Goal: Task Accomplishment & Management: Manage account settings

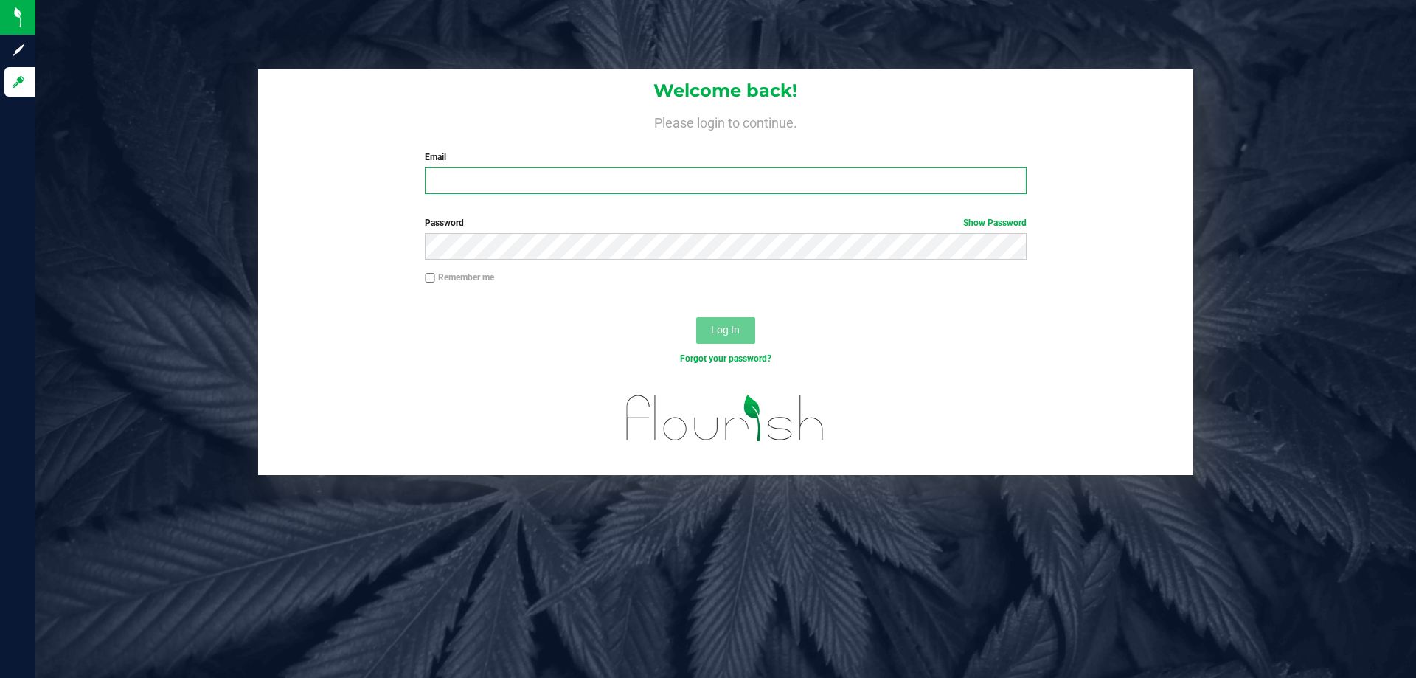
click at [482, 189] on input "Email" at bounding box center [725, 180] width 601 height 27
type input "jmcelroy@liveparallel.com"
click at [696, 317] on button "Log In" at bounding box center [725, 330] width 59 height 27
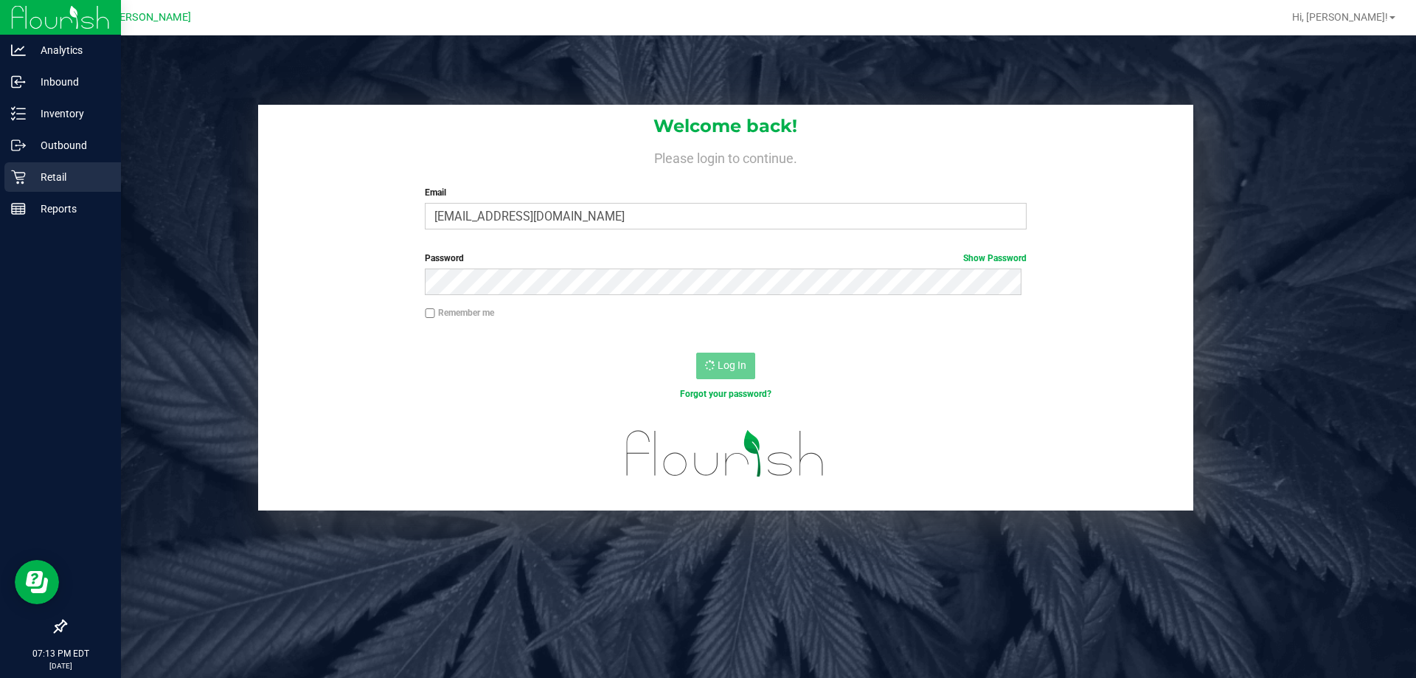
click at [61, 173] on p "Retail" at bounding box center [70, 177] width 88 height 18
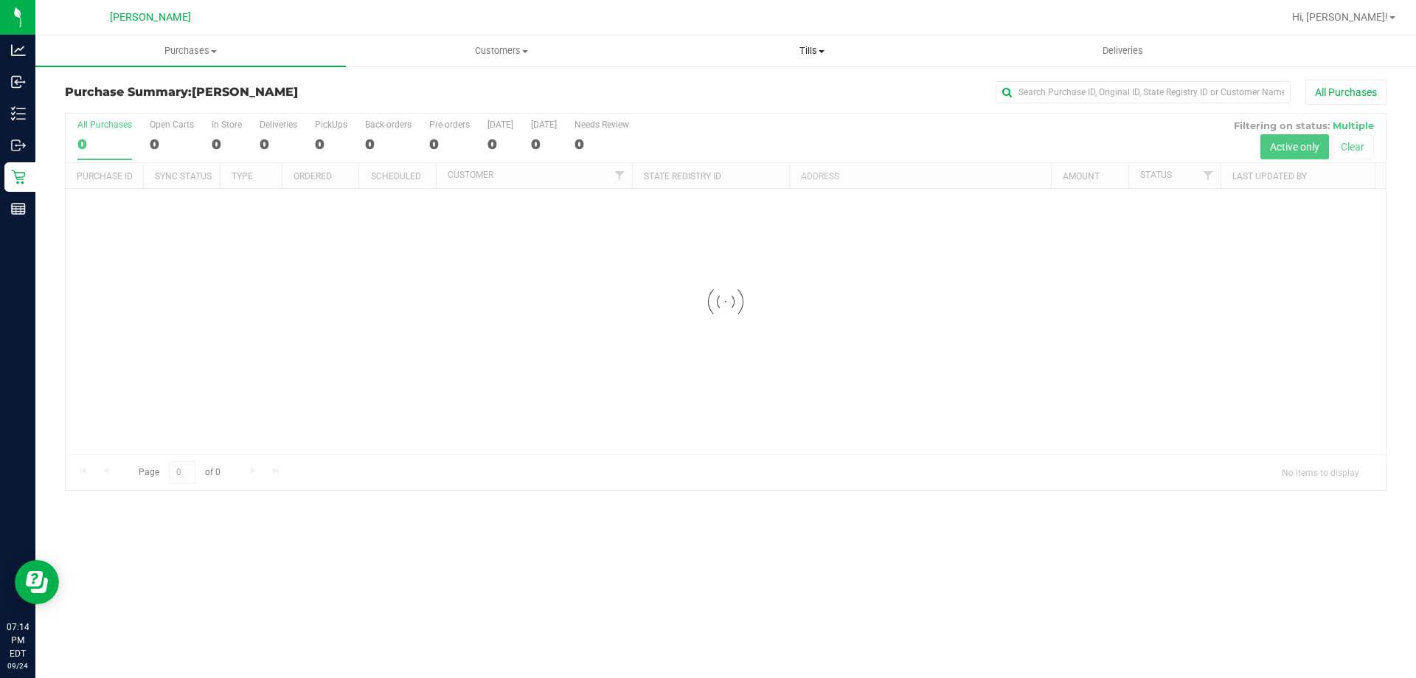
click at [796, 60] on uib-tab-heading "Tills Manage tills Reconcile e-payments" at bounding box center [811, 50] width 309 height 29
click at [743, 91] on span "Manage tills" at bounding box center [706, 89] width 100 height 13
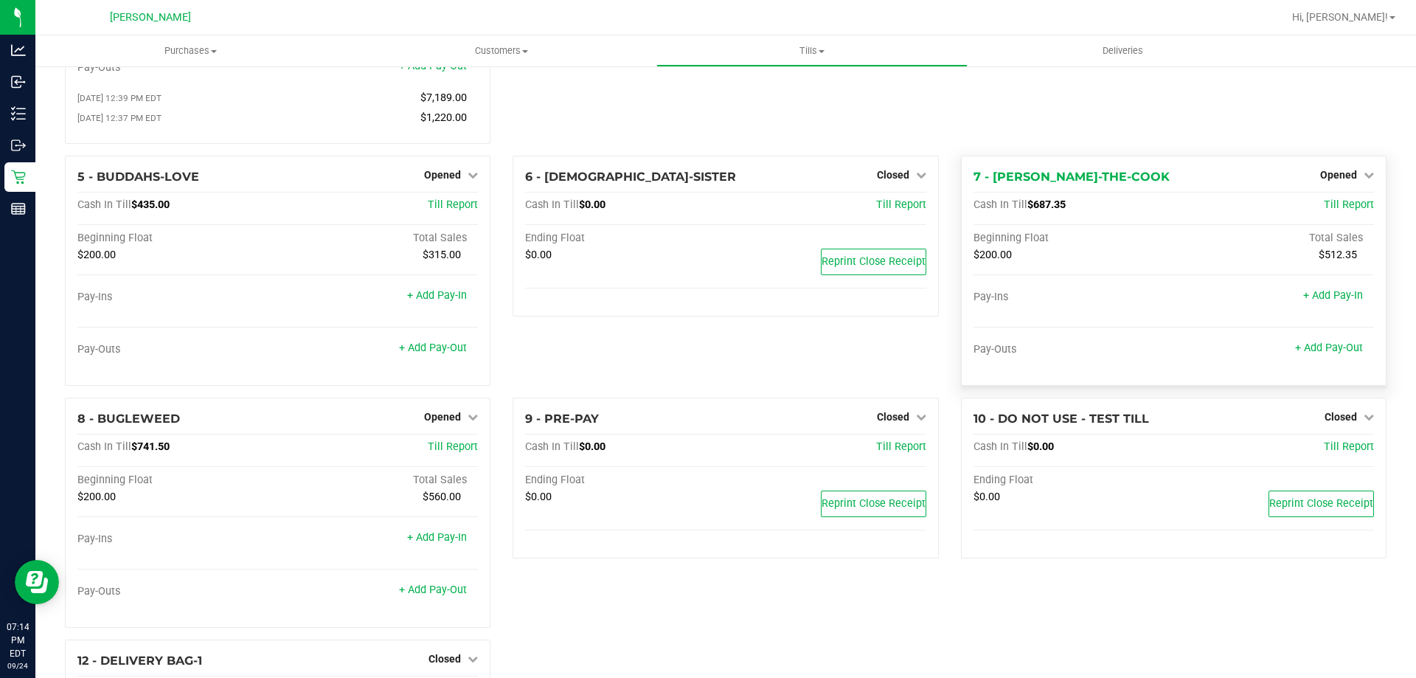
scroll to position [147, 0]
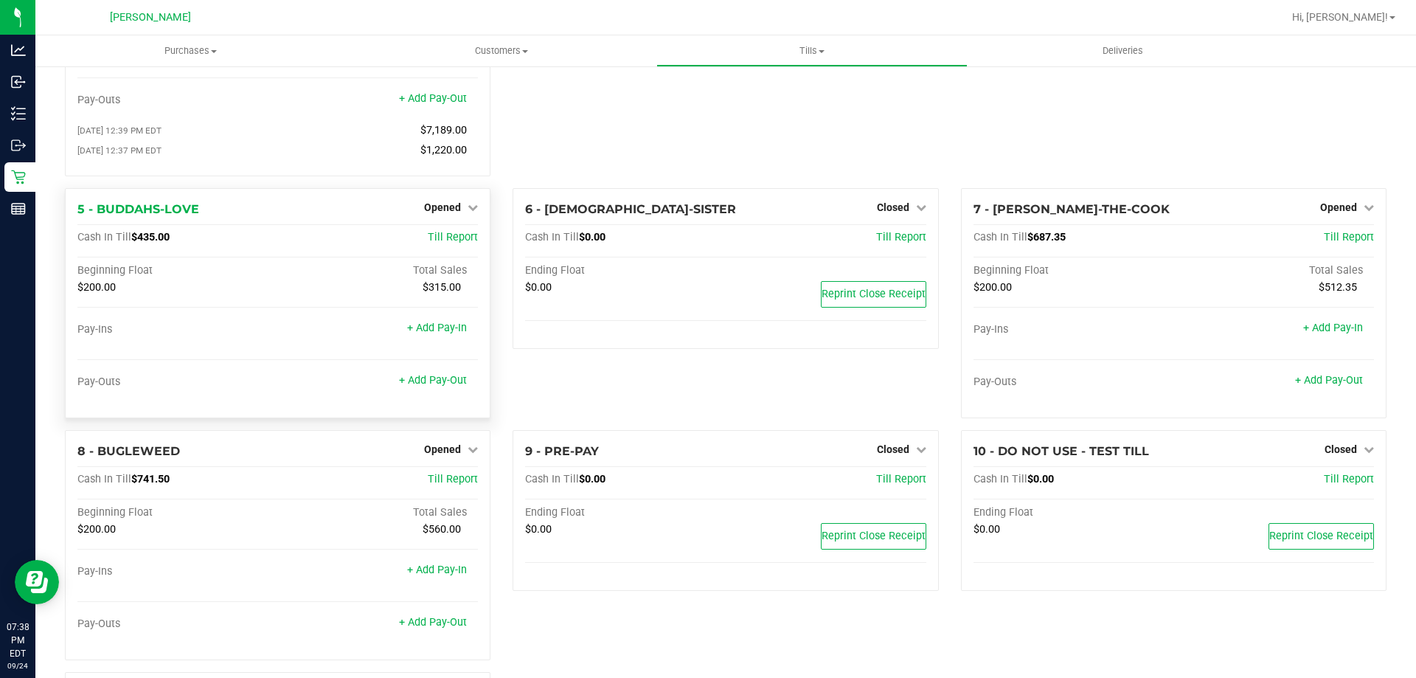
scroll to position [221, 0]
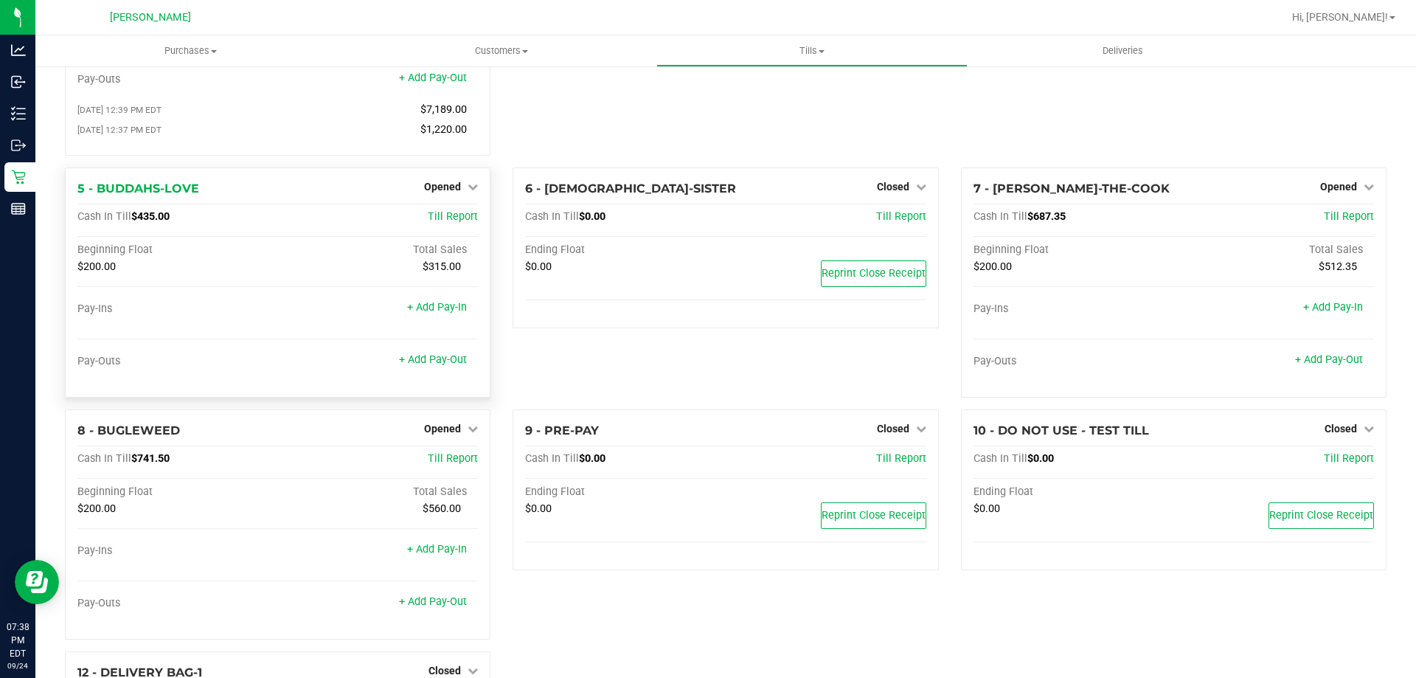
drag, startPoint x: 442, startPoint y: 434, endPoint x: 430, endPoint y: 402, distance: 34.5
click at [441, 431] on span "Opened" at bounding box center [442, 429] width 37 height 12
click at [445, 460] on link "Close Till" at bounding box center [445, 459] width 40 height 12
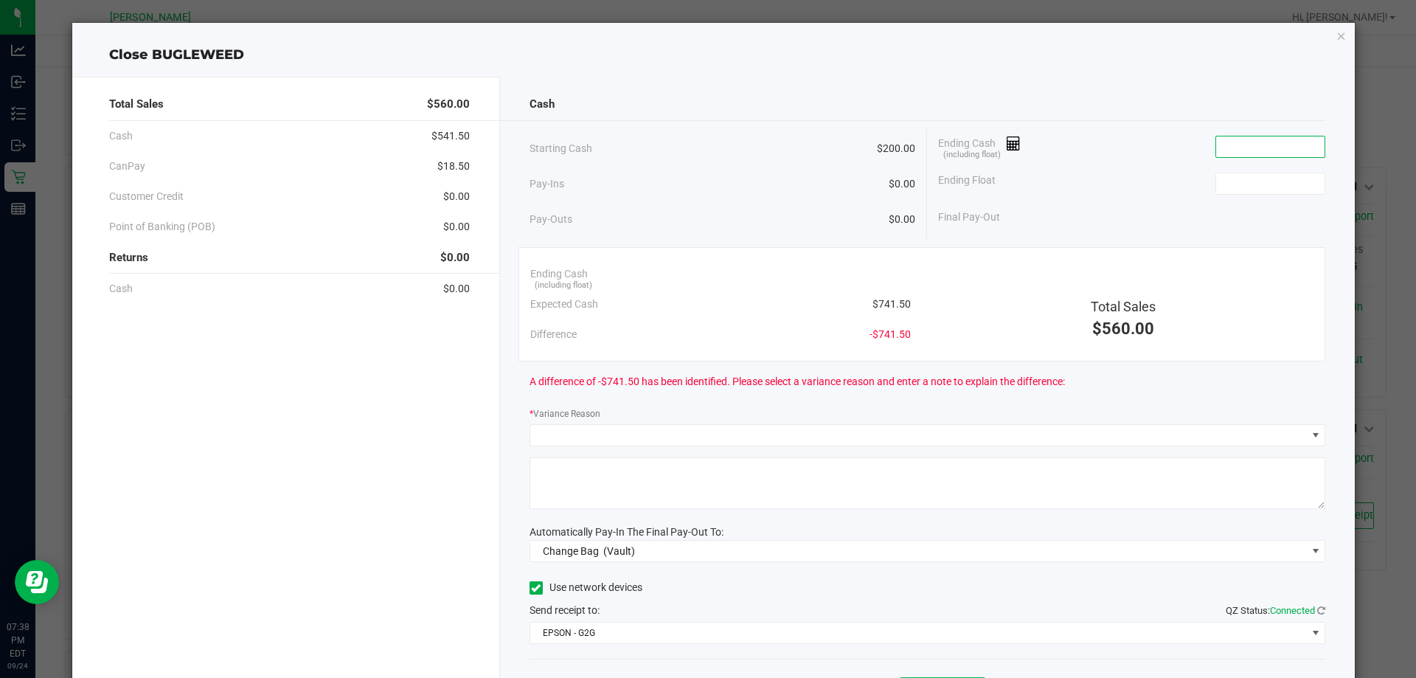
click at [1226, 143] on input at bounding box center [1270, 146] width 108 height 21
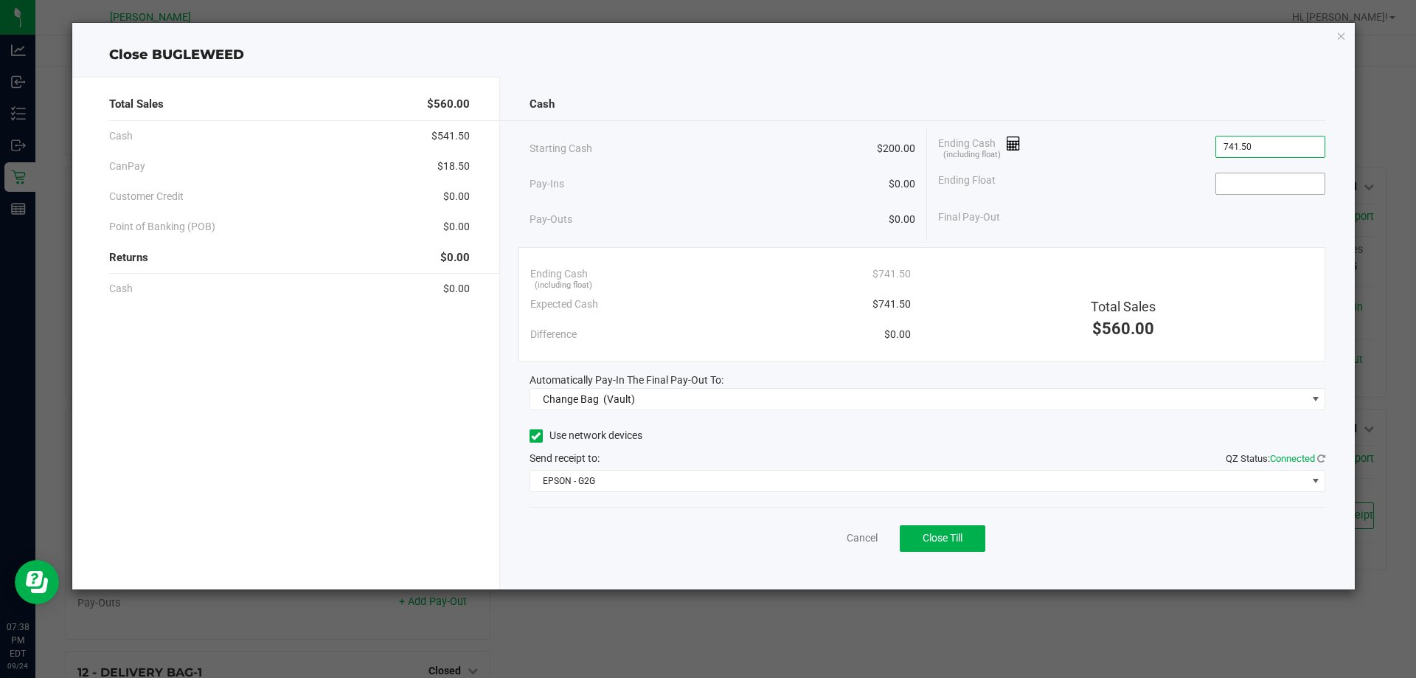
type input "$741.50"
click at [1301, 189] on input at bounding box center [1270, 183] width 108 height 21
type input "$200.00"
click at [1220, 196] on div "Ending Float $200.00" at bounding box center [1131, 183] width 387 height 37
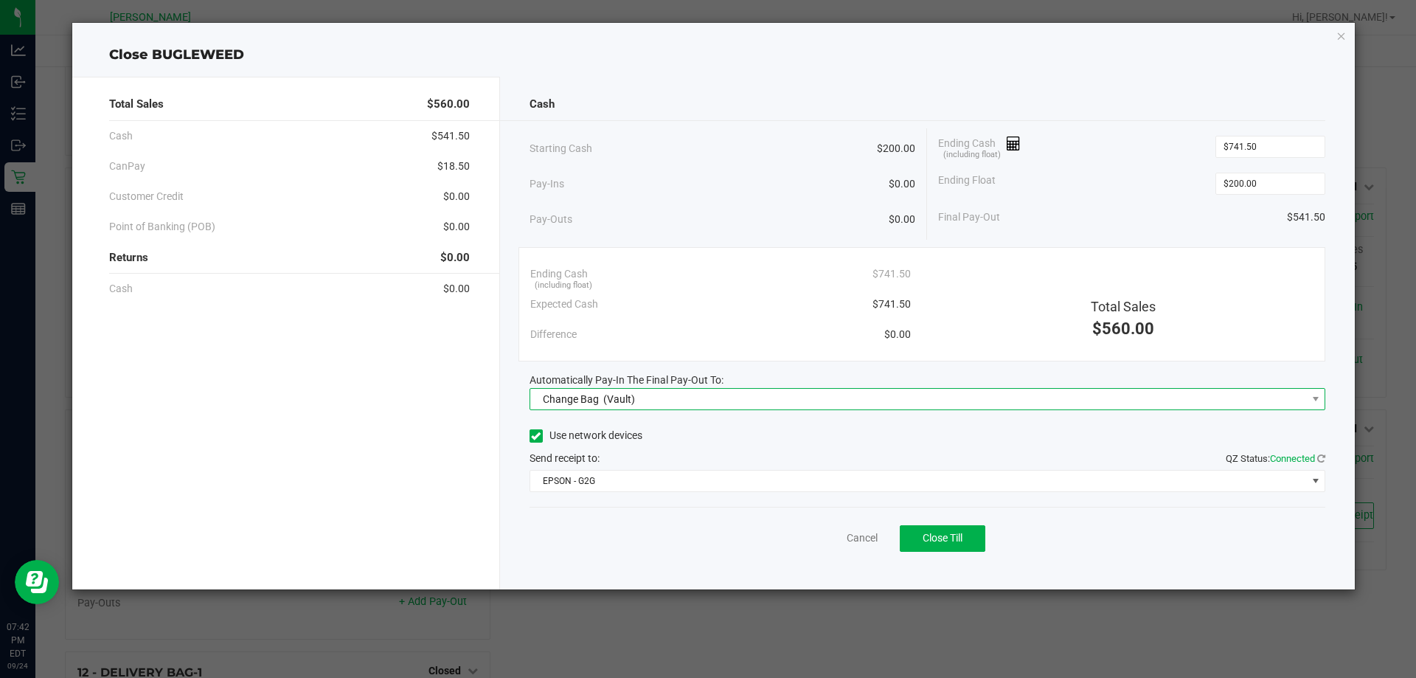
click at [615, 399] on span "(Vault)" at bounding box center [619, 399] width 32 height 12
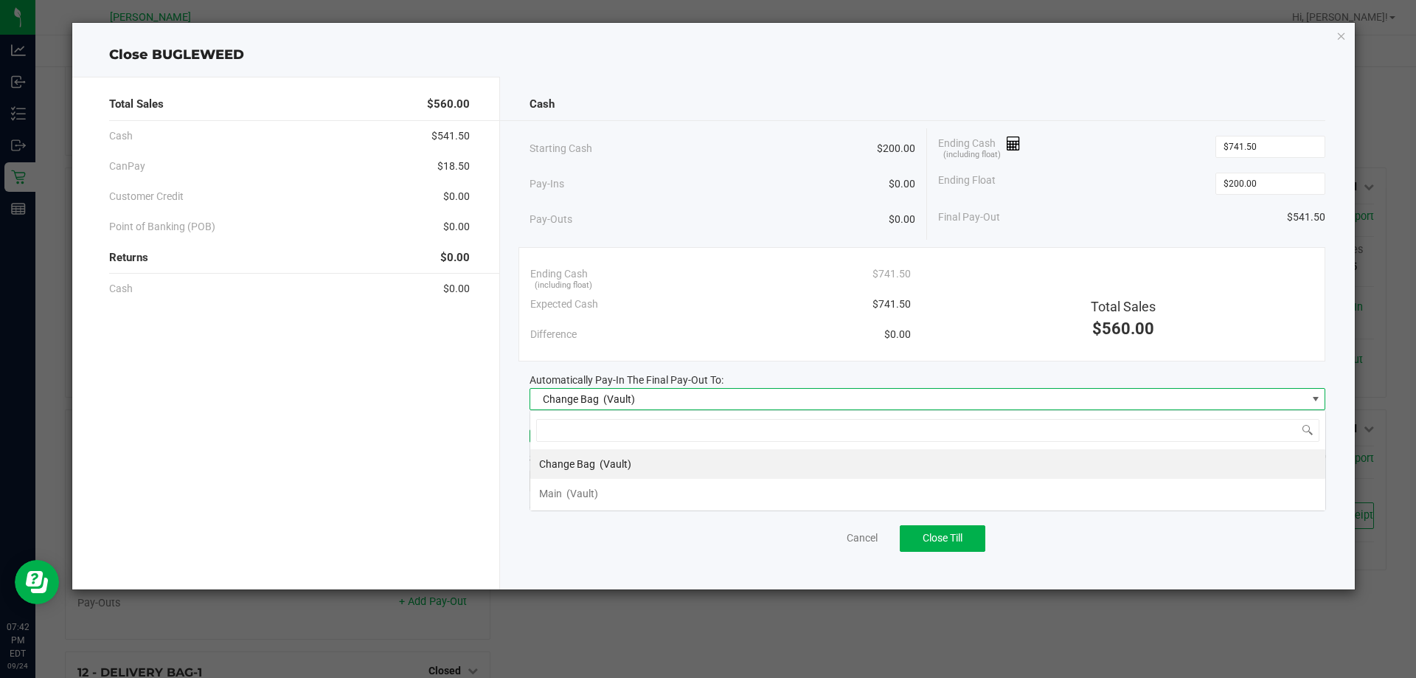
scroll to position [22, 796]
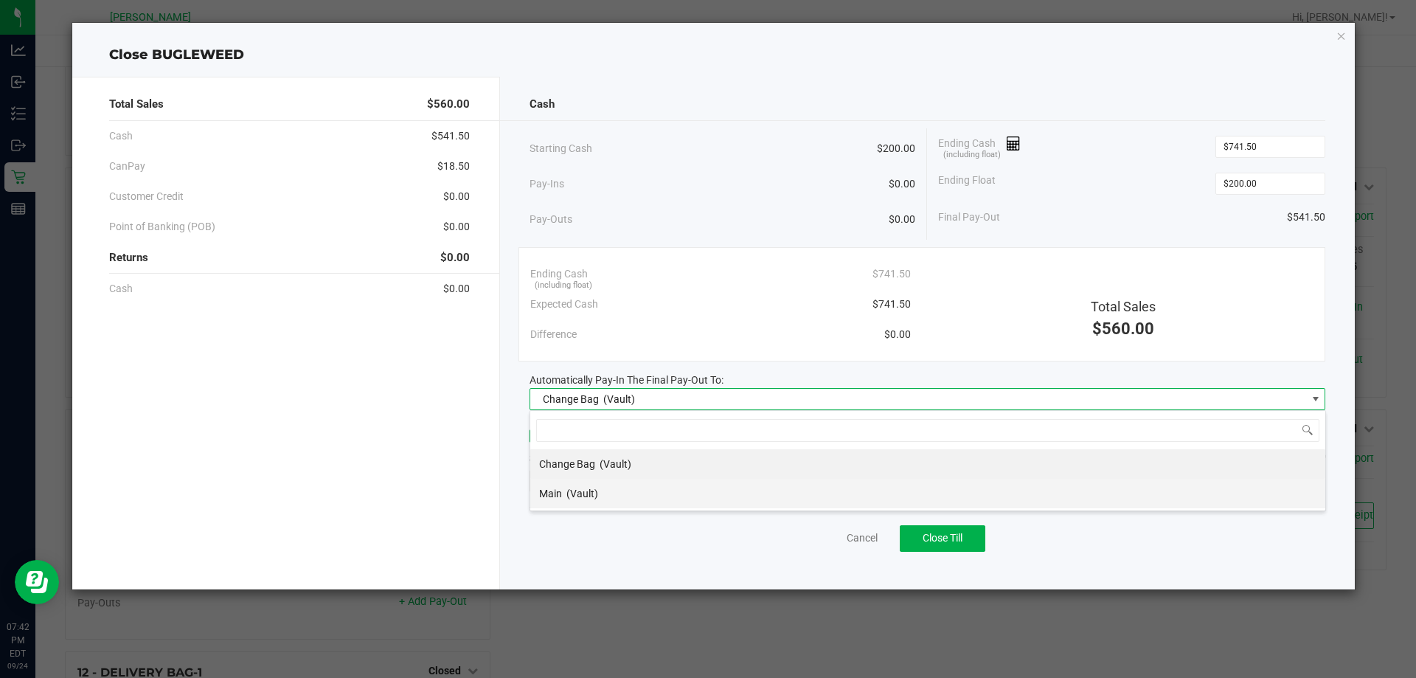
click at [600, 498] on li "Main (Vault)" at bounding box center [927, 493] width 795 height 29
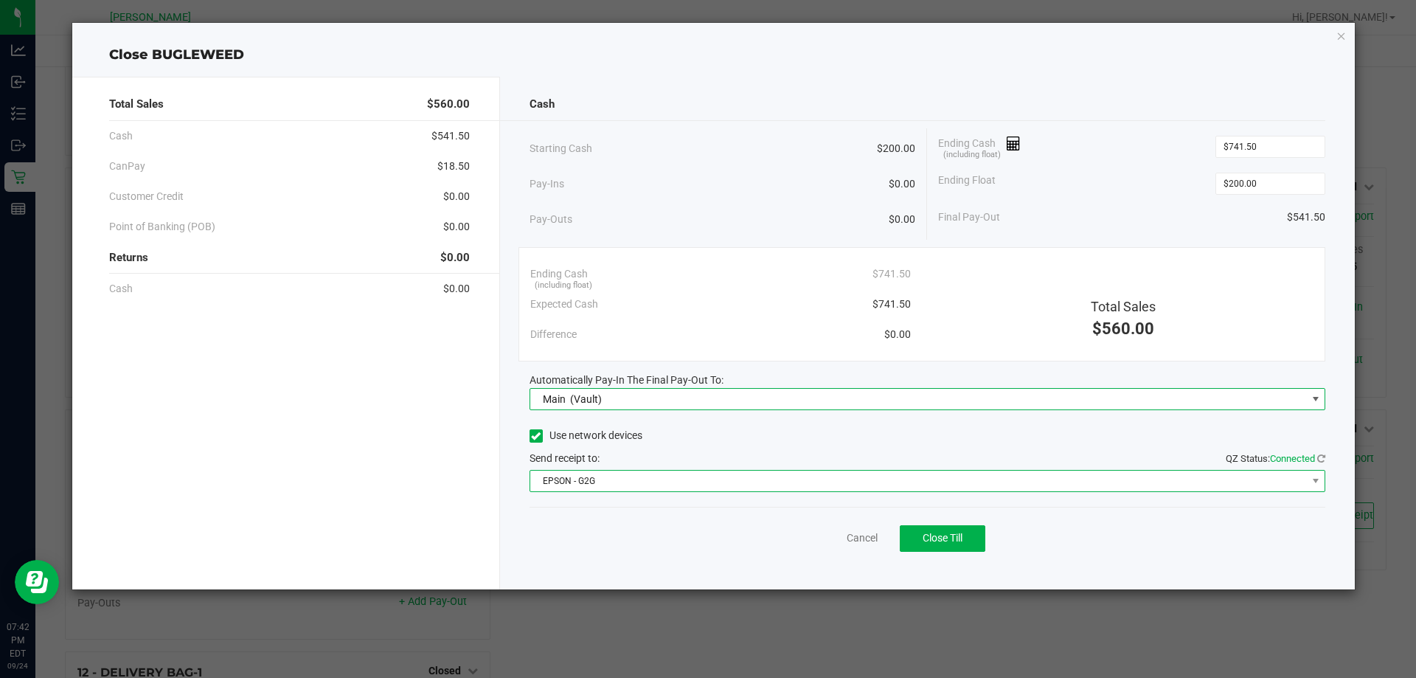
click at [620, 485] on span "EPSON - G2G" at bounding box center [918, 481] width 777 height 21
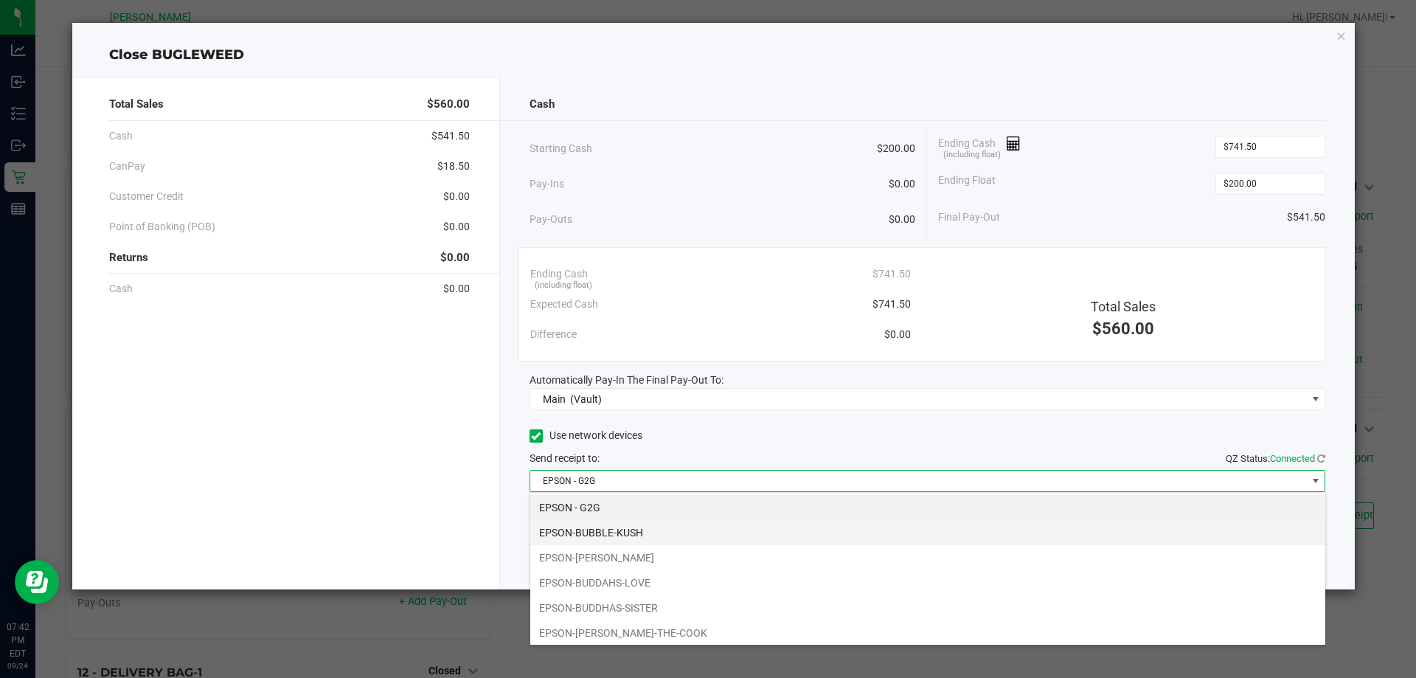
click at [618, 526] on li "EPSON-BUBBLE-KUSH" at bounding box center [927, 532] width 795 height 25
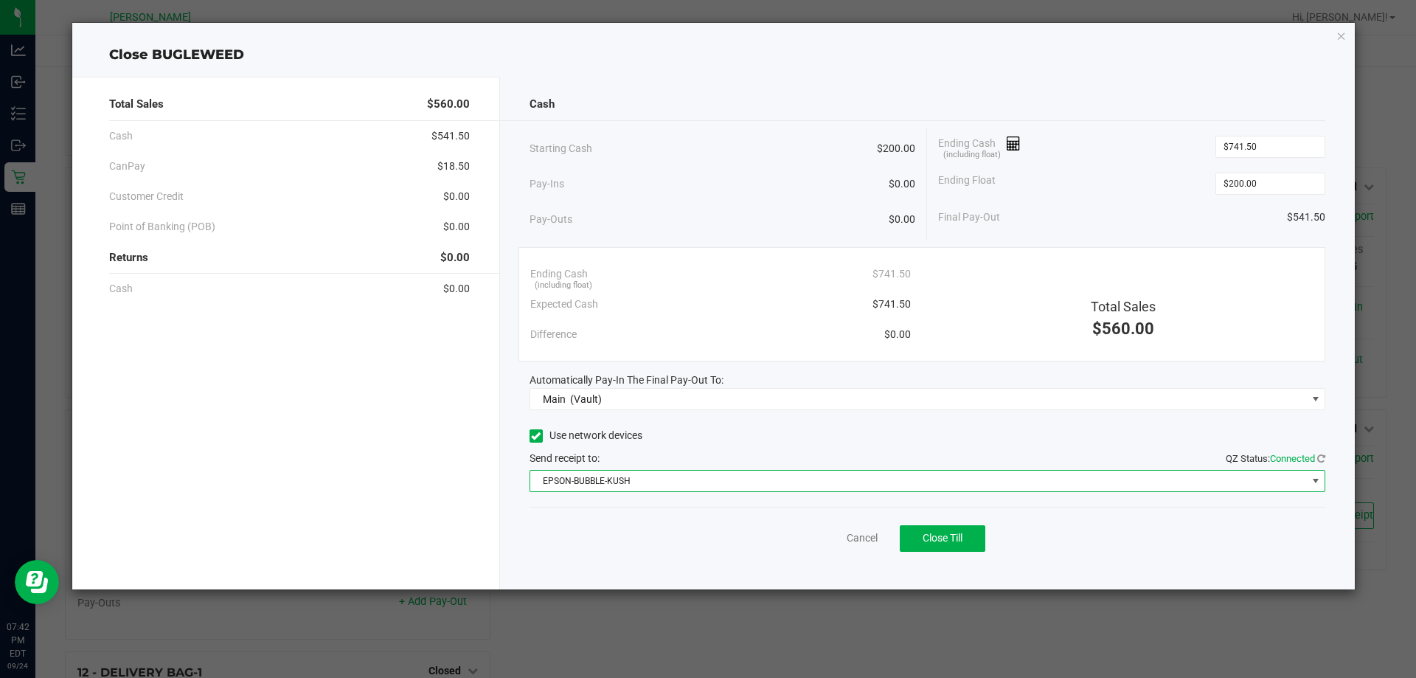
click at [579, 521] on div "Cancel Close Till" at bounding box center [928, 535] width 796 height 57
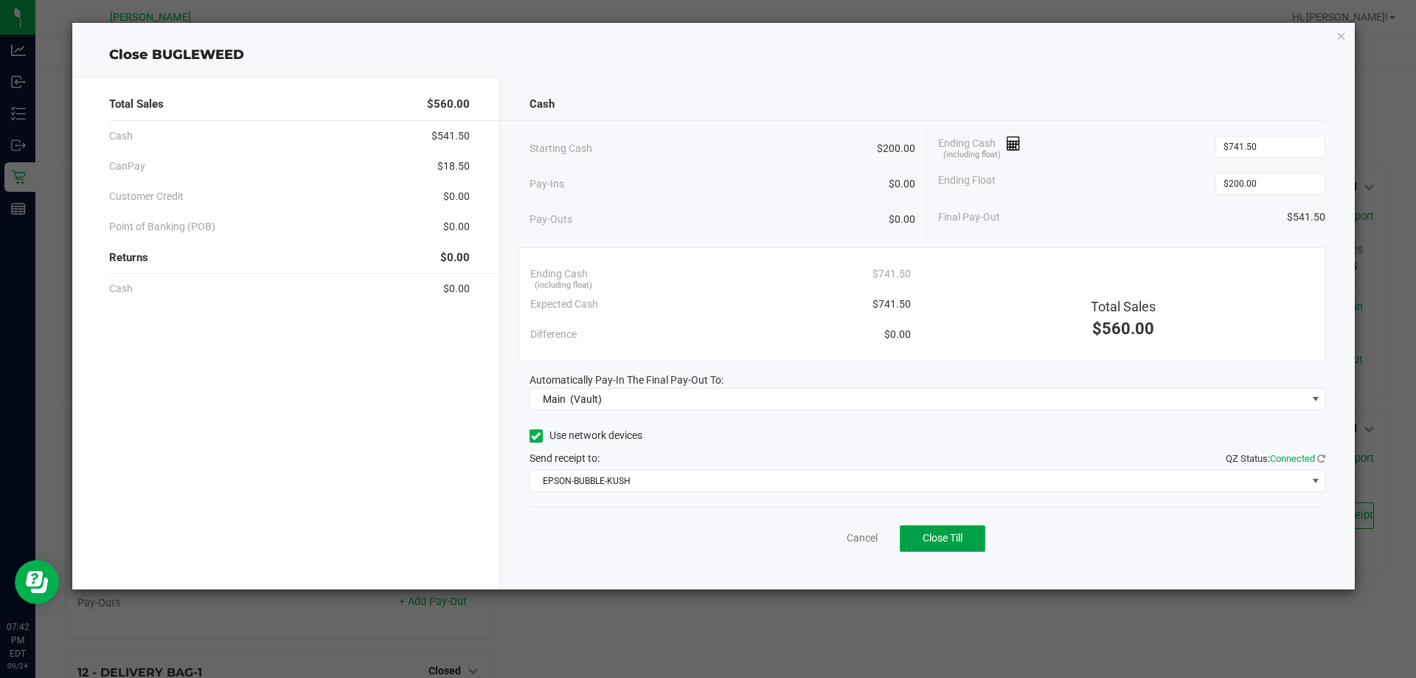
click at [945, 544] on span "Close Till" at bounding box center [943, 538] width 40 height 12
click at [822, 538] on link "Dismiss" at bounding box center [829, 537] width 35 height 15
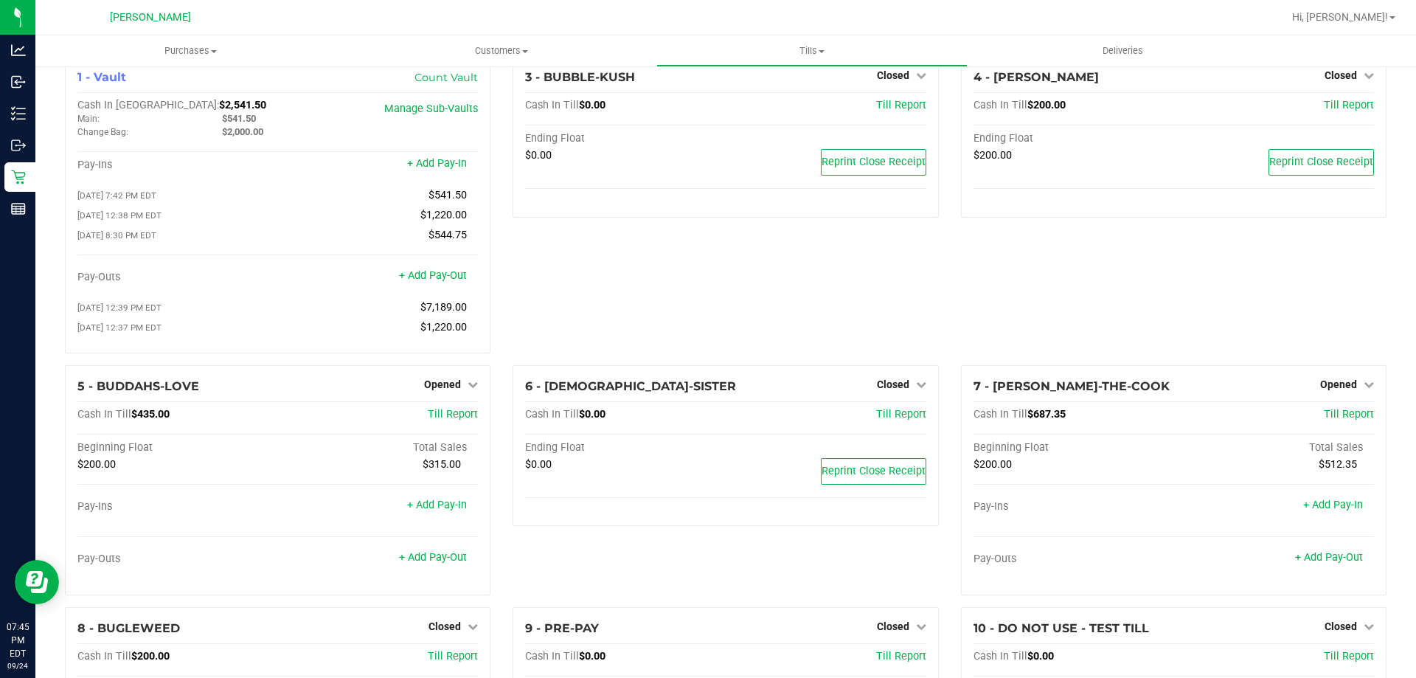
scroll to position [0, 0]
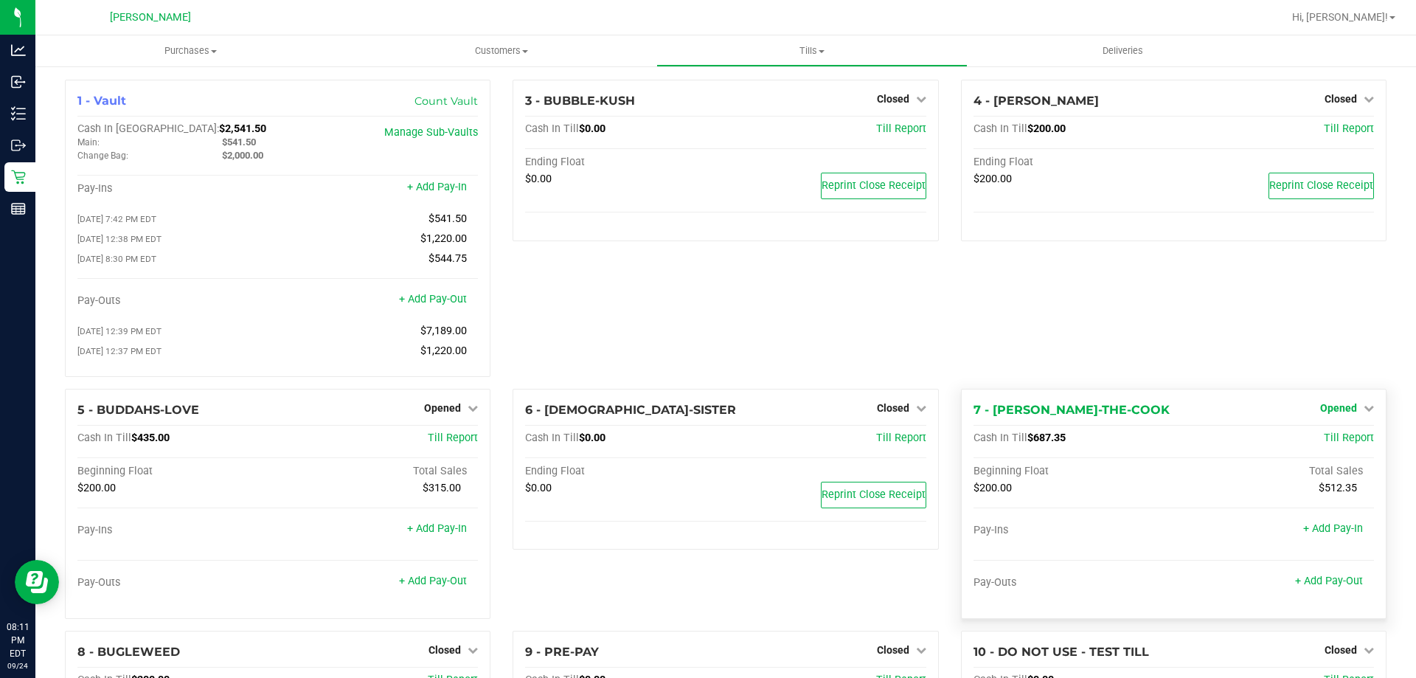
click at [1331, 414] on span "Opened" at bounding box center [1338, 408] width 37 height 12
click at [1320, 440] on link "Close Till" at bounding box center [1340, 438] width 40 height 12
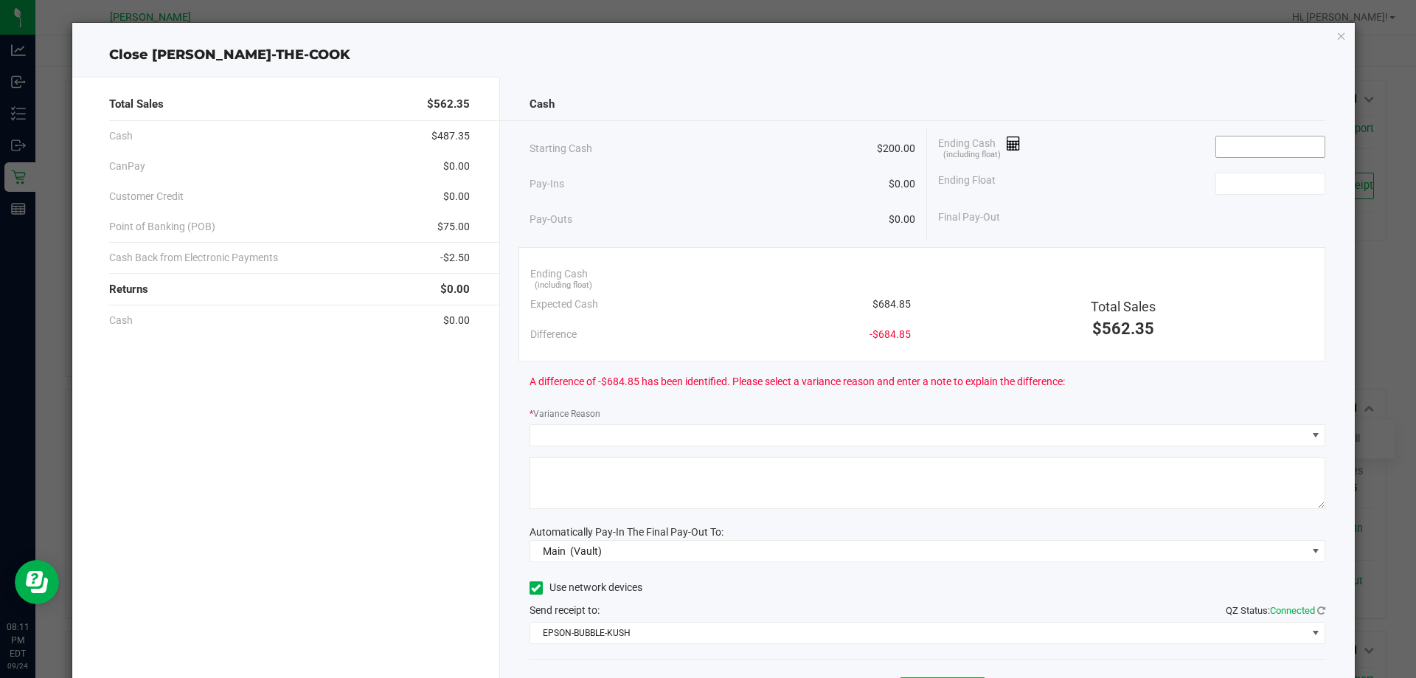
click at [1229, 137] on input at bounding box center [1270, 146] width 108 height 21
type input "$684.50"
click at [1271, 187] on input at bounding box center [1270, 183] width 108 height 21
type input "$200.00"
click at [1126, 202] on div "Final Pay-Out $484.50" at bounding box center [1131, 217] width 387 height 30
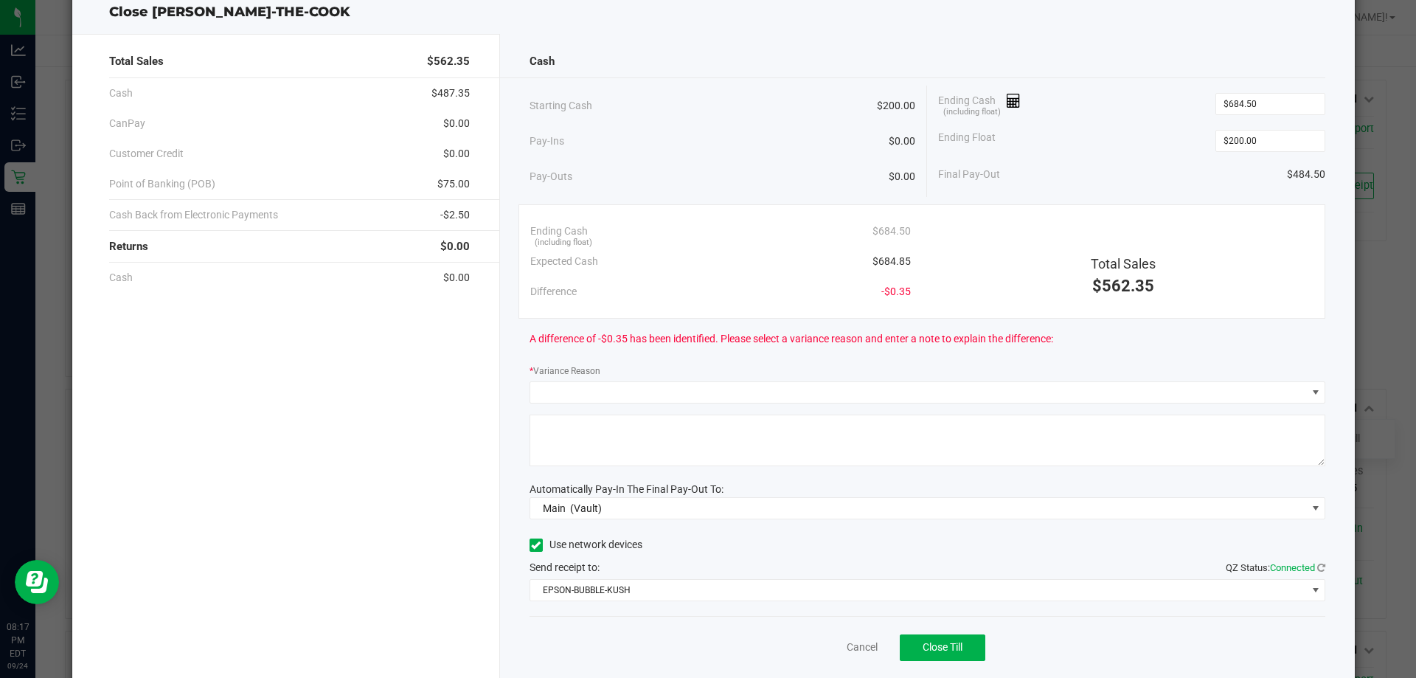
scroll to position [86, 0]
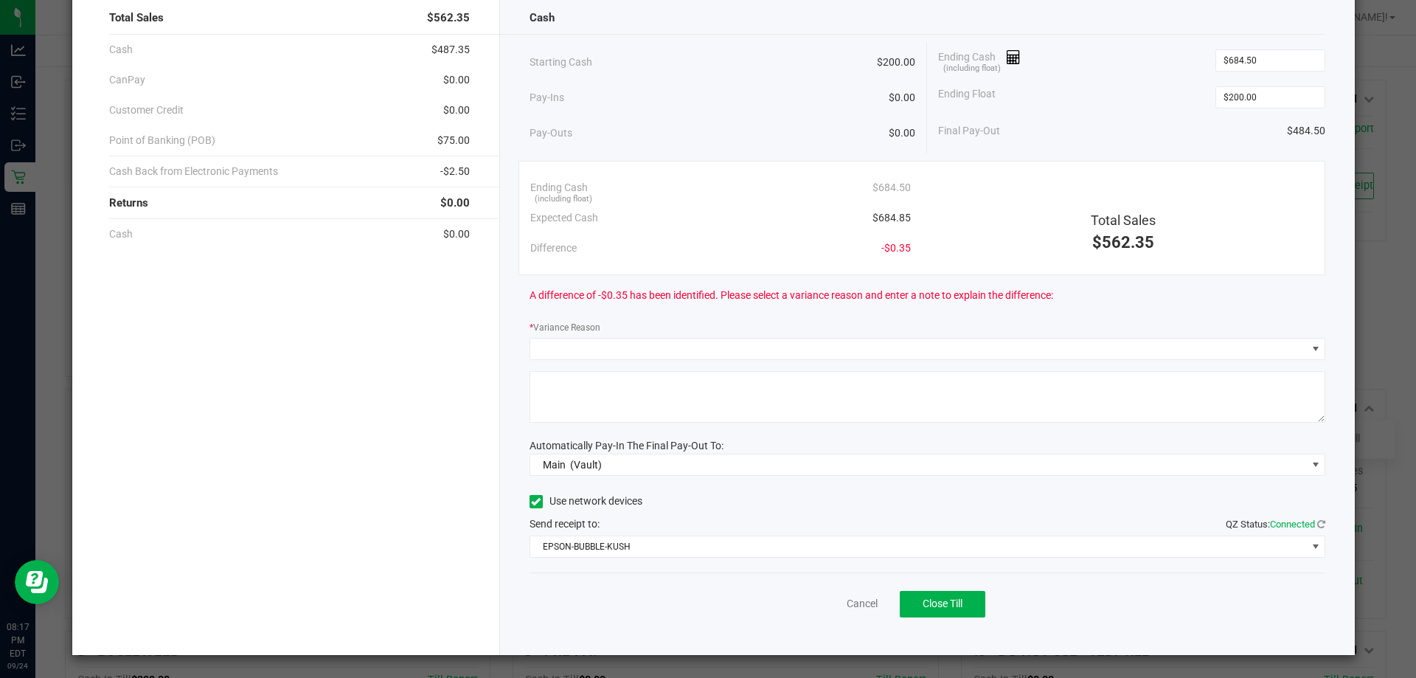
click at [885, 248] on span "-$0.35" at bounding box center [895, 247] width 29 height 15
click at [683, 360] on div "Cash Starting Cash $200.00 Pay-Ins $0.00 Pay-Outs $0.00 Ending Cash (including …" at bounding box center [927, 322] width 855 height 664
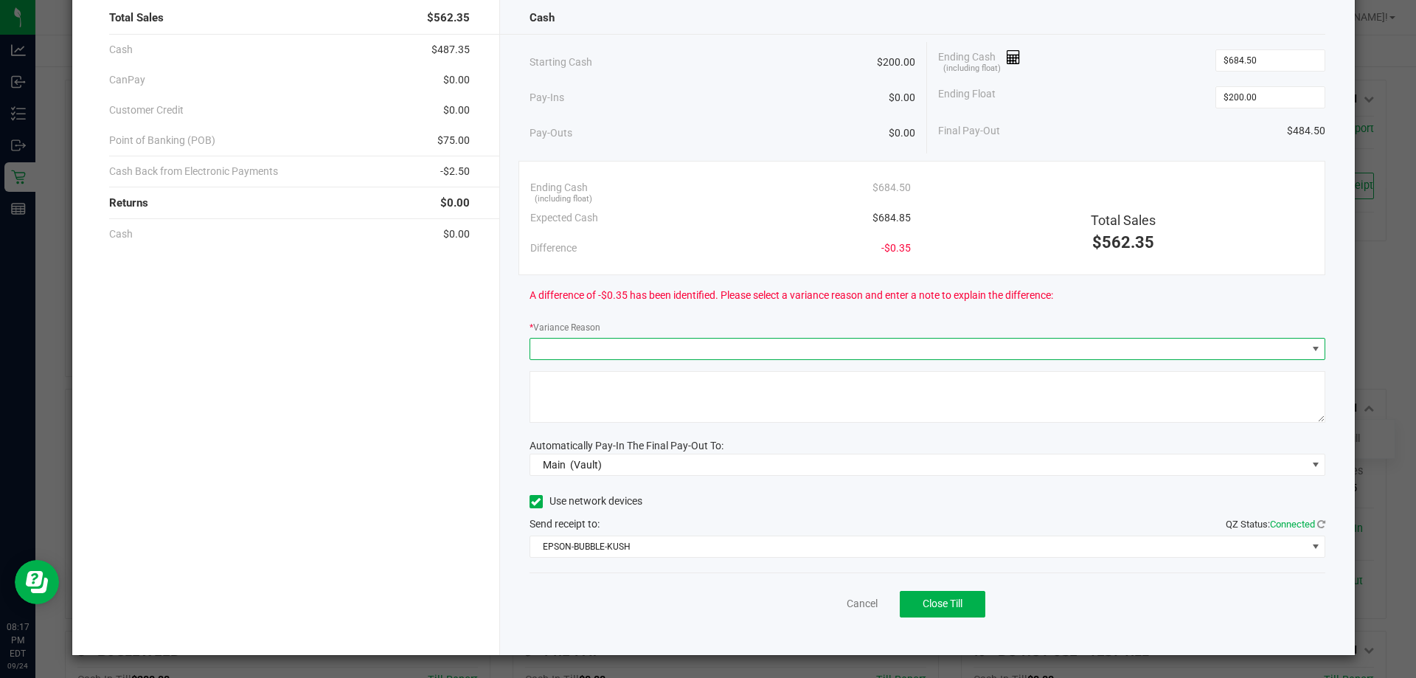
click at [700, 341] on span at bounding box center [918, 348] width 777 height 21
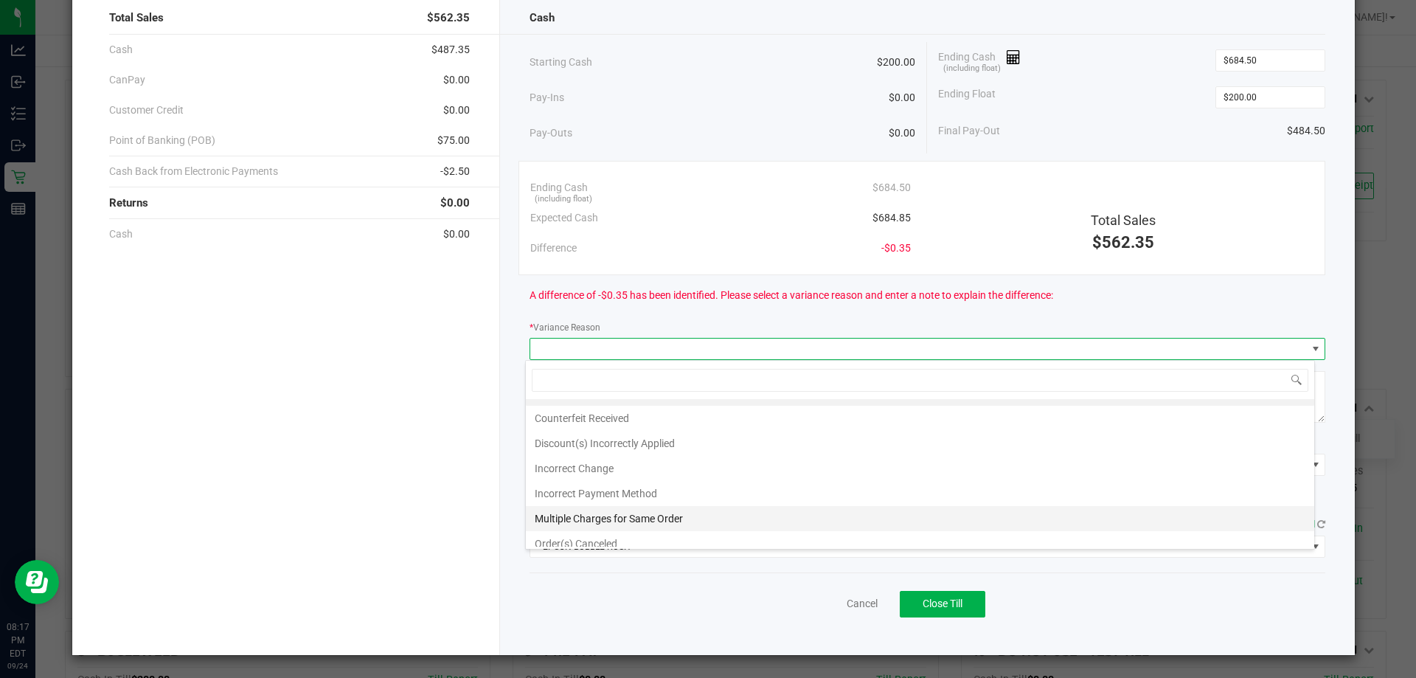
scroll to position [0, 0]
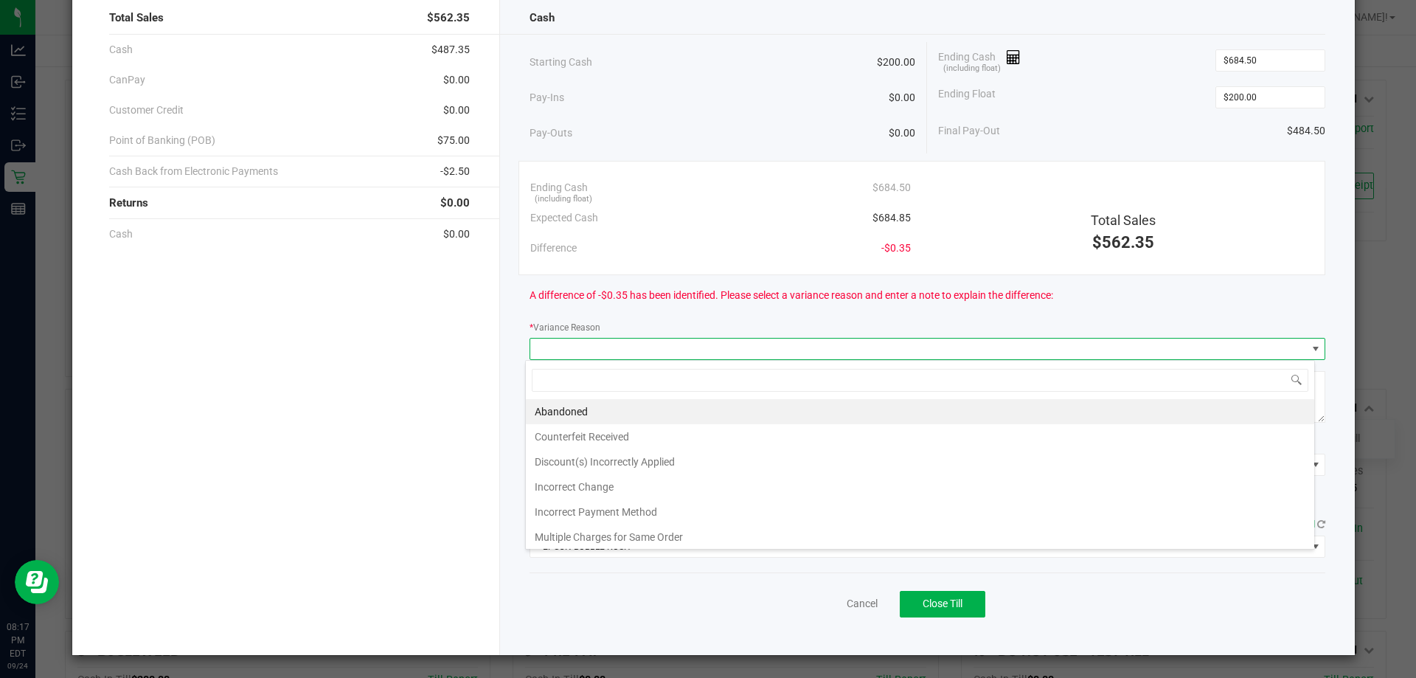
click at [532, 576] on div "Cancel Close Till" at bounding box center [928, 600] width 796 height 57
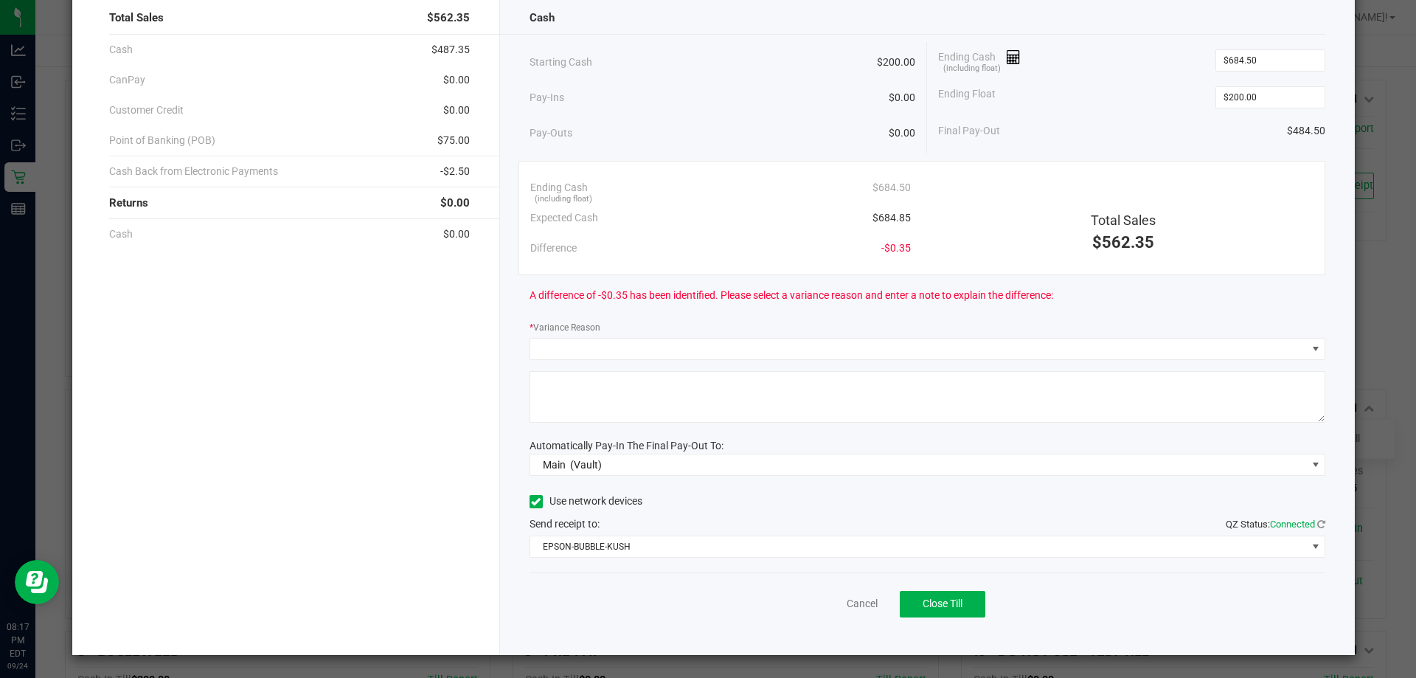
click at [603, 417] on textarea at bounding box center [928, 397] width 796 height 52
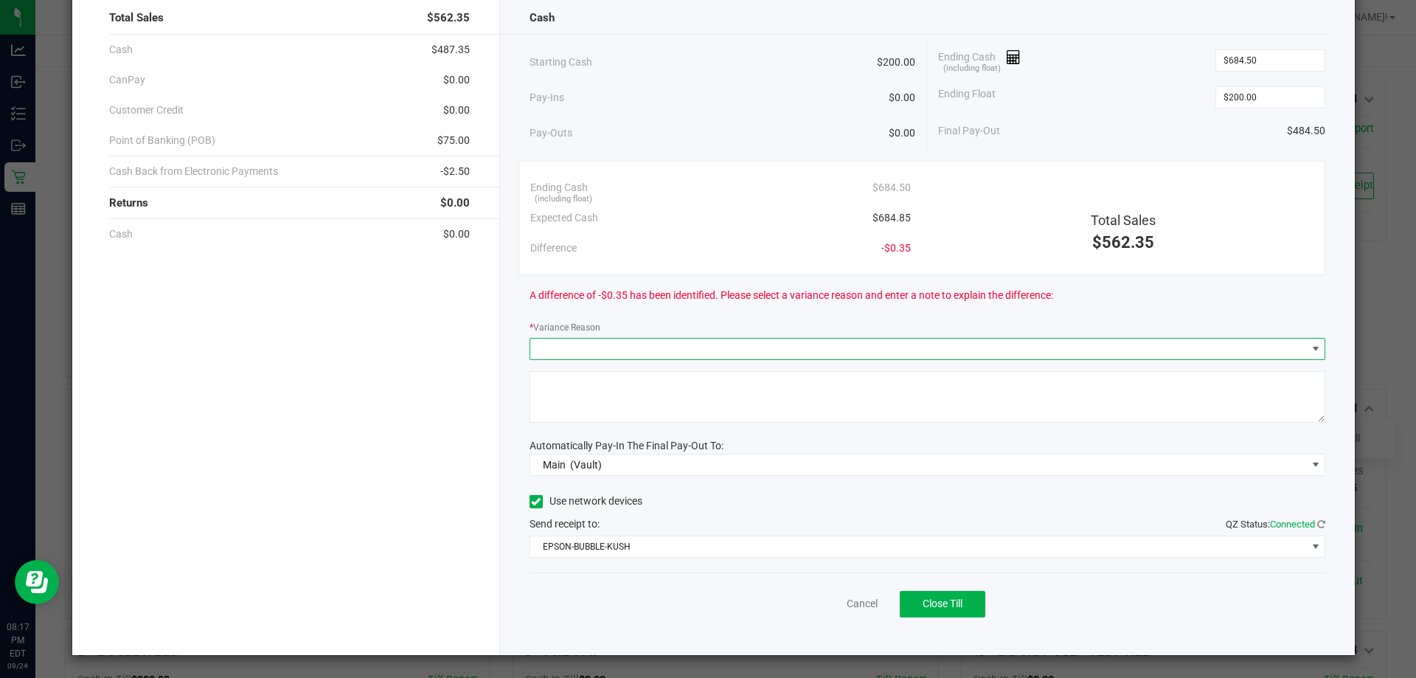
click at [630, 346] on span at bounding box center [918, 348] width 777 height 21
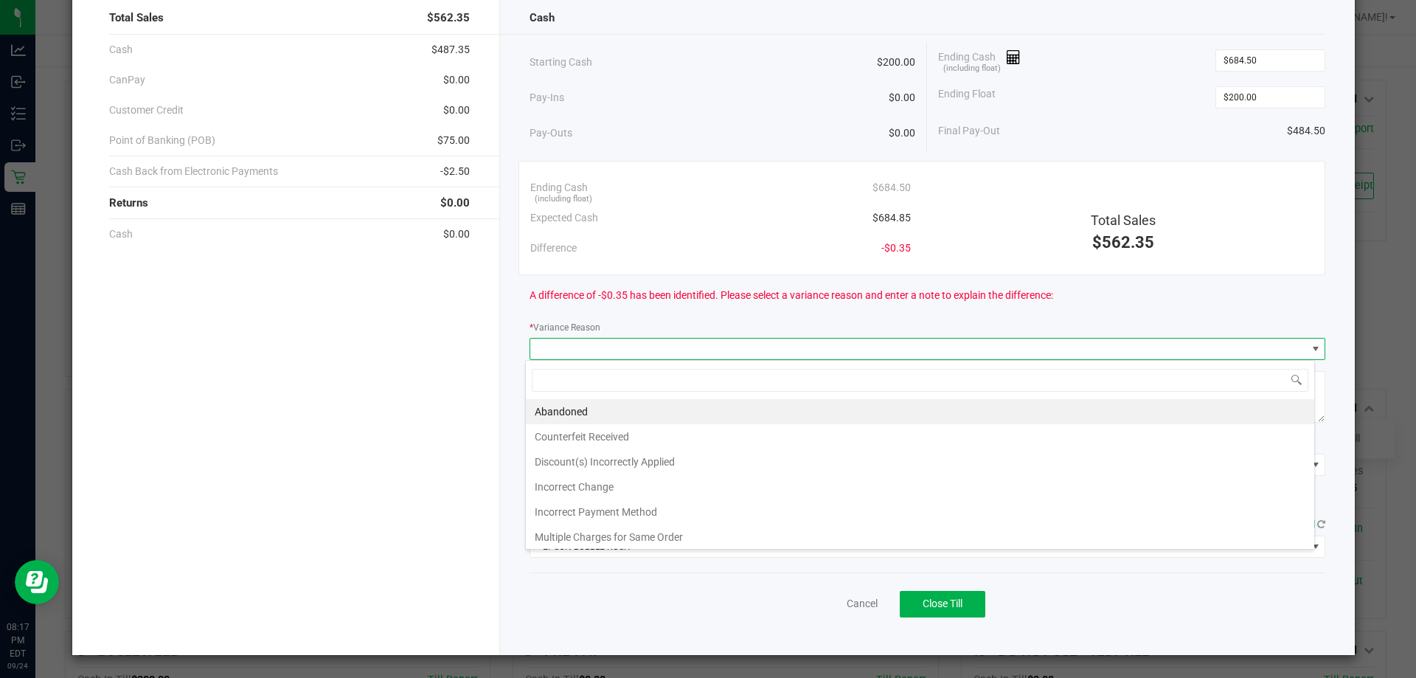
scroll to position [22, 789]
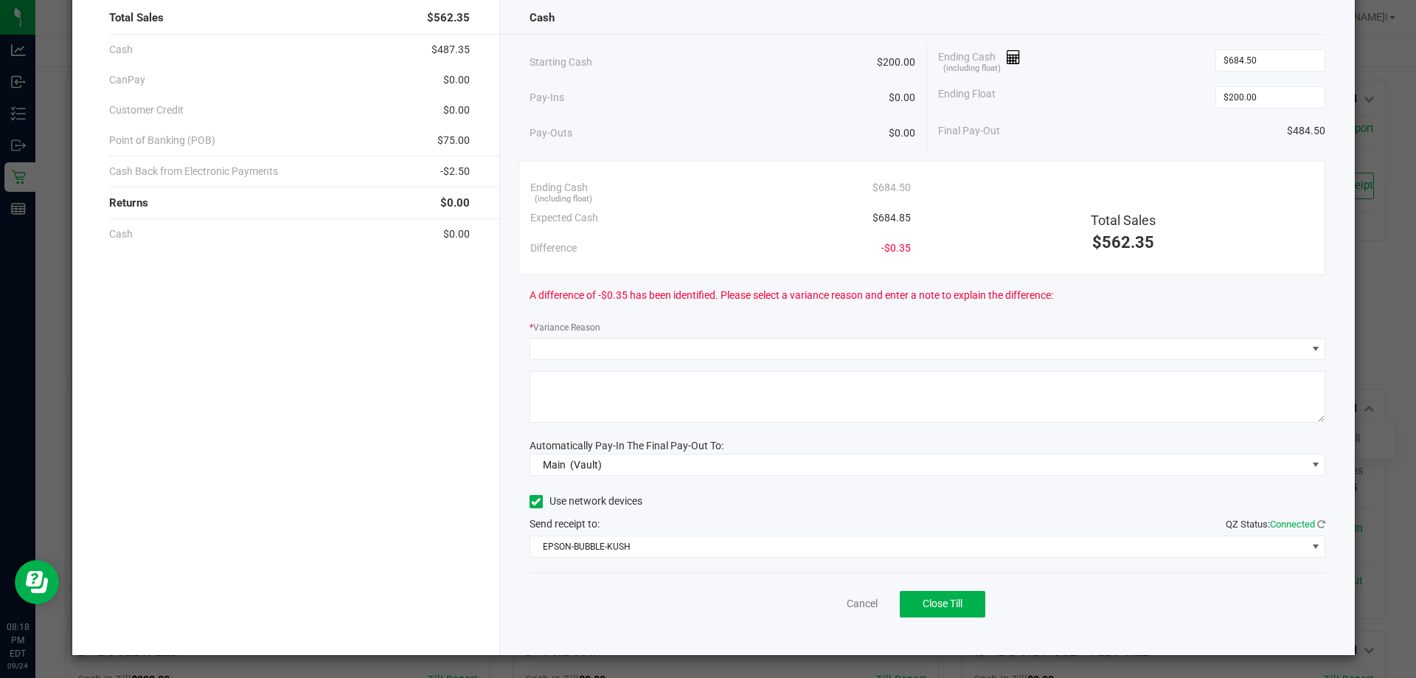
click at [1035, 618] on div "Cancel Close Till" at bounding box center [928, 600] width 796 height 57
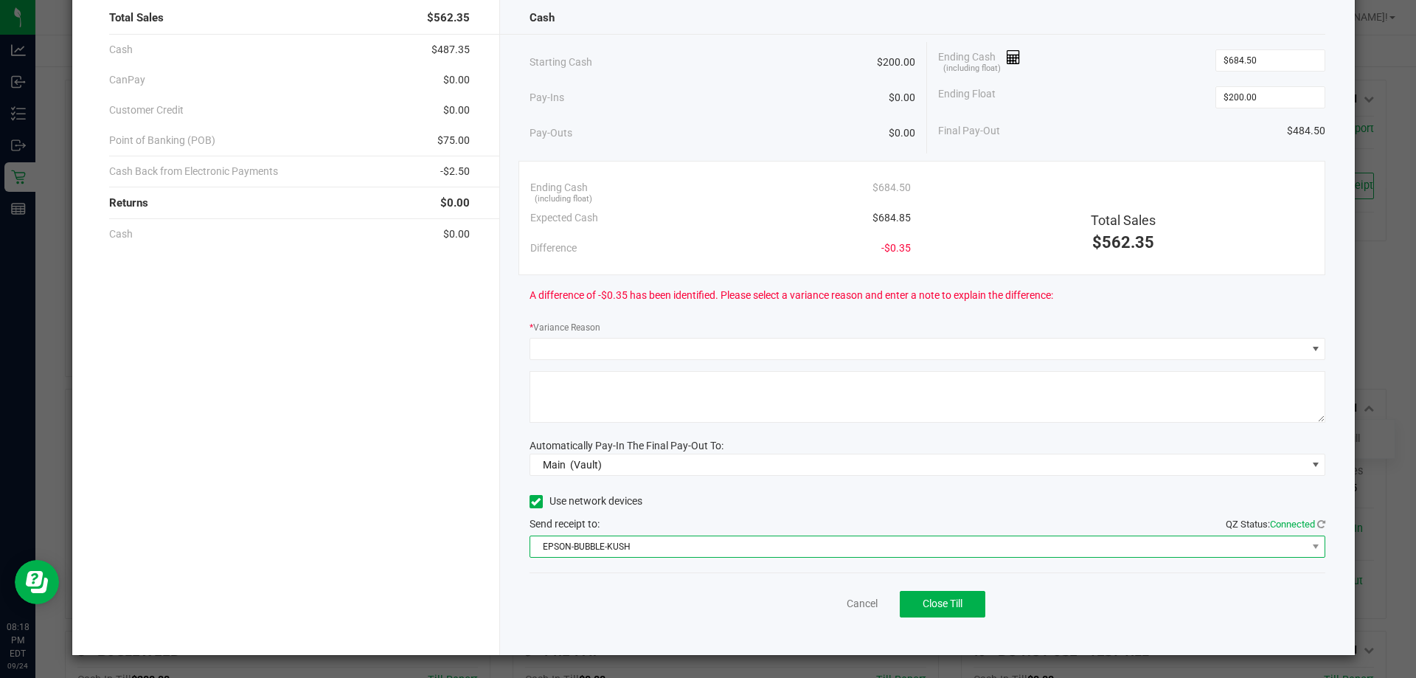
click at [645, 546] on span "EPSON-BUBBLE-KUSH" at bounding box center [918, 546] width 777 height 21
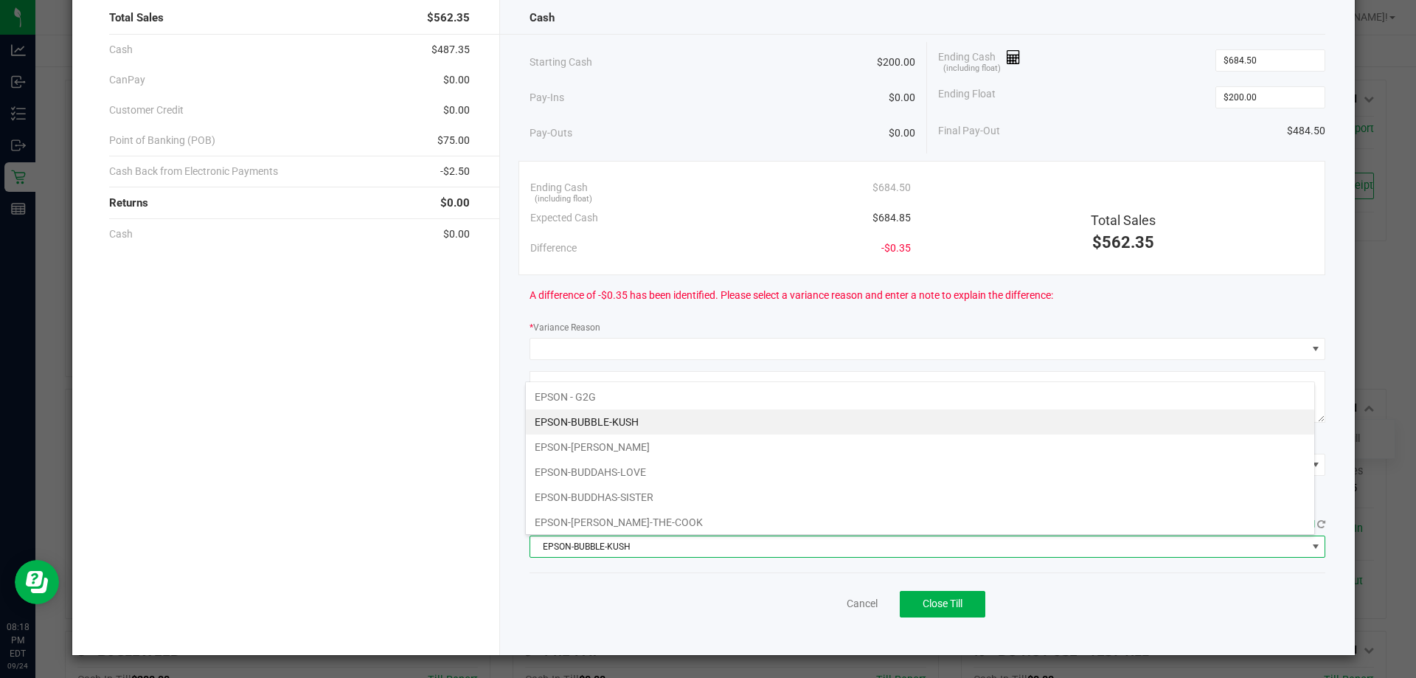
click at [633, 585] on div "Cancel Close Till" at bounding box center [928, 600] width 796 height 57
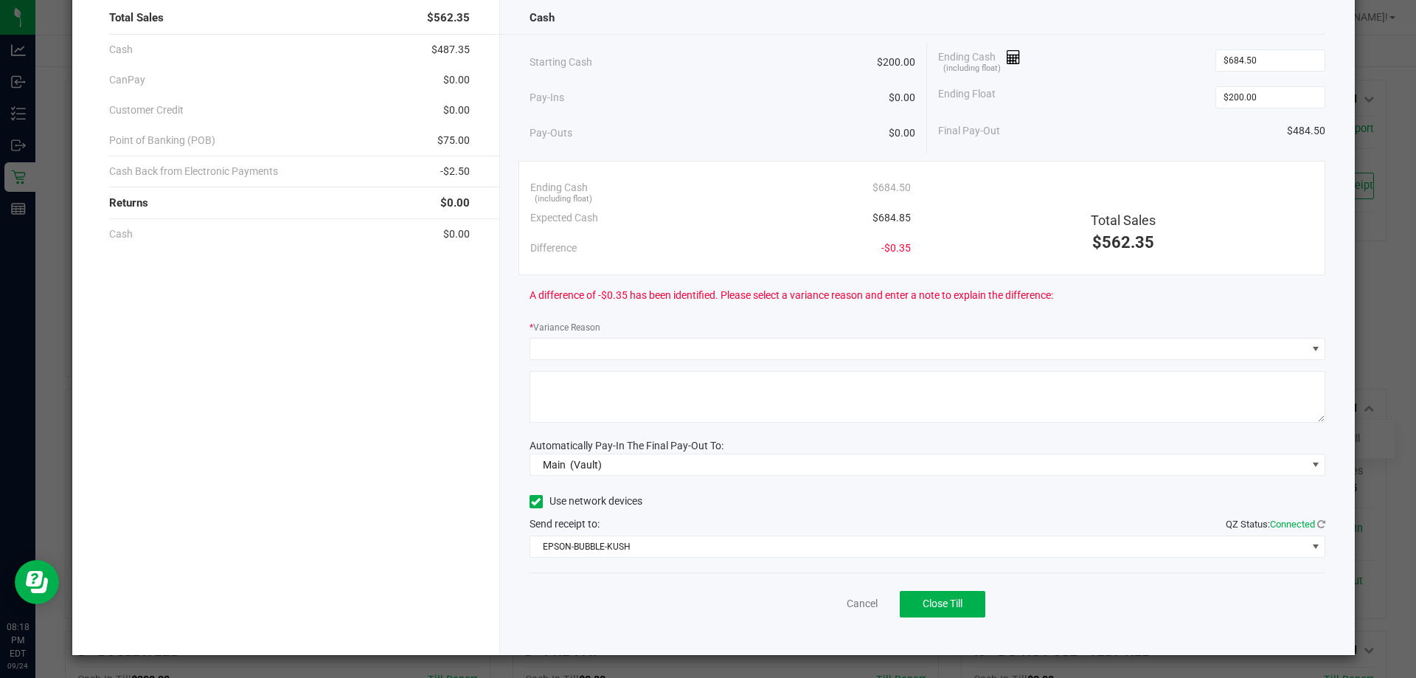
scroll to position [0, 0]
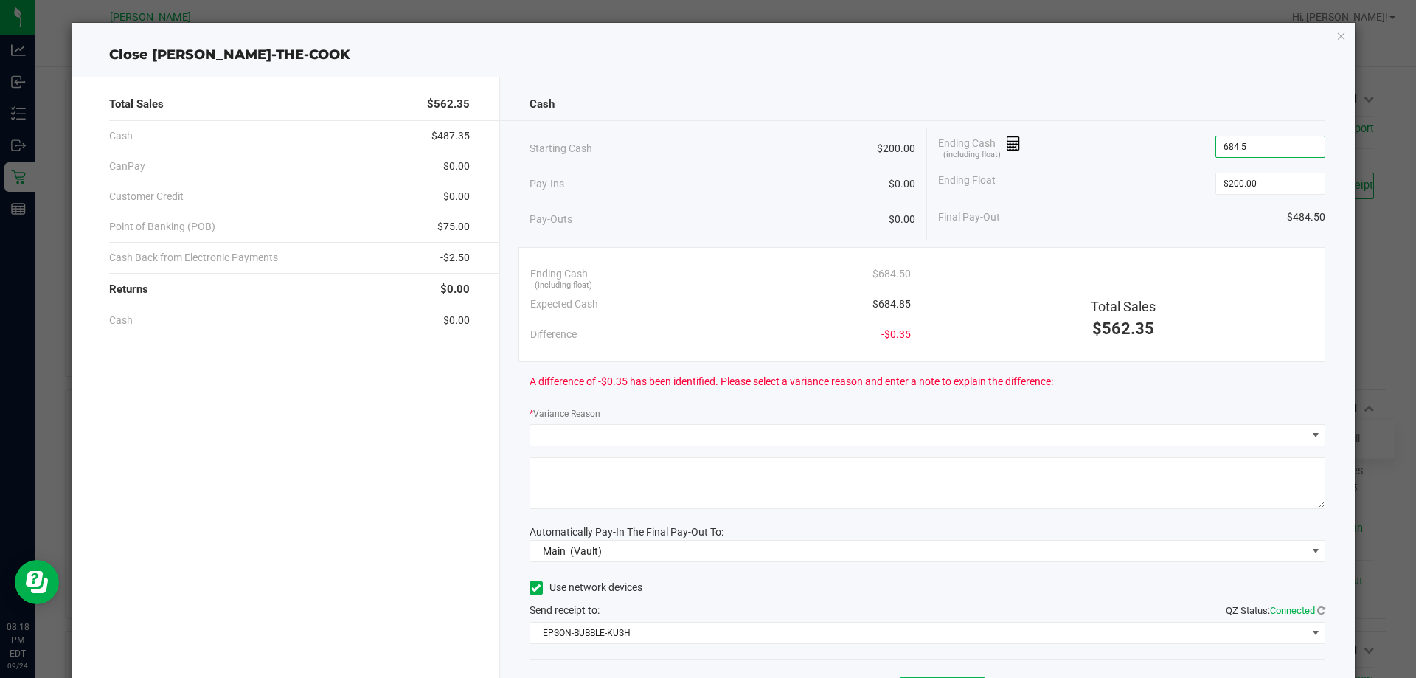
click at [1264, 156] on input "684.5" at bounding box center [1270, 146] width 108 height 21
type input "$684.50"
click at [892, 402] on div "Cash Starting Cash $200.00 Pay-Ins $0.00 Pay-Outs $0.00 Ending Cash (including …" at bounding box center [927, 409] width 855 height 664
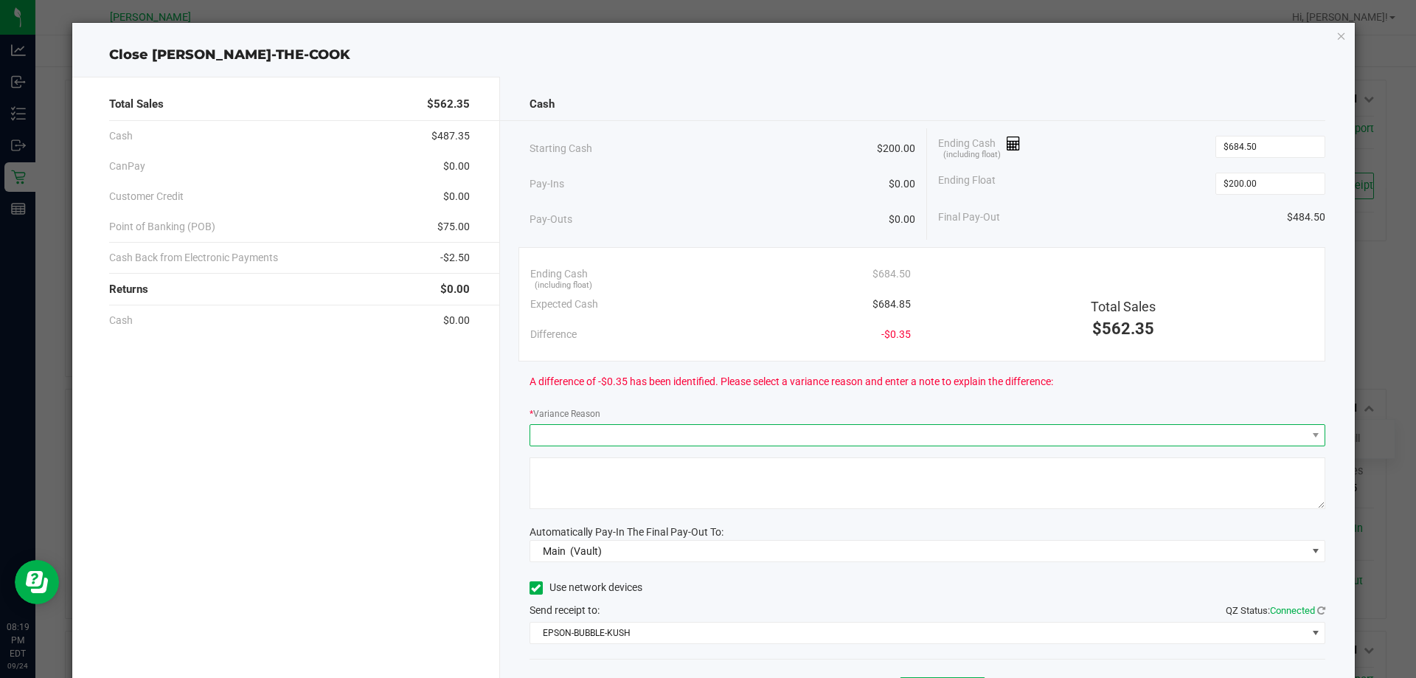
click at [869, 431] on span at bounding box center [918, 435] width 777 height 21
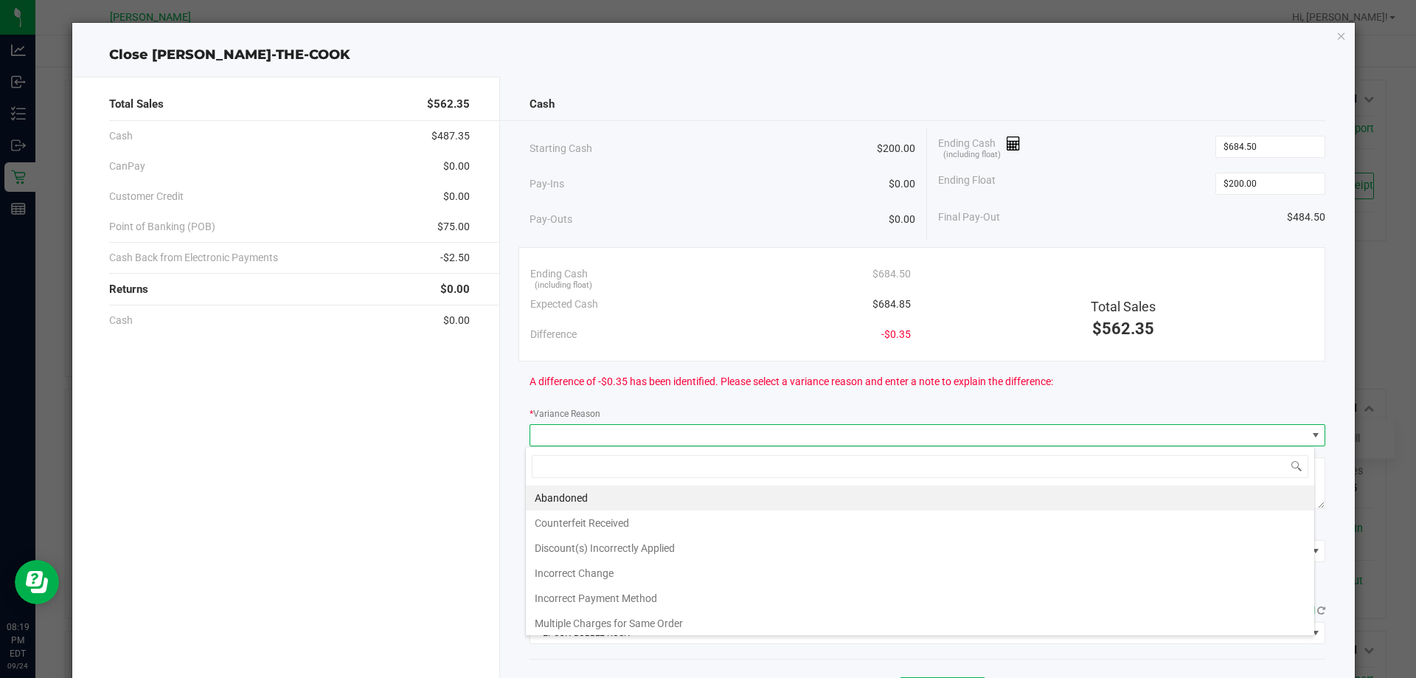
scroll to position [22, 789]
click at [892, 390] on div "A difference of -$0.35 has been identified. Please select a variance reason and…" at bounding box center [928, 381] width 796 height 41
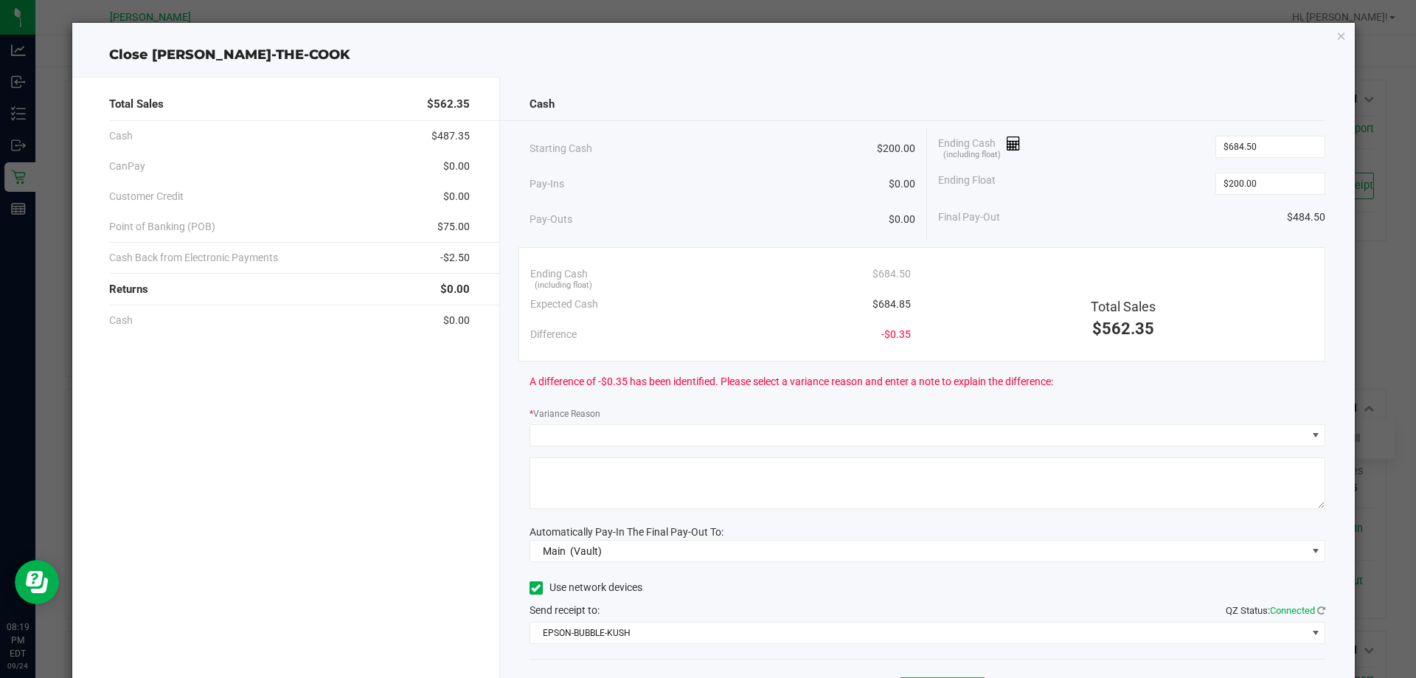
click at [894, 376] on span "A difference of -$0.35 has been identified. Please select a variance reason and…" at bounding box center [792, 381] width 524 height 15
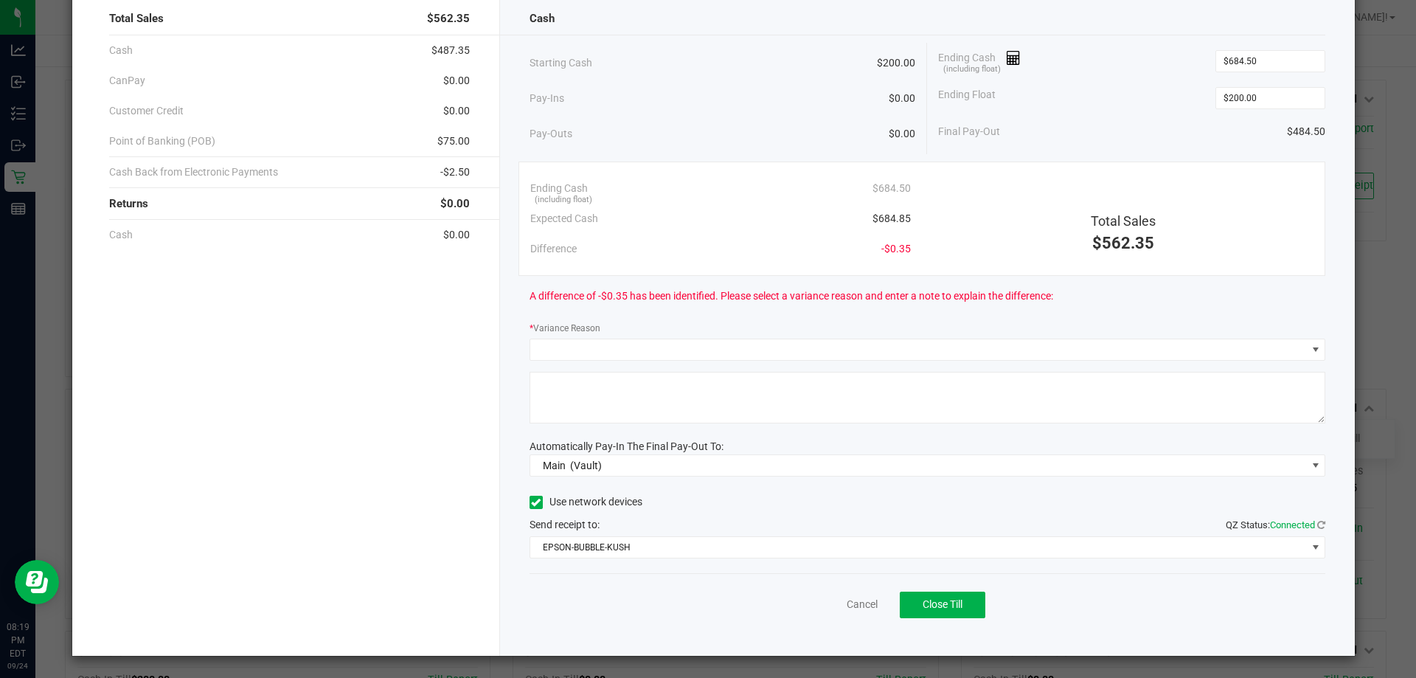
scroll to position [86, 0]
click at [787, 293] on span "A difference of -$0.35 has been identified. Please select a variance reason and…" at bounding box center [792, 295] width 524 height 15
click at [597, 417] on textarea at bounding box center [928, 397] width 796 height 52
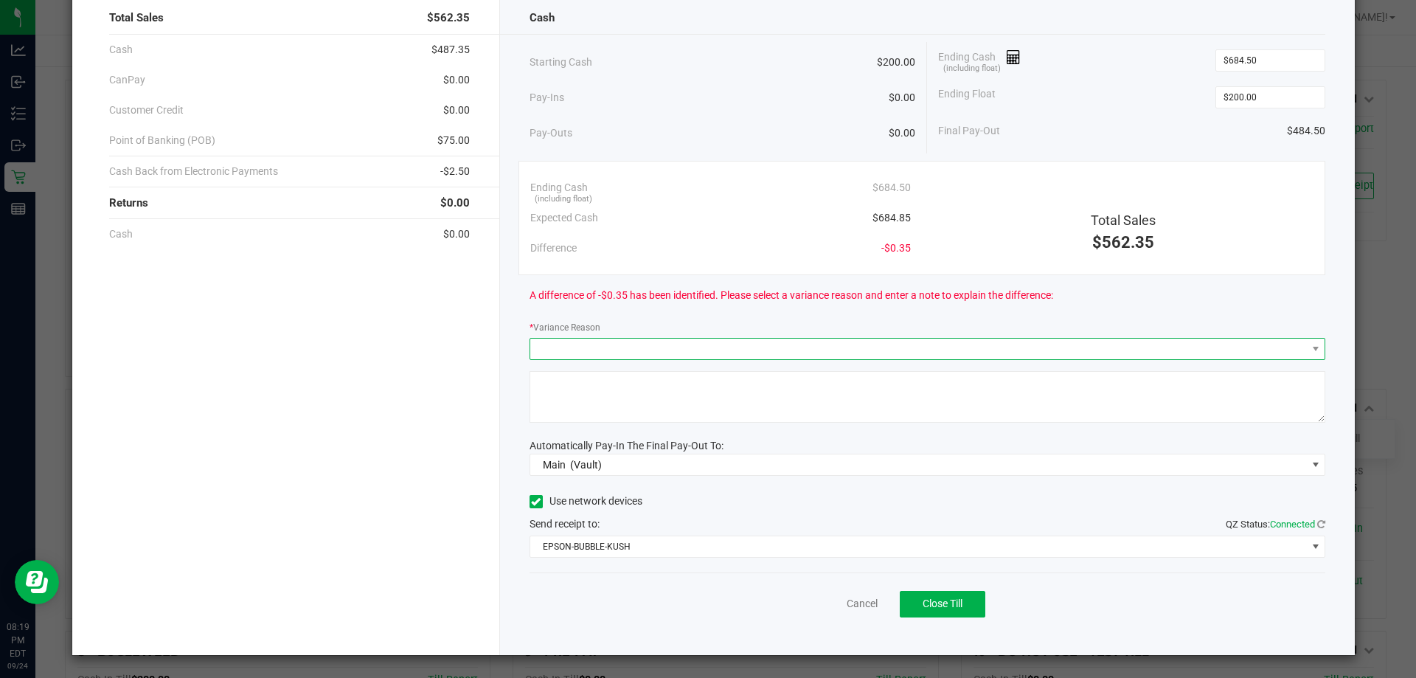
click at [591, 342] on span at bounding box center [918, 348] width 777 height 21
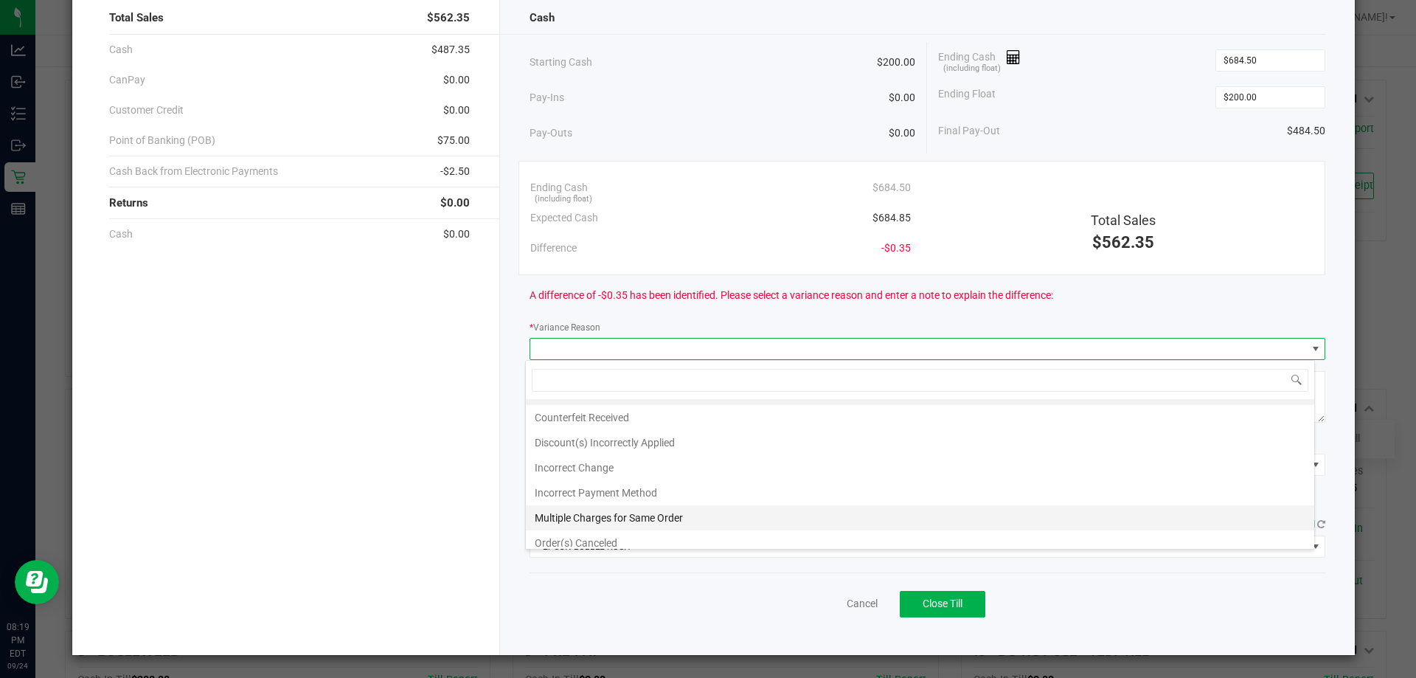
scroll to position [53, 0]
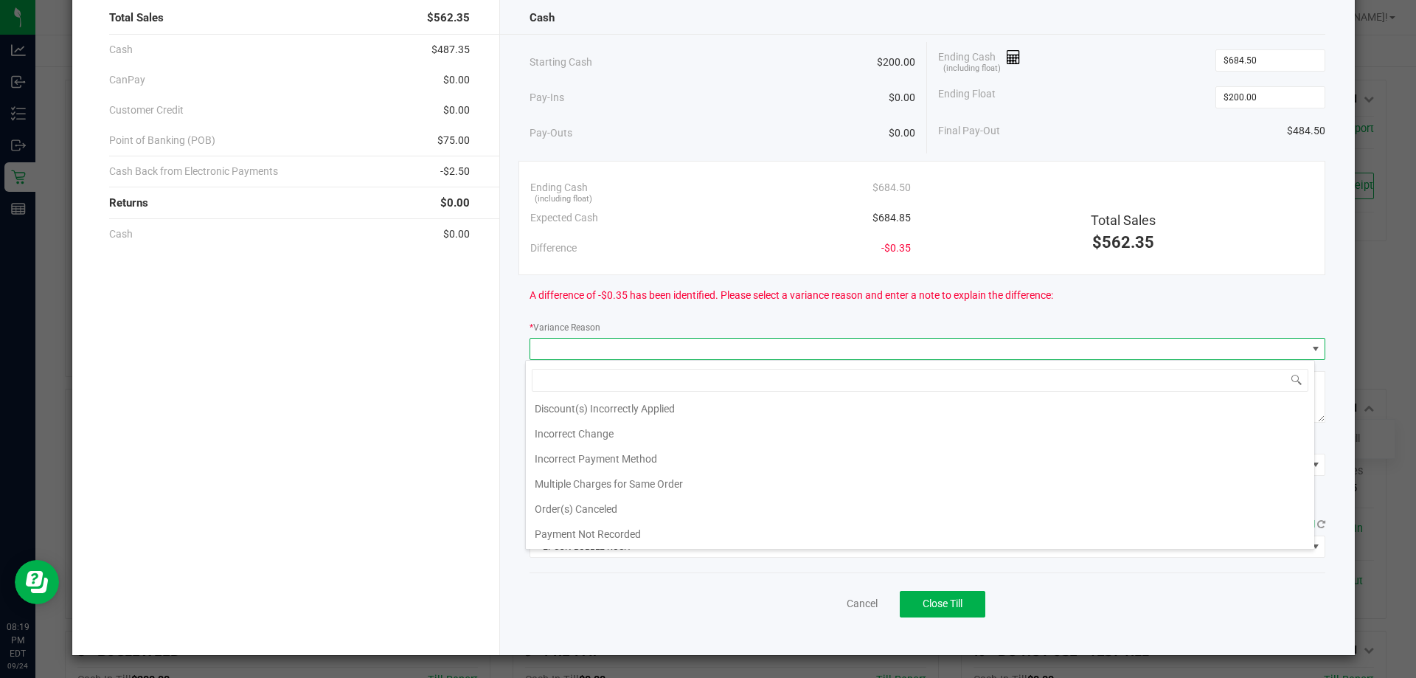
click at [673, 344] on span at bounding box center [918, 348] width 777 height 21
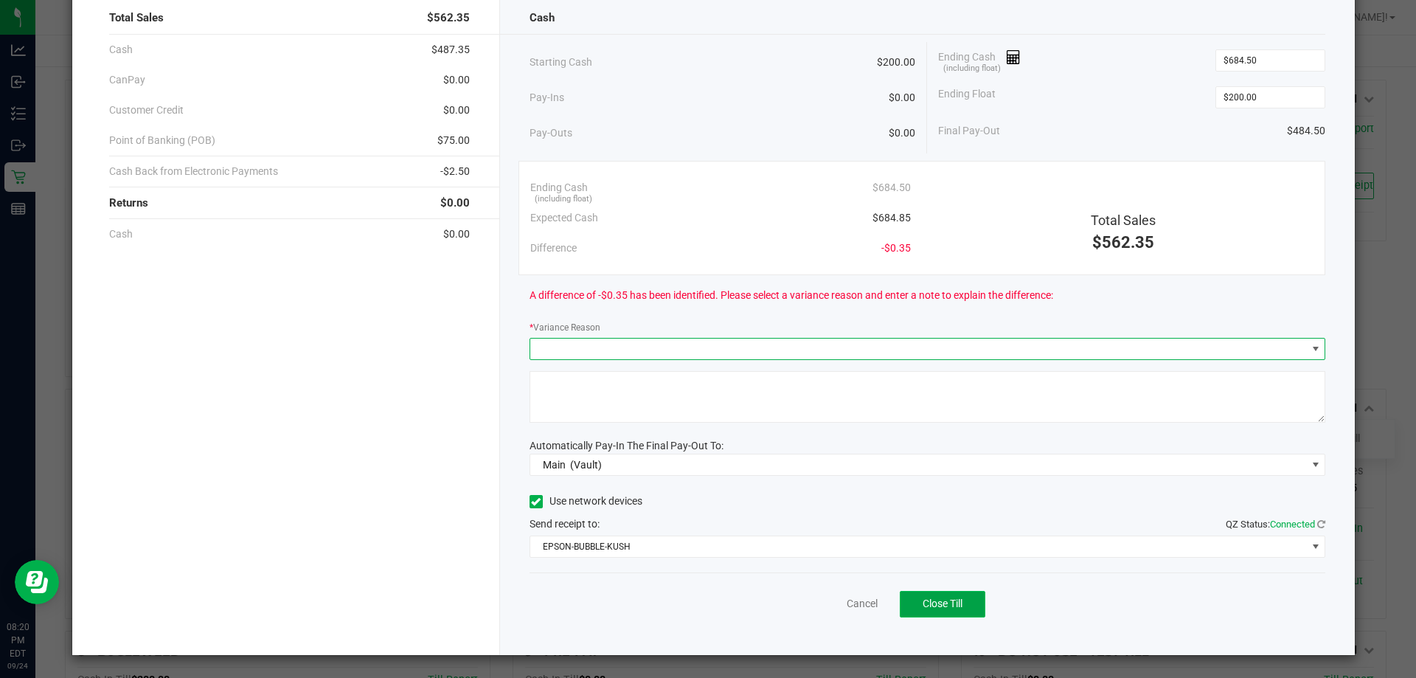
click at [940, 605] on span "Close Till" at bounding box center [943, 603] width 40 height 12
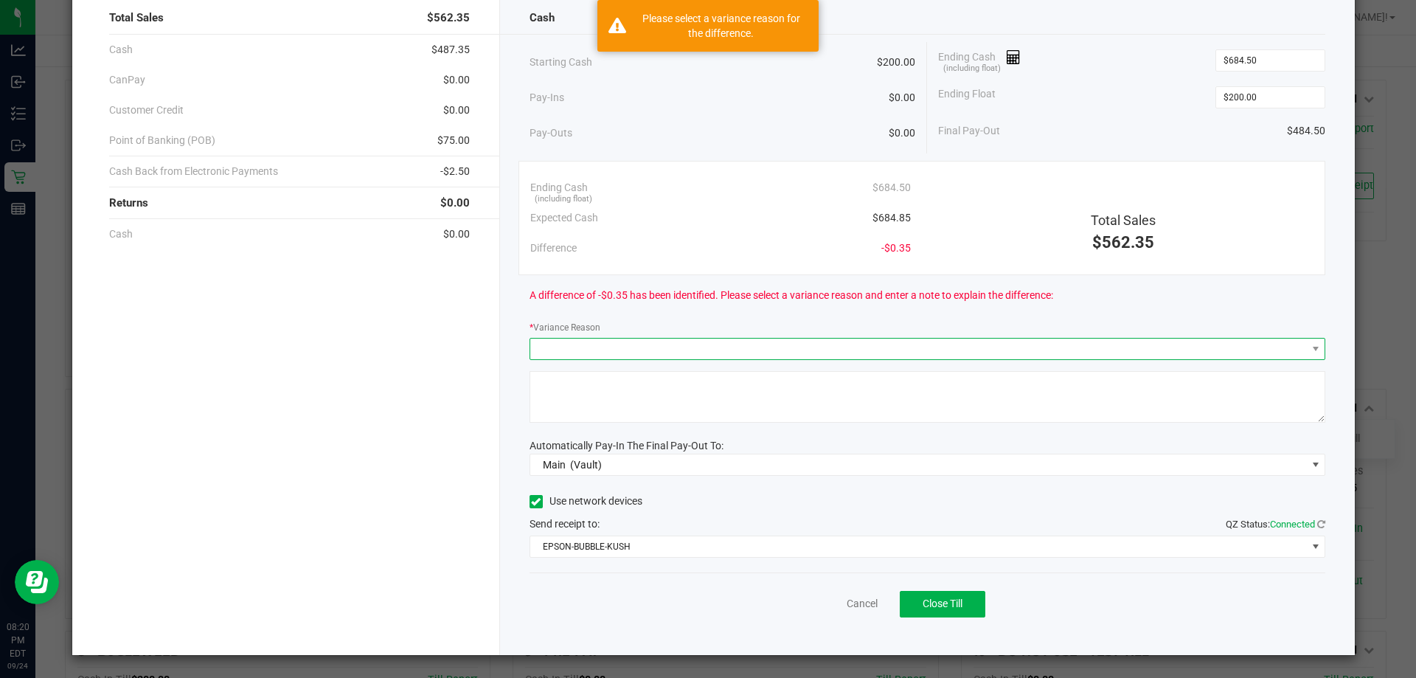
click at [701, 344] on span at bounding box center [918, 348] width 777 height 21
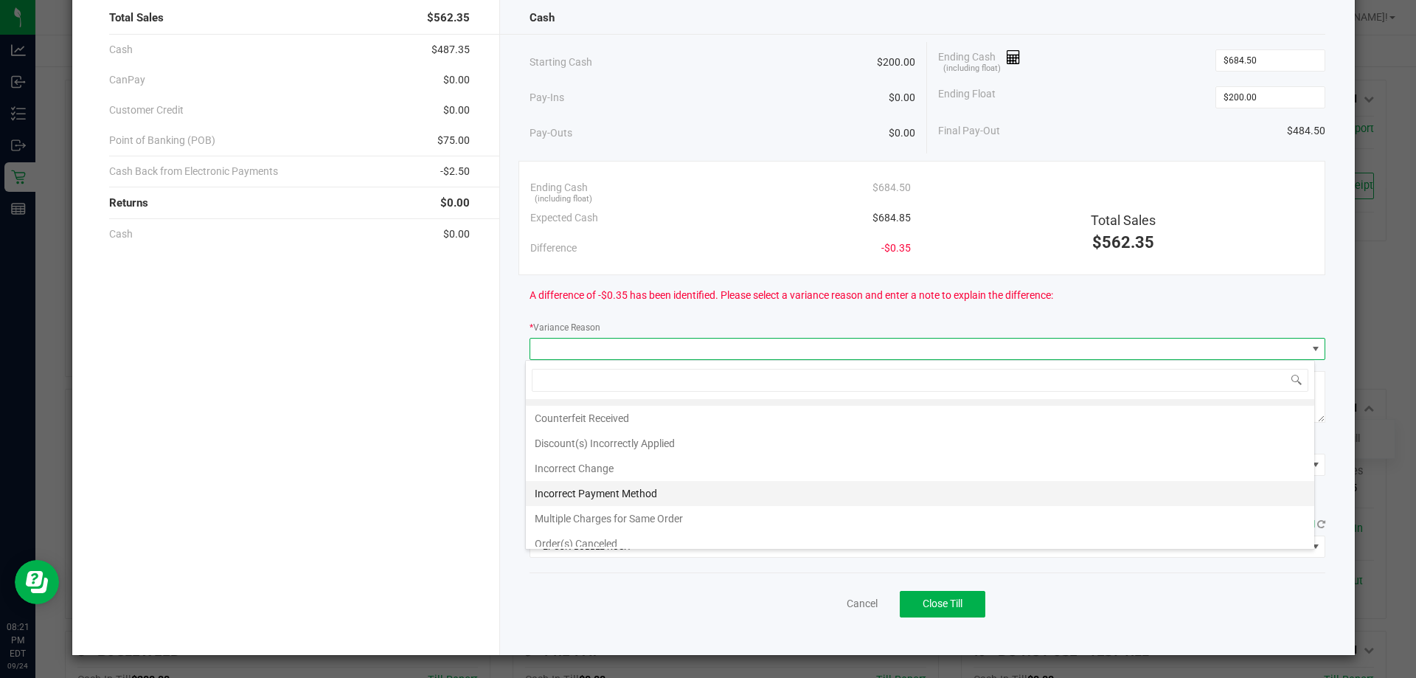
scroll to position [0, 0]
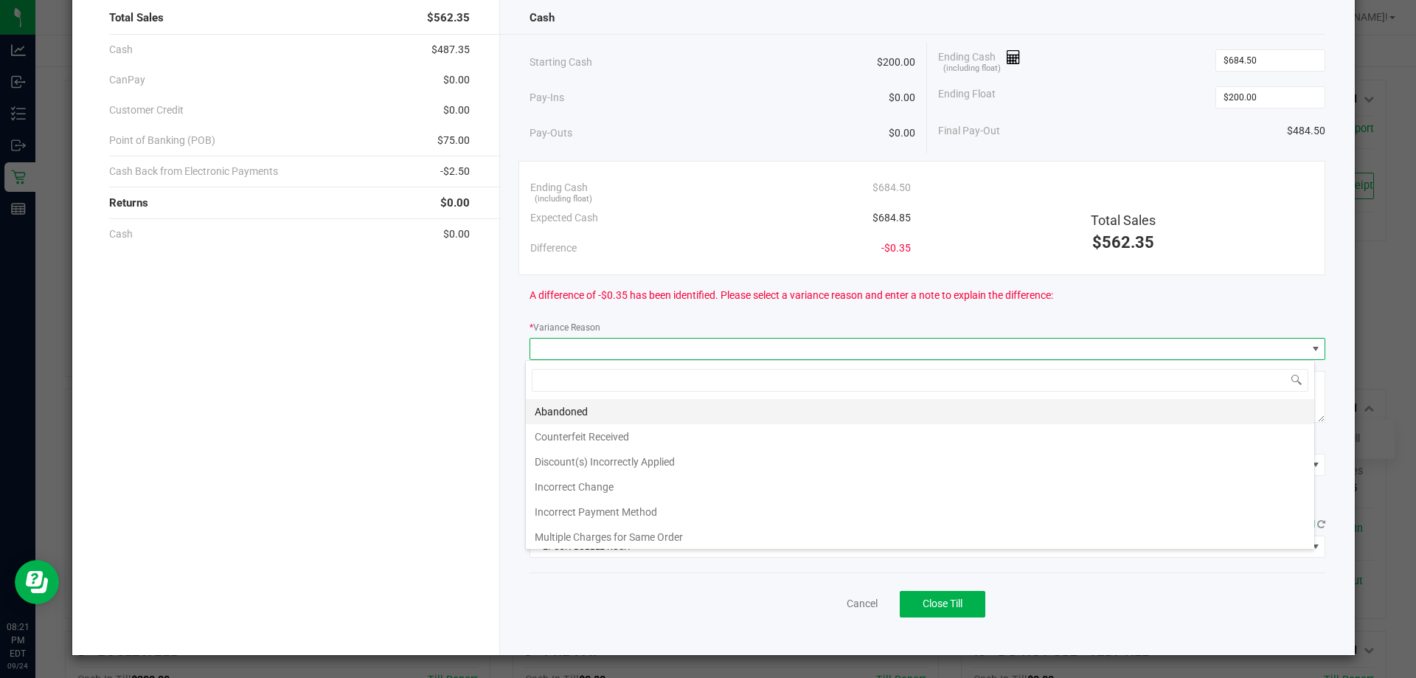
click at [627, 414] on li "Abandoned" at bounding box center [920, 411] width 788 height 25
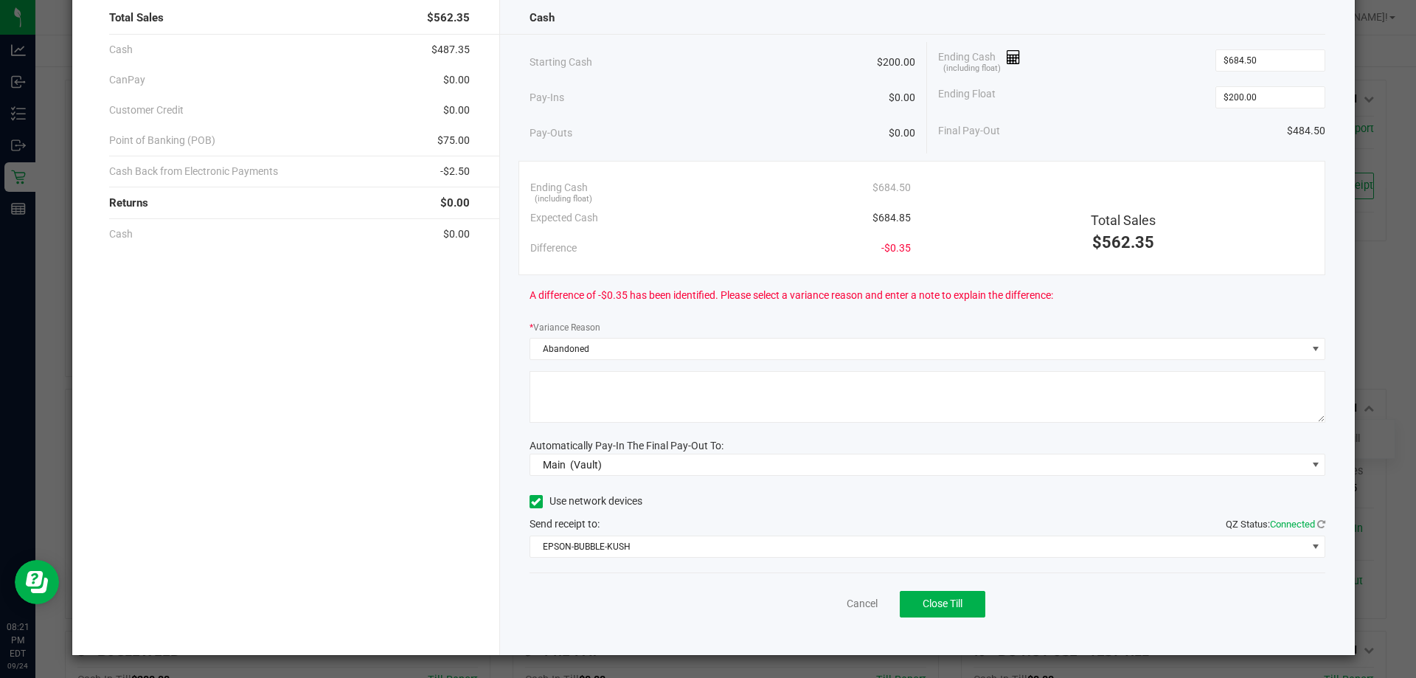
click at [627, 414] on textarea at bounding box center [928, 397] width 796 height 52
type textarea "T"
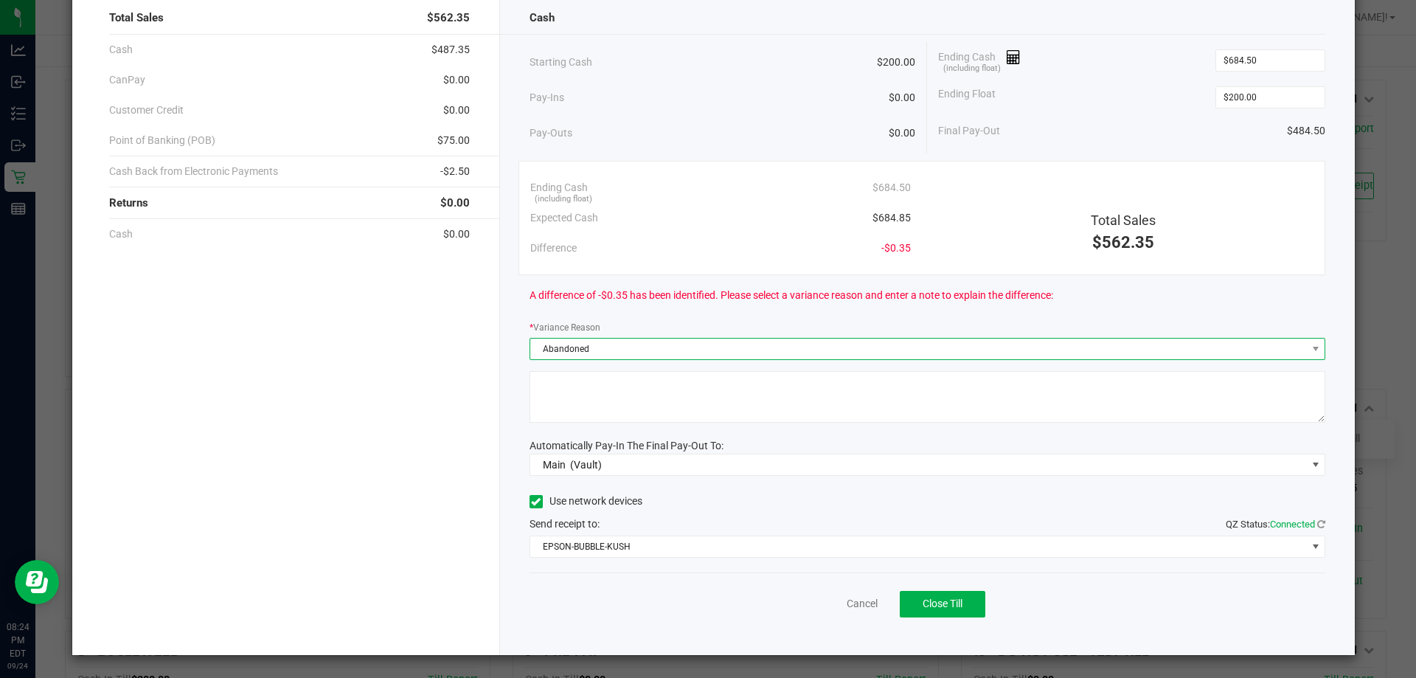
click at [1246, 344] on span "Abandoned" at bounding box center [918, 348] width 777 height 21
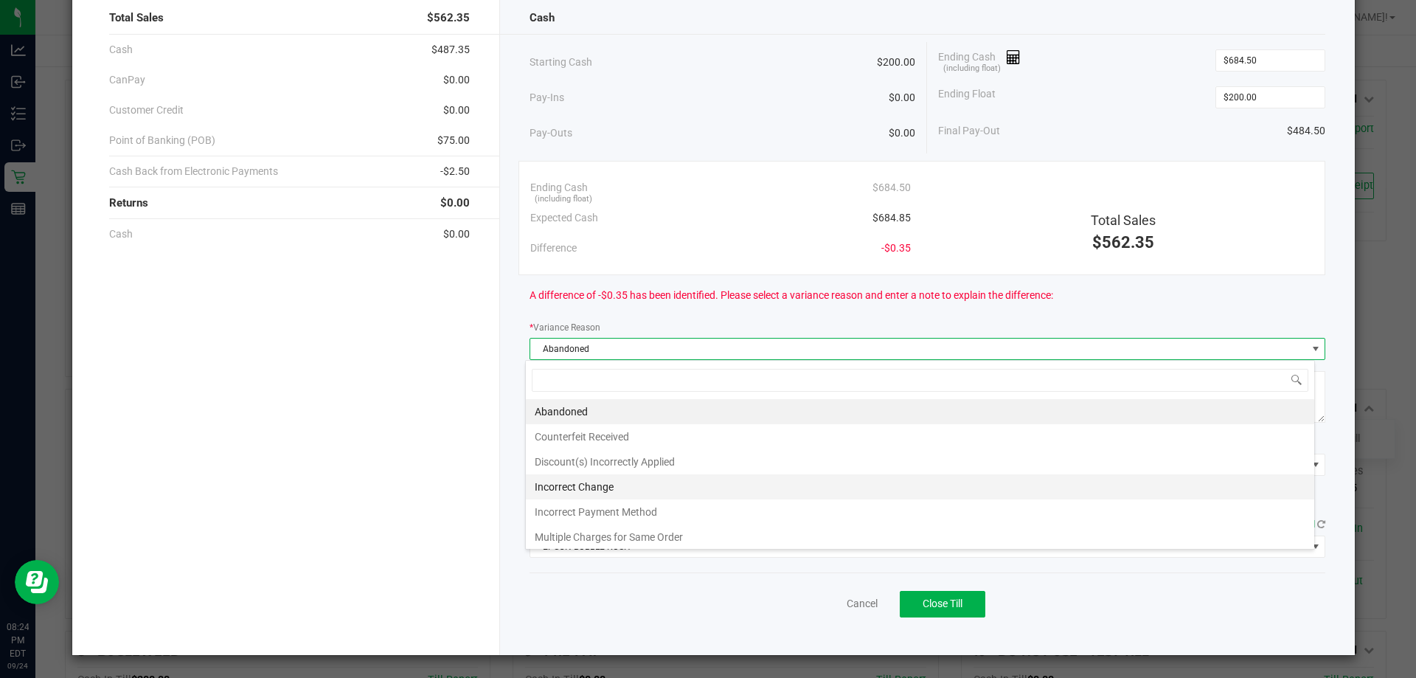
scroll to position [53, 0]
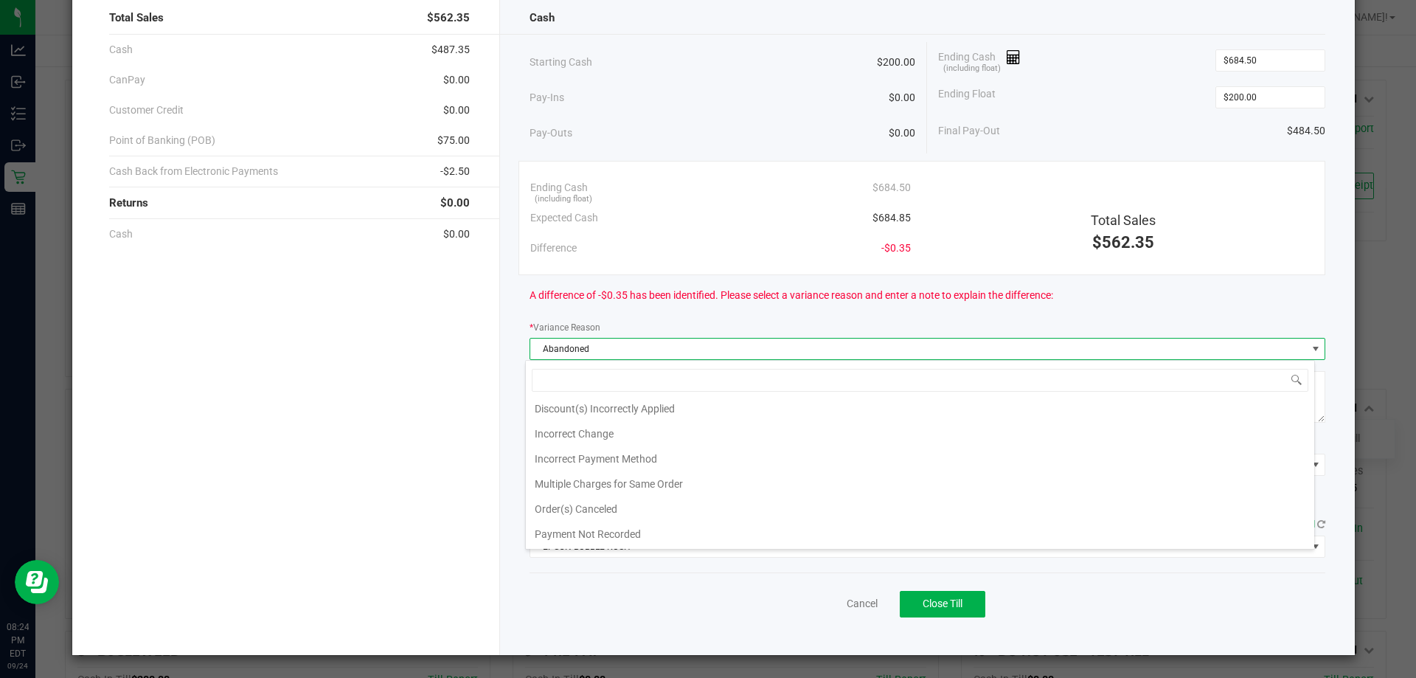
click at [572, 588] on div "Cancel Close Till" at bounding box center [928, 600] width 796 height 57
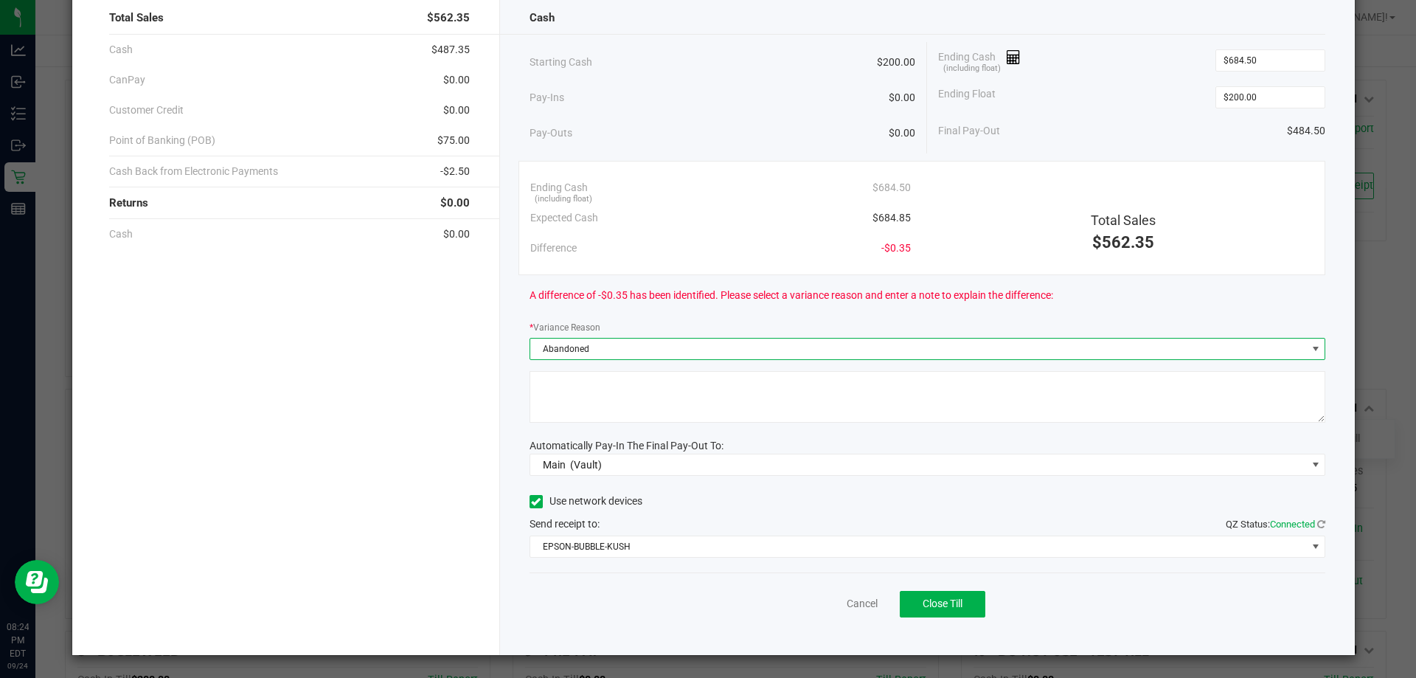
click at [611, 355] on span "Abandoned" at bounding box center [918, 348] width 777 height 21
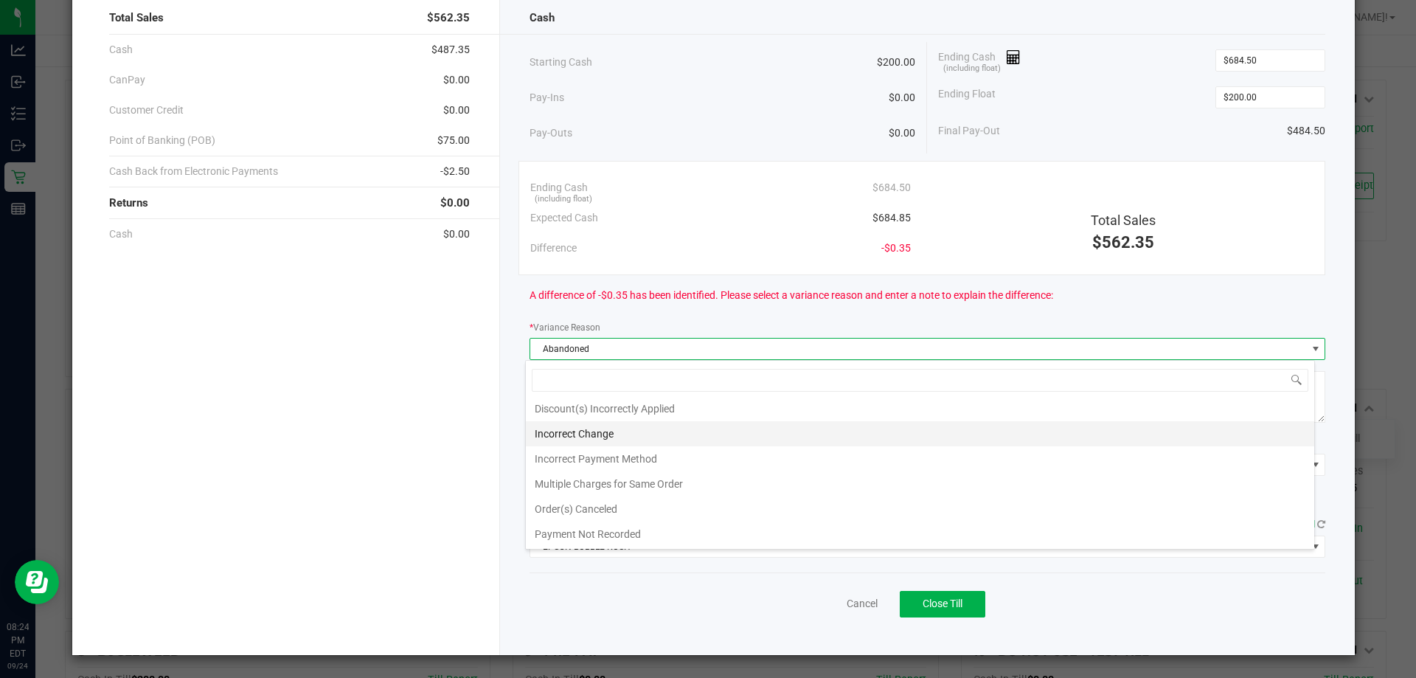
click at [602, 433] on li "Incorrect Change" at bounding box center [920, 433] width 788 height 25
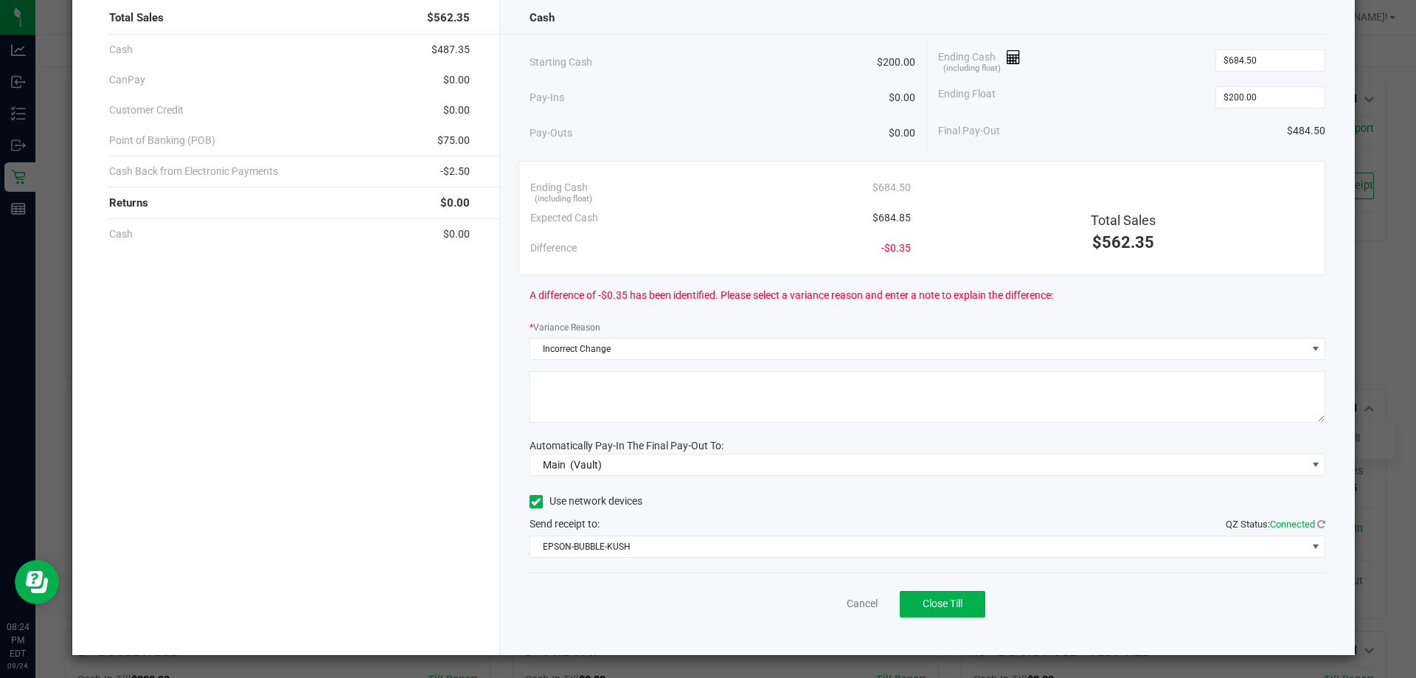
click at [613, 389] on textarea at bounding box center [928, 397] width 796 height 52
type textarea "Till is .35 cents over not under"
click at [914, 600] on button "Close Till" at bounding box center [943, 604] width 86 height 27
click at [812, 605] on link "Dismiss" at bounding box center [829, 603] width 35 height 15
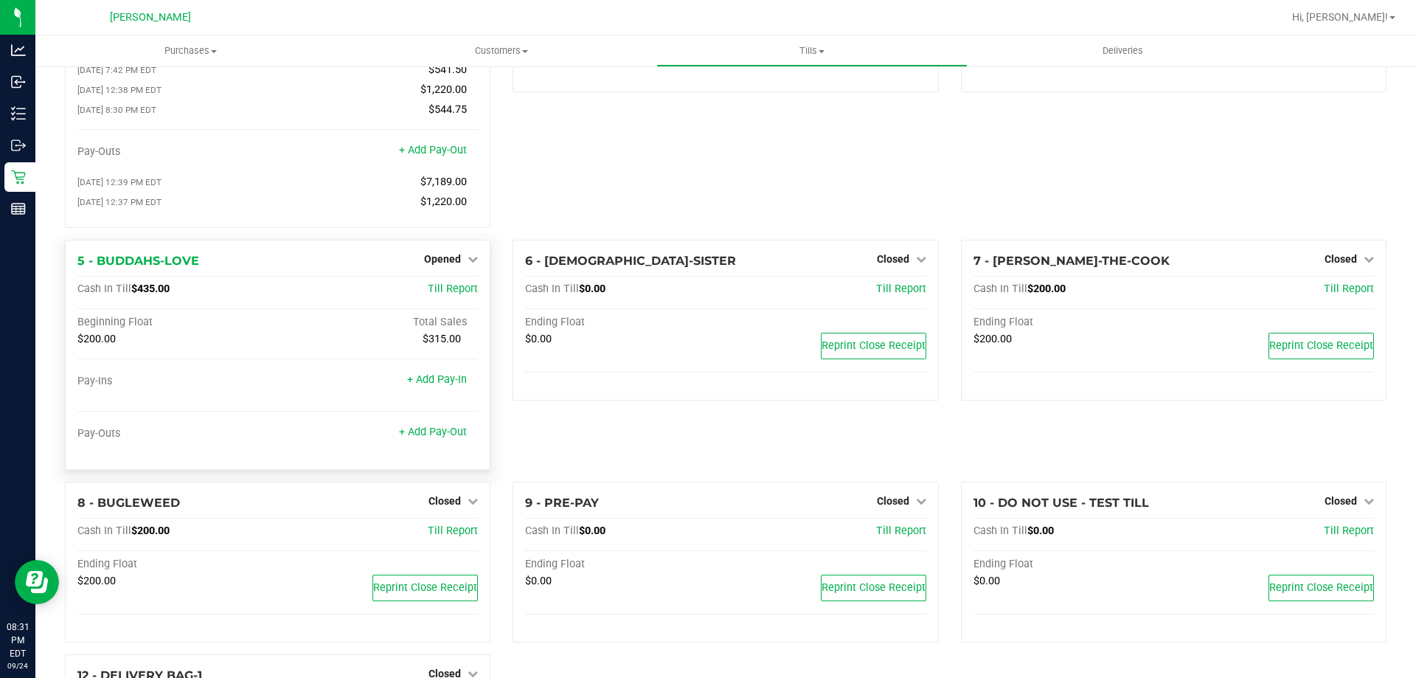
scroll to position [147, 0]
click at [442, 257] on div "Opened" at bounding box center [451, 260] width 54 height 18
click at [442, 263] on span "Opened" at bounding box center [442, 260] width 37 height 12
click at [450, 296] on link "Close Till" at bounding box center [445, 291] width 40 height 12
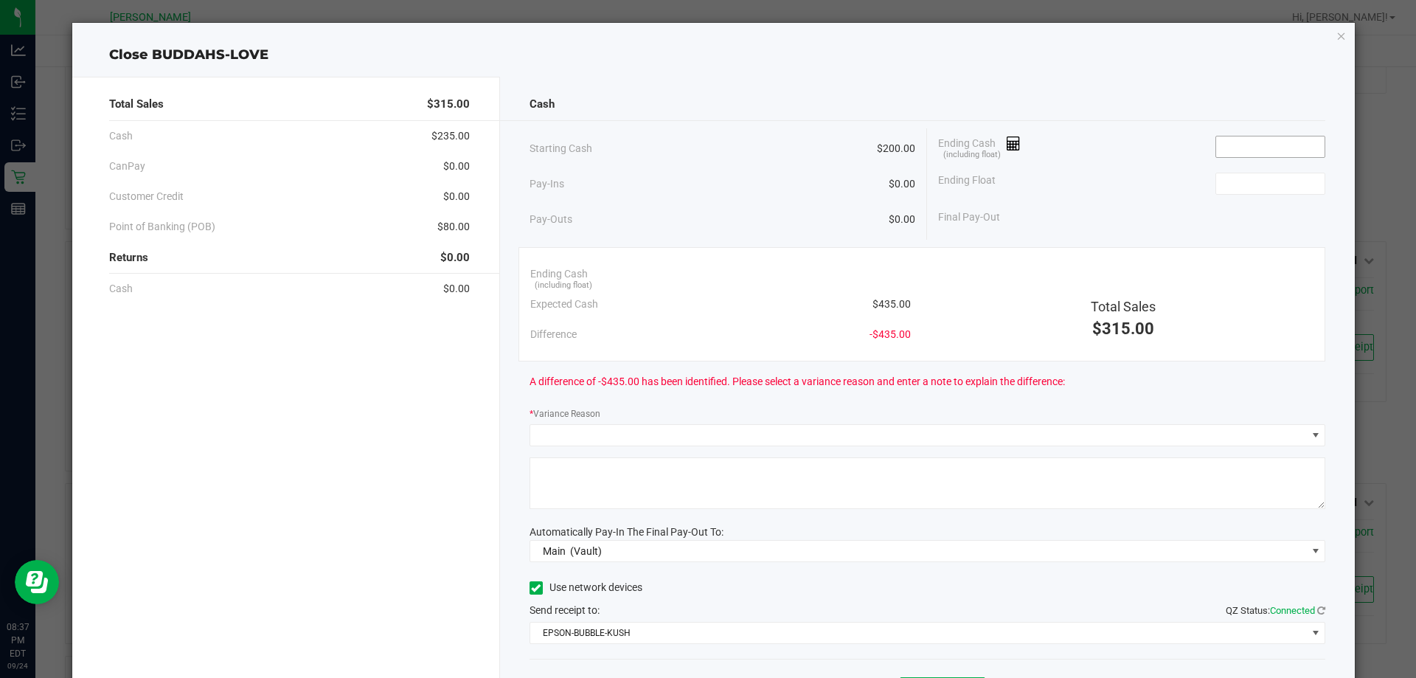
click at [1226, 139] on input at bounding box center [1270, 146] width 108 height 21
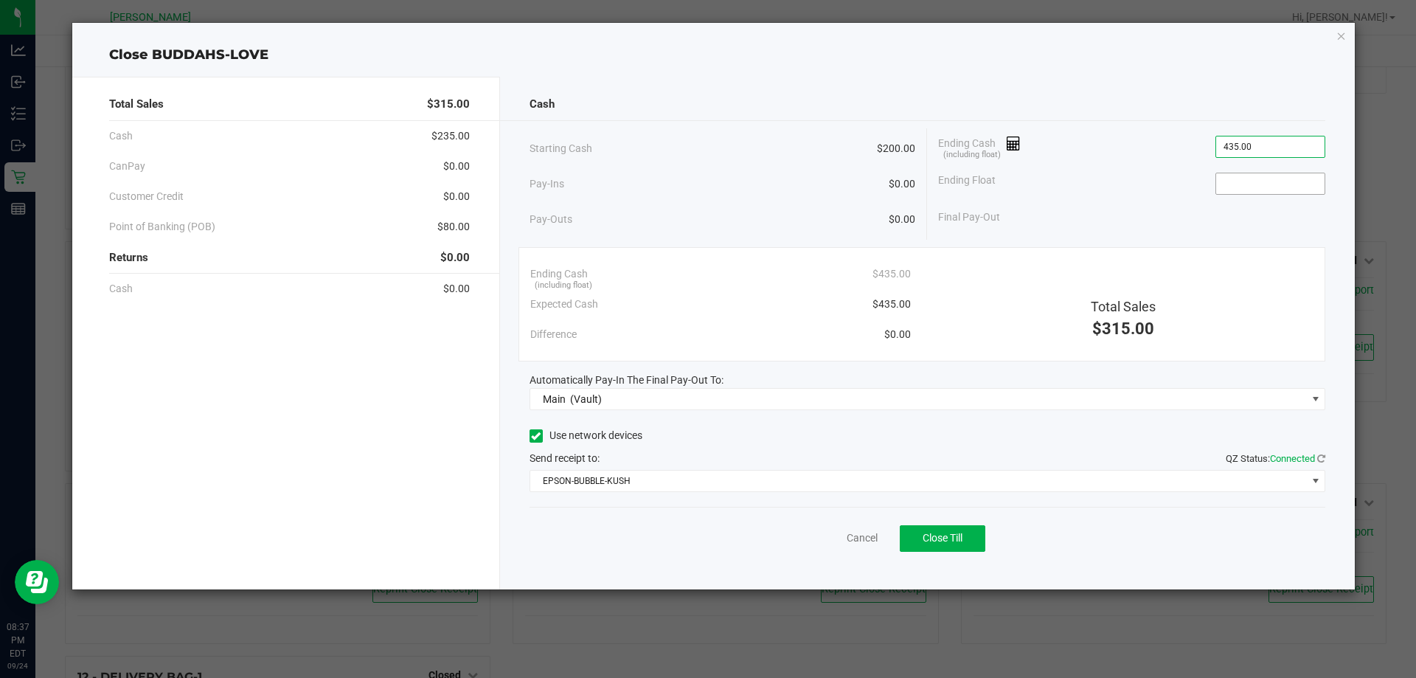
type input "$435.00"
click at [1288, 178] on input at bounding box center [1270, 183] width 108 height 21
type input "$200.00"
click at [1174, 234] on div "Starting Cash $200.00 Pay-Ins $0.00 Pay-Outs $0.00 Ending Cash (including float…" at bounding box center [928, 183] width 796 height 111
click at [957, 544] on span "Close Till" at bounding box center [943, 538] width 40 height 12
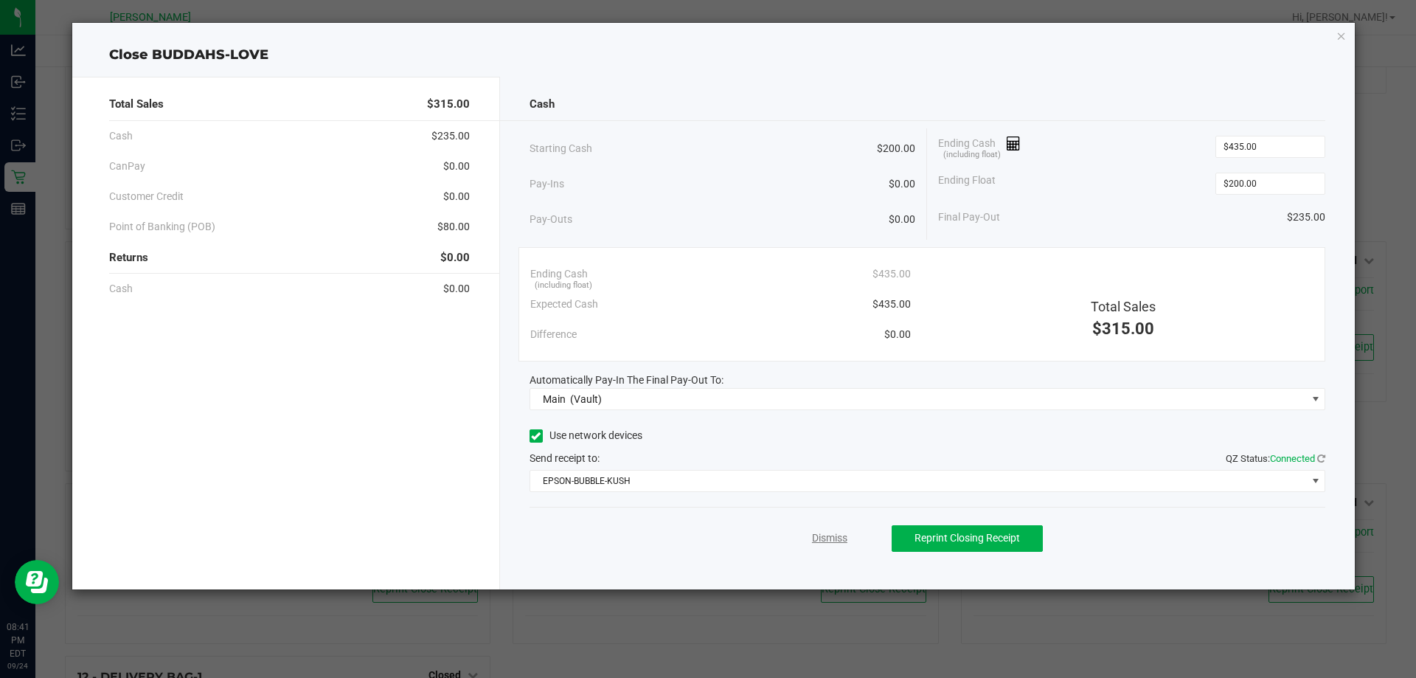
click at [818, 541] on link "Dismiss" at bounding box center [829, 537] width 35 height 15
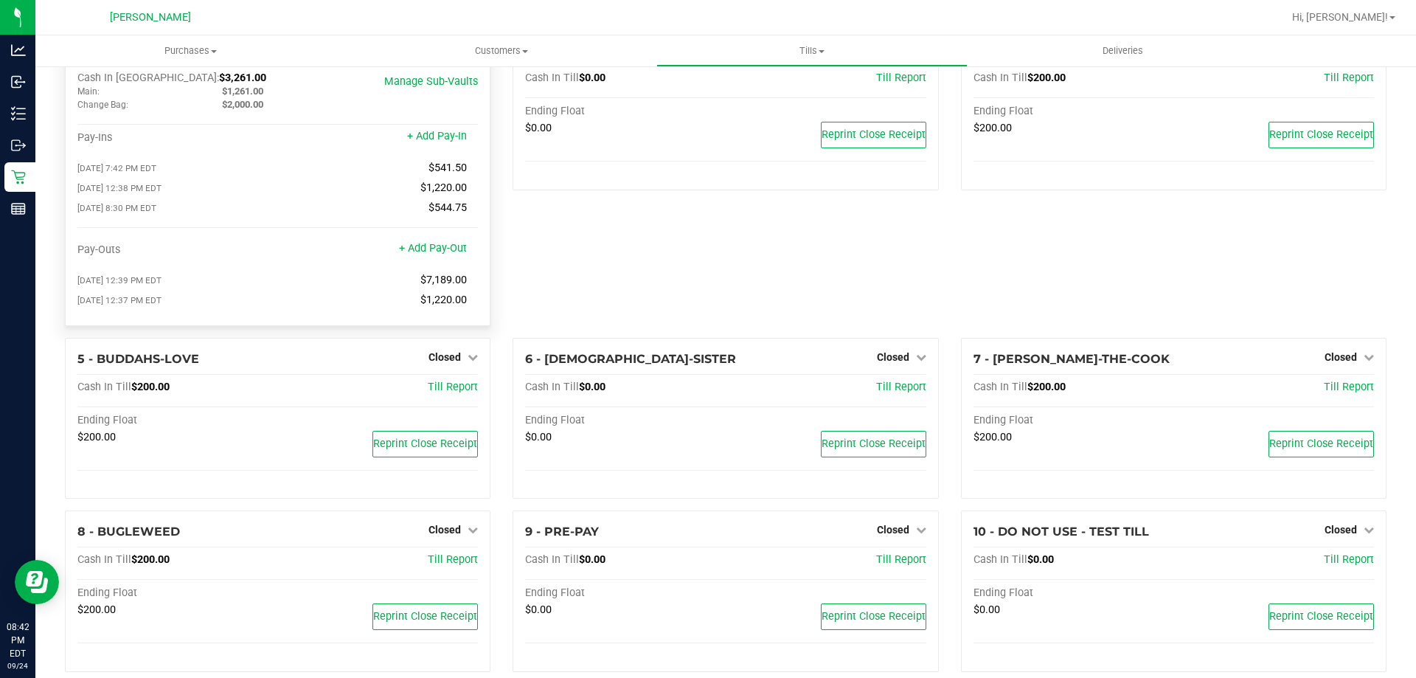
scroll to position [0, 0]
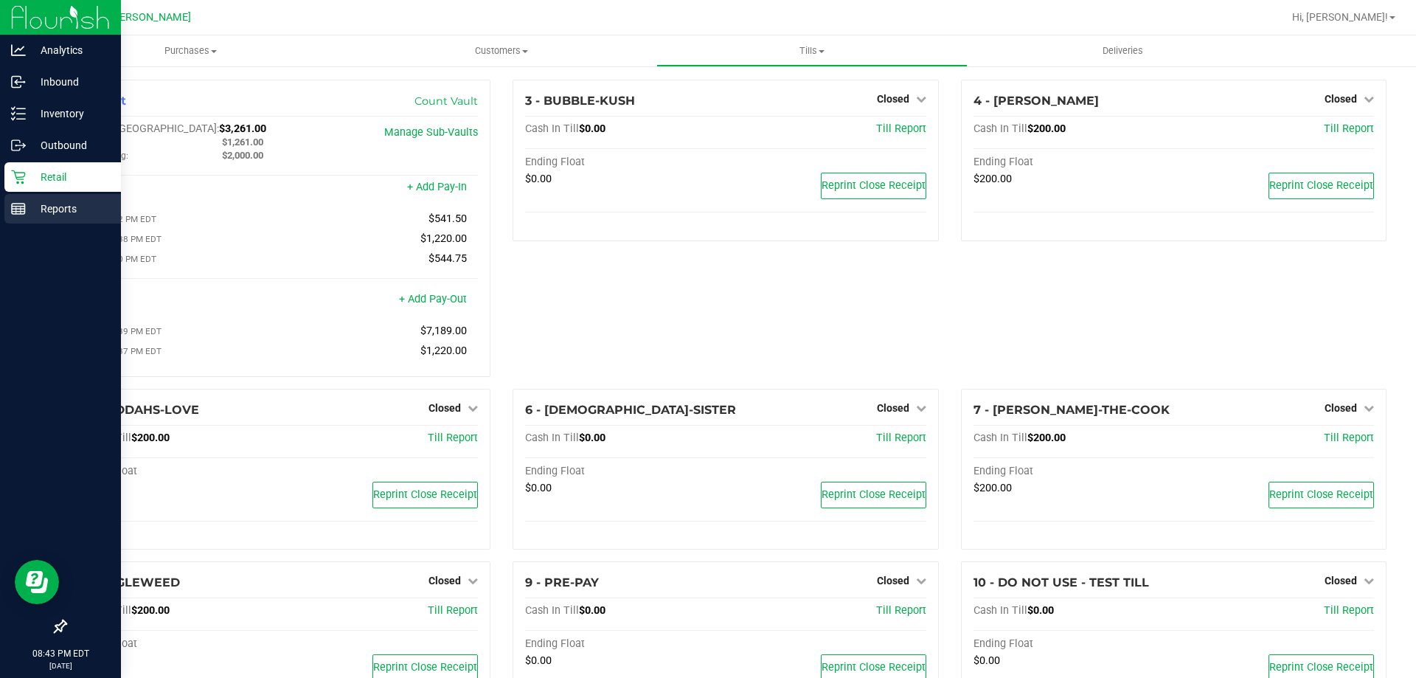
click at [37, 212] on p "Reports" at bounding box center [70, 209] width 88 height 18
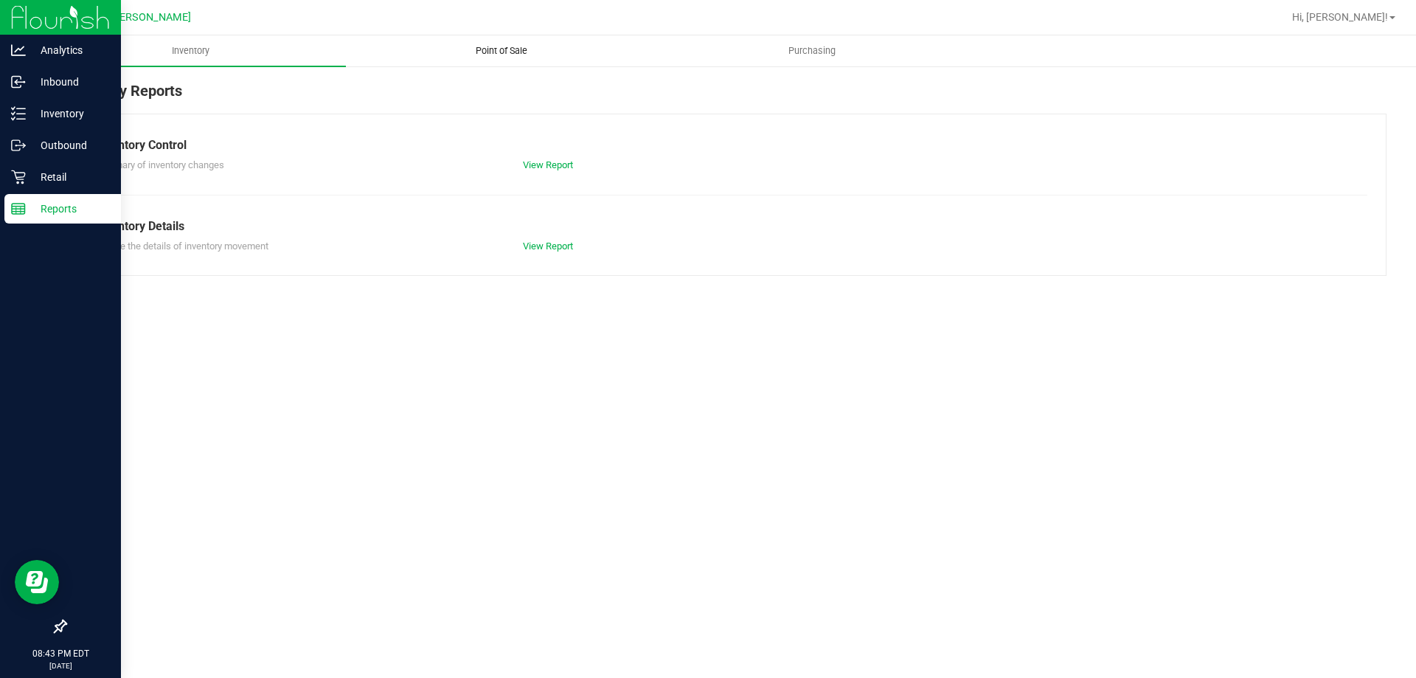
click at [521, 48] on span "Point of Sale" at bounding box center [501, 50] width 91 height 13
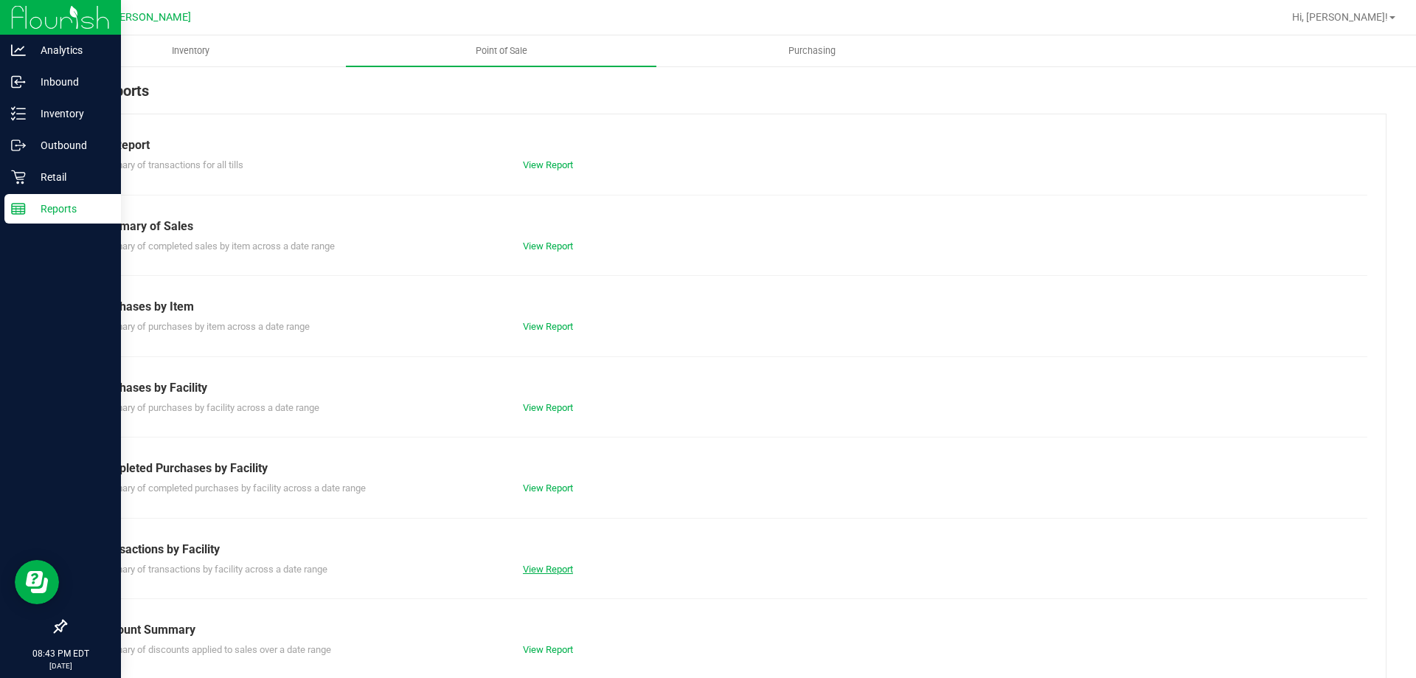
click at [568, 569] on link "View Report" at bounding box center [548, 568] width 50 height 11
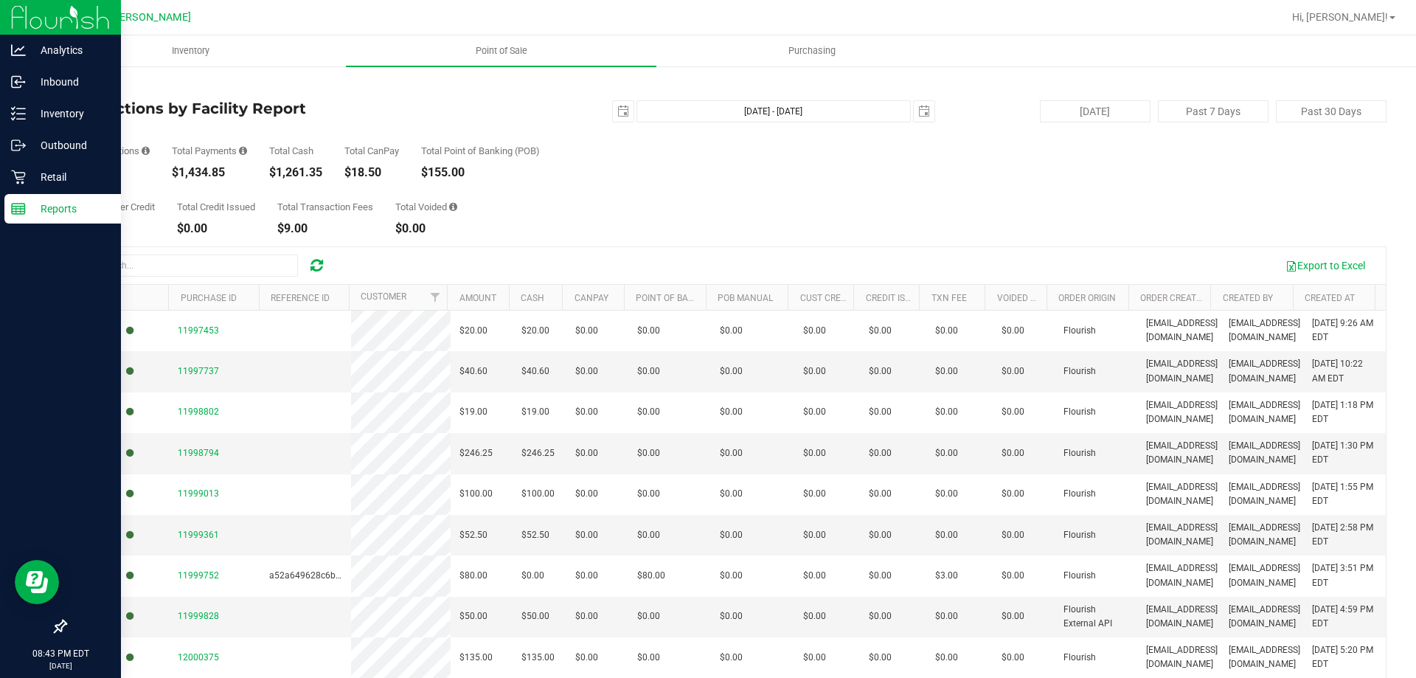
click at [302, 173] on div "$1,261.35" at bounding box center [295, 173] width 53 height 12
click at [527, 200] on div "Total Customer Credit $0.00 Total Credit Issued $0.00 Total Transaction Fees $9…" at bounding box center [726, 206] width 1322 height 56
click at [308, 171] on div "$1,261.35" at bounding box center [295, 173] width 53 height 12
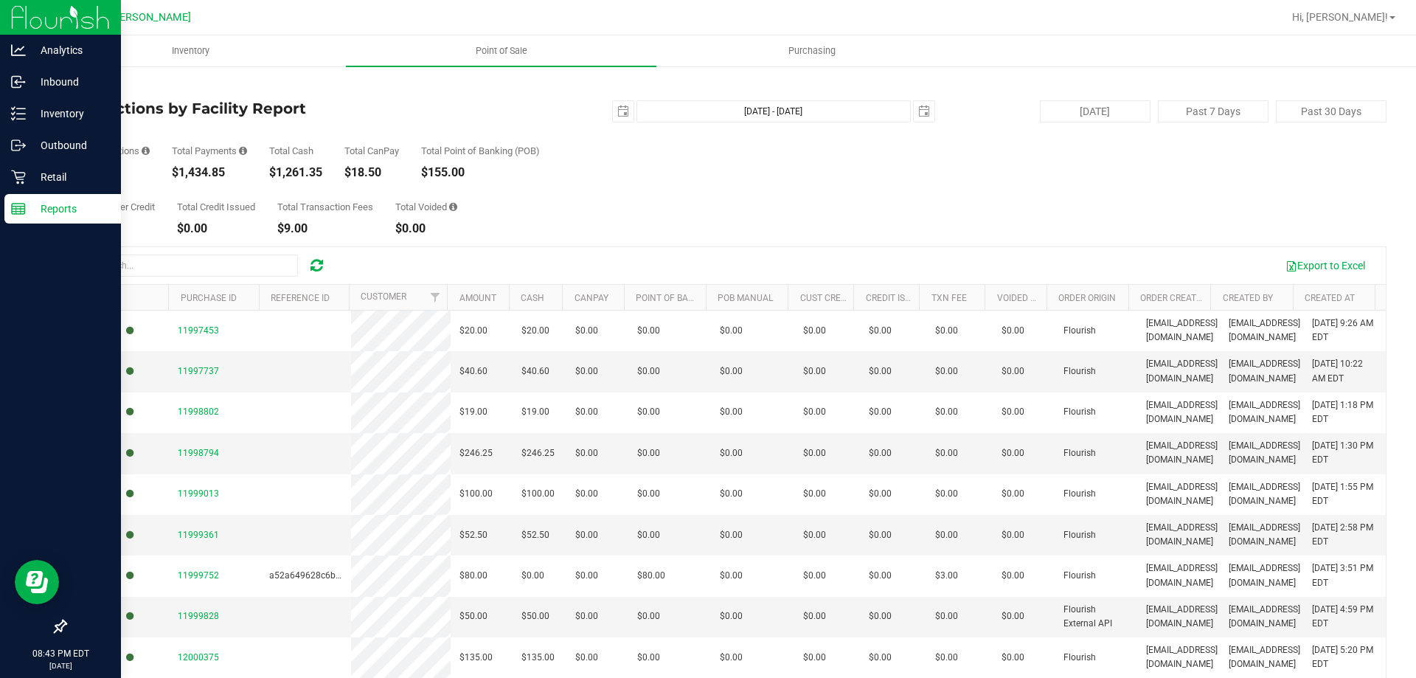
click at [308, 171] on div "$1,261.35" at bounding box center [295, 173] width 53 height 12
click at [46, 109] on p "Inventory" at bounding box center [70, 114] width 88 height 18
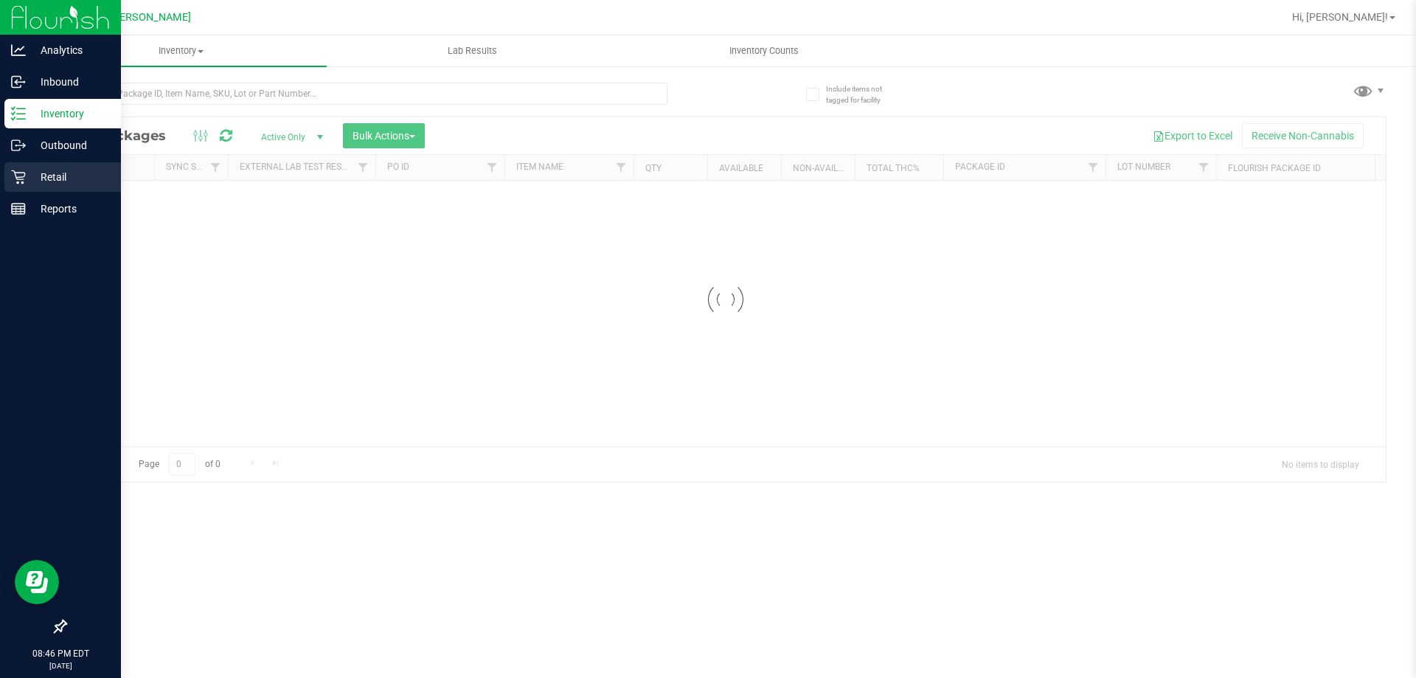
click at [23, 181] on icon at bounding box center [18, 177] width 15 height 15
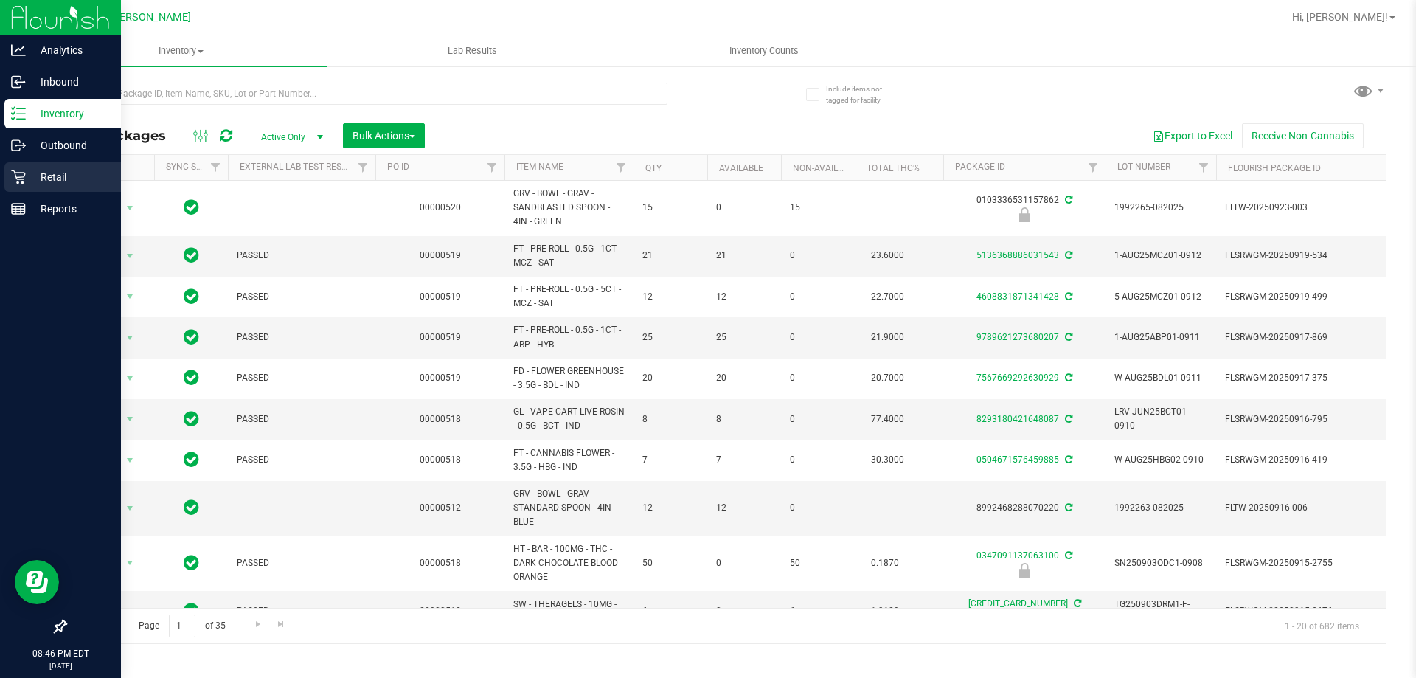
click at [63, 172] on p "Retail" at bounding box center [70, 177] width 88 height 18
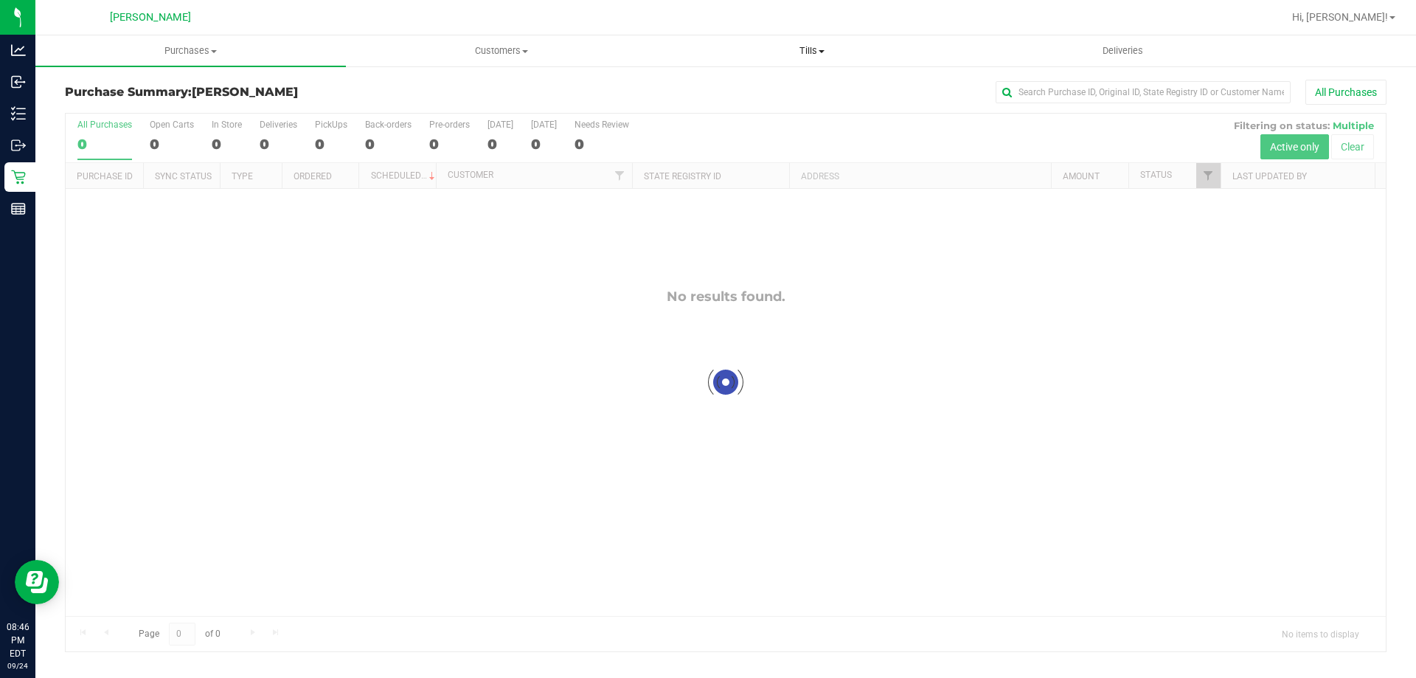
click at [832, 51] on span "Tills" at bounding box center [811, 50] width 309 height 13
click at [726, 87] on span "Manage tills" at bounding box center [706, 89] width 100 height 13
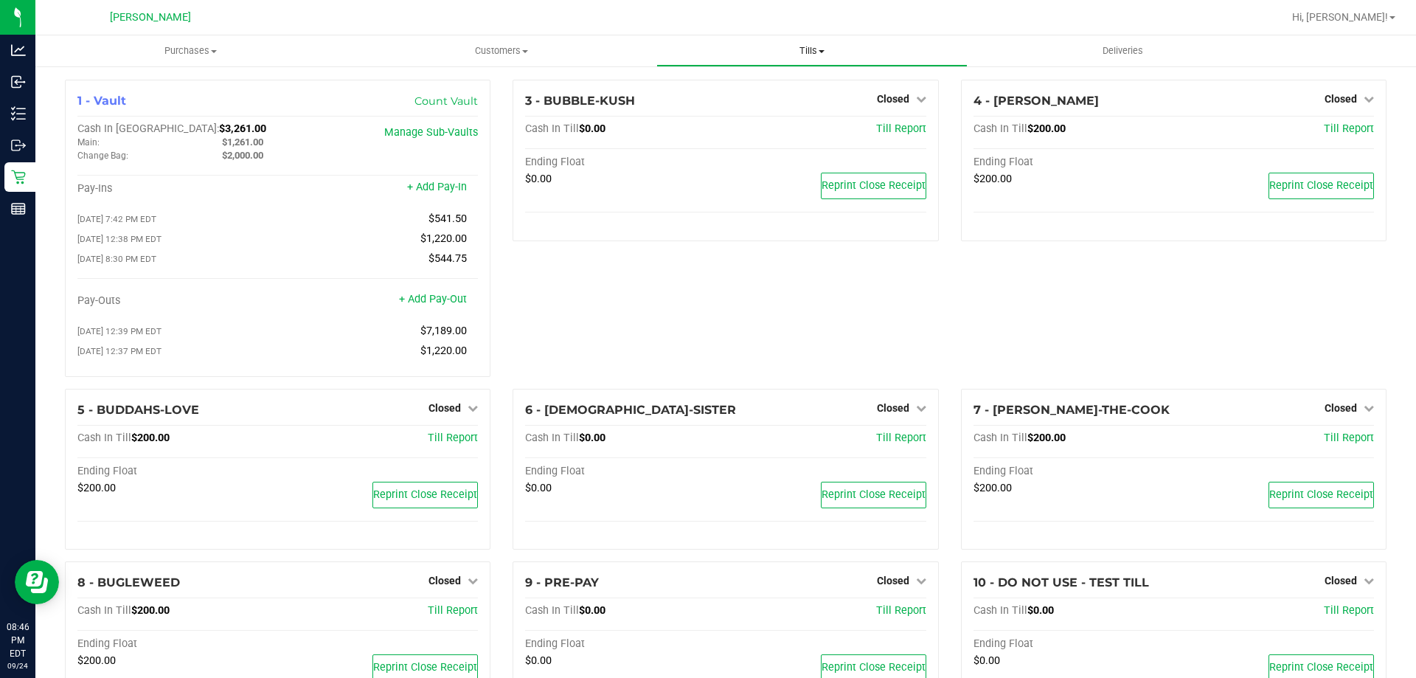
click at [819, 50] on span at bounding box center [822, 51] width 6 height 3
click at [765, 108] on span "Reconcile e-payments" at bounding box center [729, 106] width 147 height 13
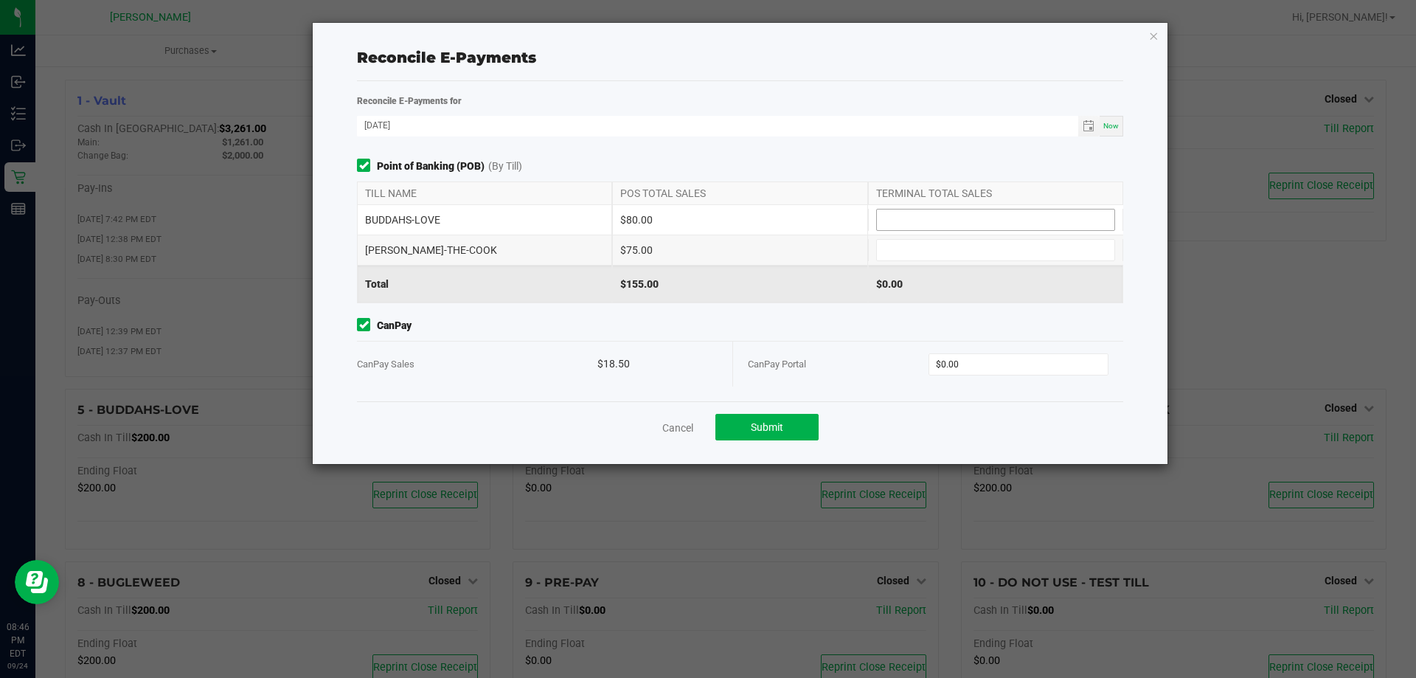
click at [1020, 226] on input at bounding box center [995, 219] width 237 height 21
type input "$80.00"
click at [980, 247] on input at bounding box center [995, 250] width 237 height 21
type input "$75.00"
click at [734, 298] on div "$155.00" at bounding box center [739, 283] width 255 height 37
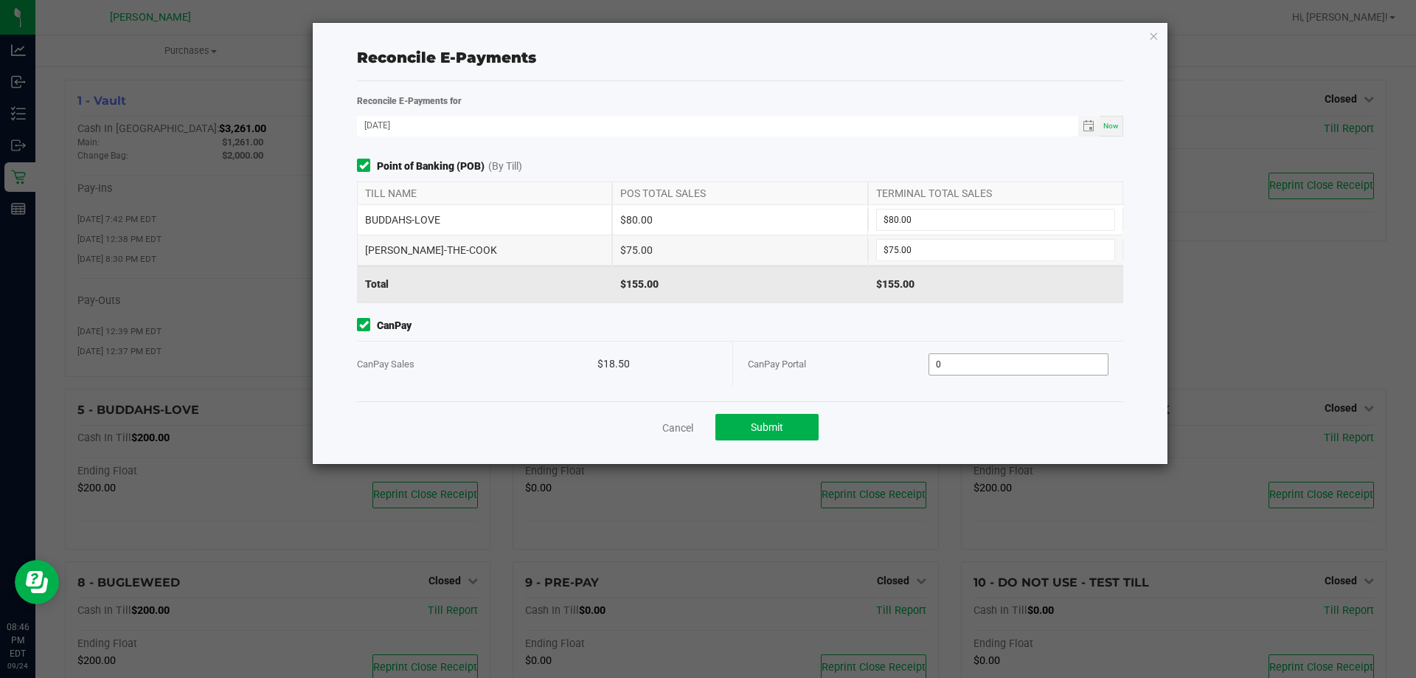
click at [985, 364] on input "0" at bounding box center [1018, 364] width 179 height 21
type input "$18.50"
click at [926, 403] on div "Cancel Submit" at bounding box center [740, 426] width 766 height 51
click at [766, 434] on button "Submit" at bounding box center [766, 427] width 103 height 27
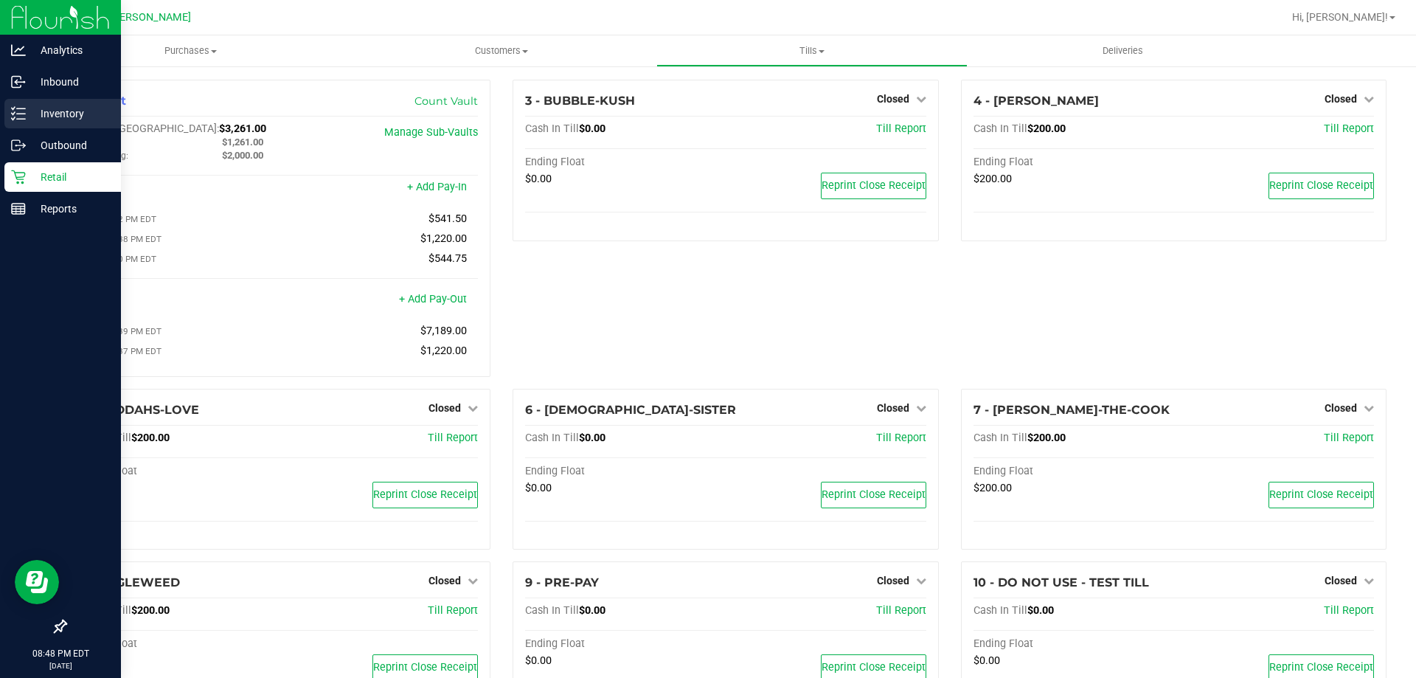
click at [63, 119] on p "Inventory" at bounding box center [70, 114] width 88 height 18
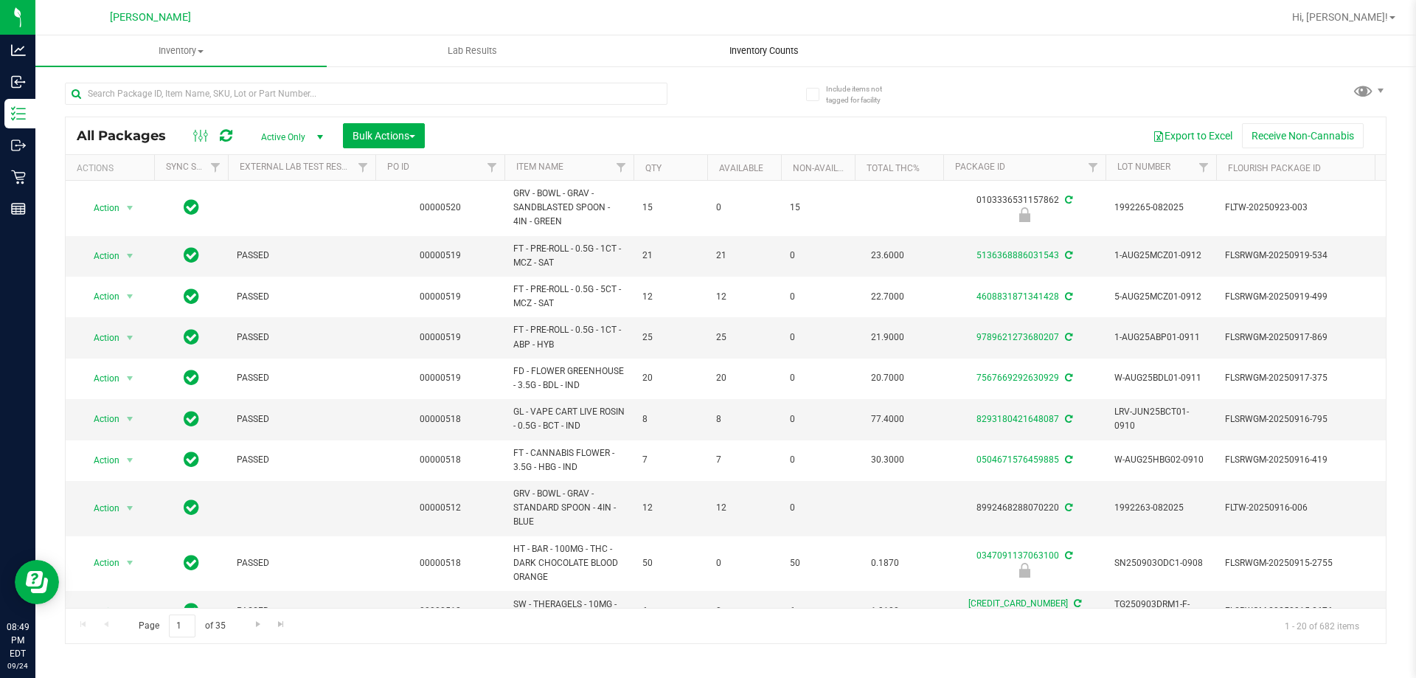
click at [775, 44] on uib-tab-heading "Inventory Counts" at bounding box center [764, 50] width 290 height 29
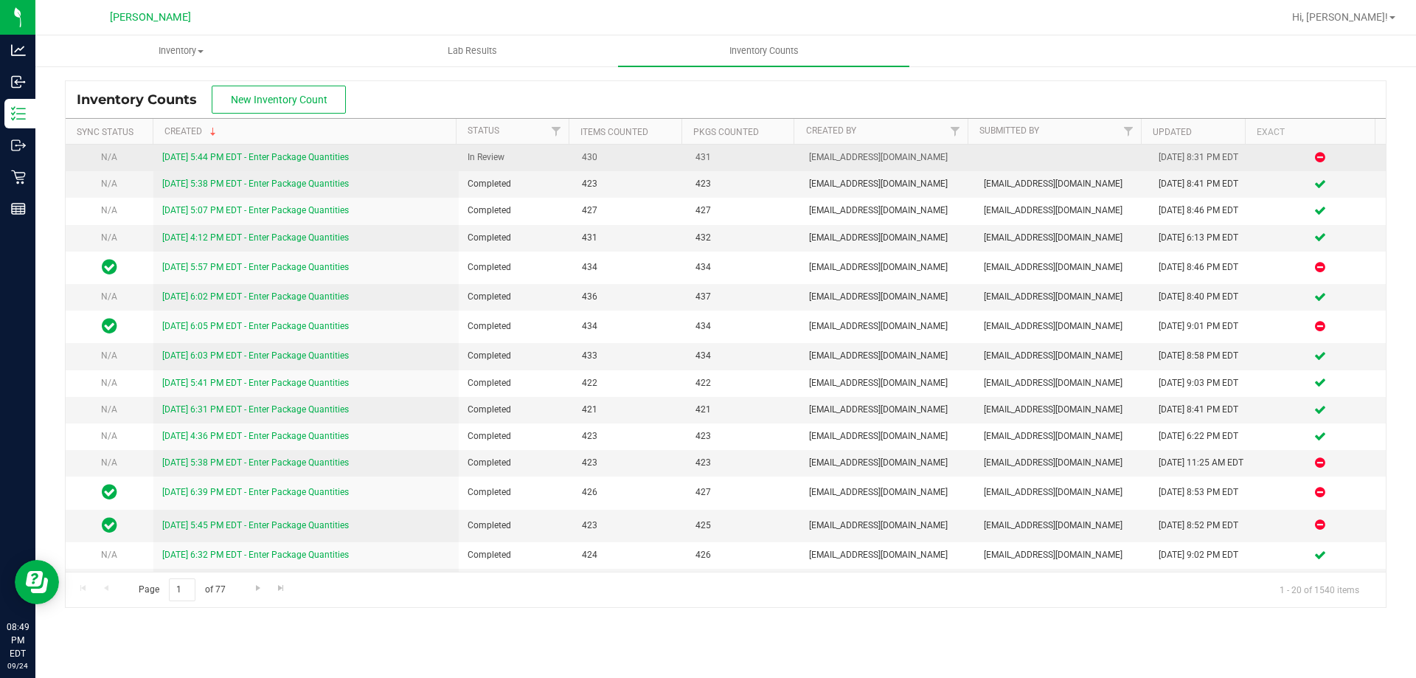
click at [315, 157] on link "[DATE] 5:44 PM EDT - Enter Package Quantities" at bounding box center [255, 157] width 187 height 10
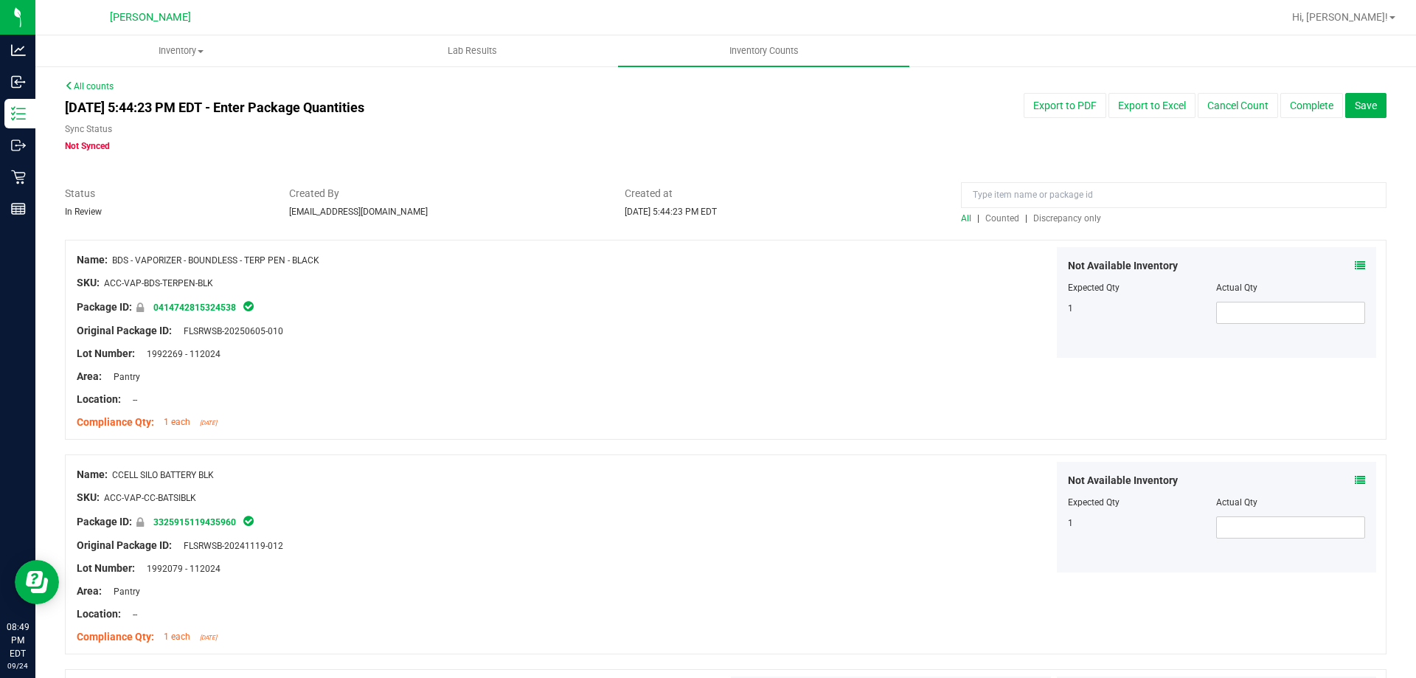
click at [1077, 221] on span "Discrepancy only" at bounding box center [1067, 218] width 68 height 10
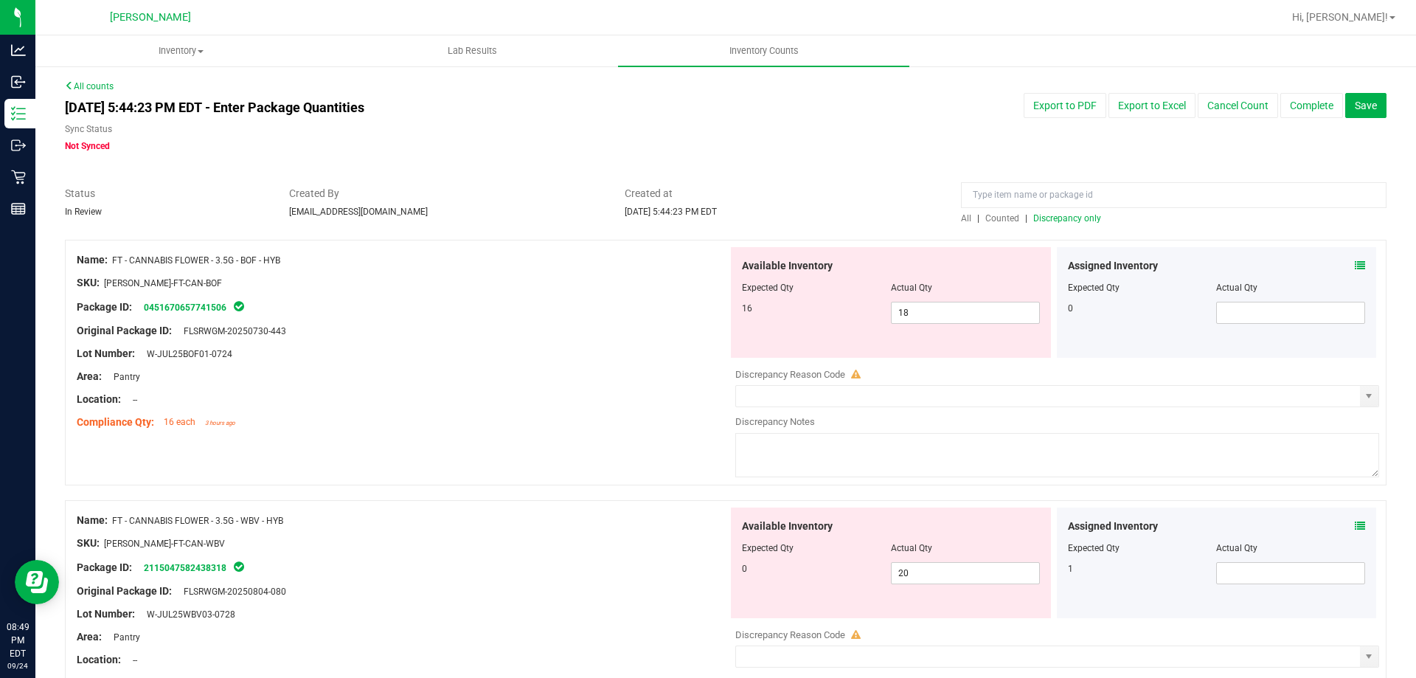
click at [1355, 258] on span at bounding box center [1360, 265] width 10 height 15
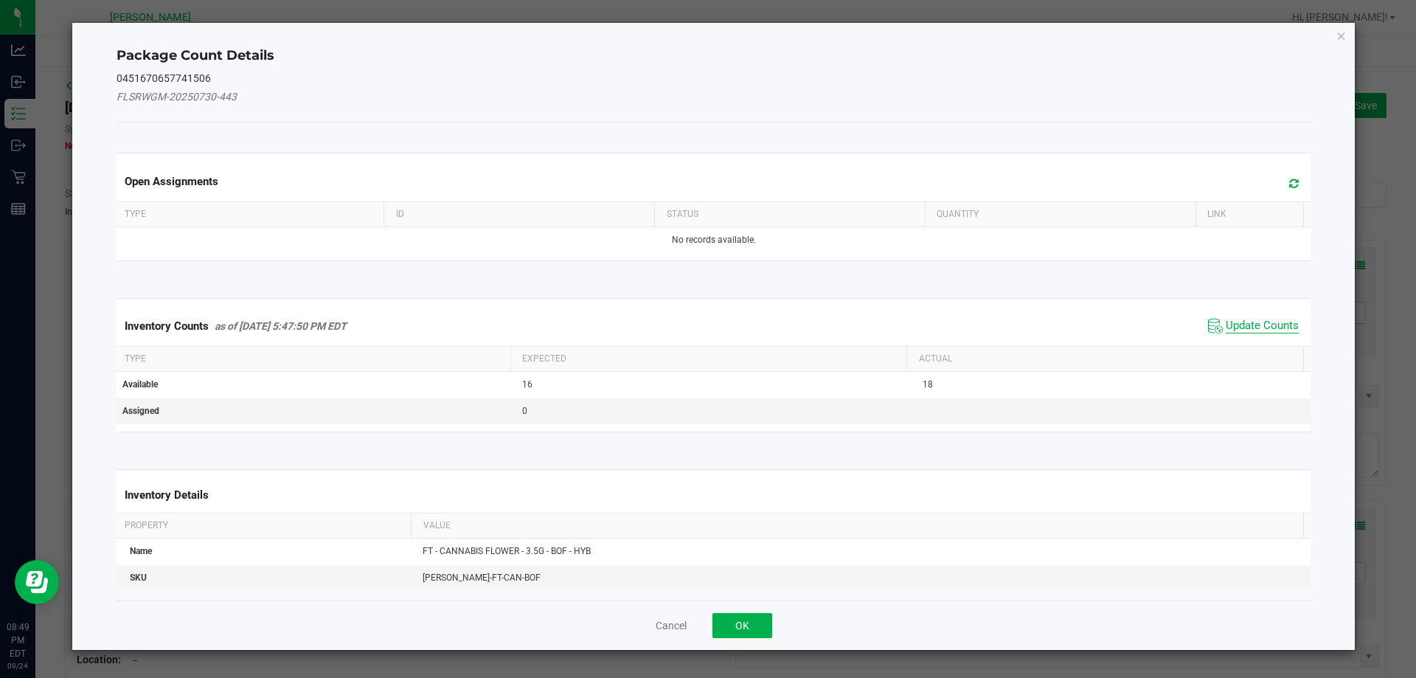
click at [1235, 330] on span "Update Counts" at bounding box center [1262, 326] width 73 height 15
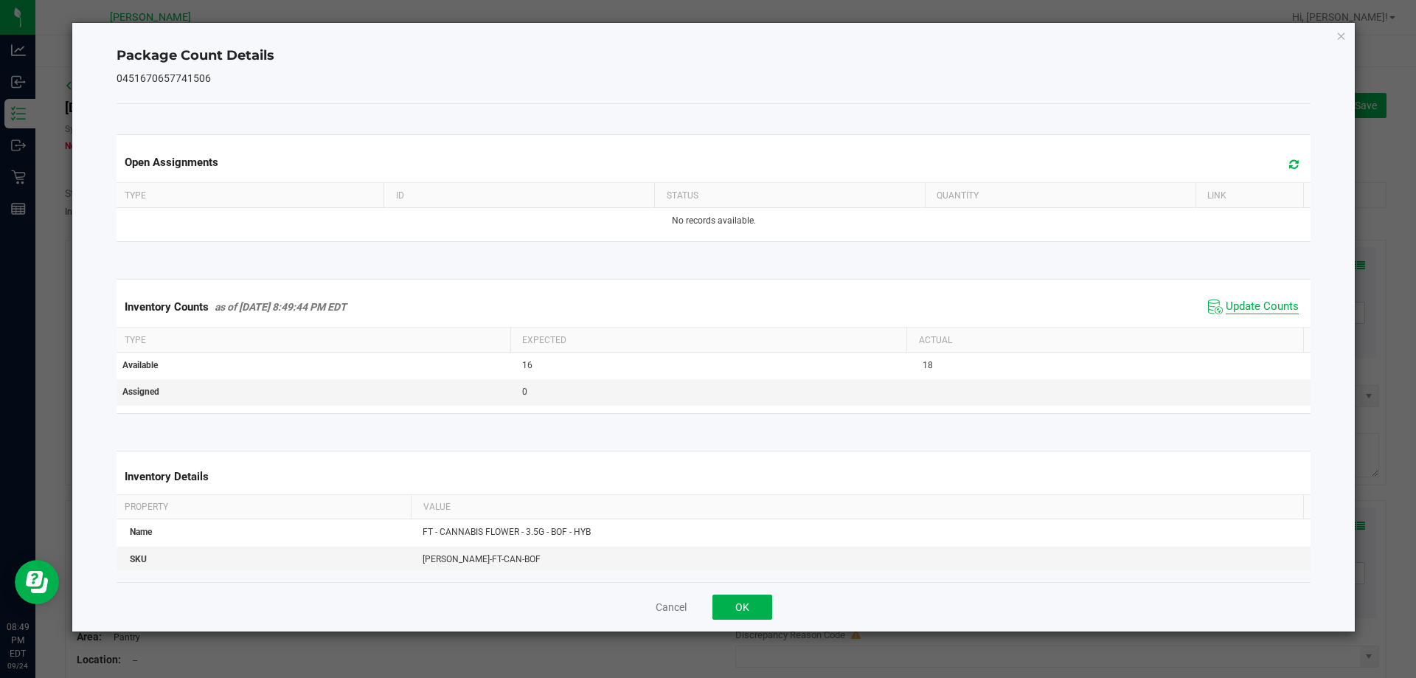
drag, startPoint x: 1275, startPoint y: 308, endPoint x: 1195, endPoint y: 316, distance: 80.0
click at [1274, 308] on span "Update Counts" at bounding box center [1262, 306] width 73 height 15
click at [737, 601] on button "OK" at bounding box center [742, 606] width 60 height 25
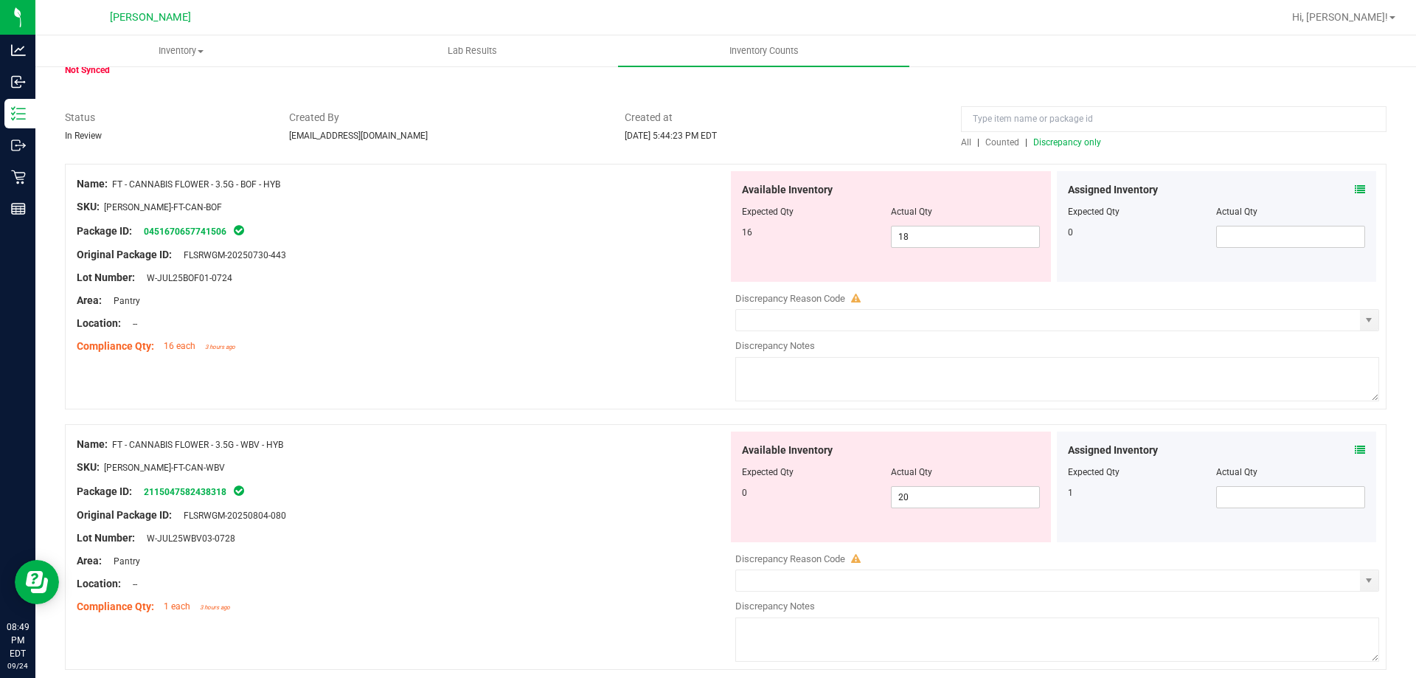
scroll to position [147, 0]
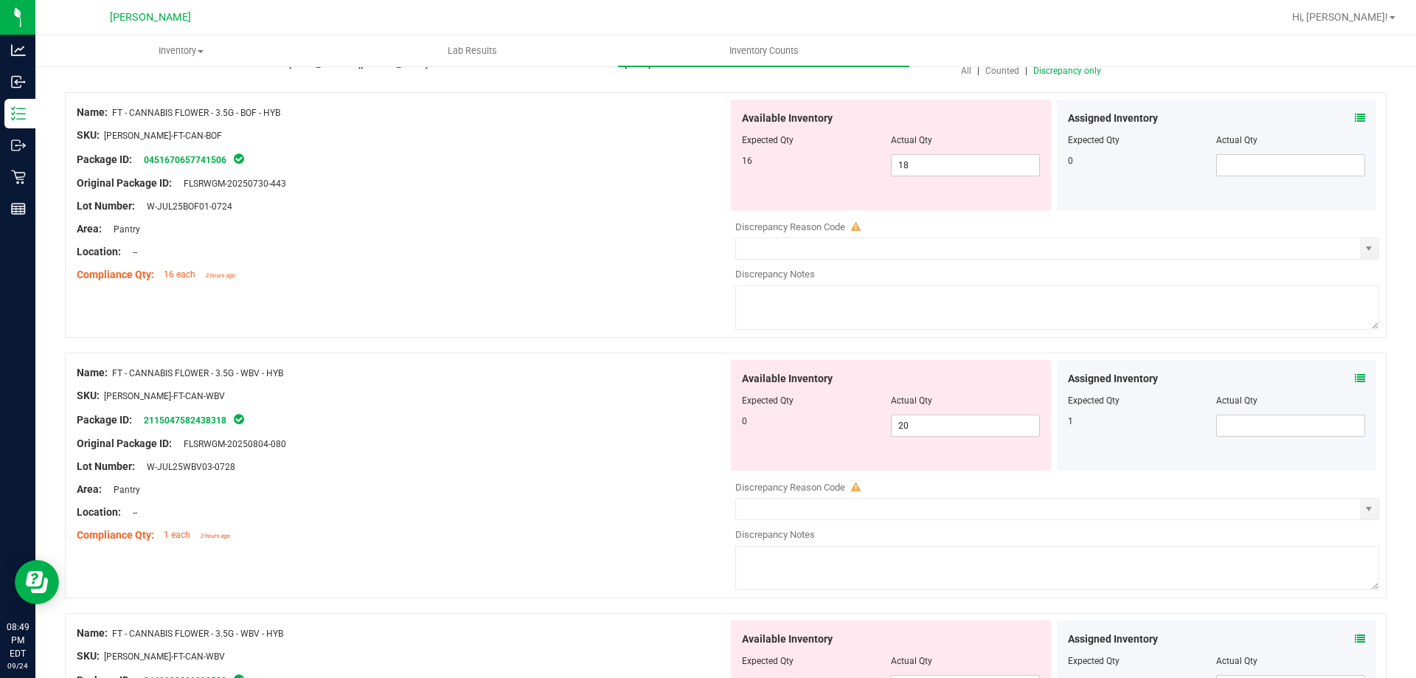
click at [1355, 373] on icon at bounding box center [1360, 378] width 10 height 10
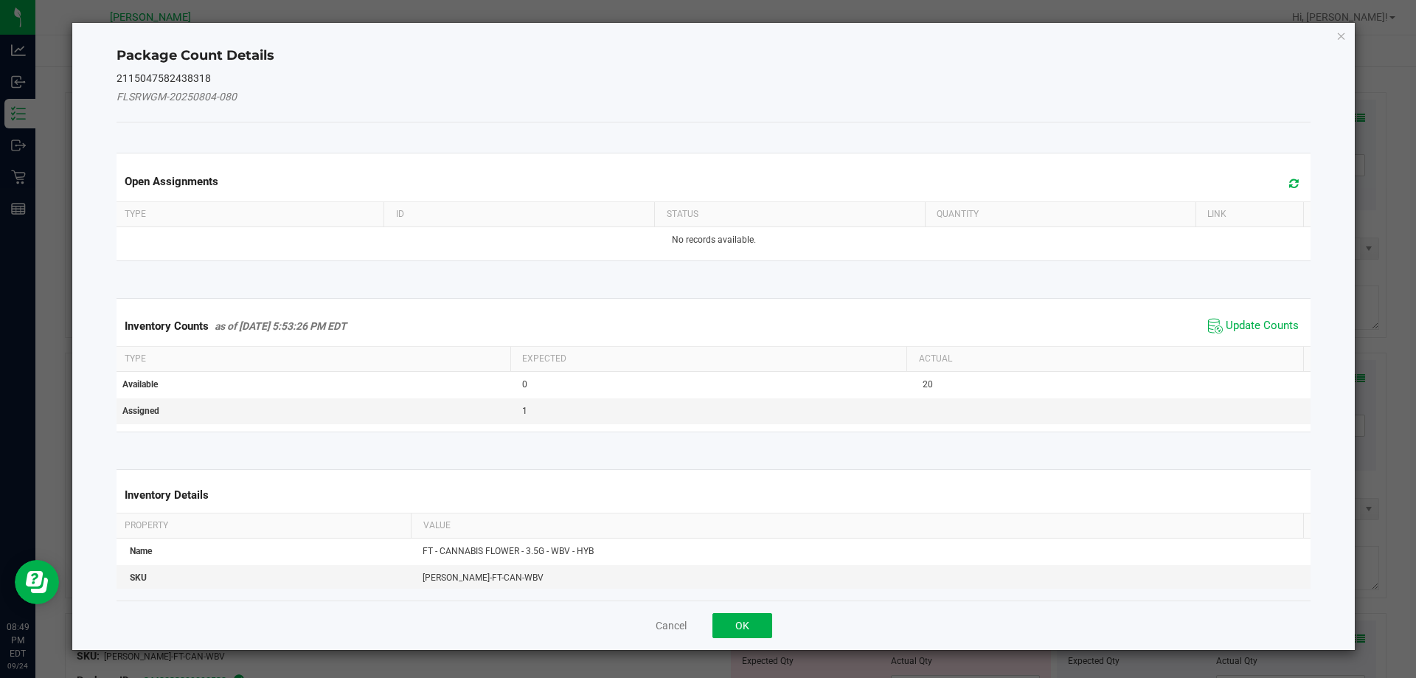
click at [1252, 317] on span "Update Counts" at bounding box center [1253, 326] width 98 height 22
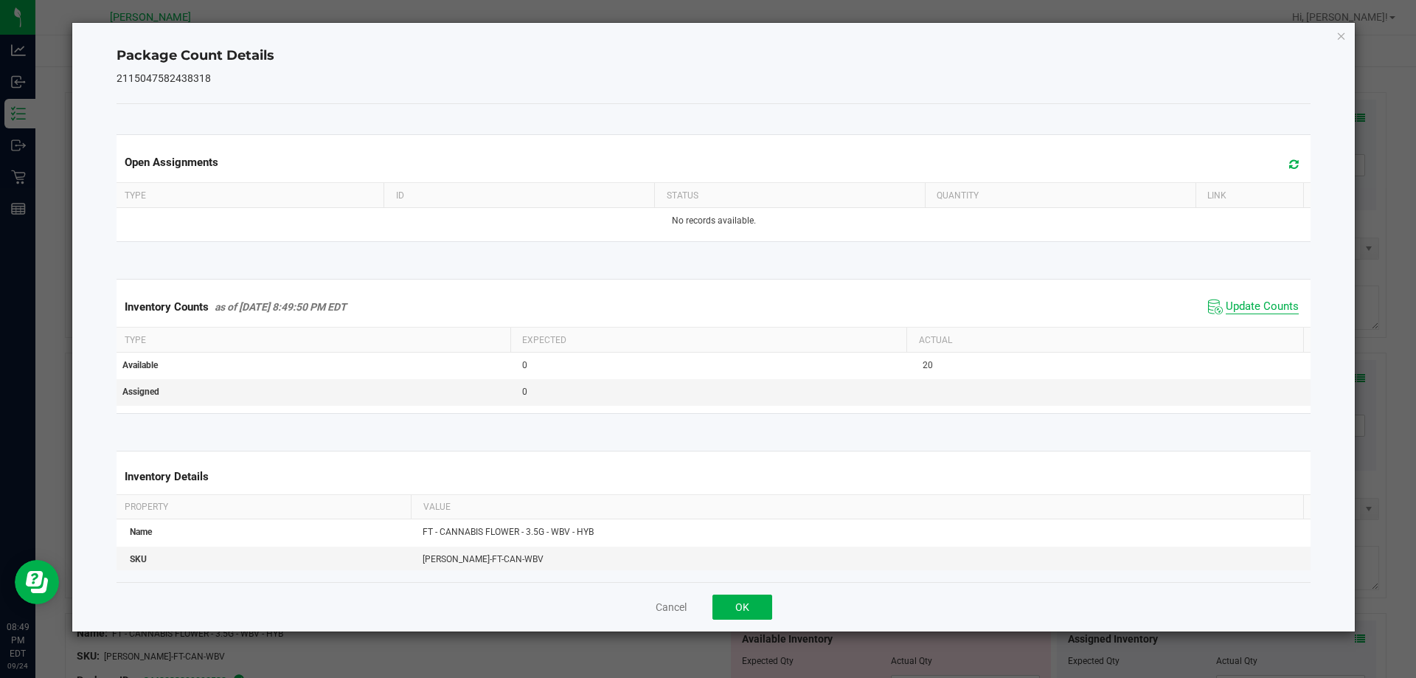
click at [1254, 312] on span "Update Counts" at bounding box center [1262, 306] width 73 height 15
click at [754, 599] on button "OK" at bounding box center [742, 606] width 60 height 25
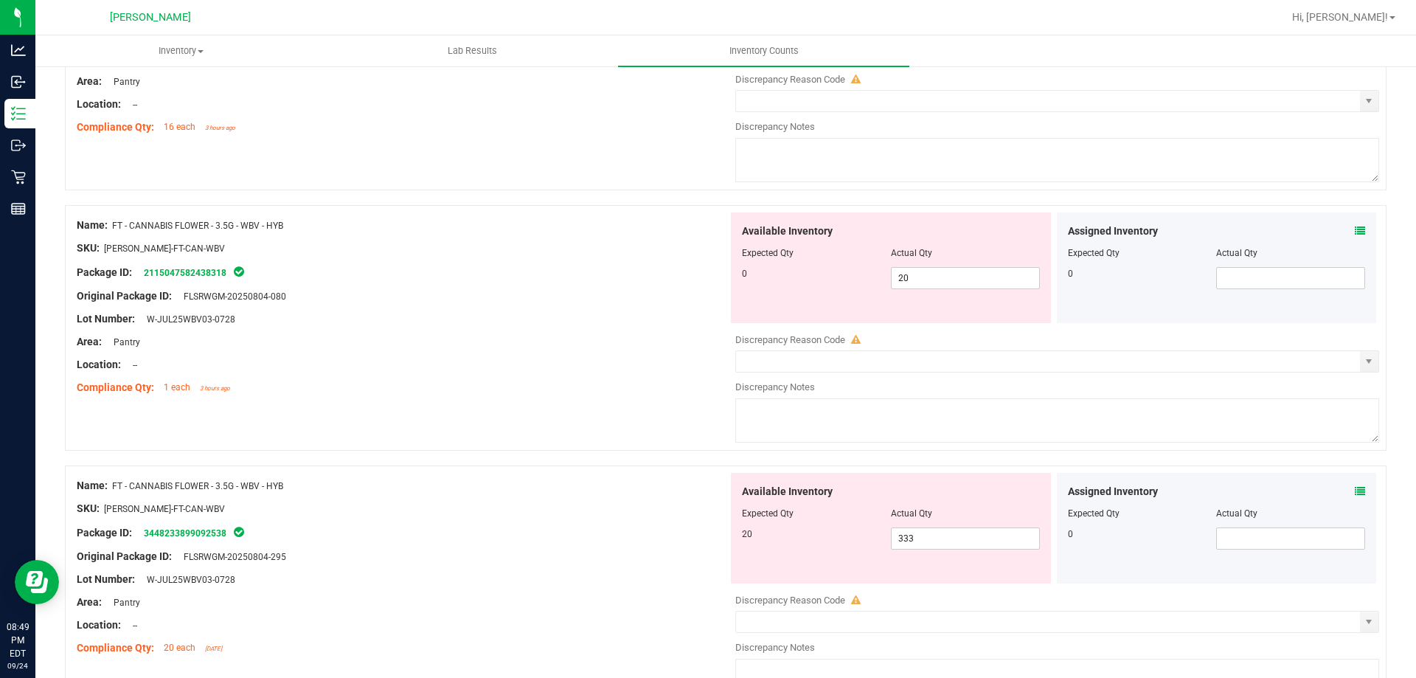
scroll to position [369, 0]
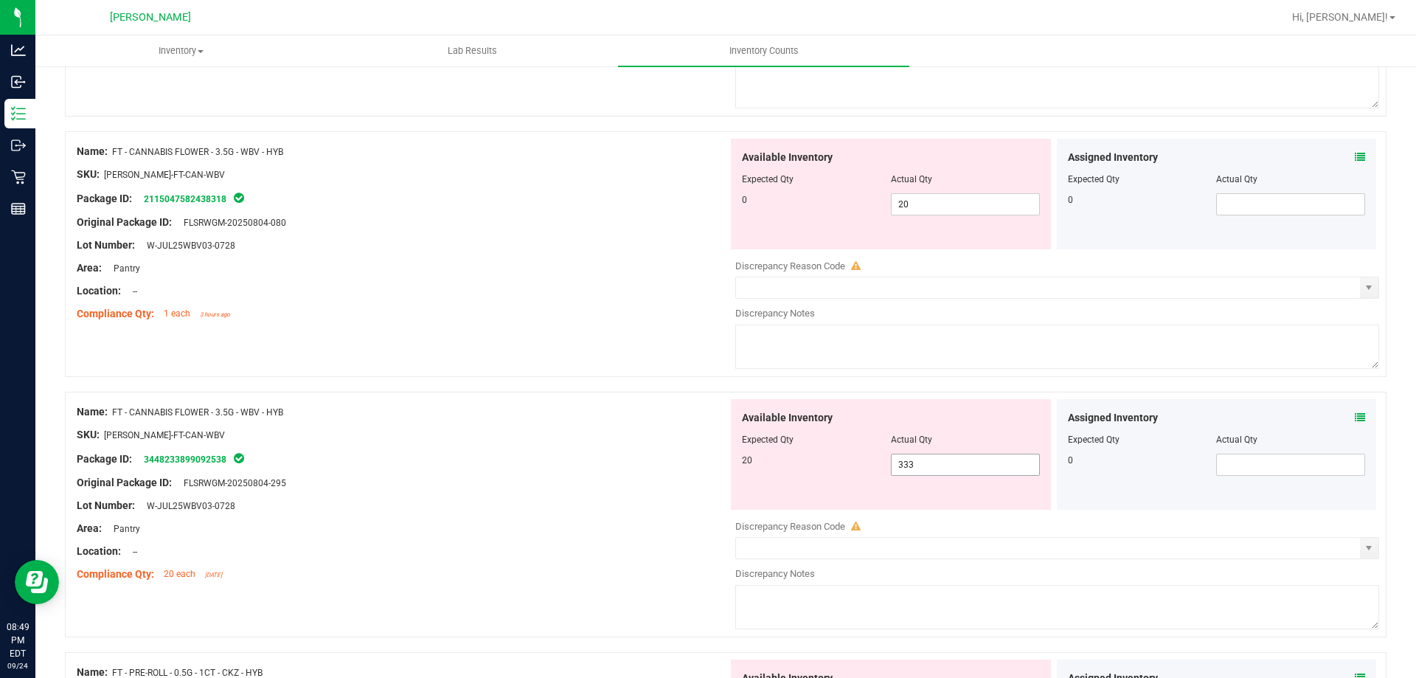
click at [929, 456] on span "333 333" at bounding box center [965, 465] width 149 height 22
click at [929, 456] on input "333" at bounding box center [965, 464] width 147 height 21
type input "20"
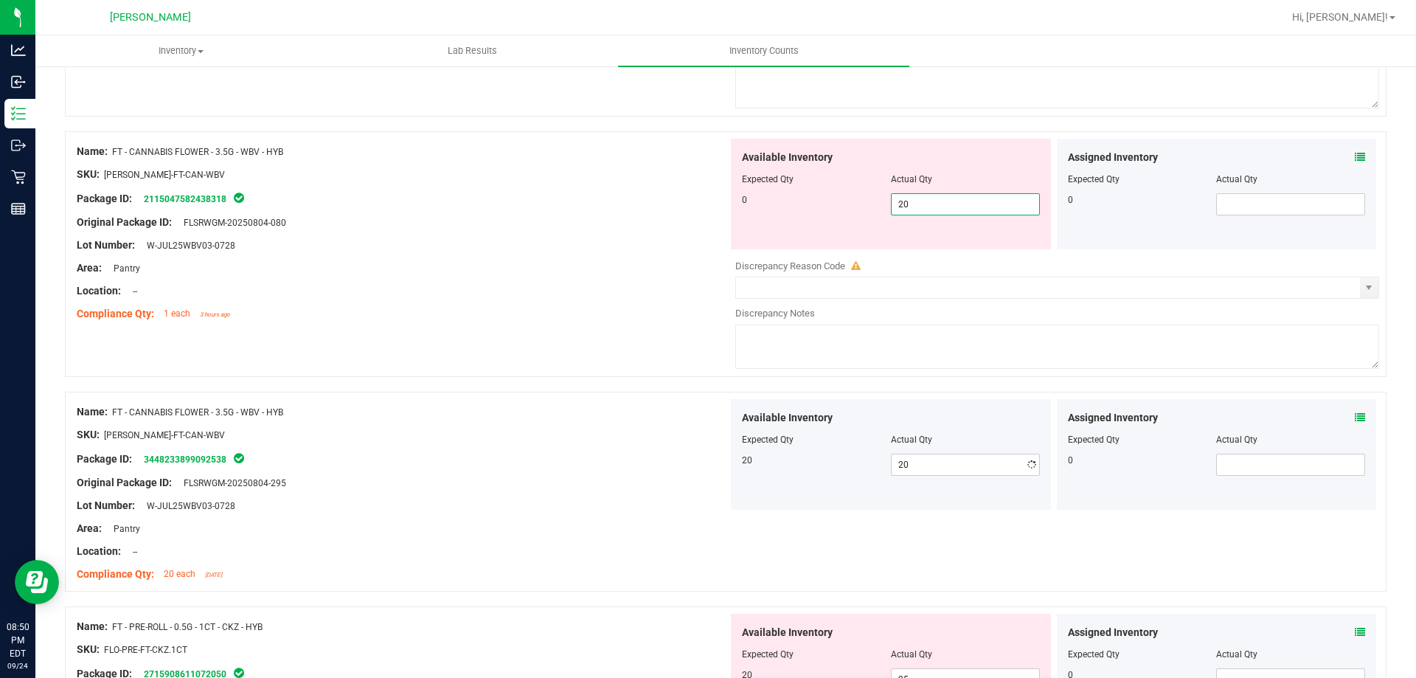
click at [933, 201] on span "20 20" at bounding box center [965, 204] width 149 height 22
type input "2"
type input "0"
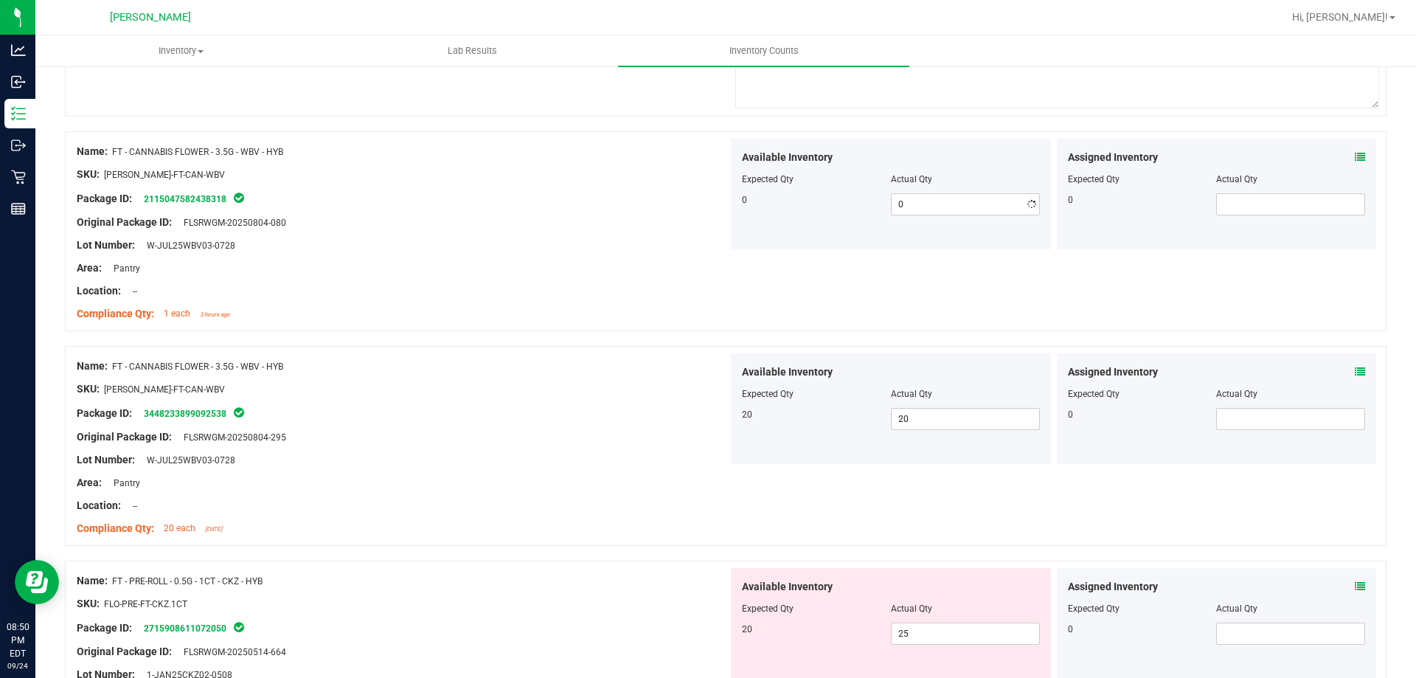
click at [501, 446] on div "Name: FT - CANNABIS FLOWER - 3.5G - WBV - HYB SKU: [PERSON_NAME]-FT-CAN-WBV Pac…" at bounding box center [402, 447] width 651 height 188
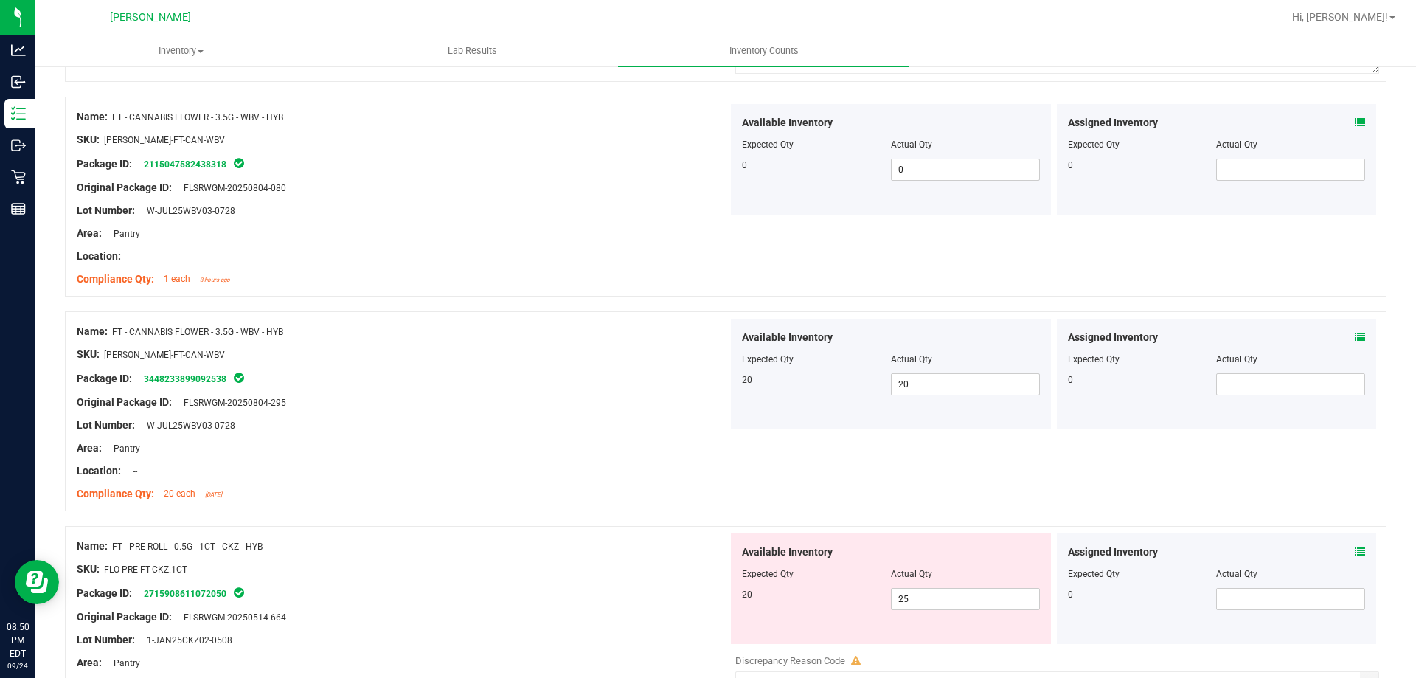
scroll to position [737, 0]
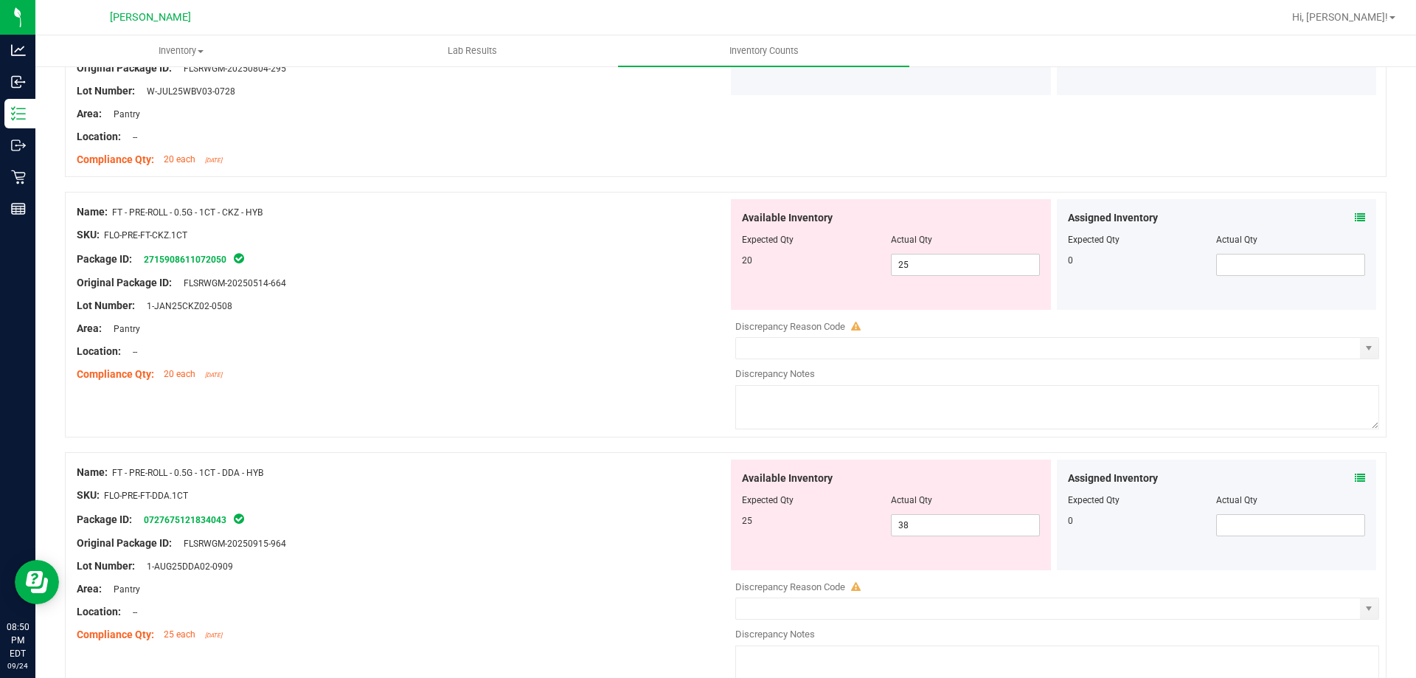
click at [1355, 217] on icon at bounding box center [1360, 217] width 10 height 10
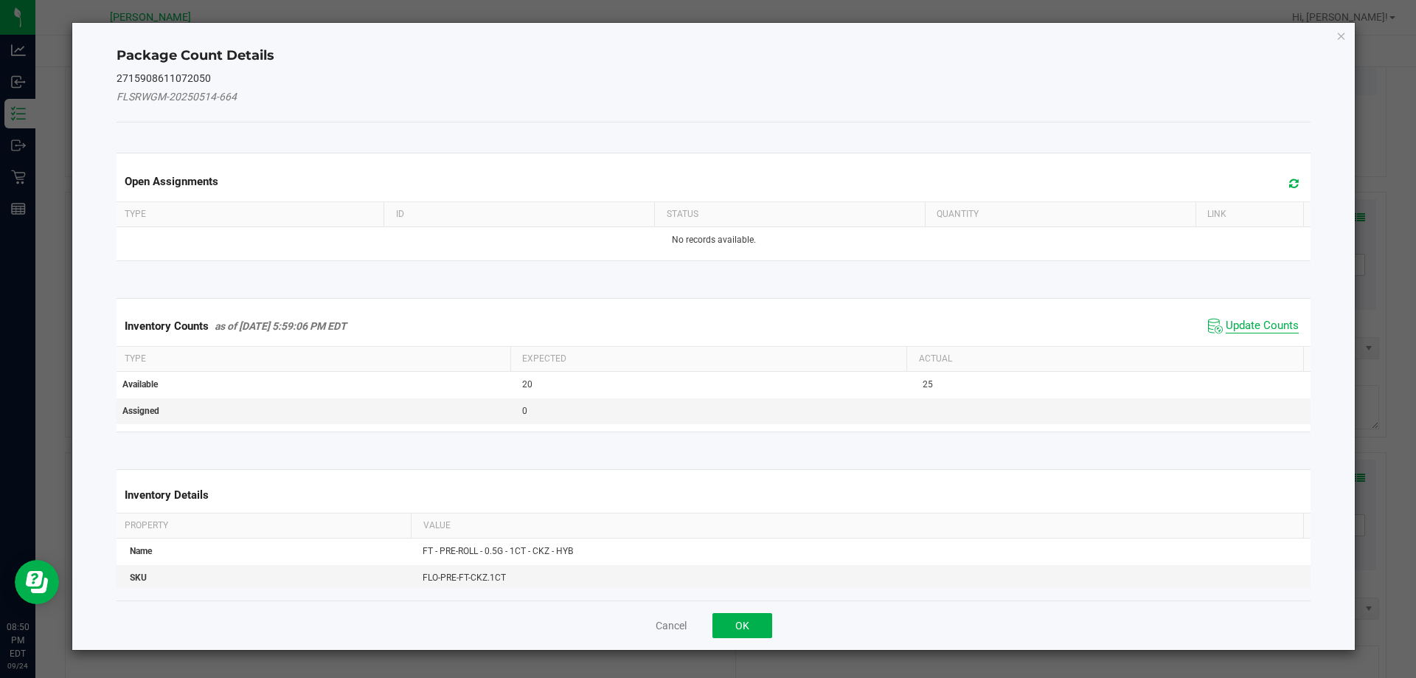
click at [1254, 310] on div "Inventory Counts as of [DATE] 5:59:06 PM EDT Update Counts" at bounding box center [714, 326] width 1201 height 40
click at [1246, 321] on span "Update Counts" at bounding box center [1262, 326] width 73 height 15
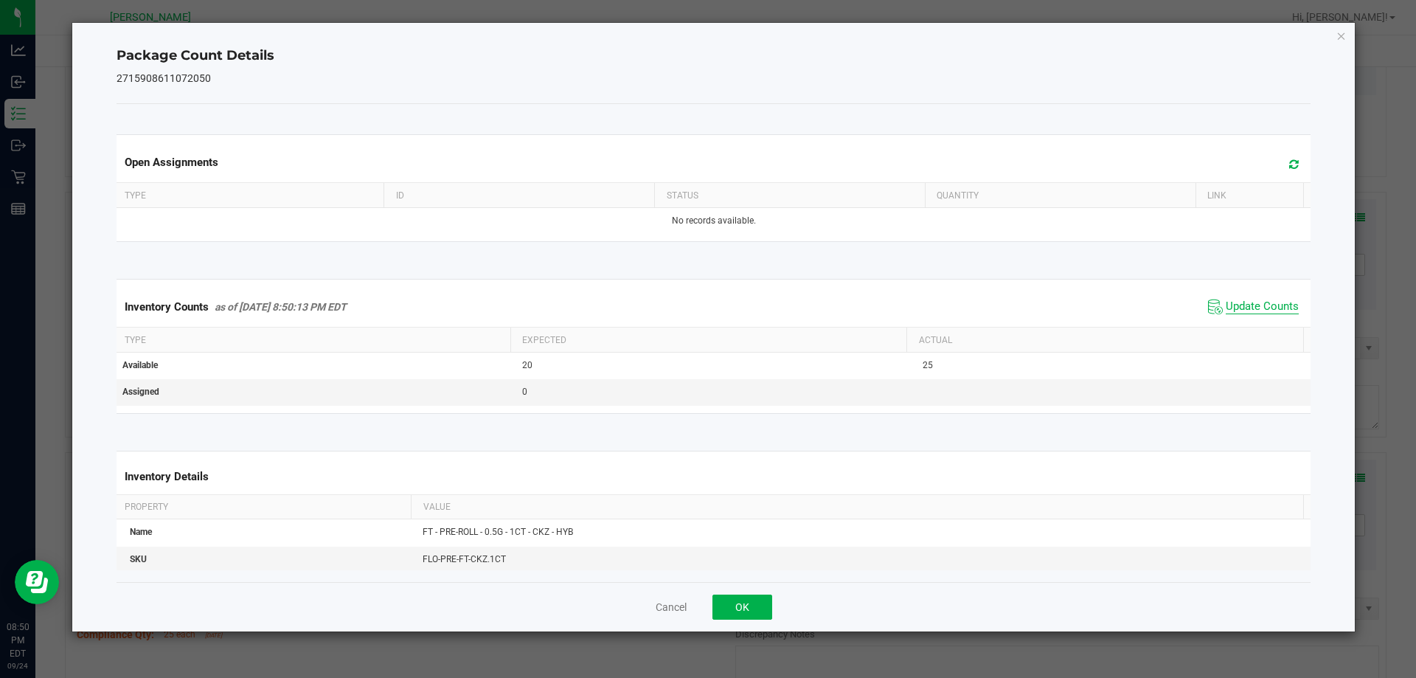
click at [1246, 304] on span "Update Counts" at bounding box center [1262, 306] width 73 height 15
click at [755, 617] on button "OK" at bounding box center [742, 606] width 60 height 25
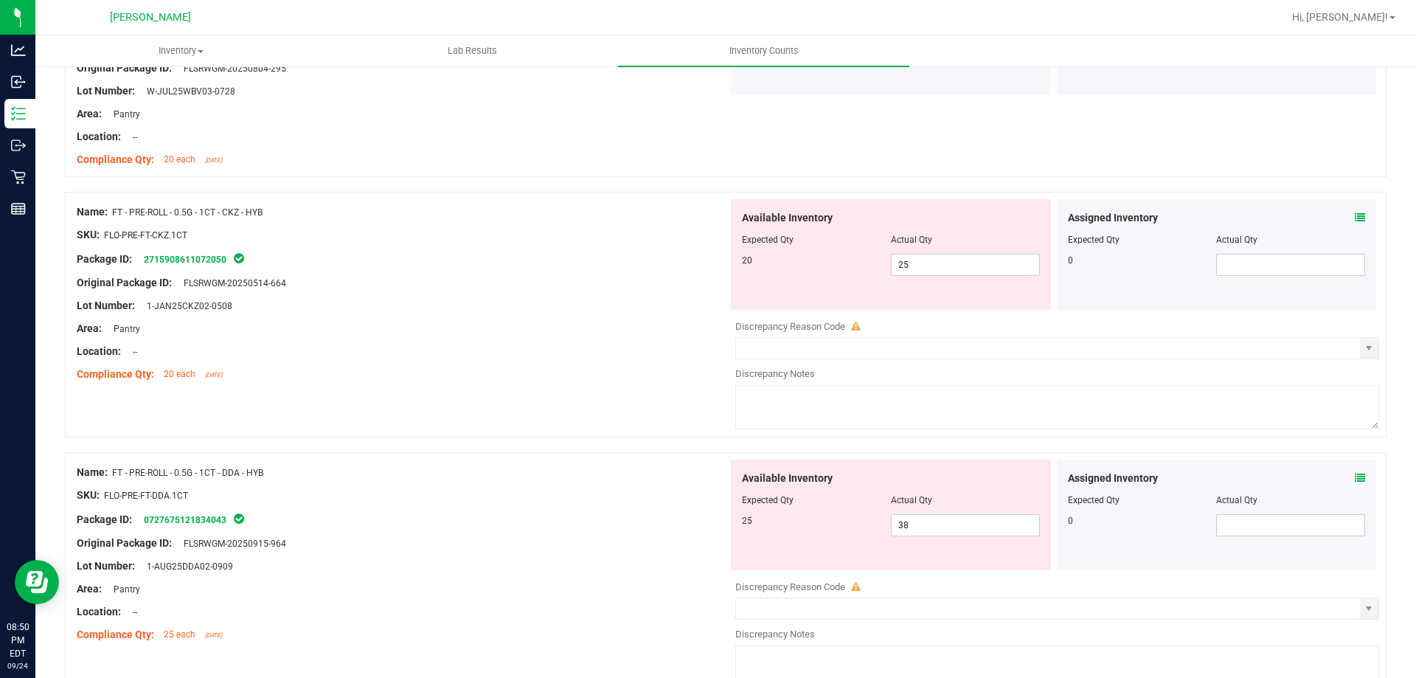
scroll to position [959, 0]
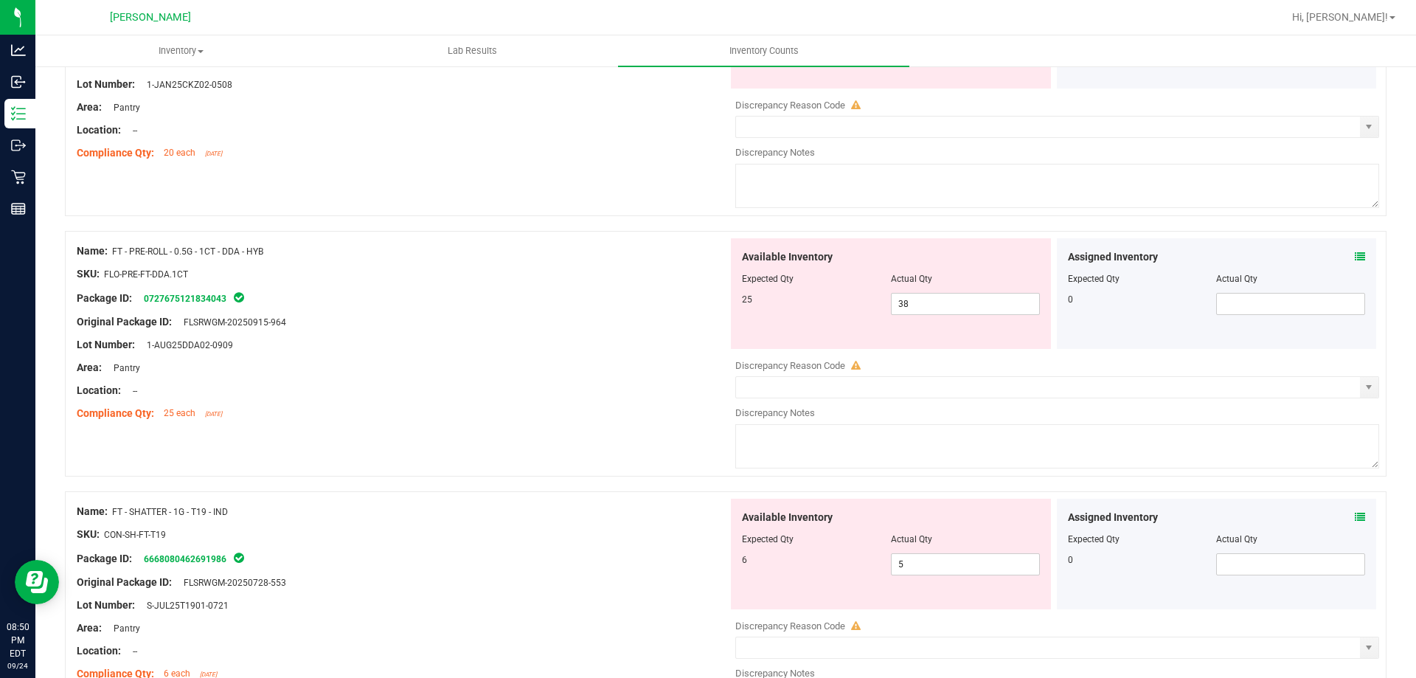
click at [1355, 254] on icon at bounding box center [1360, 256] width 10 height 10
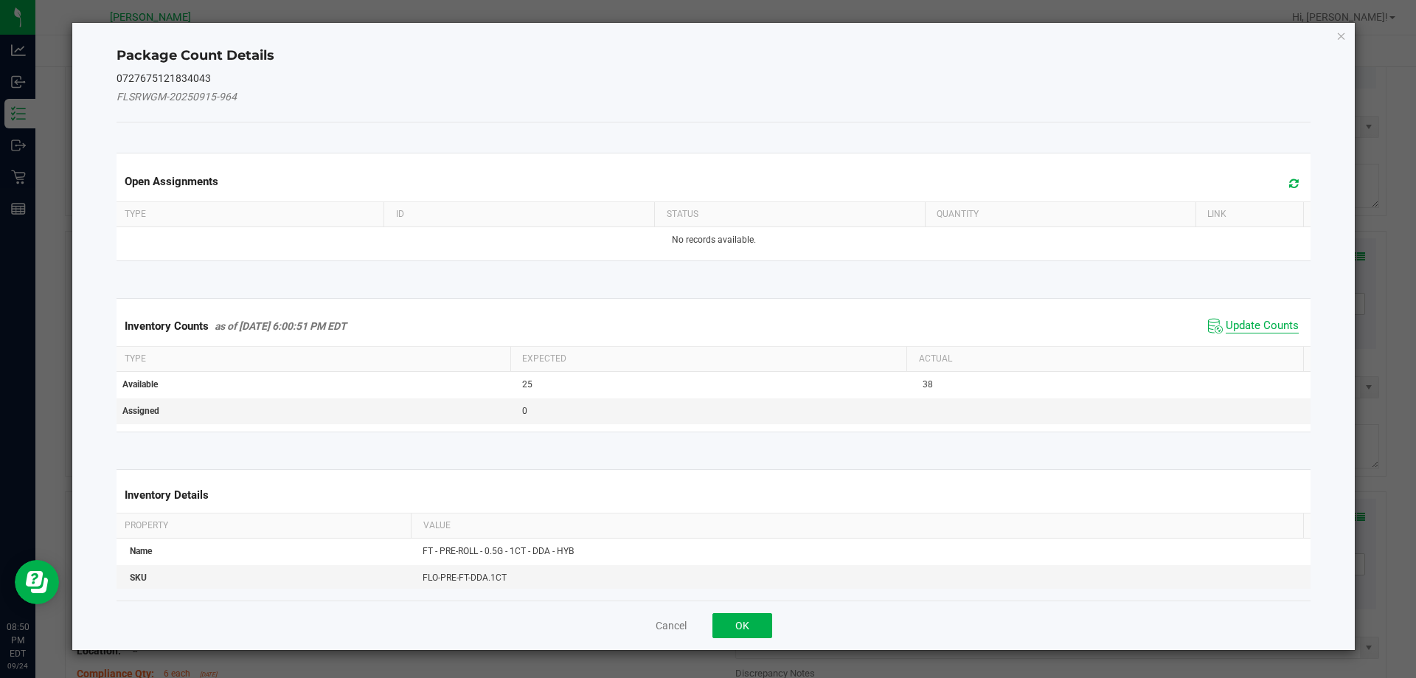
click at [1226, 330] on span "Update Counts" at bounding box center [1262, 326] width 73 height 15
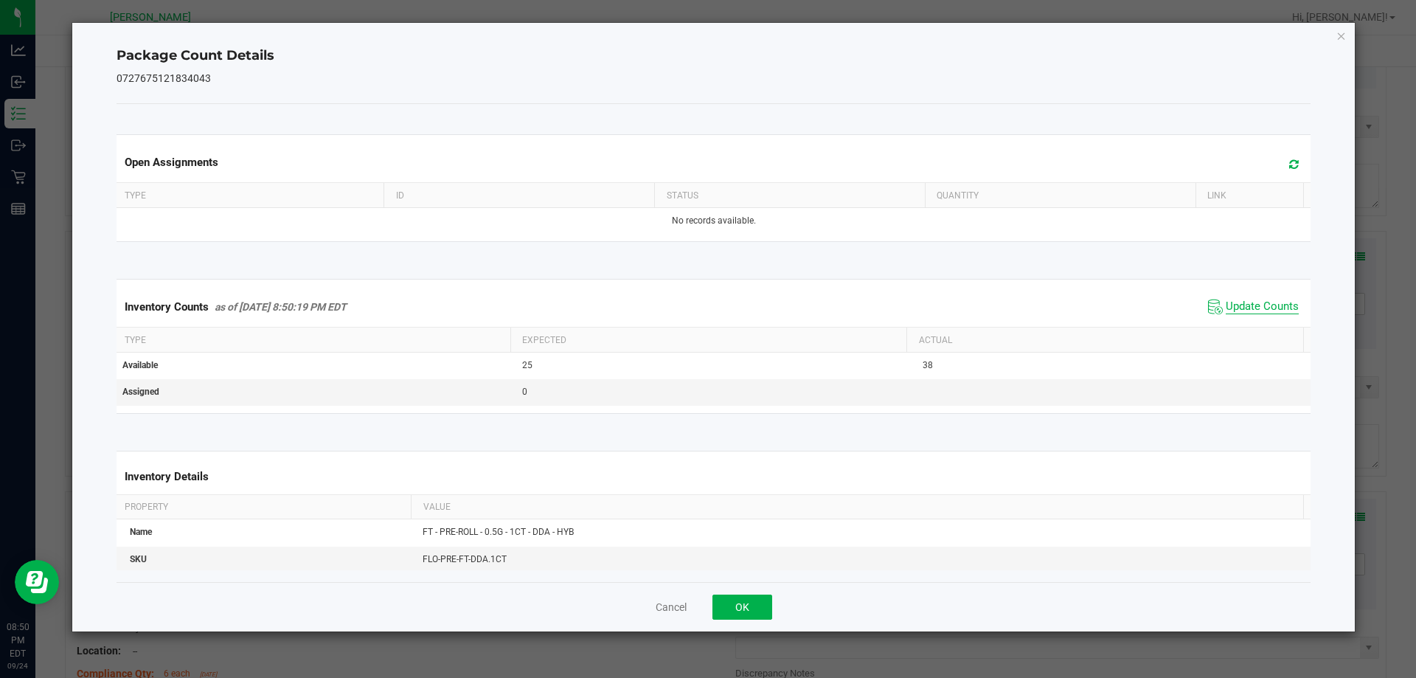
click at [1229, 312] on span "Update Counts" at bounding box center [1262, 306] width 73 height 15
click at [757, 599] on button "OK" at bounding box center [742, 606] width 60 height 25
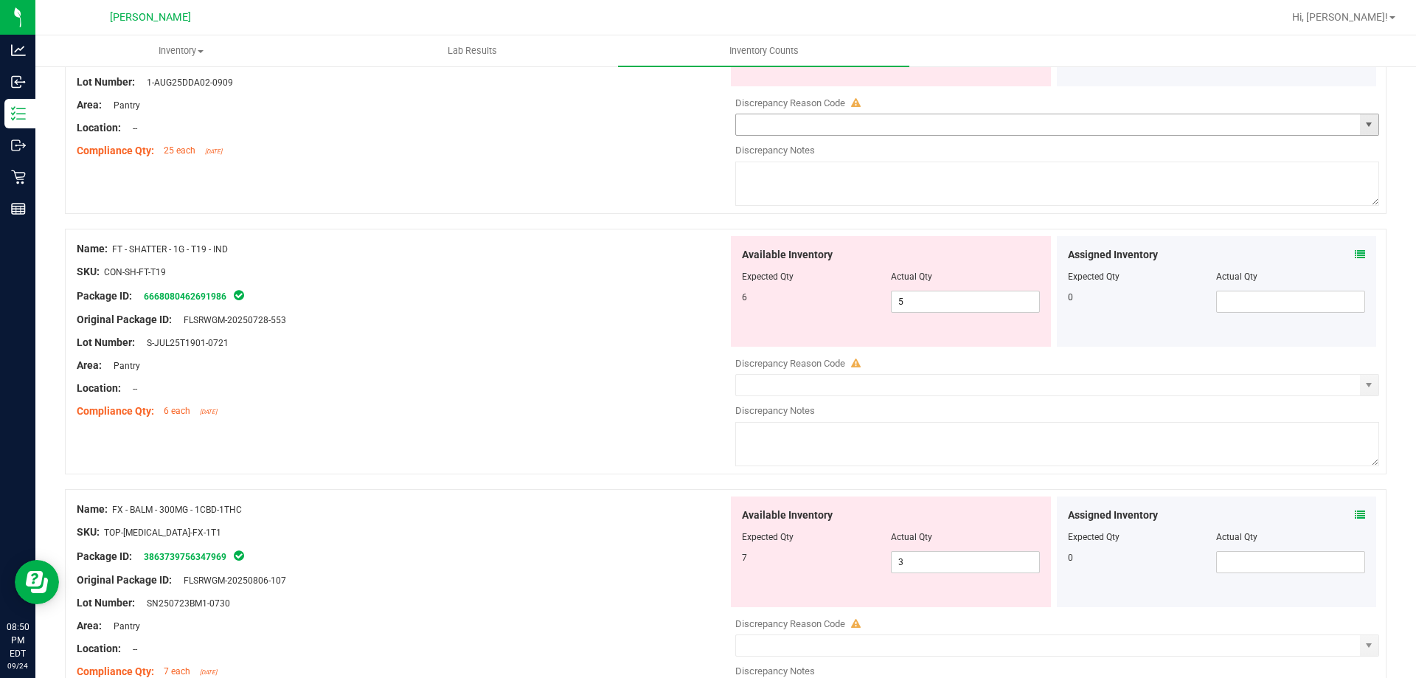
scroll to position [1327, 0]
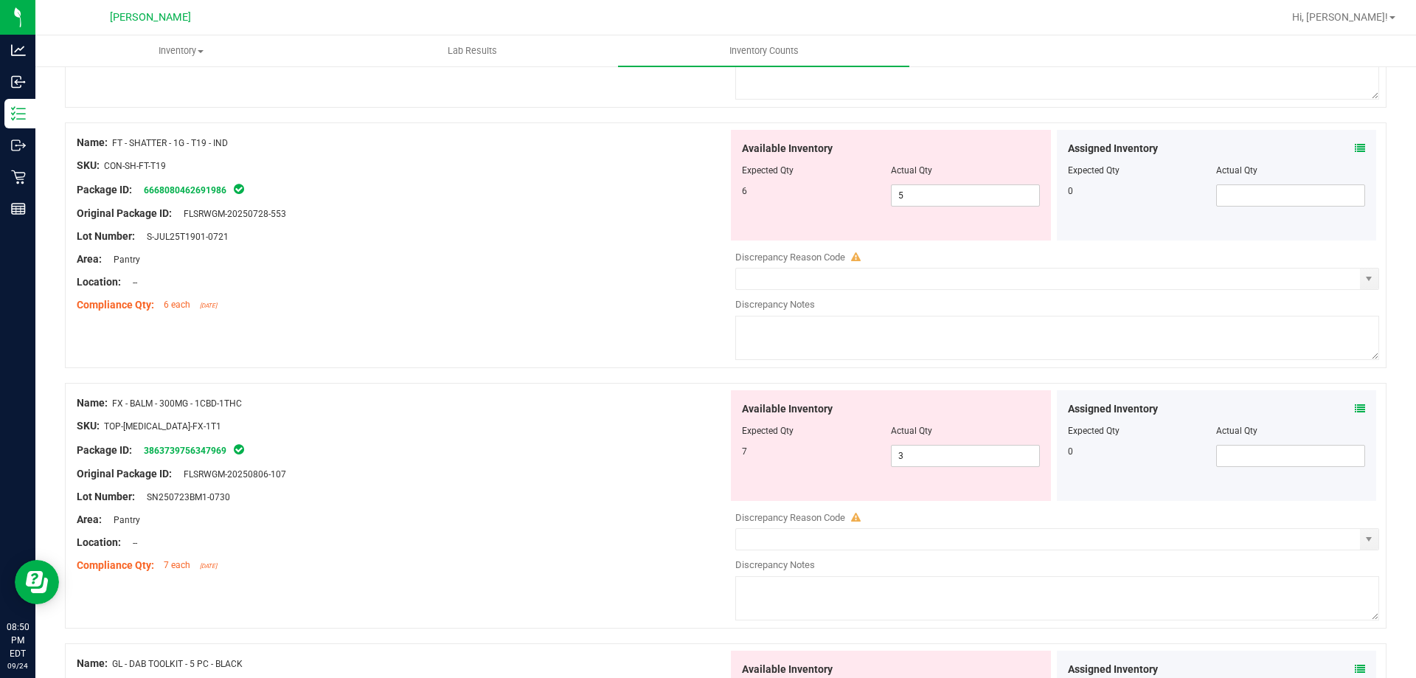
click at [1355, 150] on icon at bounding box center [1360, 148] width 10 height 10
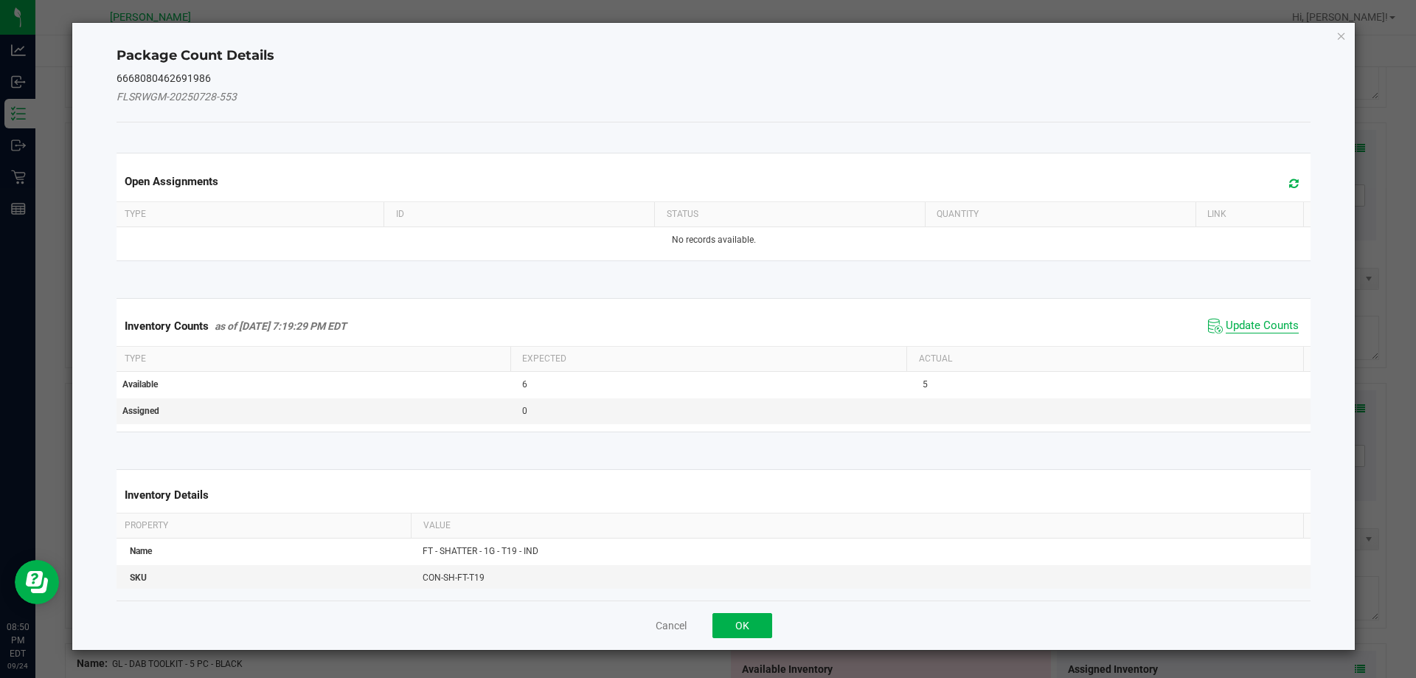
click at [1226, 321] on span "Update Counts" at bounding box center [1262, 326] width 73 height 15
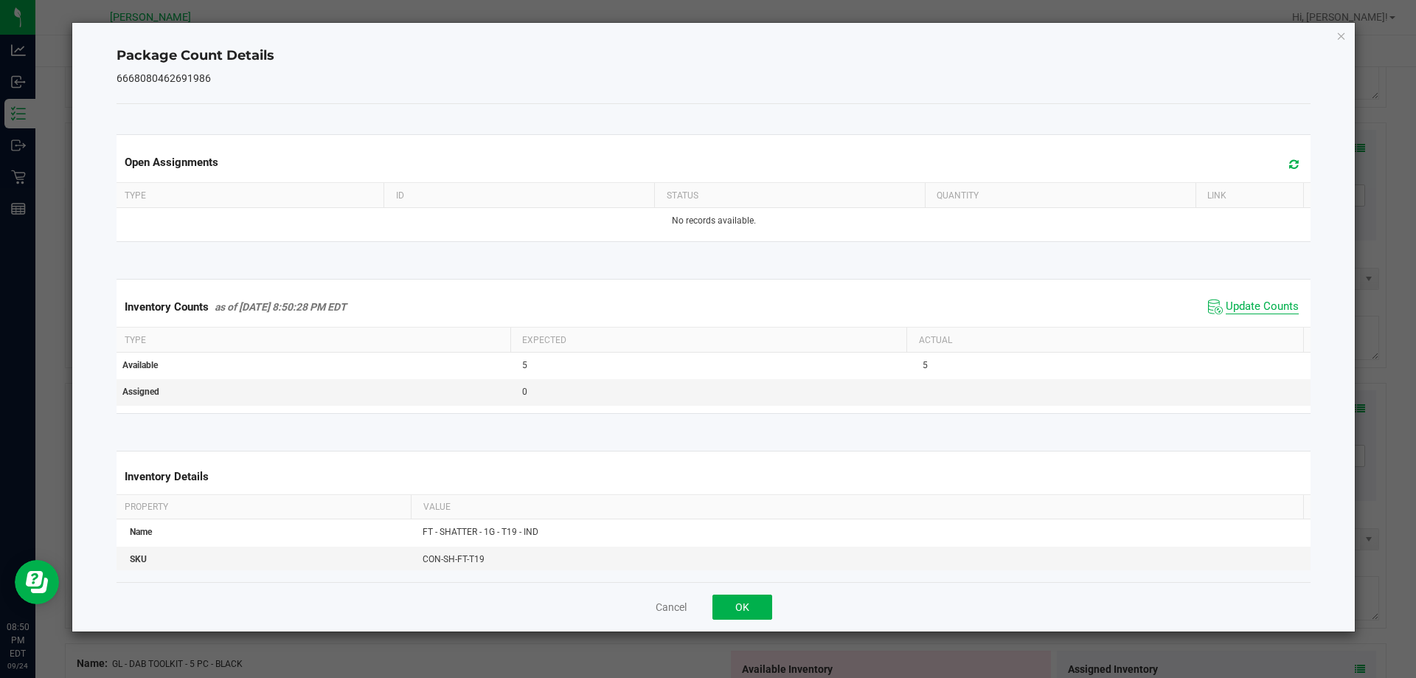
click at [1242, 301] on span "Update Counts" at bounding box center [1262, 306] width 73 height 15
click at [1343, 42] on icon "Close" at bounding box center [1341, 36] width 10 height 18
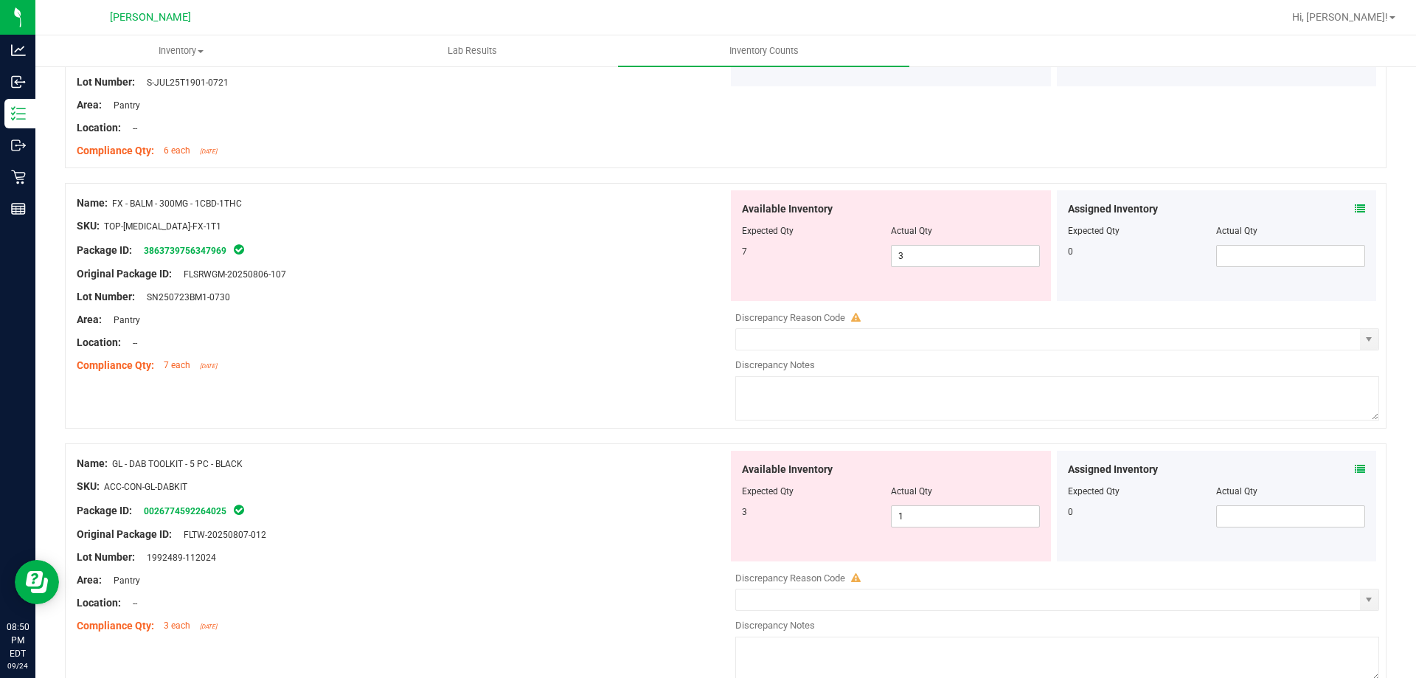
scroll to position [1401, 0]
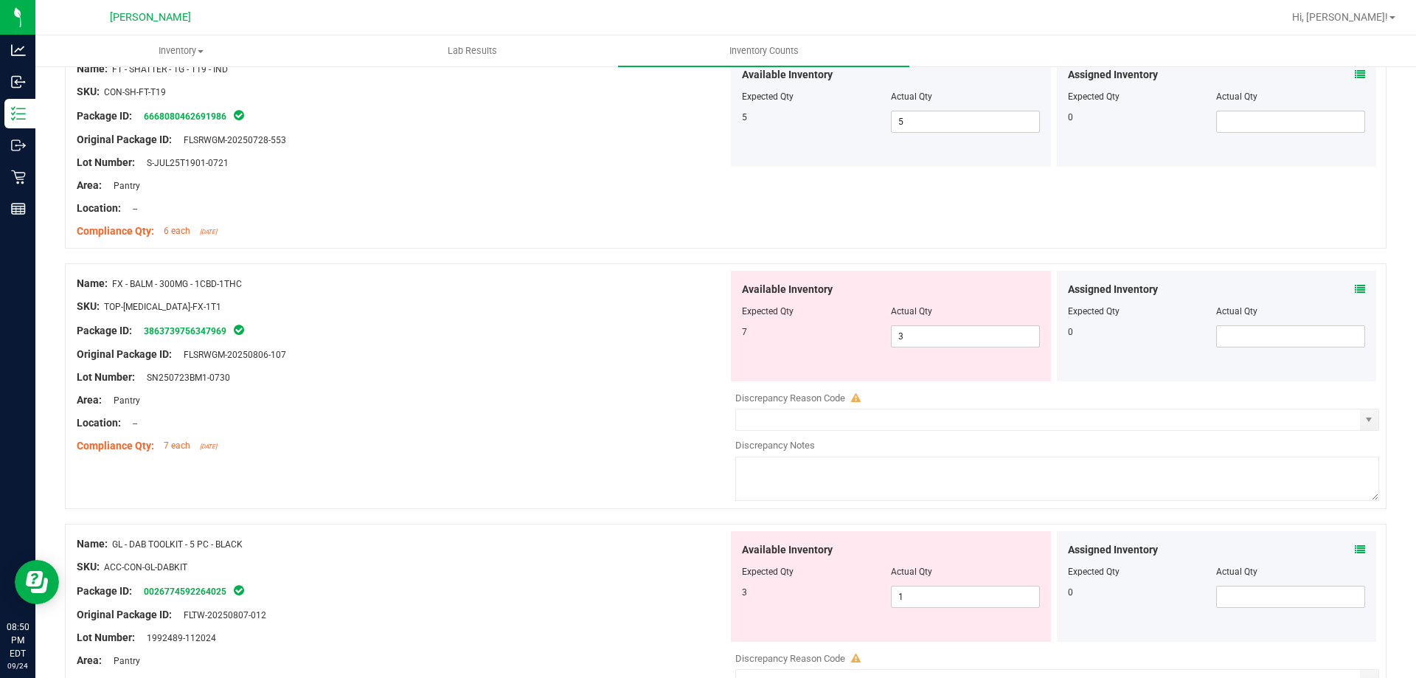
click at [1355, 290] on icon at bounding box center [1360, 289] width 10 height 10
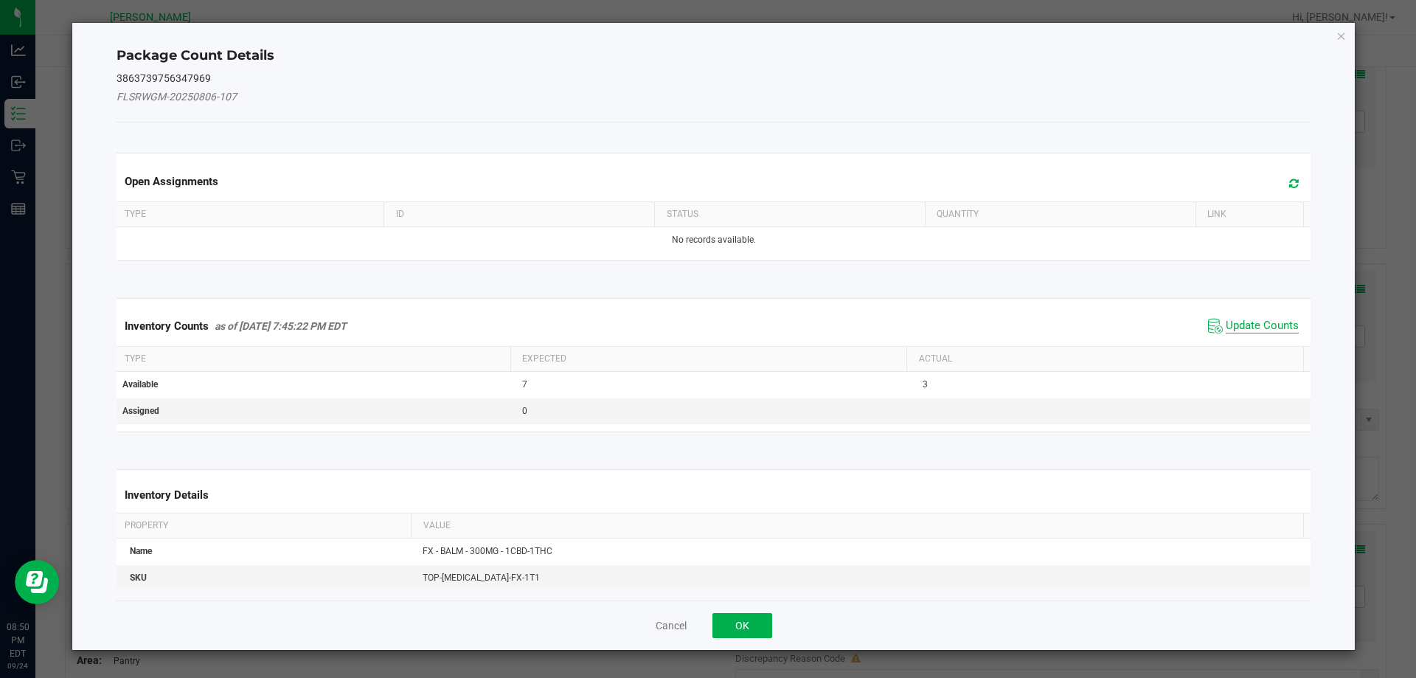
click at [1240, 322] on span "Update Counts" at bounding box center [1262, 326] width 73 height 15
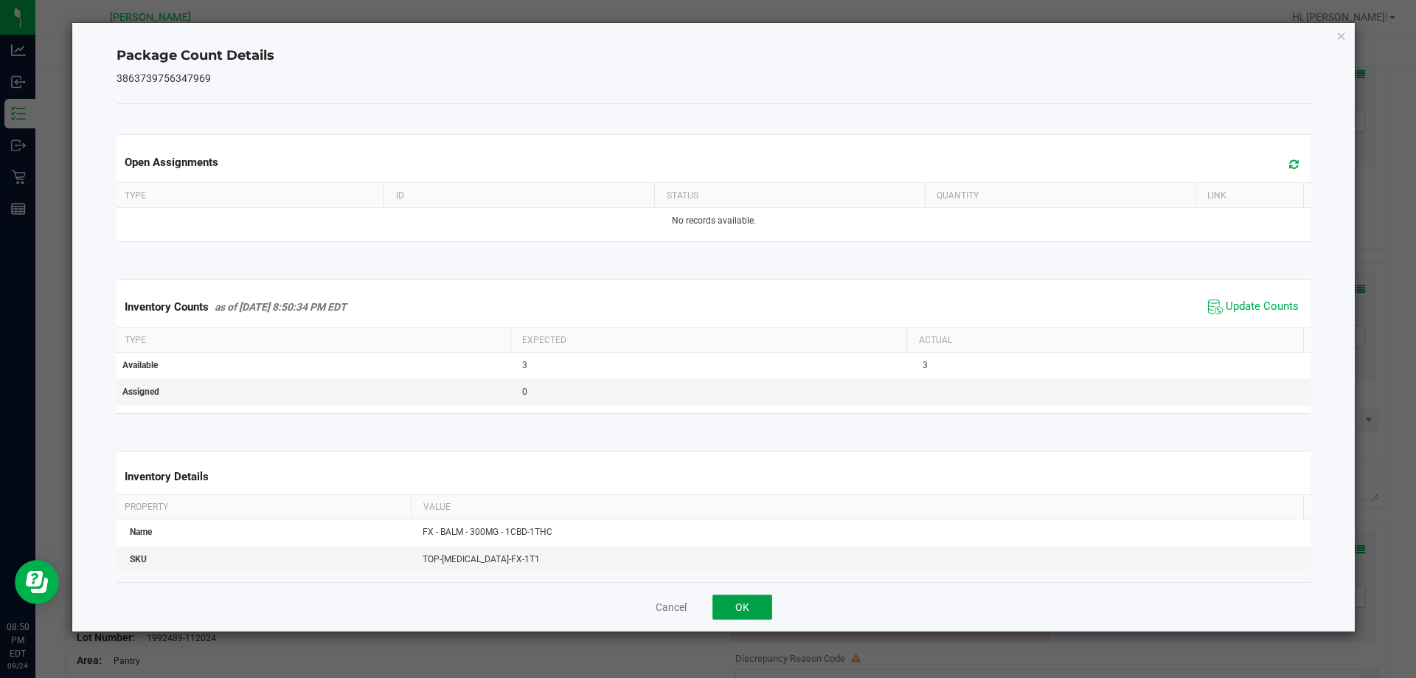
click at [747, 601] on button "OK" at bounding box center [742, 606] width 60 height 25
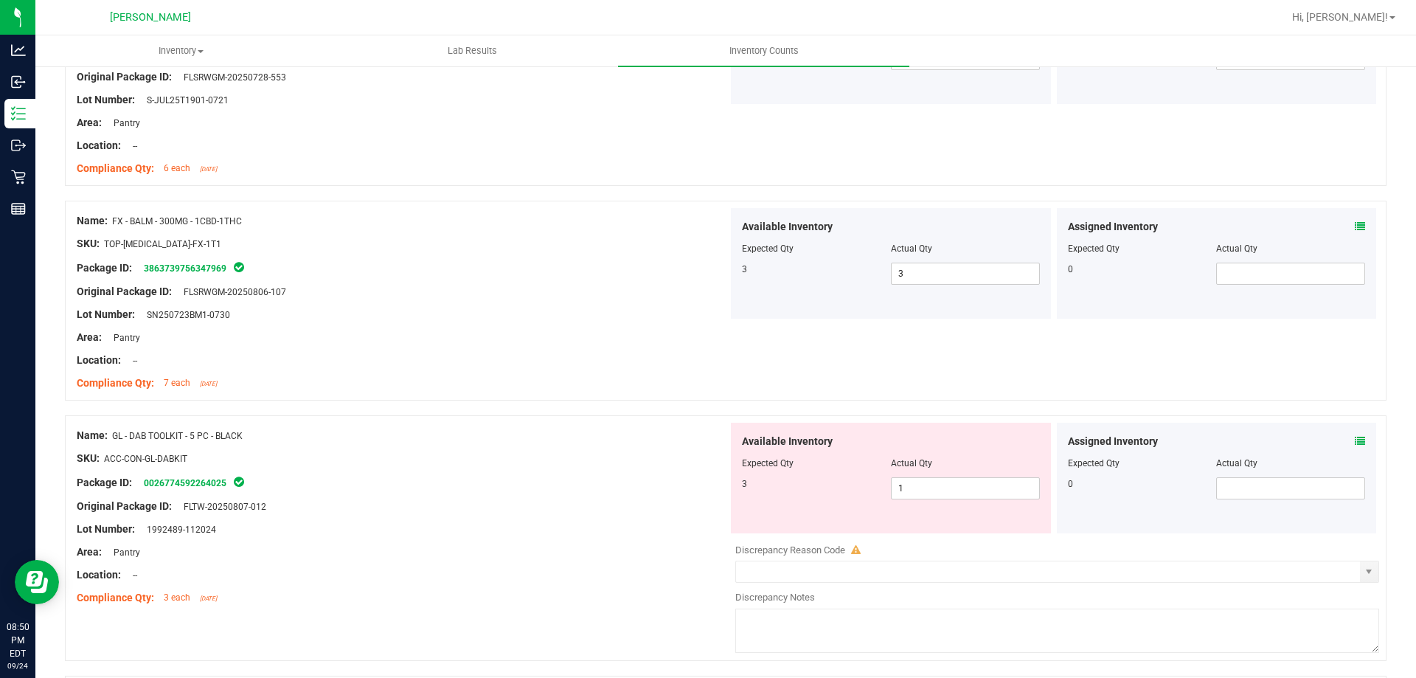
scroll to position [1549, 0]
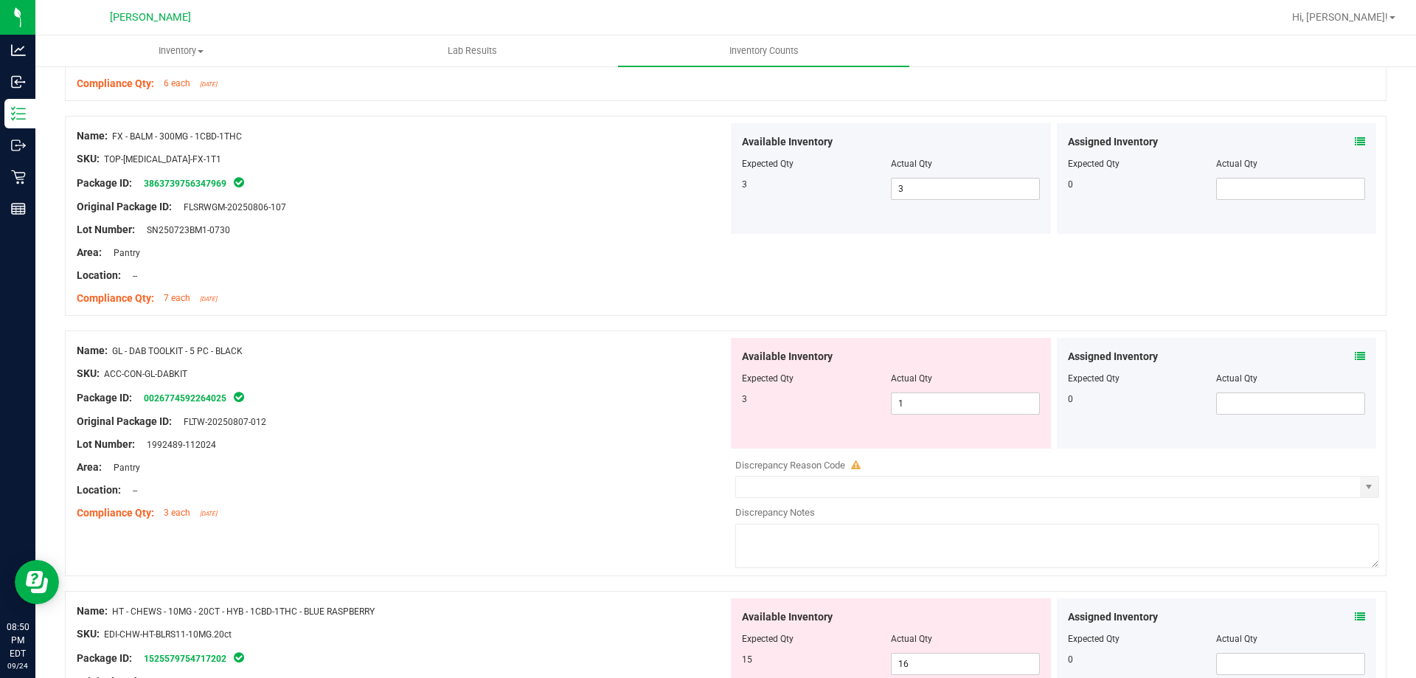
click at [1355, 356] on icon at bounding box center [1360, 356] width 10 height 10
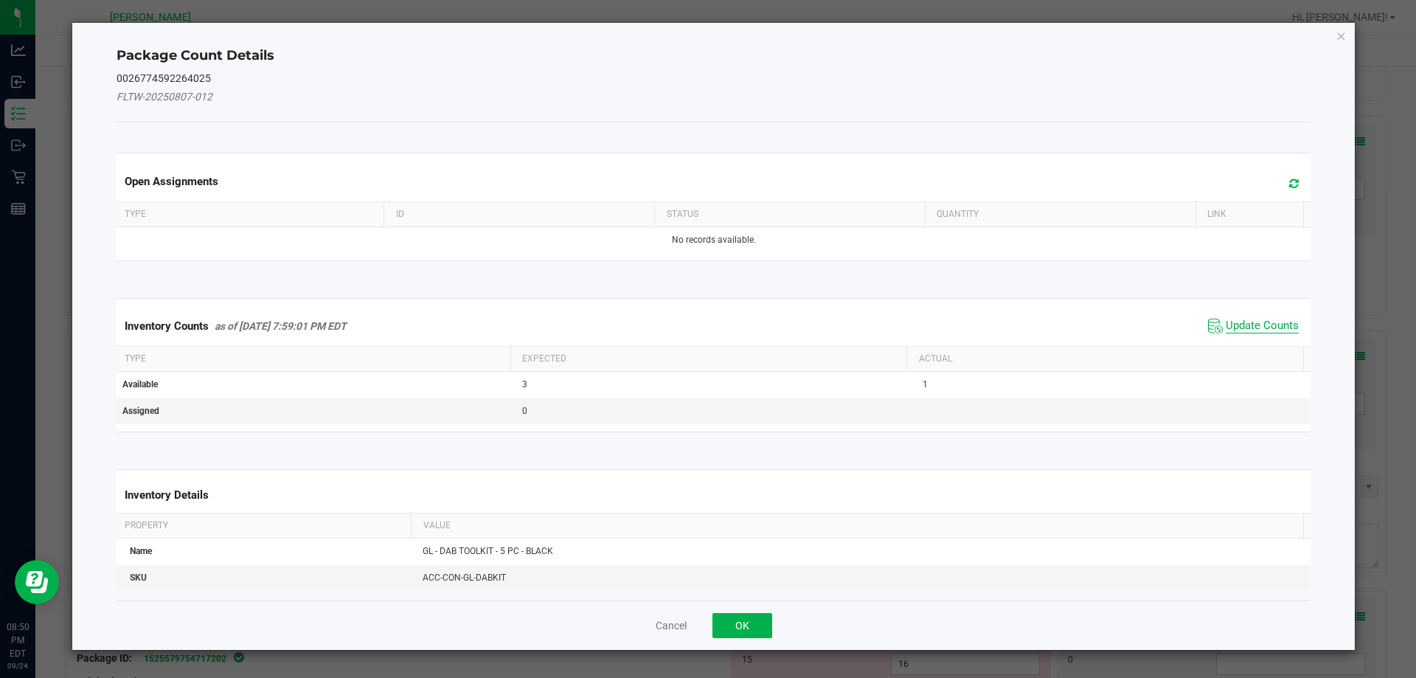
click at [1229, 322] on span "Update Counts" at bounding box center [1262, 326] width 73 height 15
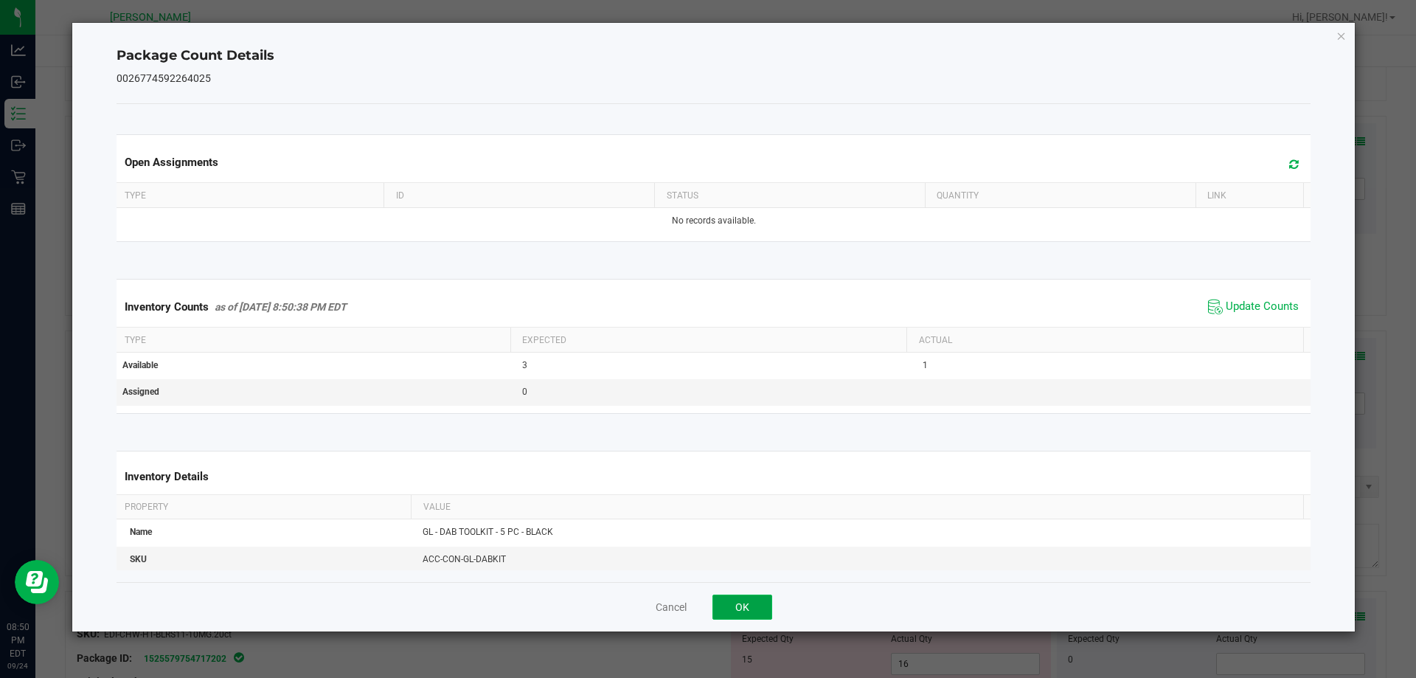
click at [732, 611] on button "OK" at bounding box center [742, 606] width 60 height 25
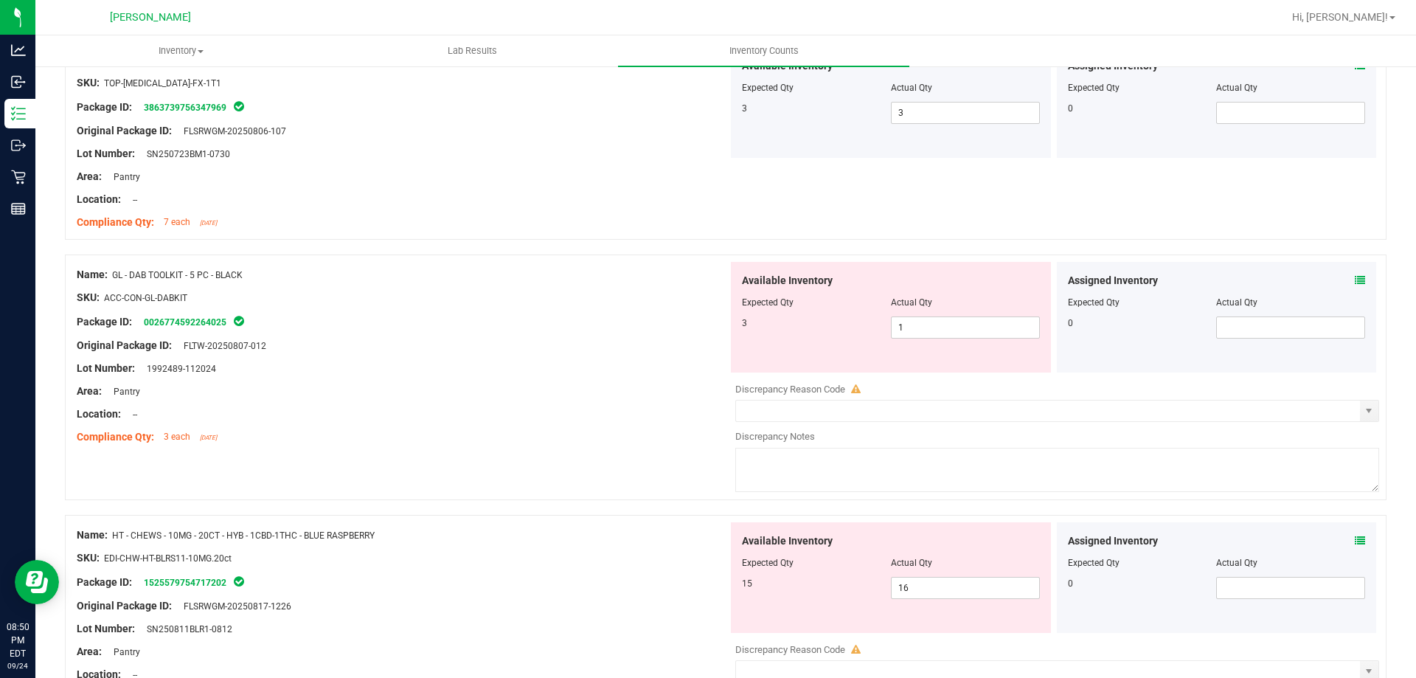
scroll to position [1696, 0]
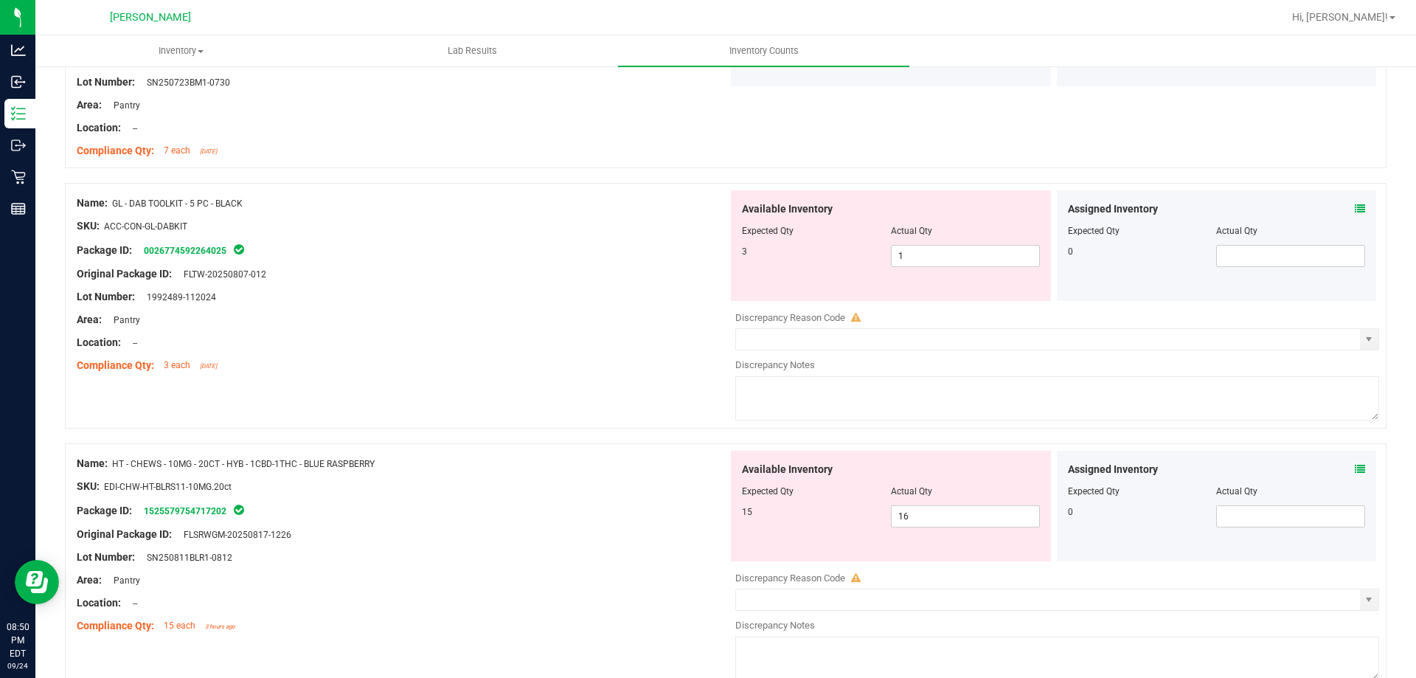
click at [1355, 465] on icon at bounding box center [1360, 469] width 10 height 10
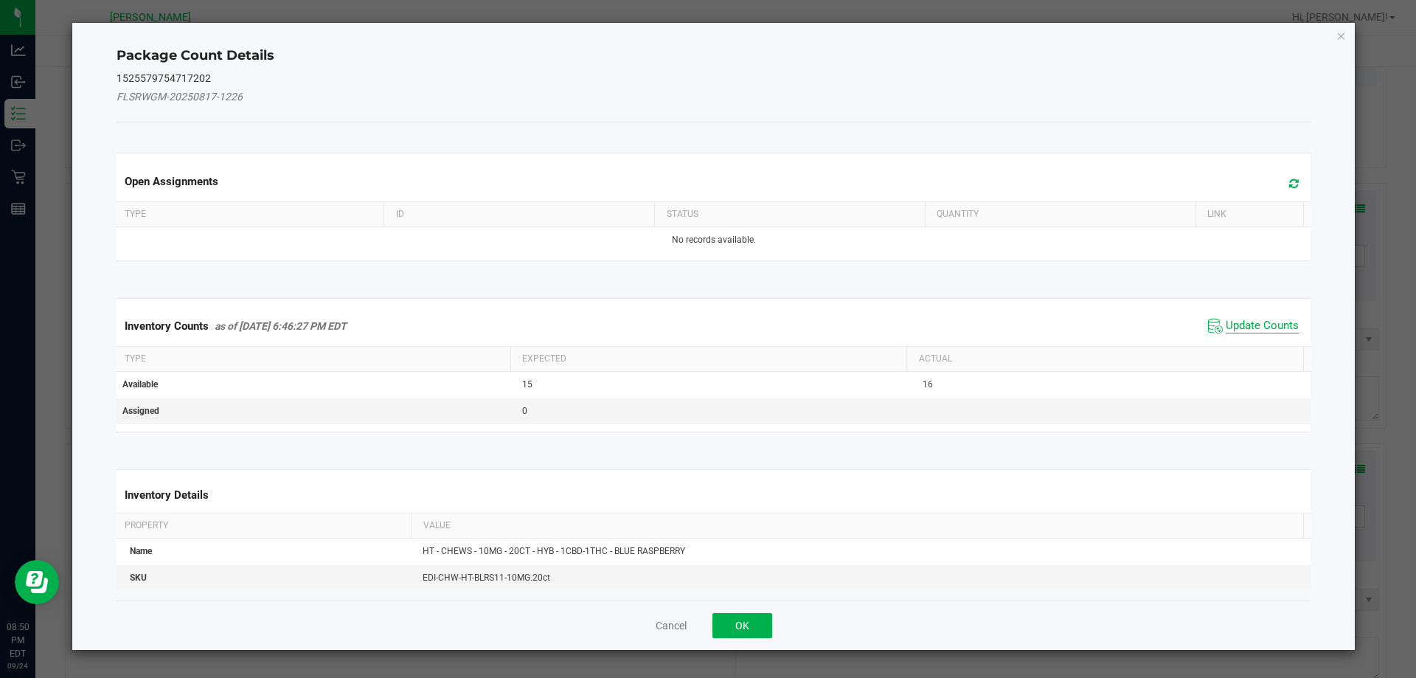
click at [1226, 330] on span "Update Counts" at bounding box center [1262, 326] width 73 height 15
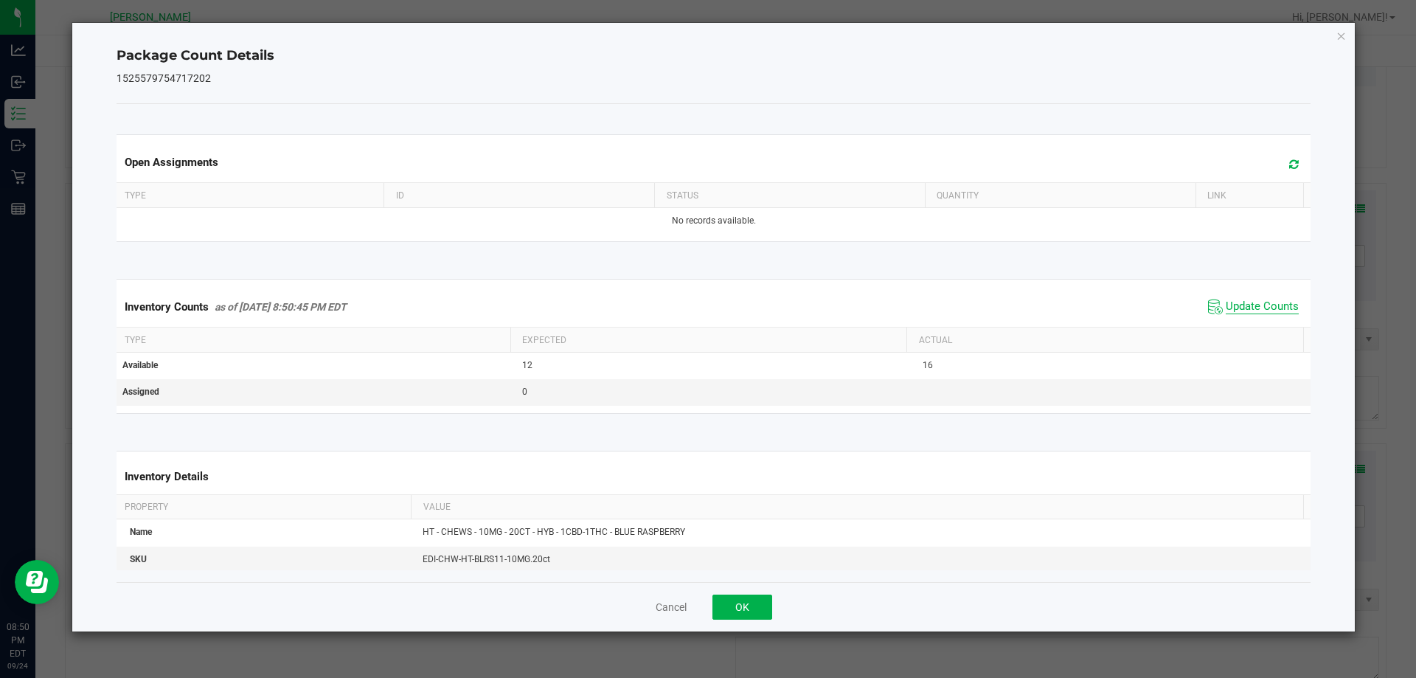
click at [1235, 305] on span "Update Counts" at bounding box center [1262, 306] width 73 height 15
click at [755, 607] on button "OK" at bounding box center [742, 606] width 60 height 25
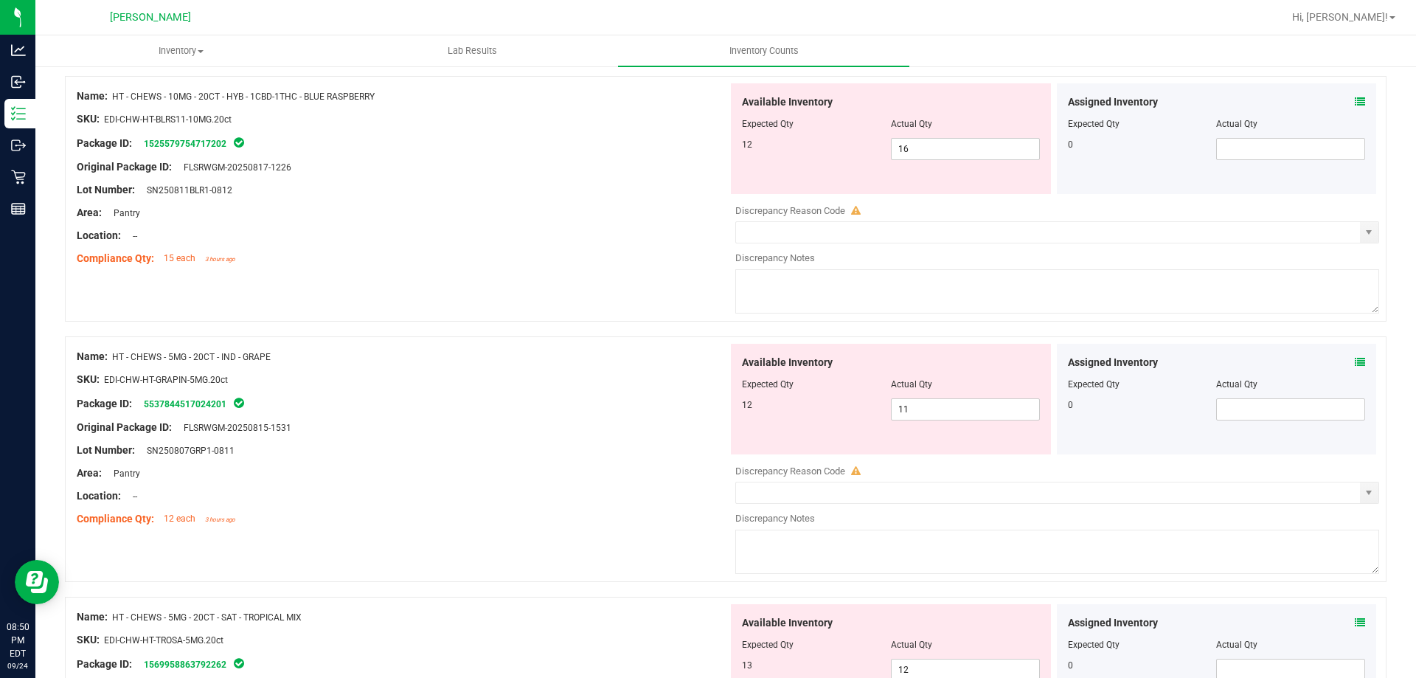
scroll to position [2065, 0]
click at [1355, 358] on icon at bounding box center [1360, 360] width 10 height 10
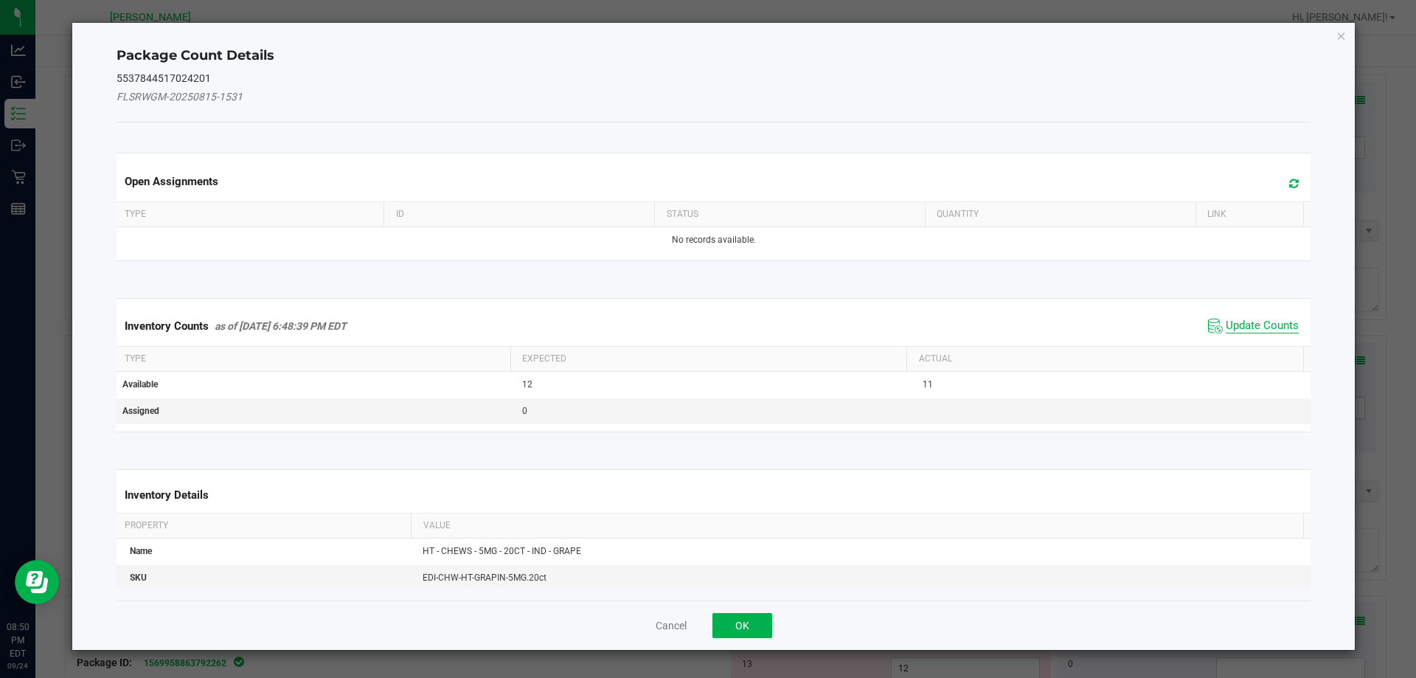
click at [1215, 327] on span "Update Counts" at bounding box center [1253, 326] width 98 height 22
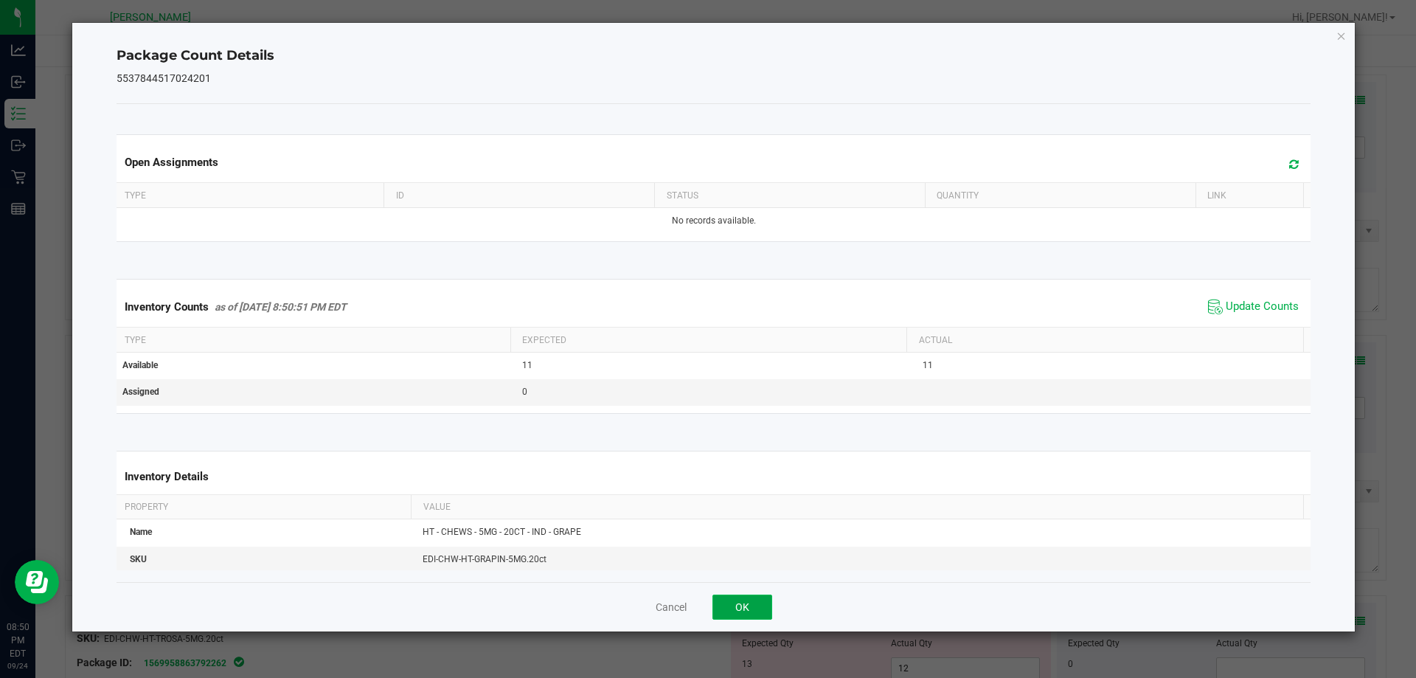
click at [768, 611] on button "OK" at bounding box center [742, 606] width 60 height 25
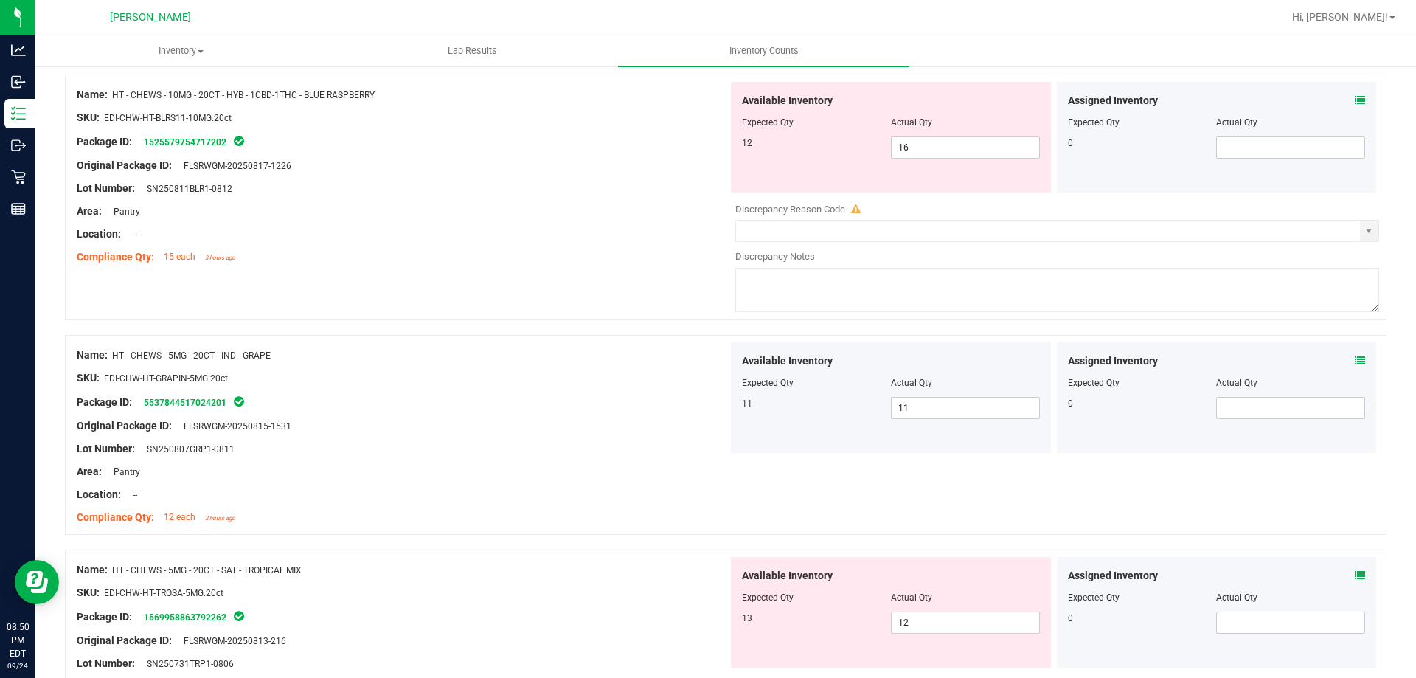
scroll to position [2286, 0]
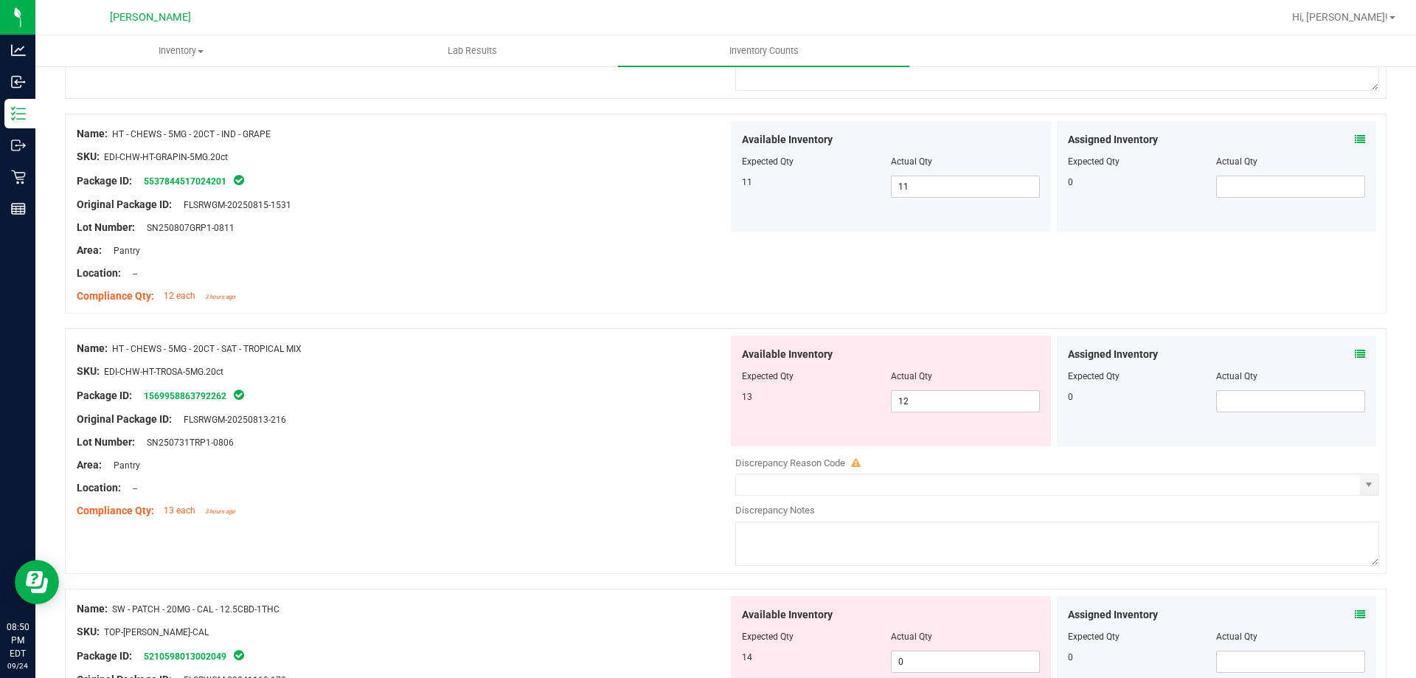
click at [1355, 353] on icon at bounding box center [1360, 354] width 10 height 10
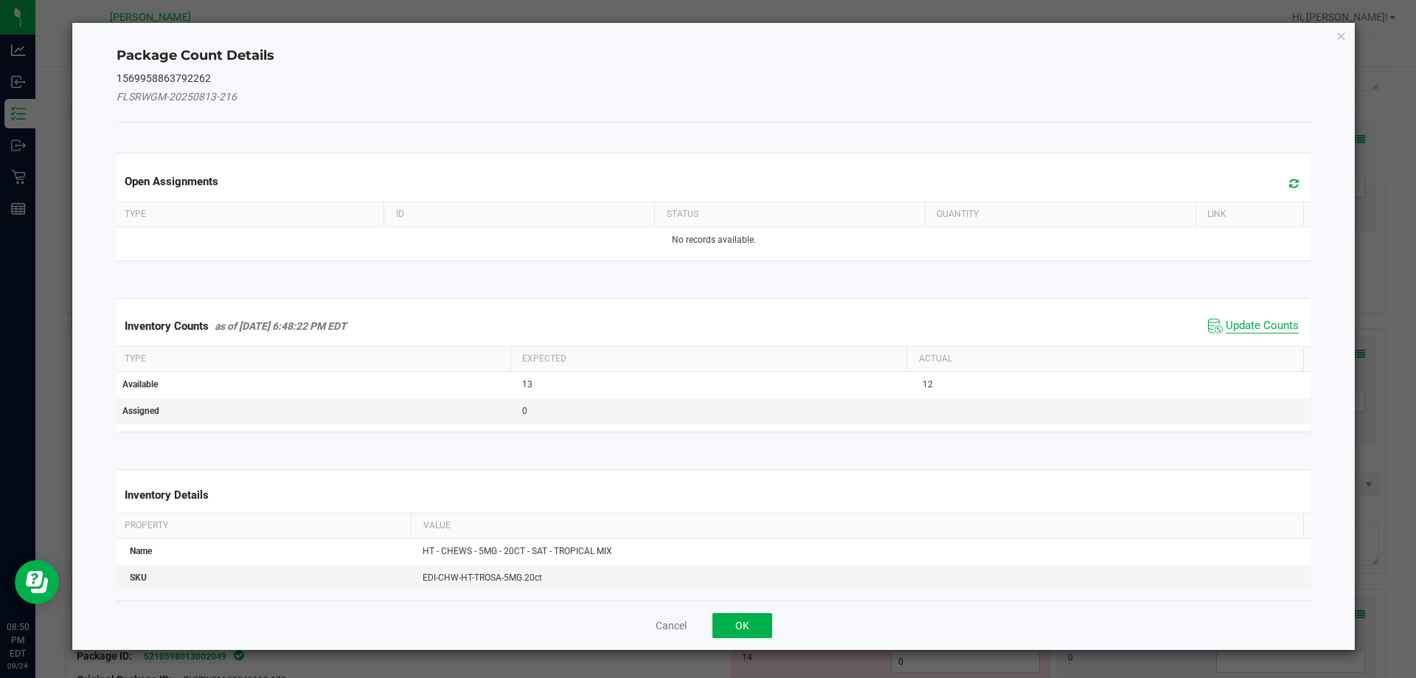
click at [1230, 320] on span "Update Counts" at bounding box center [1262, 326] width 73 height 15
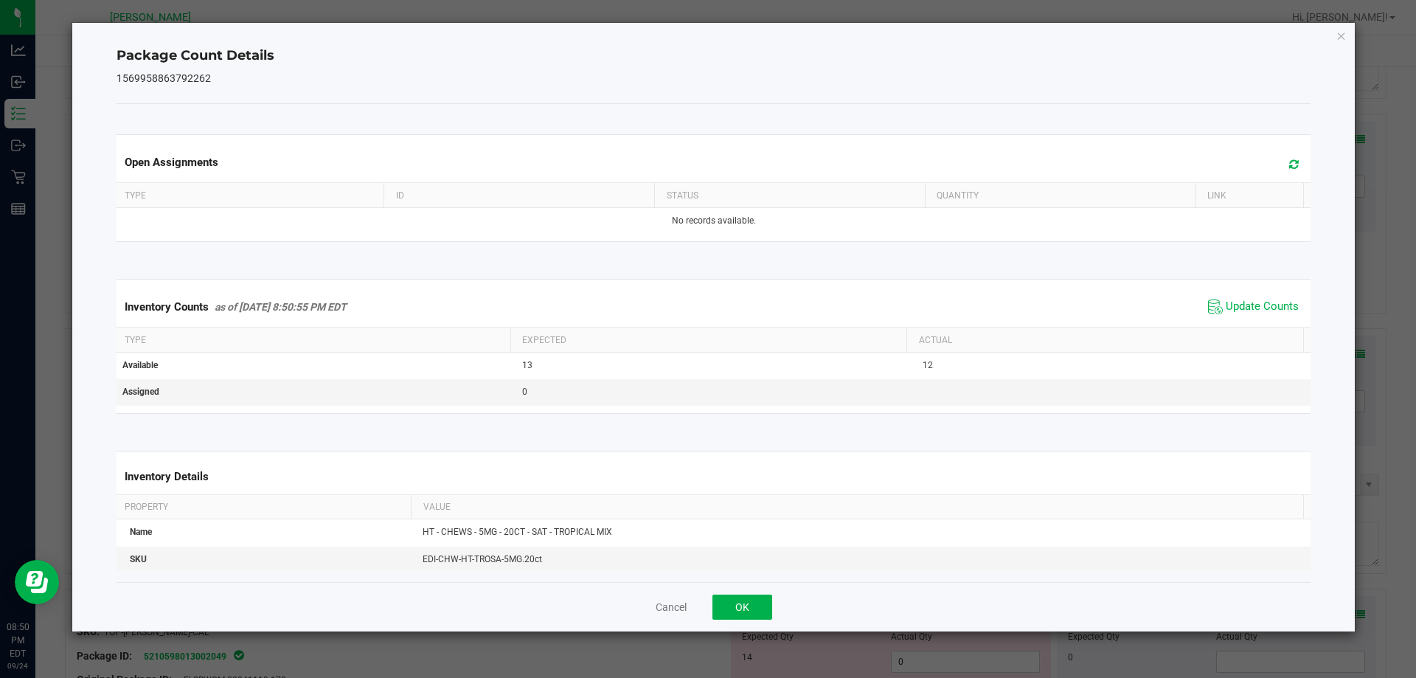
click at [1238, 294] on div "Inventory Counts as of [DATE] 8:50:55 PM EDT Update Counts" at bounding box center [714, 307] width 1201 height 40
click at [1237, 302] on span "Update Counts" at bounding box center [1262, 306] width 73 height 15
click at [735, 614] on button "OK" at bounding box center [742, 606] width 60 height 25
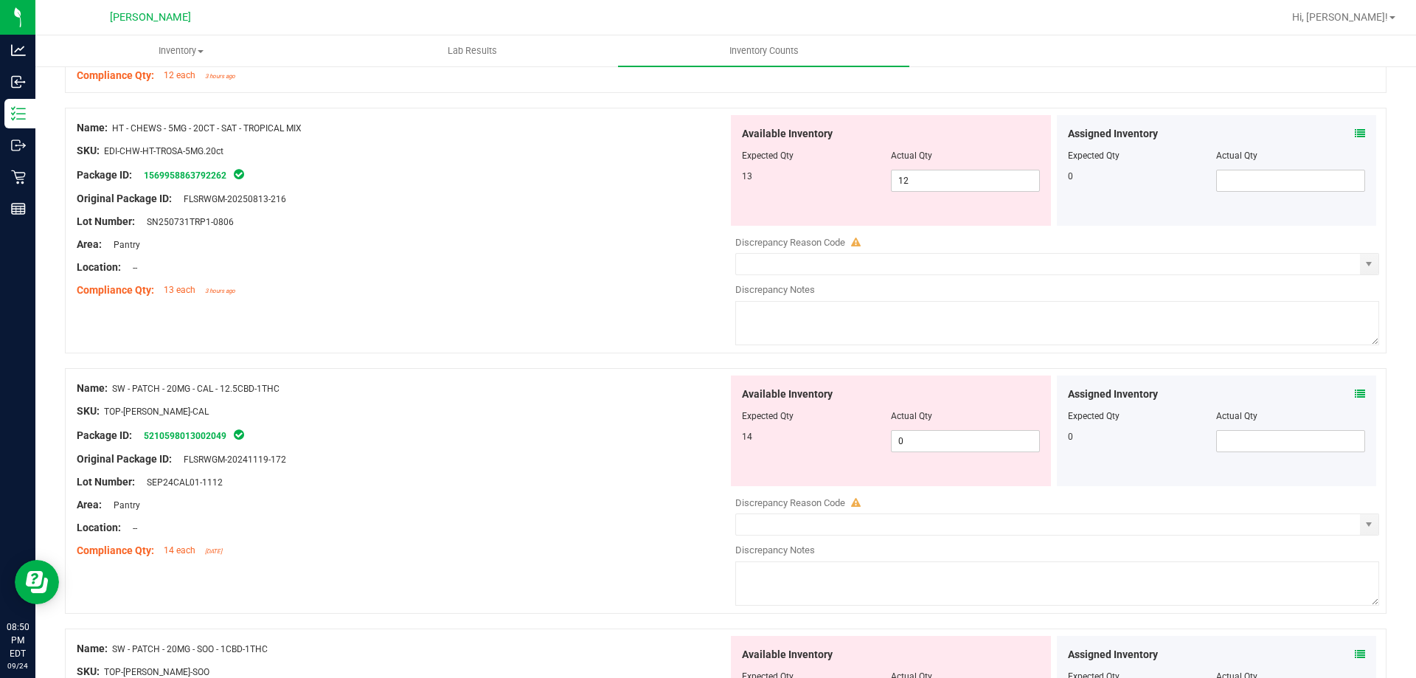
scroll to position [2507, 0]
click at [1355, 392] on icon at bounding box center [1360, 393] width 10 height 10
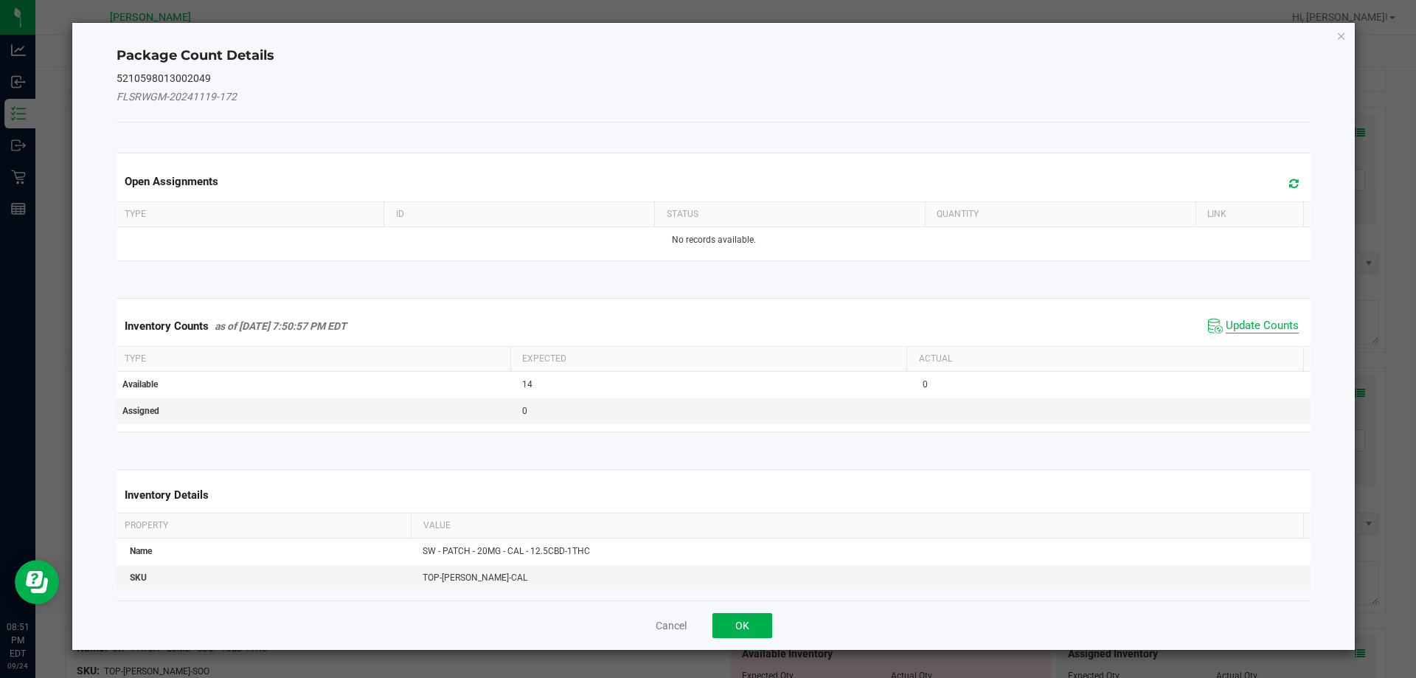
click at [1235, 330] on span "Update Counts" at bounding box center [1262, 326] width 73 height 15
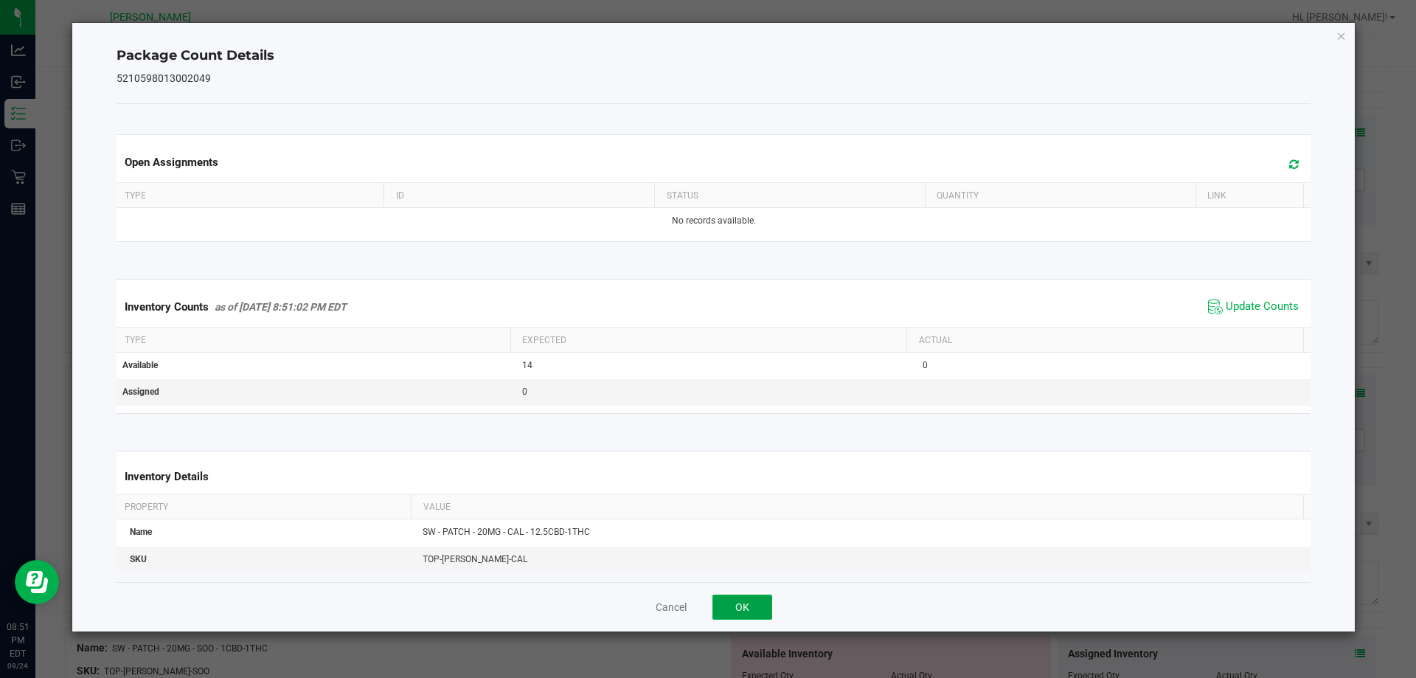
click at [740, 606] on button "OK" at bounding box center [742, 606] width 60 height 25
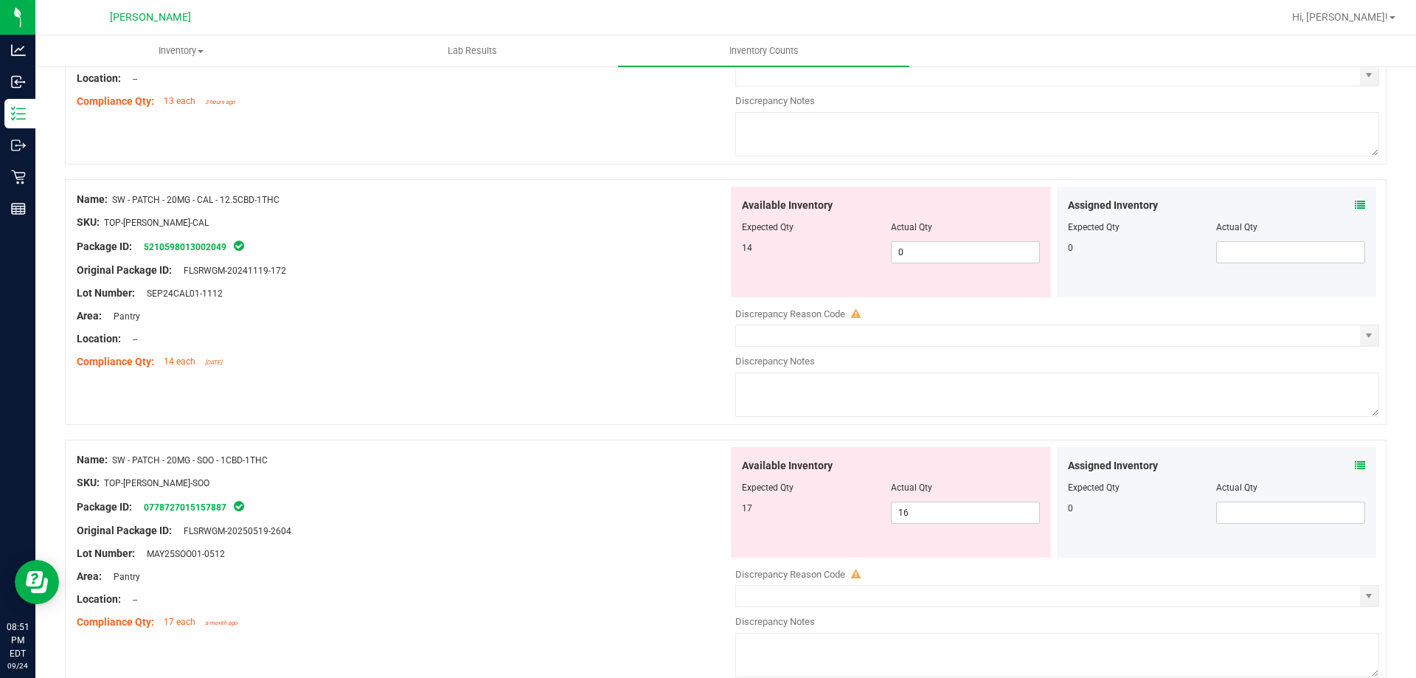
scroll to position [2729, 0]
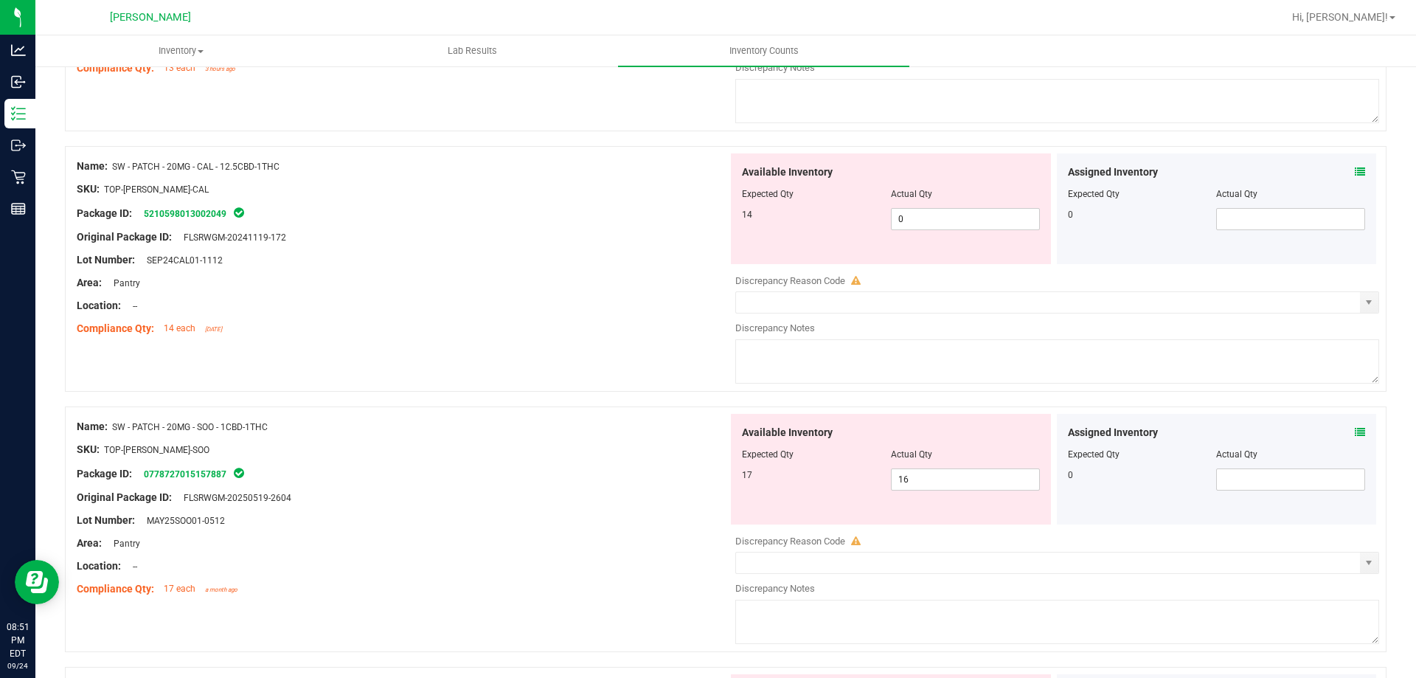
click at [1355, 431] on icon at bounding box center [1360, 432] width 10 height 10
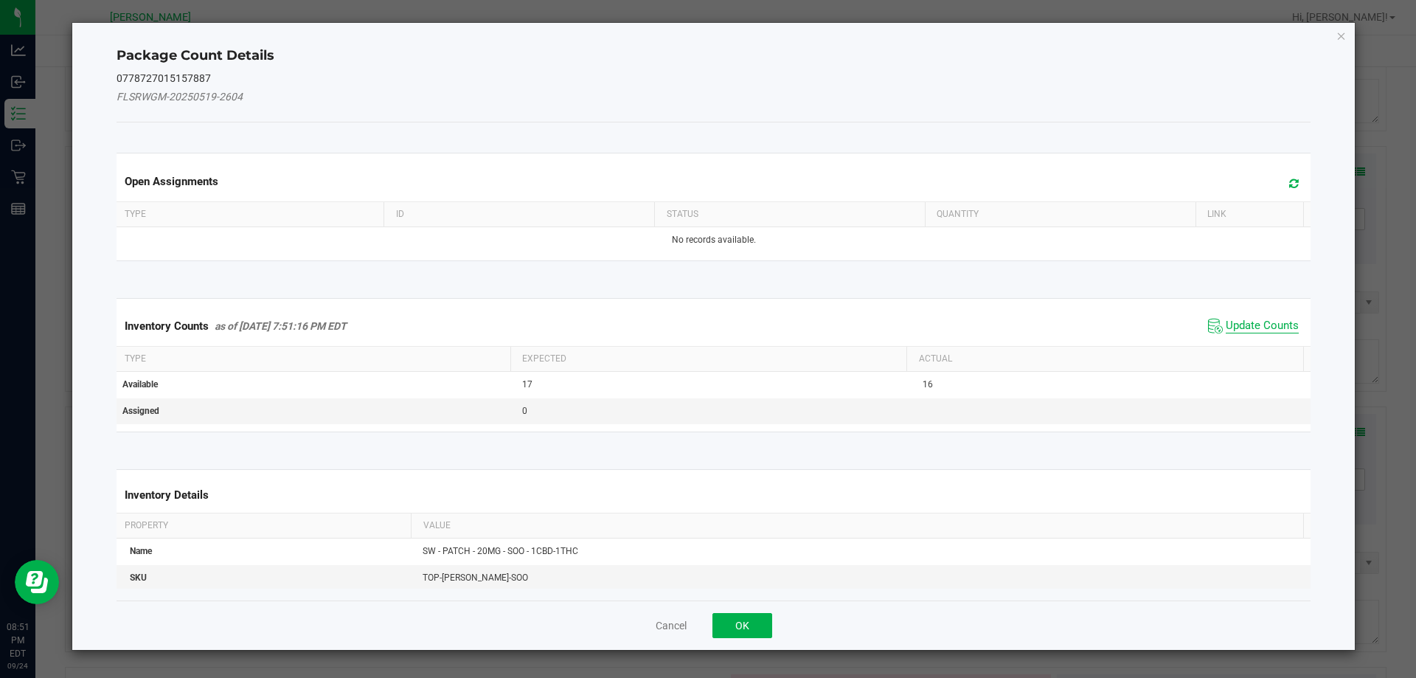
click at [1226, 319] on span "Update Counts" at bounding box center [1262, 326] width 73 height 15
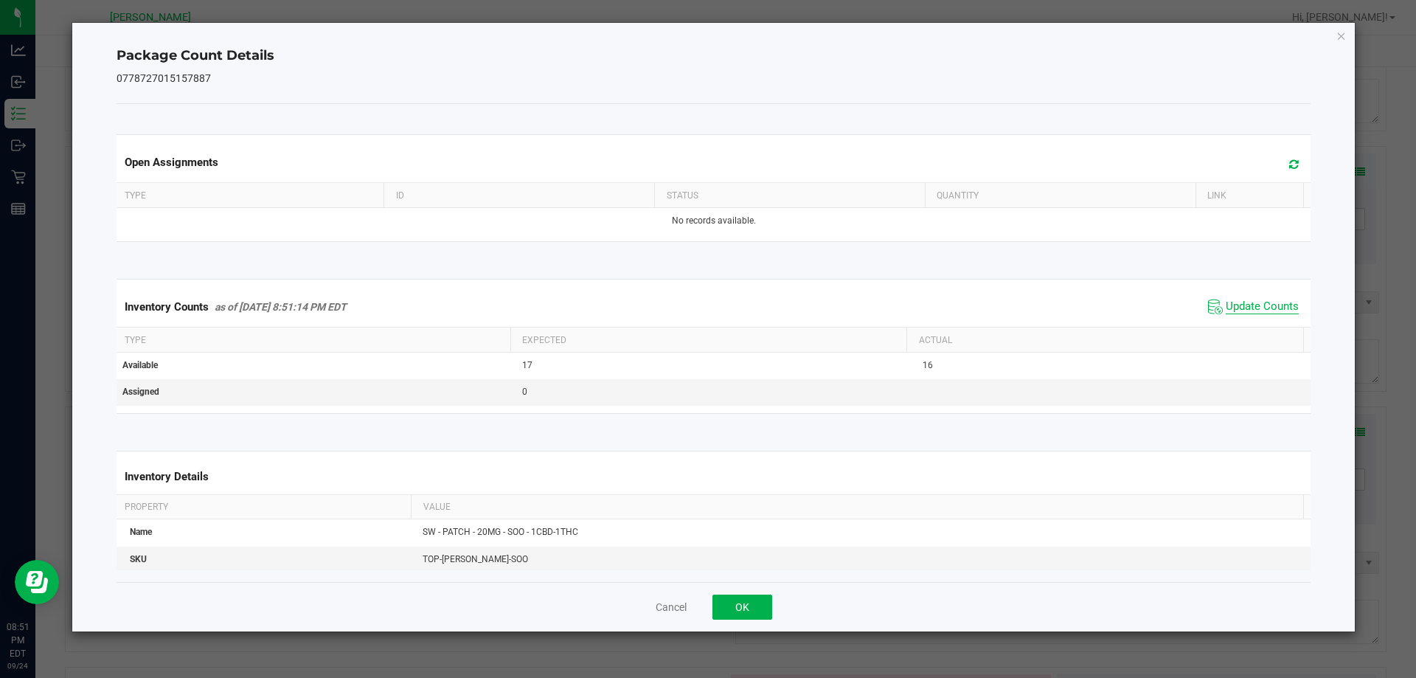
click at [1229, 301] on span "Update Counts" at bounding box center [1262, 306] width 73 height 15
click at [758, 610] on button "OK" at bounding box center [742, 606] width 60 height 25
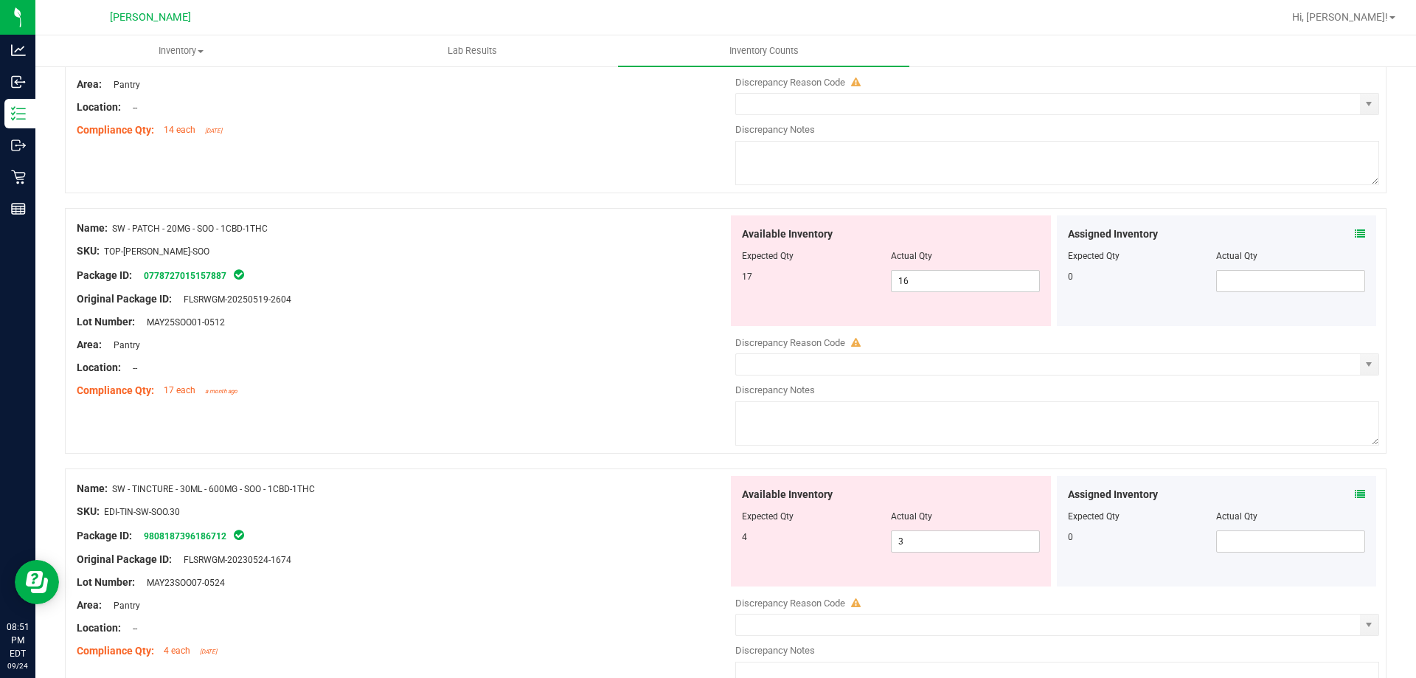
scroll to position [3024, 0]
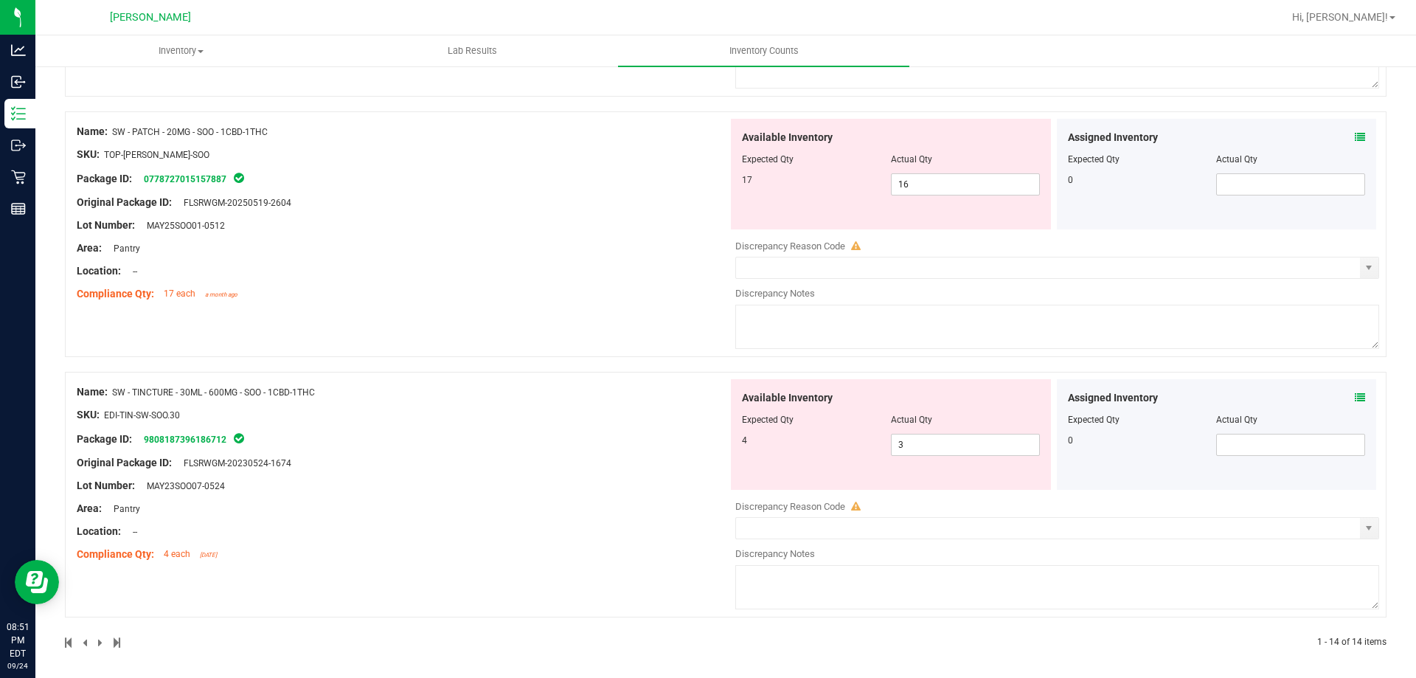
click at [1358, 397] on div "Assigned Inventory Expected Qty Actual Qty 0" at bounding box center [1217, 434] width 320 height 111
click at [1355, 400] on icon at bounding box center [1360, 397] width 10 height 10
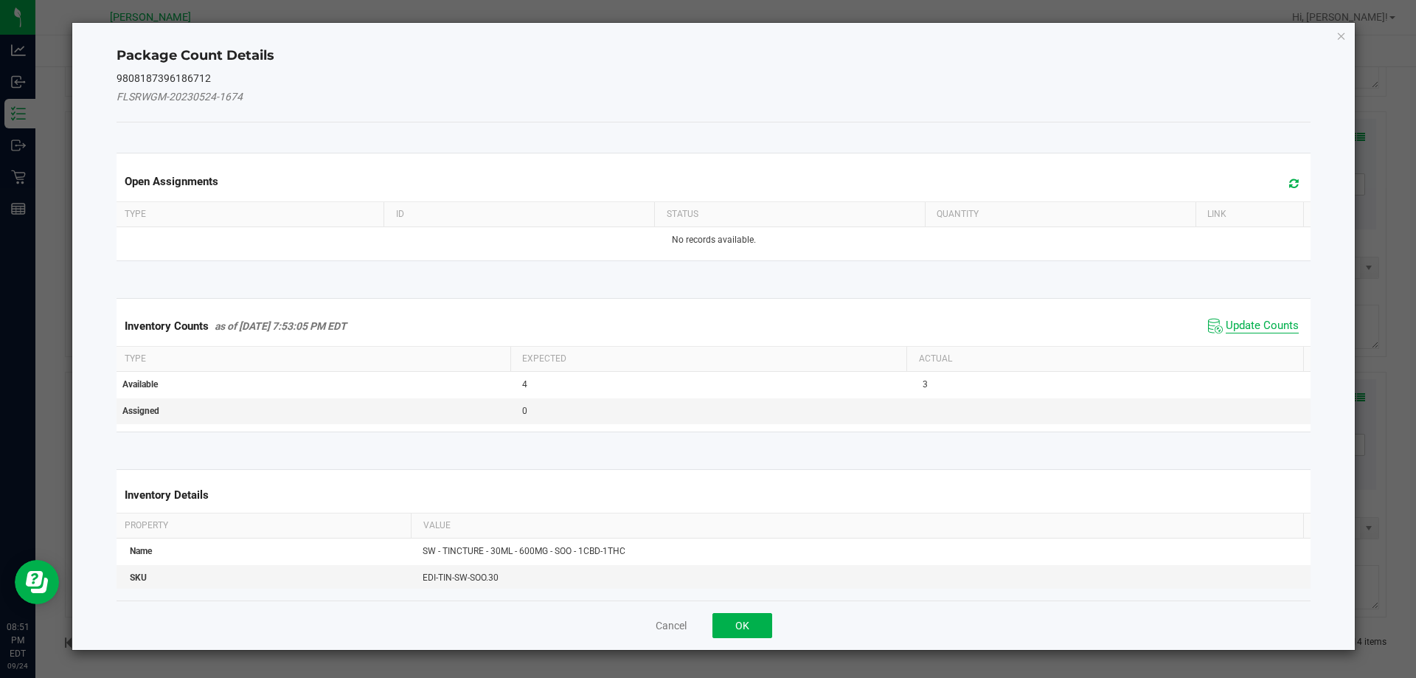
click at [1261, 324] on span "Update Counts" at bounding box center [1262, 326] width 73 height 15
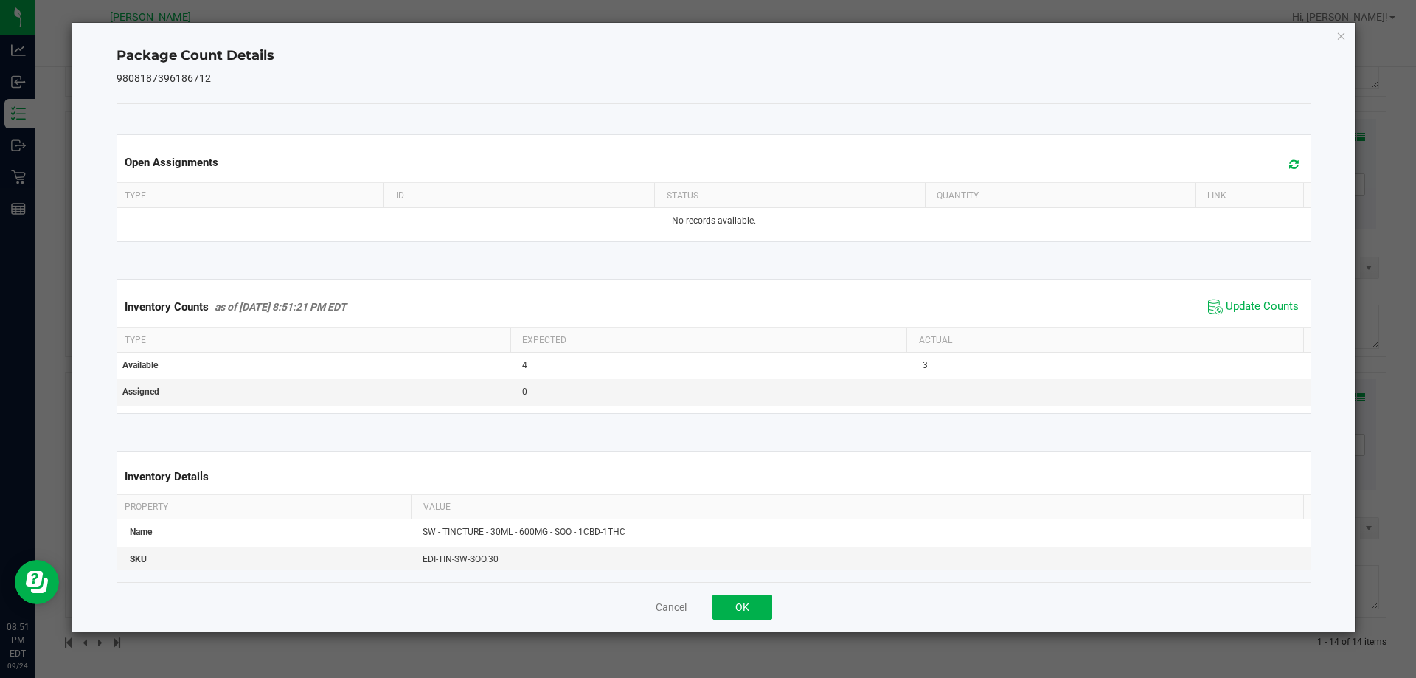
click at [1259, 302] on span "Update Counts" at bounding box center [1262, 306] width 73 height 15
drag, startPoint x: 748, startPoint y: 609, endPoint x: 762, endPoint y: 580, distance: 32.7
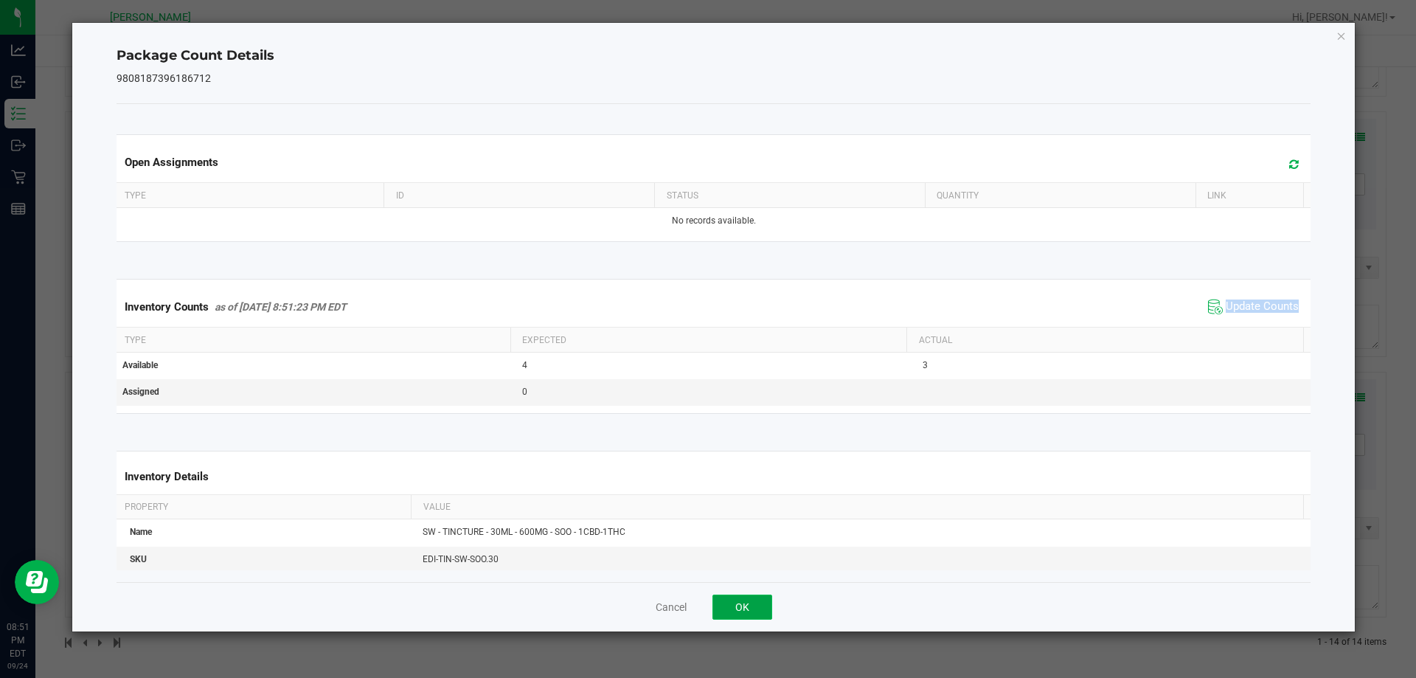
click at [748, 608] on button "OK" at bounding box center [742, 606] width 60 height 25
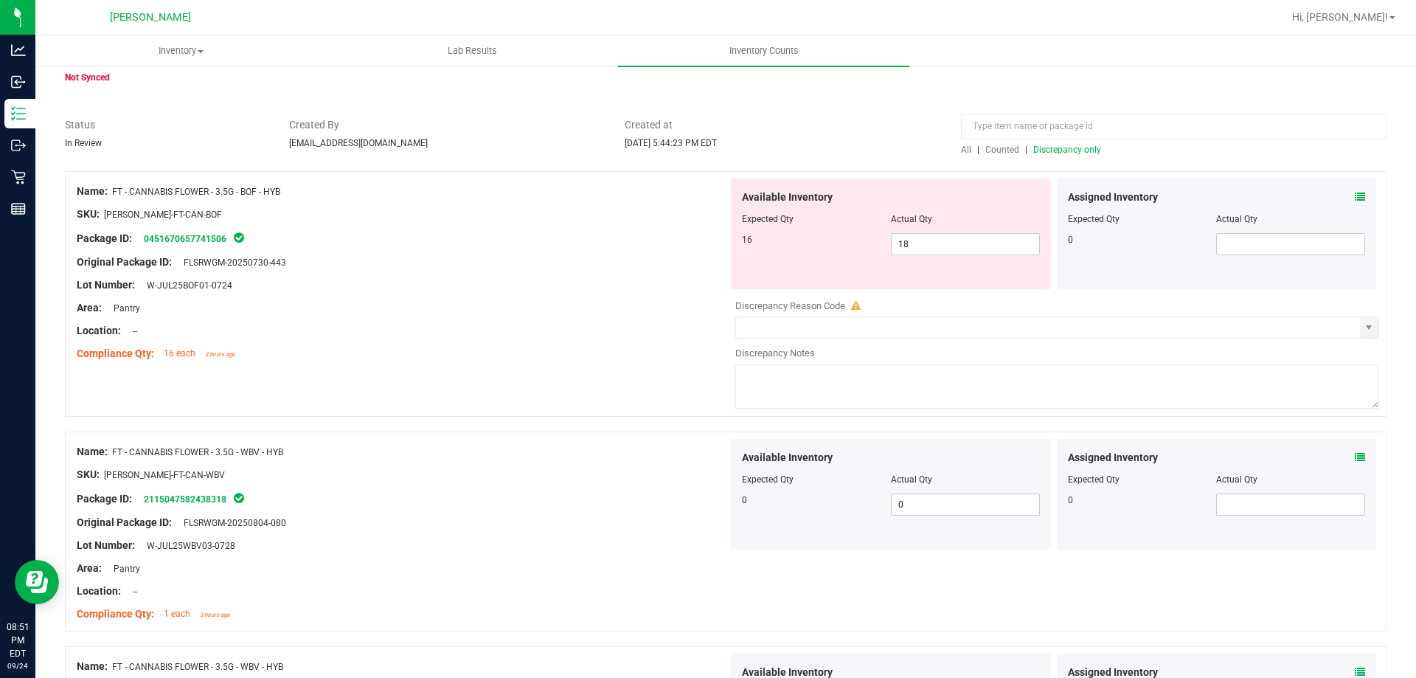
scroll to position [0, 0]
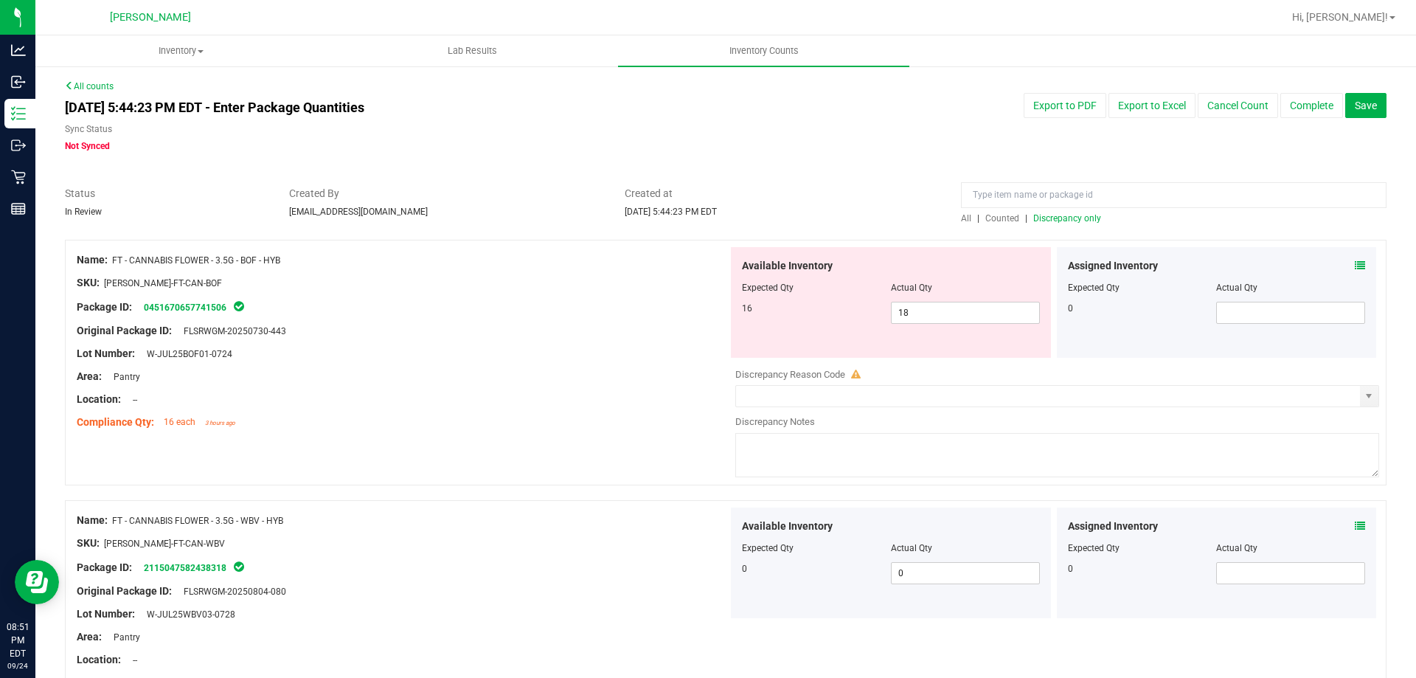
click at [1063, 215] on span "Discrepancy only" at bounding box center [1067, 218] width 68 height 10
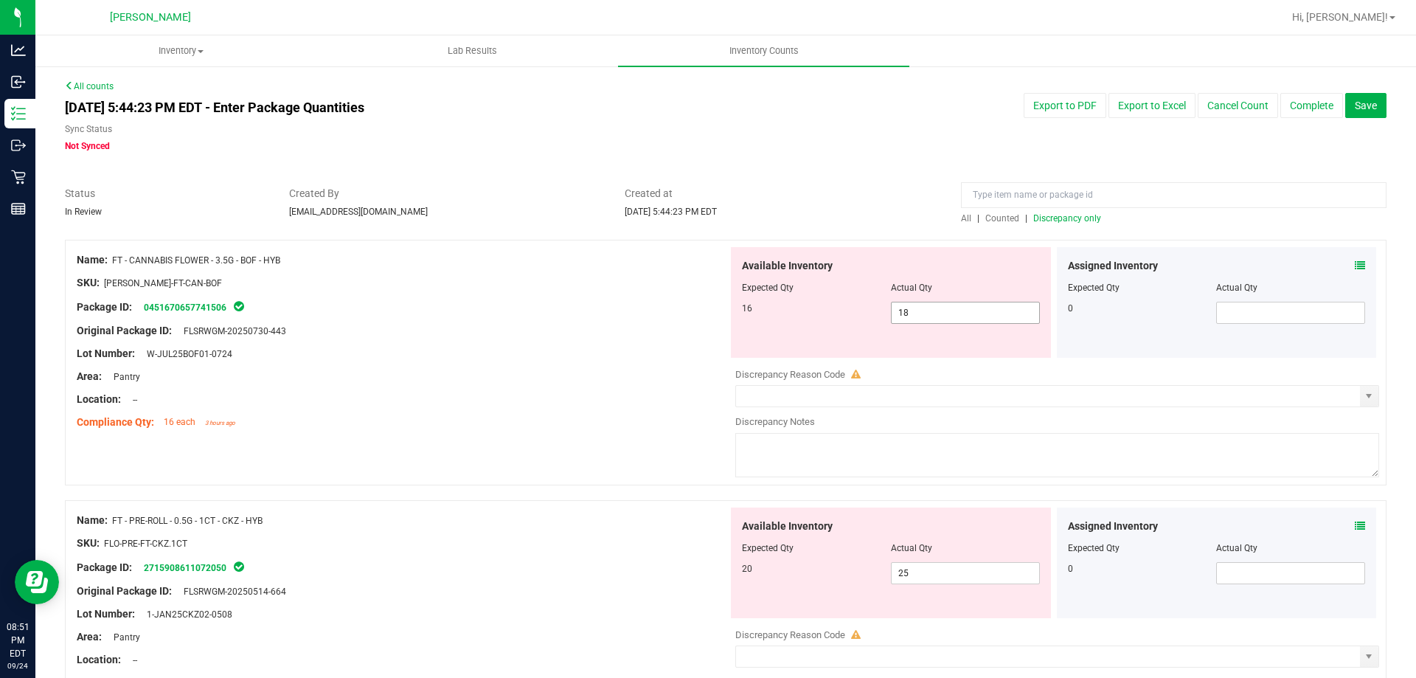
click at [932, 320] on span "18 18" at bounding box center [965, 313] width 149 height 22
click at [932, 320] on input "18" at bounding box center [965, 312] width 147 height 21
type input "16"
click at [590, 364] on div at bounding box center [402, 364] width 651 height 7
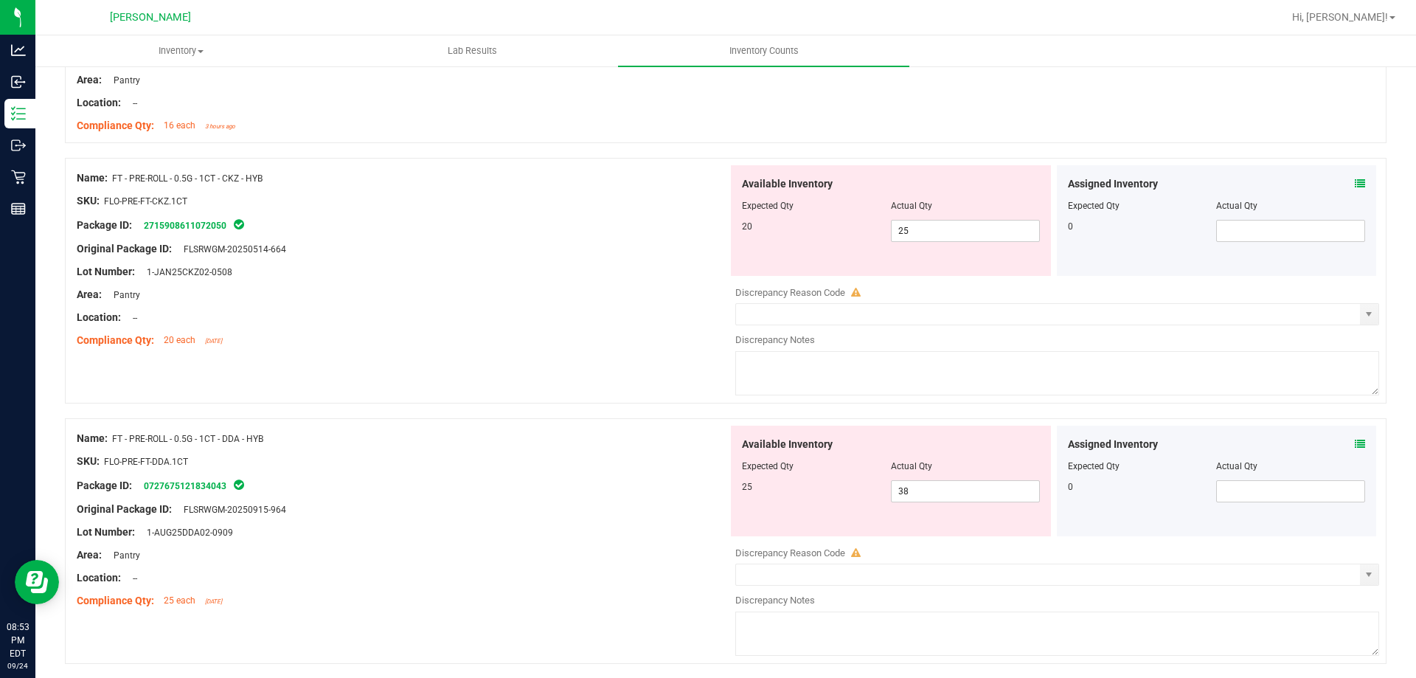
scroll to position [295, 0]
click at [1355, 190] on icon at bounding box center [1360, 185] width 10 height 10
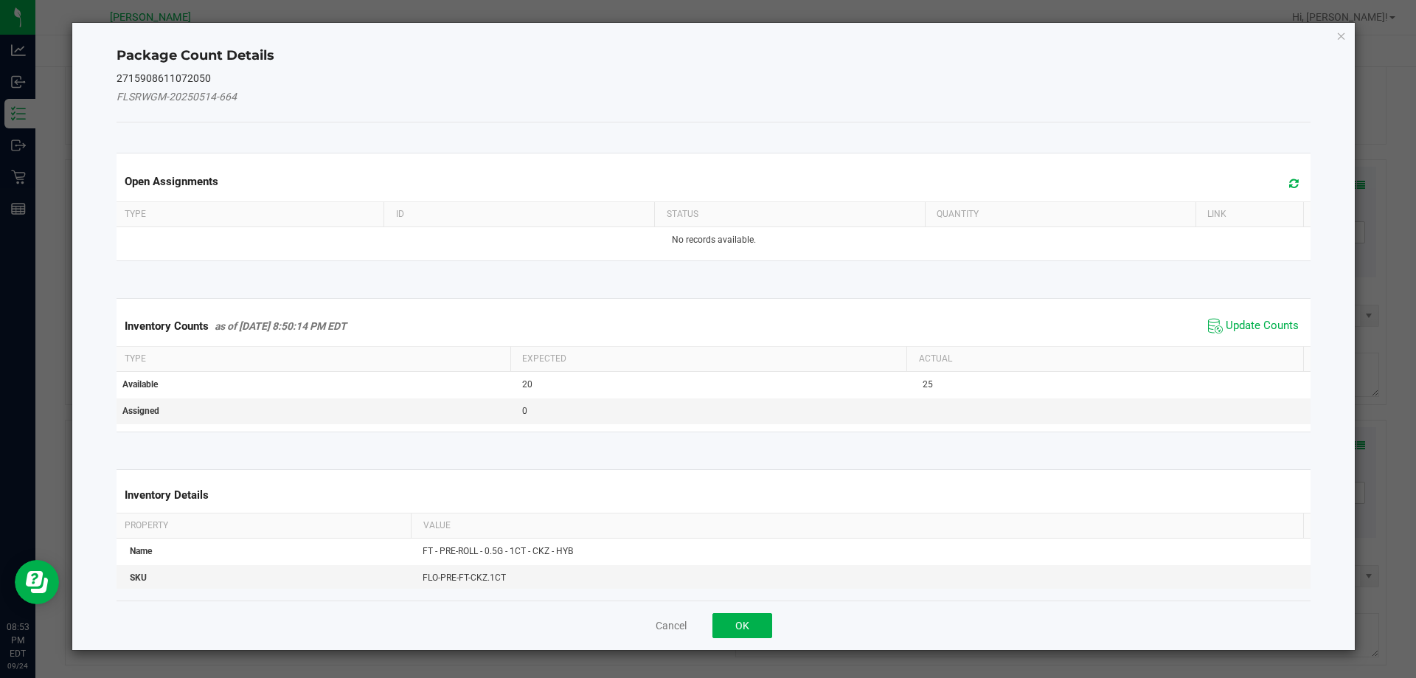
click at [1214, 325] on span "Update Counts" at bounding box center [1253, 326] width 98 height 22
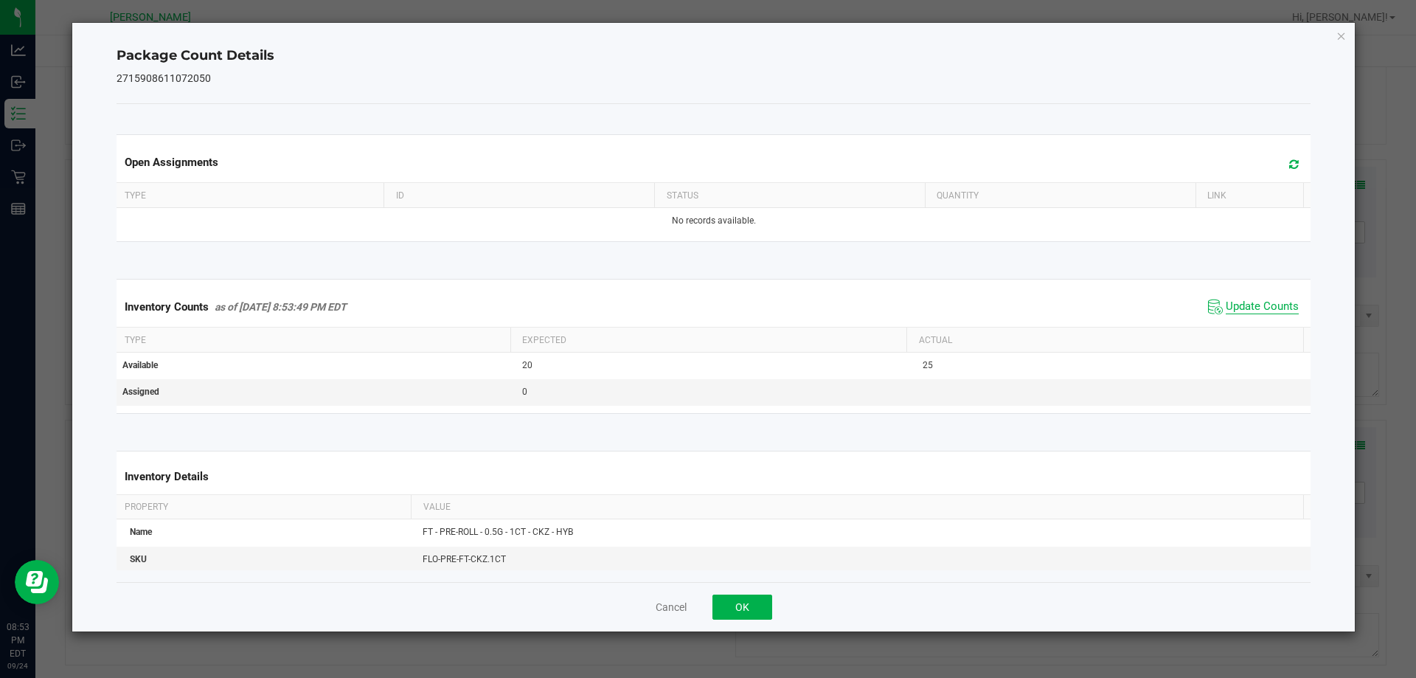
click at [1226, 308] on span "Update Counts" at bounding box center [1262, 306] width 73 height 15
click at [1226, 308] on span "Update Counts" at bounding box center [1262, 305] width 73 height 13
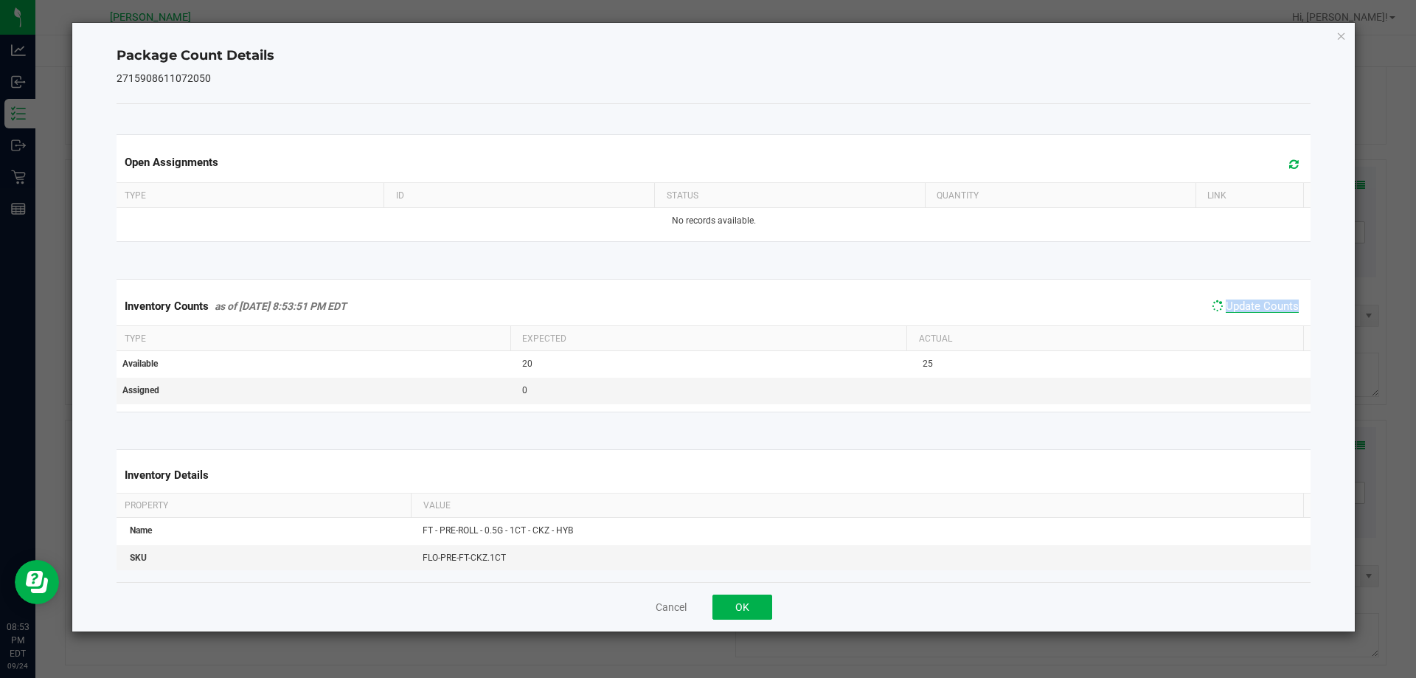
click at [1226, 308] on span "Update Counts" at bounding box center [1262, 305] width 73 height 13
click at [755, 613] on button "OK" at bounding box center [742, 606] width 60 height 25
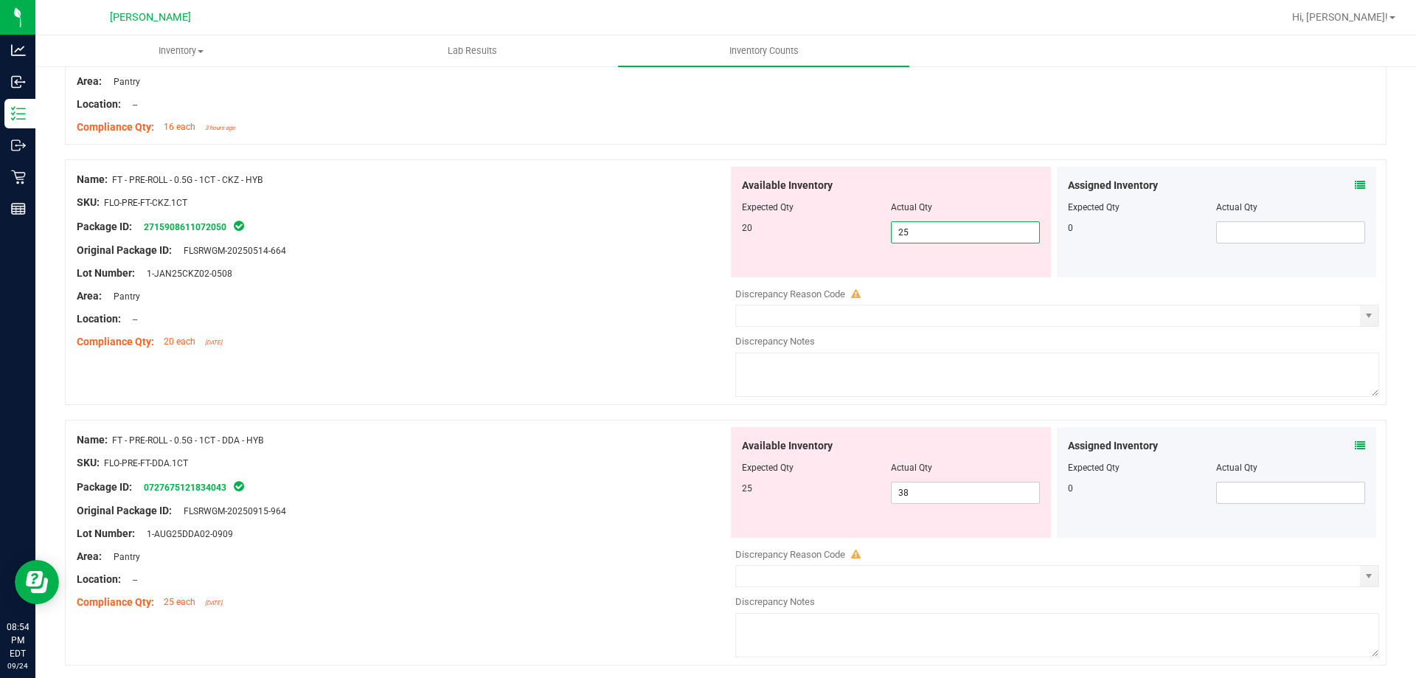
click at [942, 226] on span "25 25" at bounding box center [965, 232] width 149 height 22
click at [938, 230] on input "25" at bounding box center [965, 232] width 147 height 21
type input "20"
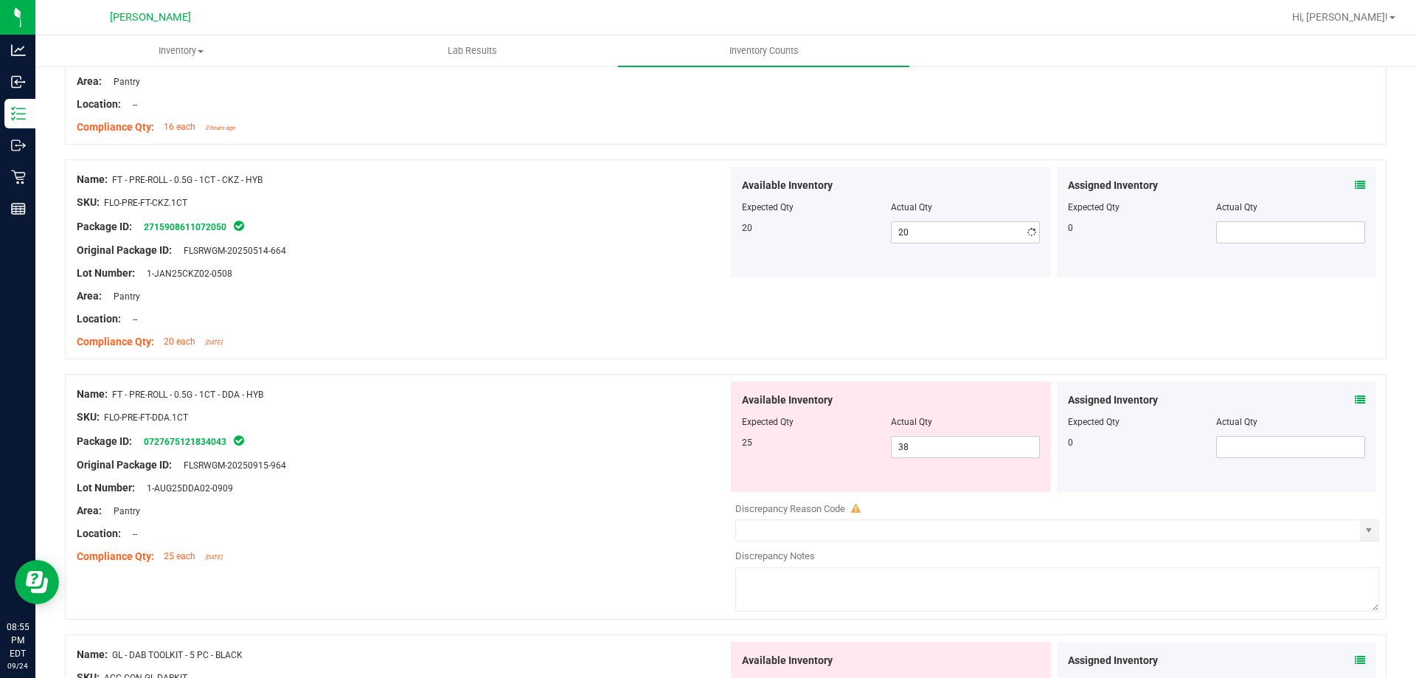
click at [691, 233] on div "Package ID: 2715908611072050" at bounding box center [402, 227] width 651 height 18
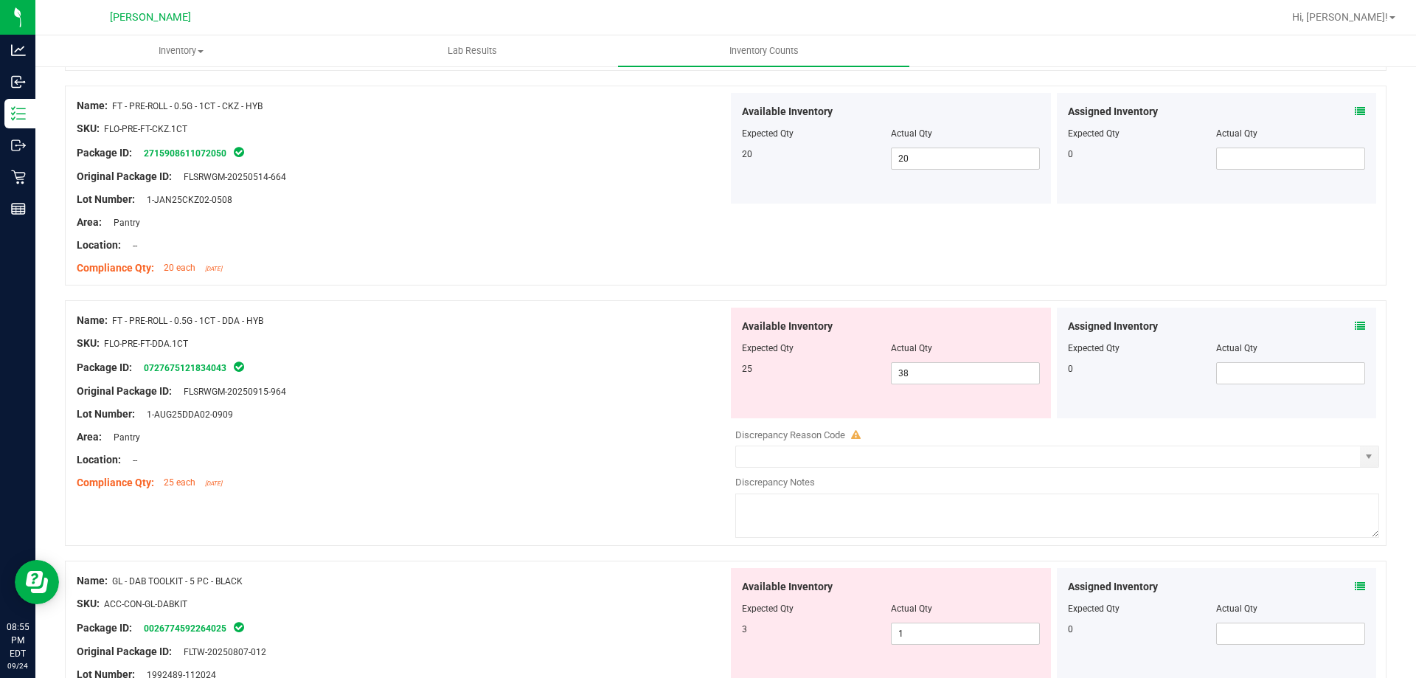
click at [1354, 327] on div "Assigned Inventory Expected Qty Actual Qty 0" at bounding box center [1217, 363] width 320 height 111
click at [948, 367] on span "38 38" at bounding box center [965, 373] width 149 height 22
click at [948, 367] on input "38" at bounding box center [965, 373] width 147 height 21
type input "25"
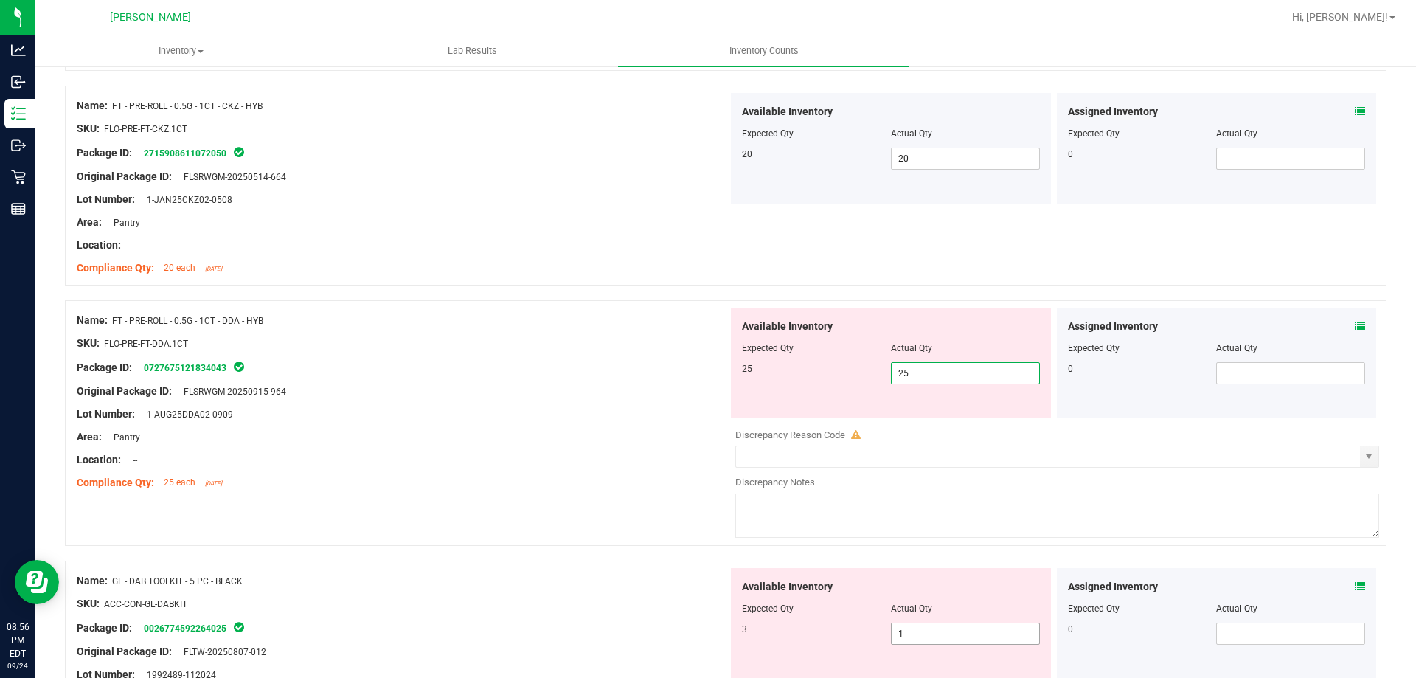
click at [939, 638] on div "Available Inventory Expected Qty Actual Qty 3 1 1" at bounding box center [1053, 685] width 651 height 234
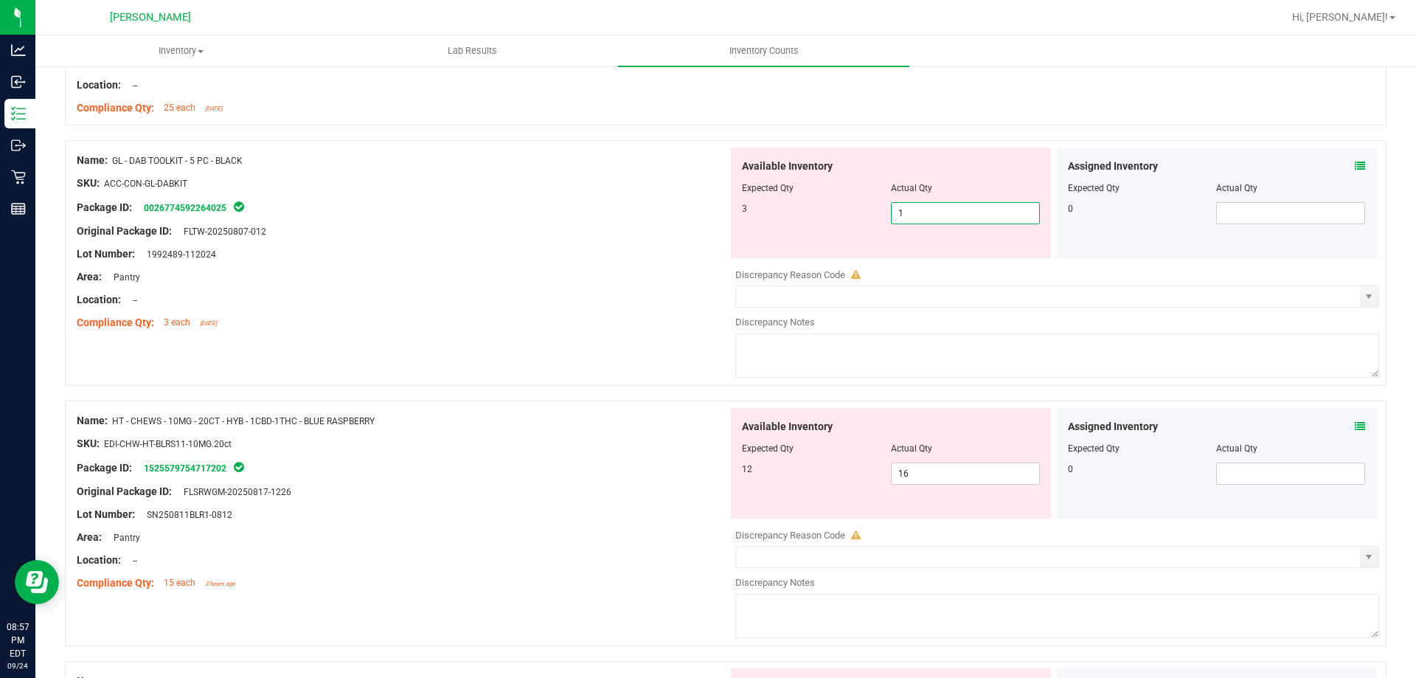
scroll to position [564, 0]
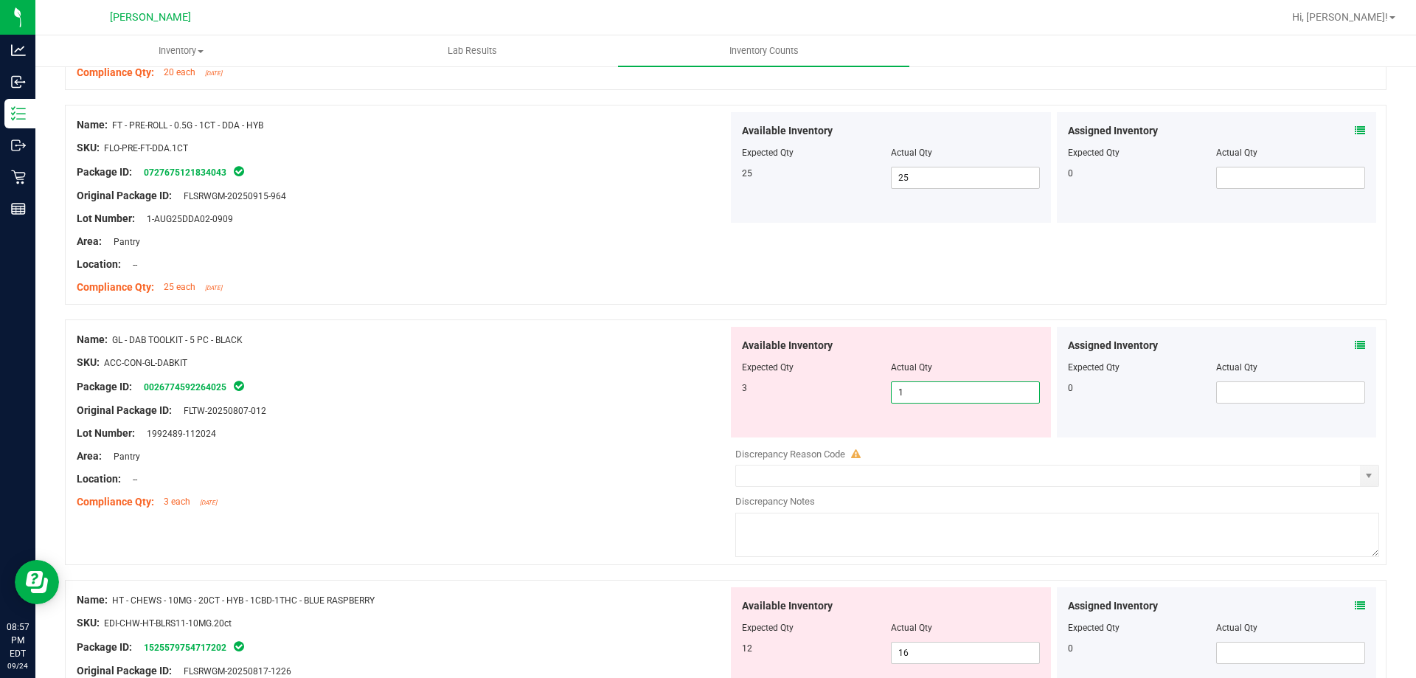
click at [964, 397] on input "1" at bounding box center [965, 392] width 147 height 21
type input "3"
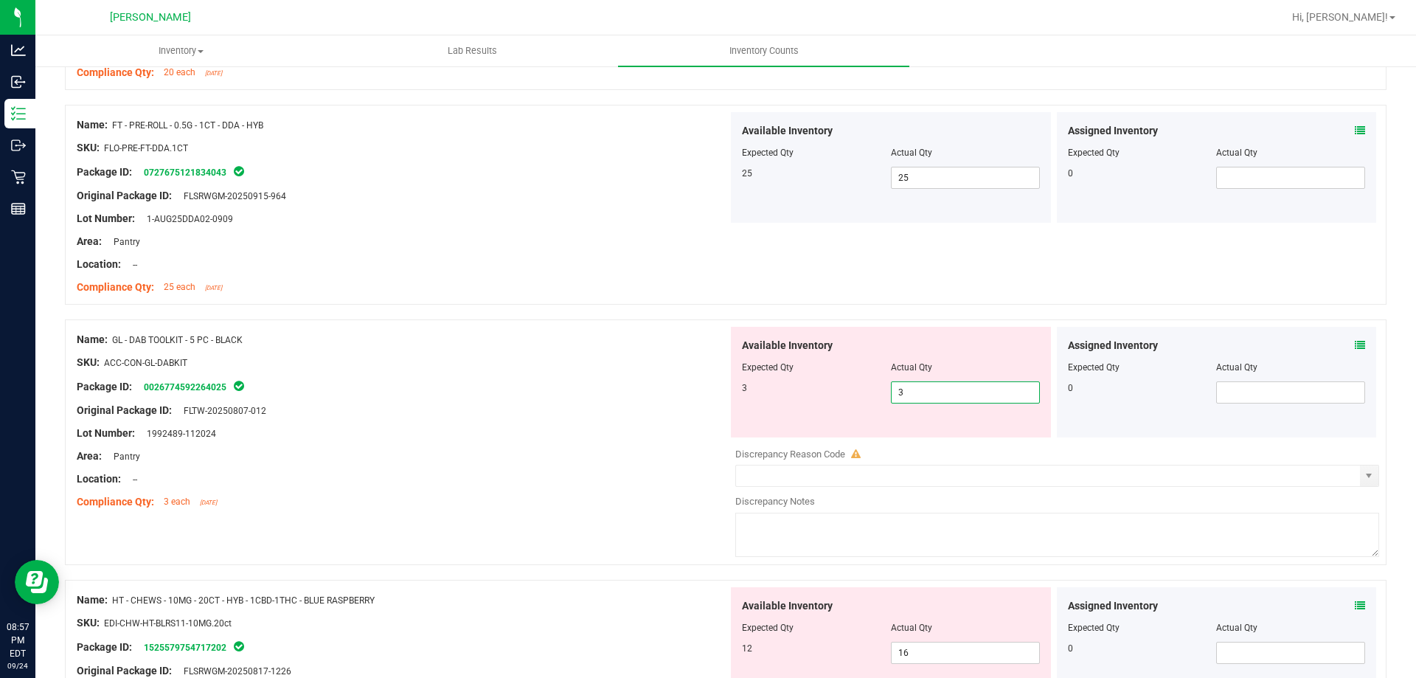
click at [631, 465] on div at bounding box center [402, 467] width 651 height 7
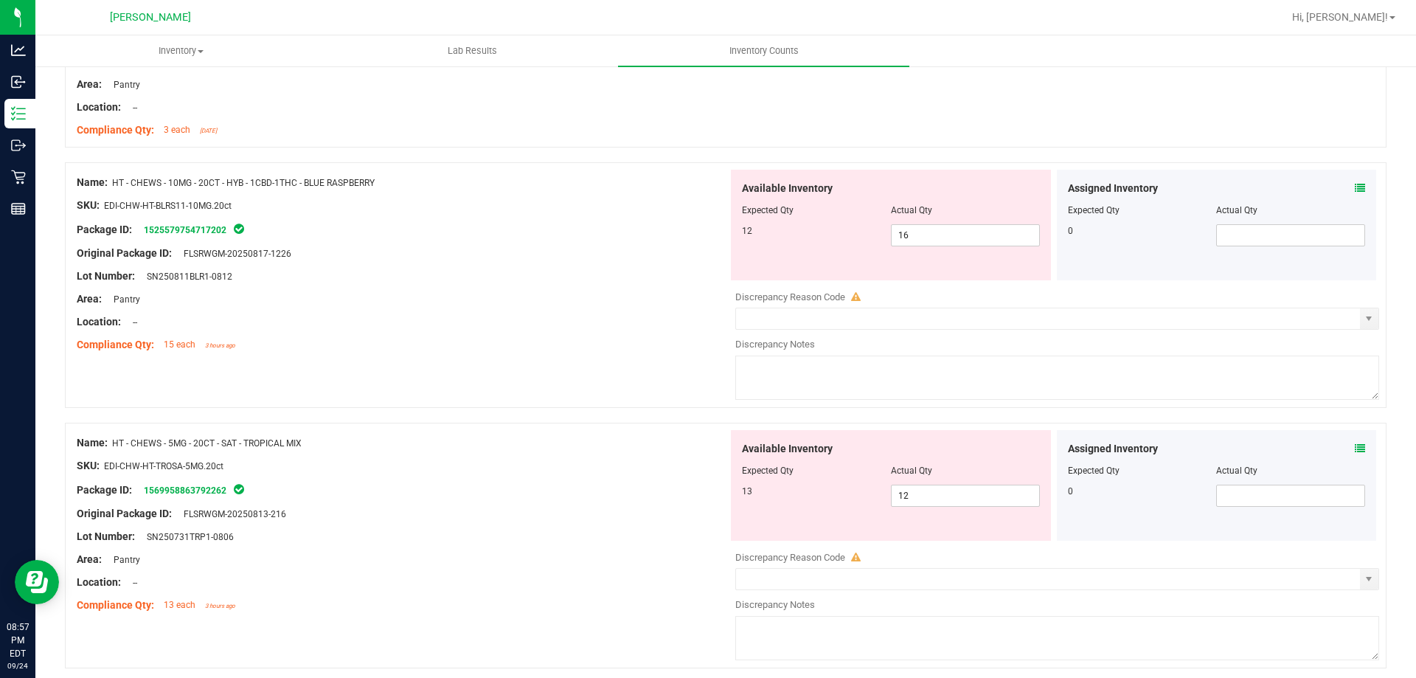
scroll to position [933, 0]
click at [1340, 192] on div "Assigned Inventory" at bounding box center [1217, 191] width 298 height 15
click at [1355, 187] on icon at bounding box center [1360, 191] width 10 height 10
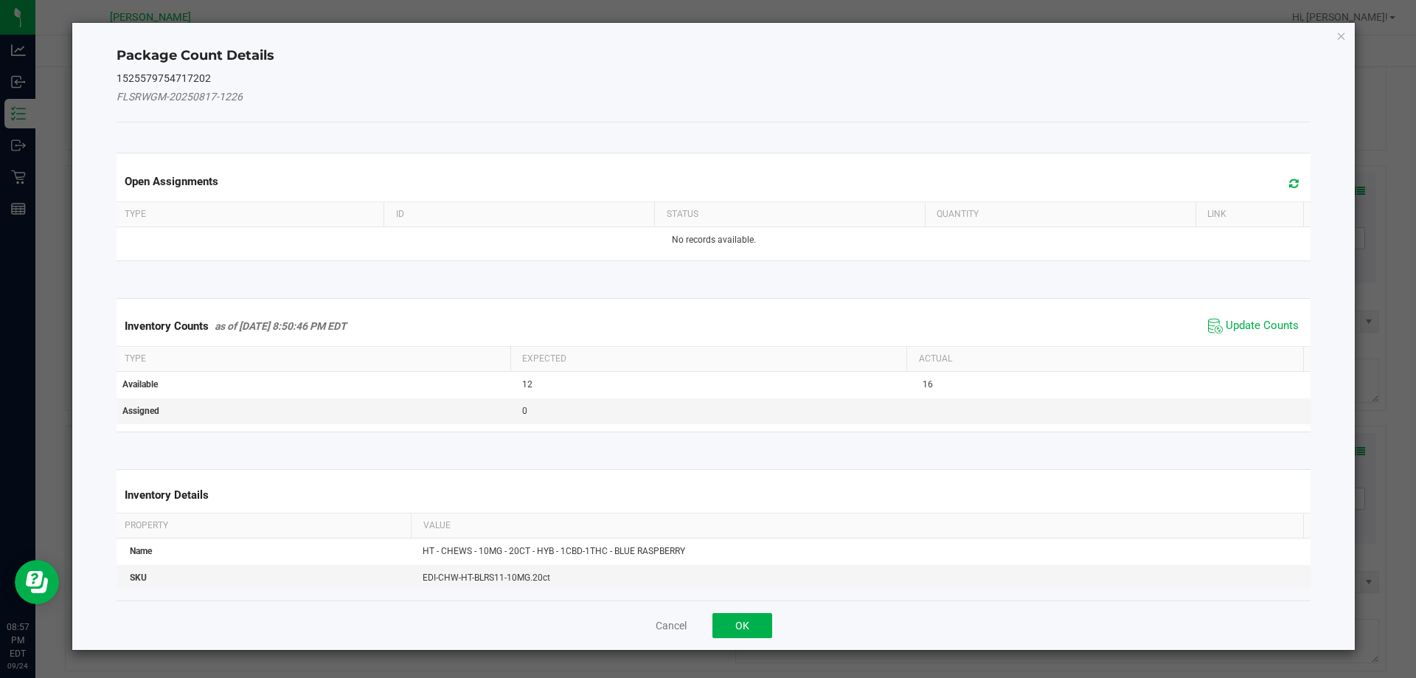
click at [1236, 316] on span "Update Counts" at bounding box center [1253, 326] width 98 height 22
click at [1236, 316] on span "Update Counts" at bounding box center [1255, 325] width 94 height 21
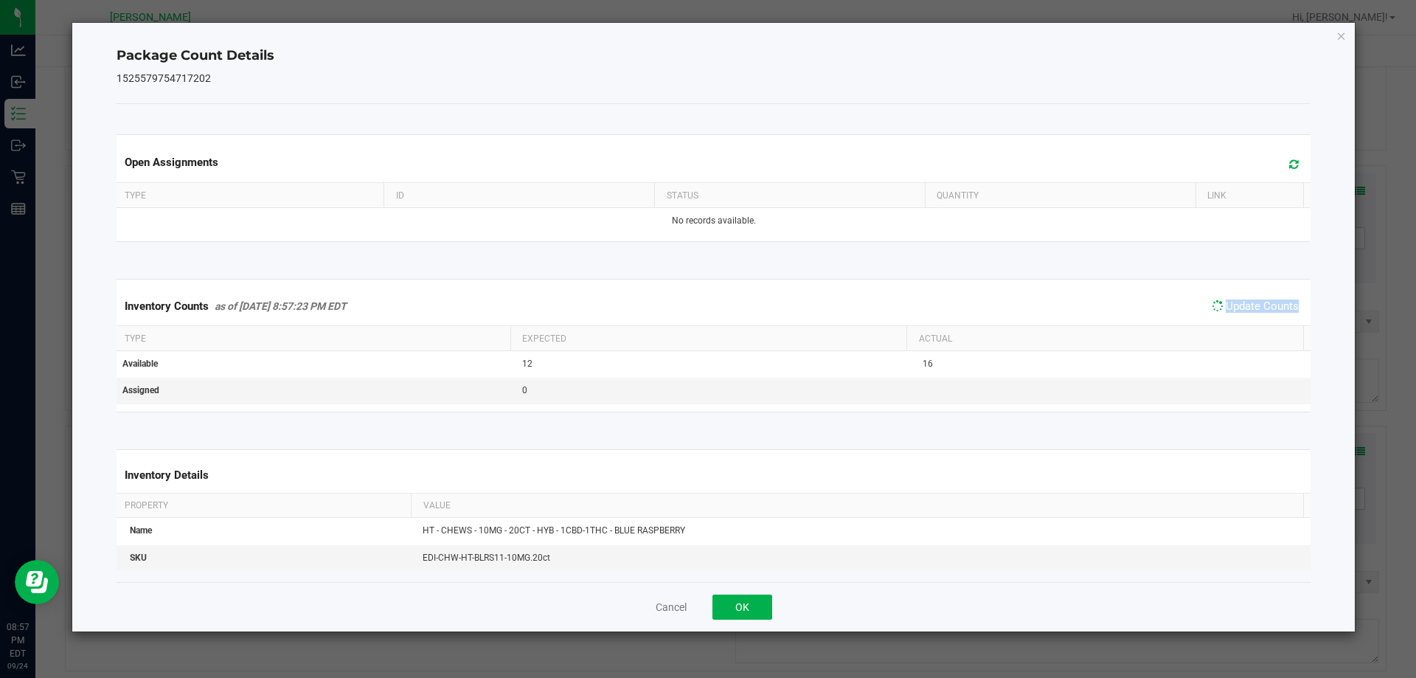
click at [1236, 316] on span "Update Counts" at bounding box center [1255, 306] width 94 height 21
click at [1235, 302] on span "Update Counts" at bounding box center [1262, 306] width 73 height 15
click at [1235, 302] on span "Update Counts" at bounding box center [1262, 305] width 73 height 13
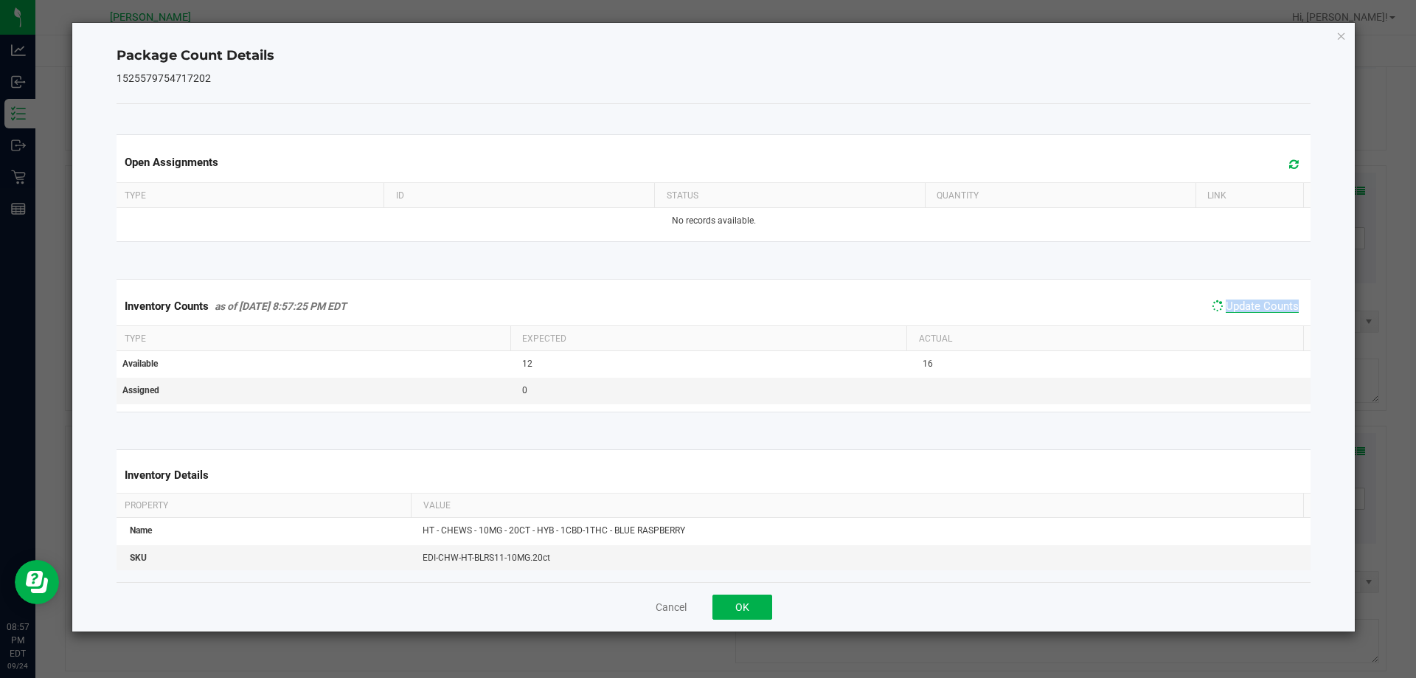
click at [1235, 302] on span "Update Counts" at bounding box center [1262, 305] width 73 height 13
click at [1374, 228] on ngb-modal-window "Package Count Details 1525579754717202 Open Assignments Type ID Status Quantity…" at bounding box center [713, 339] width 1427 height 678
click at [1336, 41] on icon "Close" at bounding box center [1341, 36] width 10 height 18
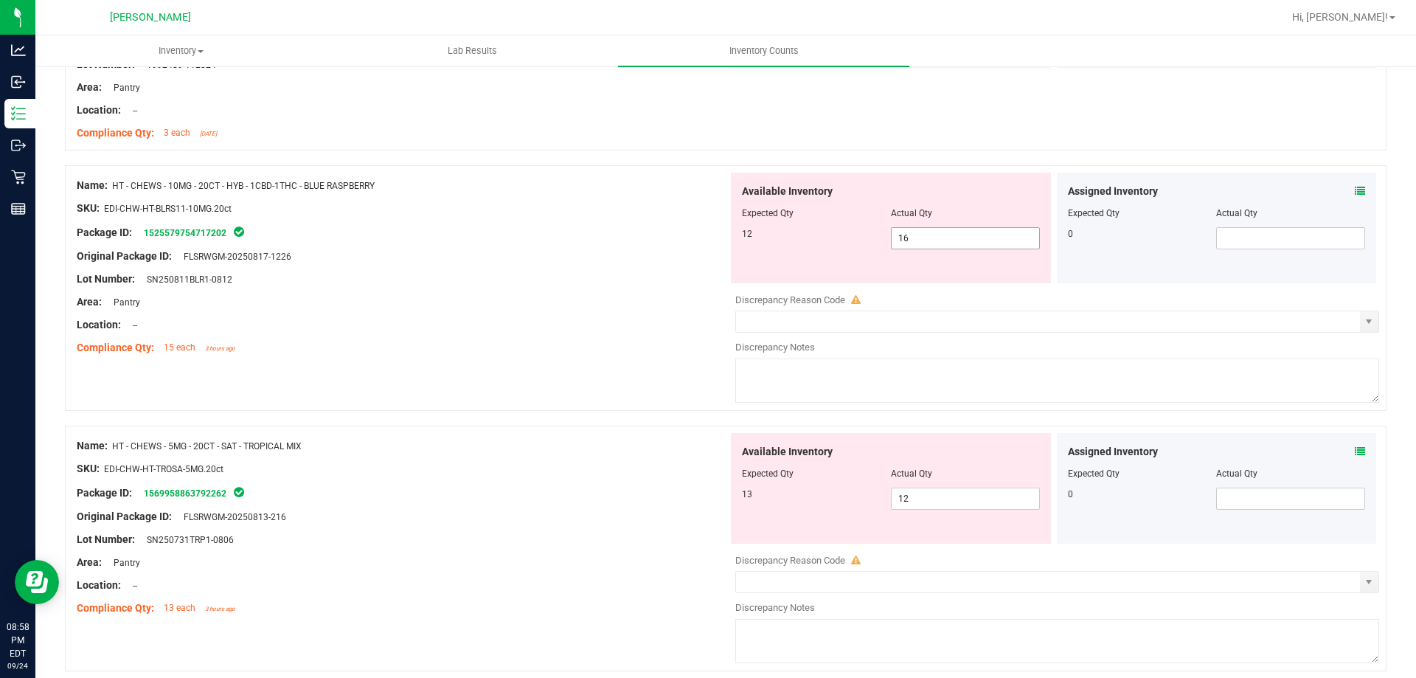
click at [923, 243] on span "16 16" at bounding box center [965, 238] width 149 height 22
click at [923, 243] on input "16" at bounding box center [965, 238] width 147 height 21
type input "12"
click at [594, 341] on div "Compliance Qty: 15 each 3 hours ago" at bounding box center [402, 347] width 651 height 15
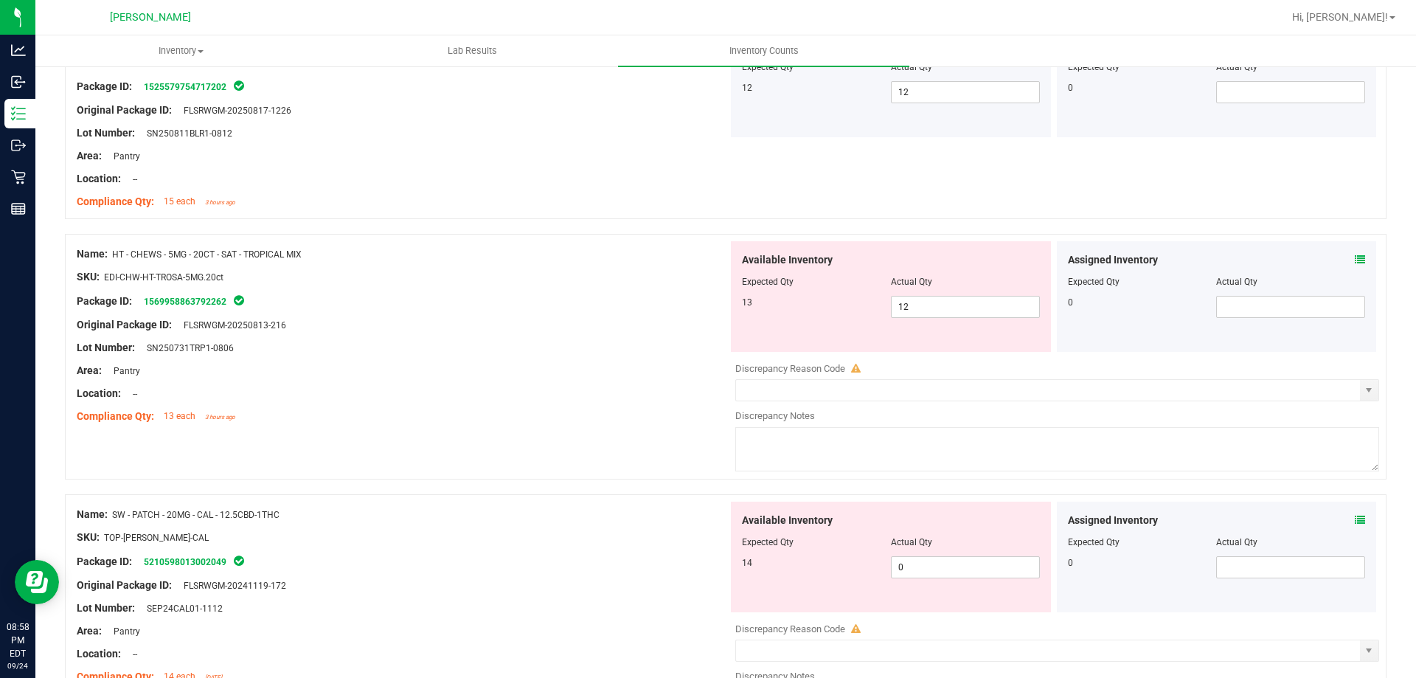
scroll to position [1080, 0]
click at [1354, 254] on div "Assigned Inventory Expected Qty Actual Qty 0" at bounding box center [1217, 295] width 320 height 111
click at [1355, 259] on icon at bounding box center [1360, 258] width 10 height 10
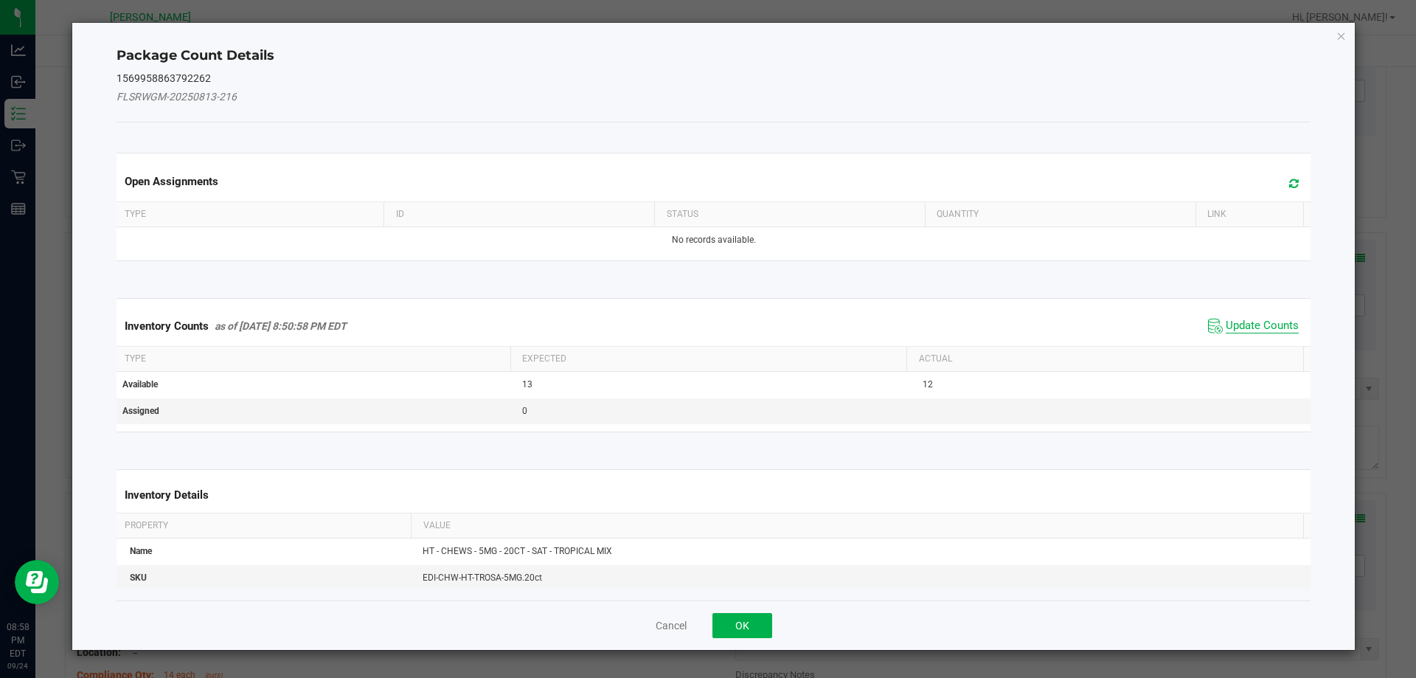
click at [1243, 324] on span "Update Counts" at bounding box center [1262, 326] width 73 height 15
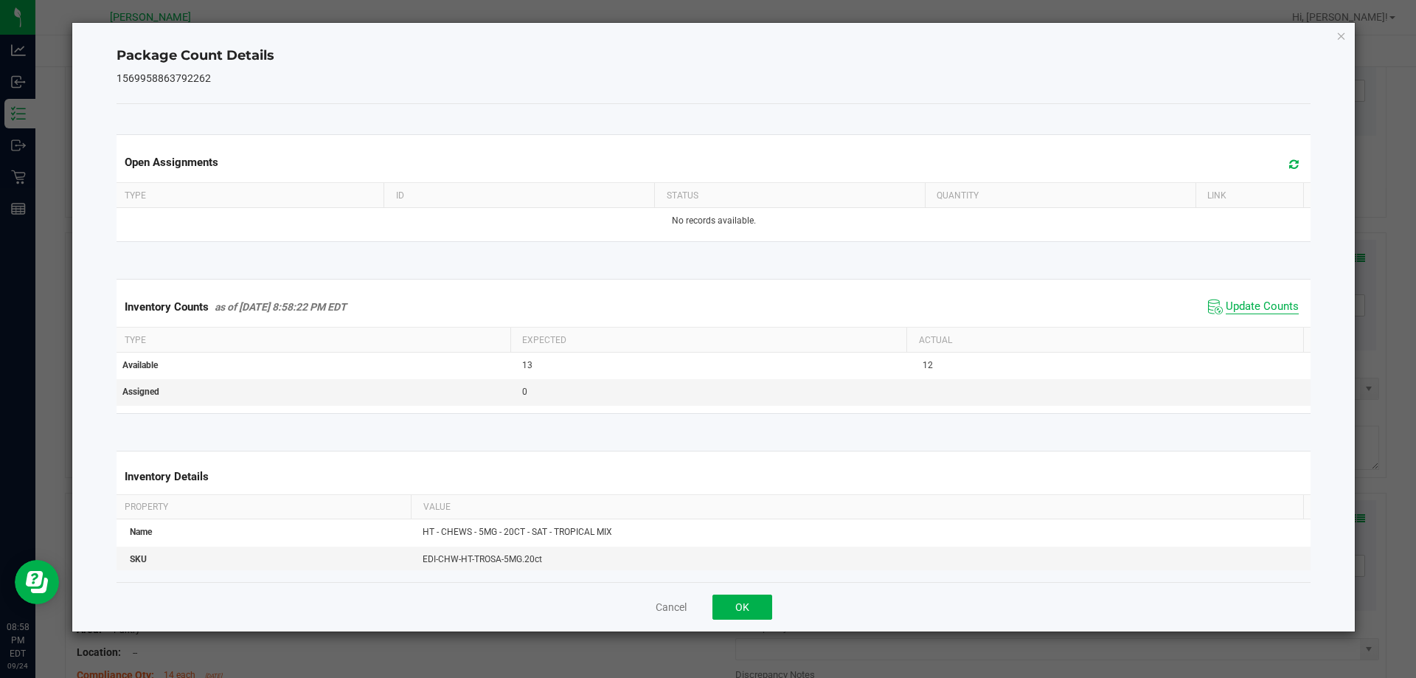
click at [1243, 307] on span "Update Counts" at bounding box center [1262, 306] width 73 height 15
click at [726, 608] on button "OK" at bounding box center [742, 606] width 60 height 25
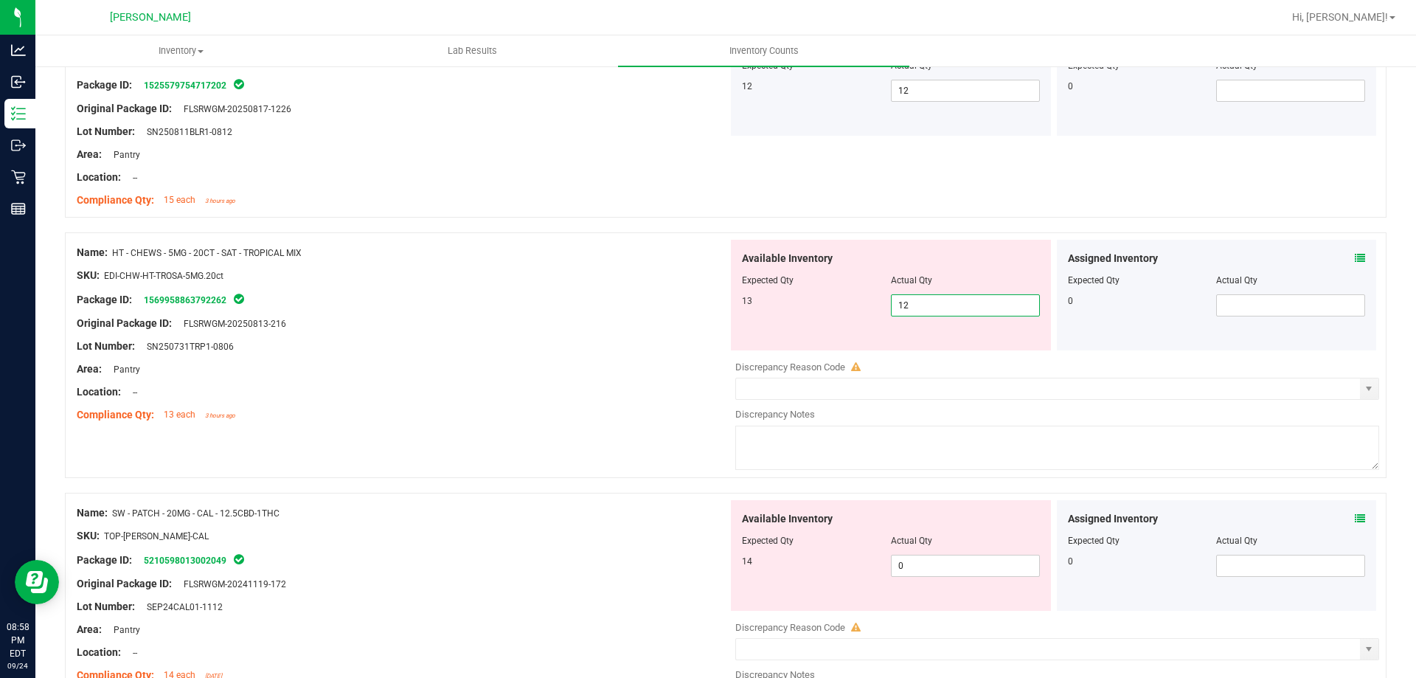
drag, startPoint x: 951, startPoint y: 296, endPoint x: 946, endPoint y: 303, distance: 8.6
click at [947, 302] on span "12 12" at bounding box center [965, 305] width 149 height 22
click at [946, 305] on input "12" at bounding box center [965, 305] width 147 height 21
type input "13"
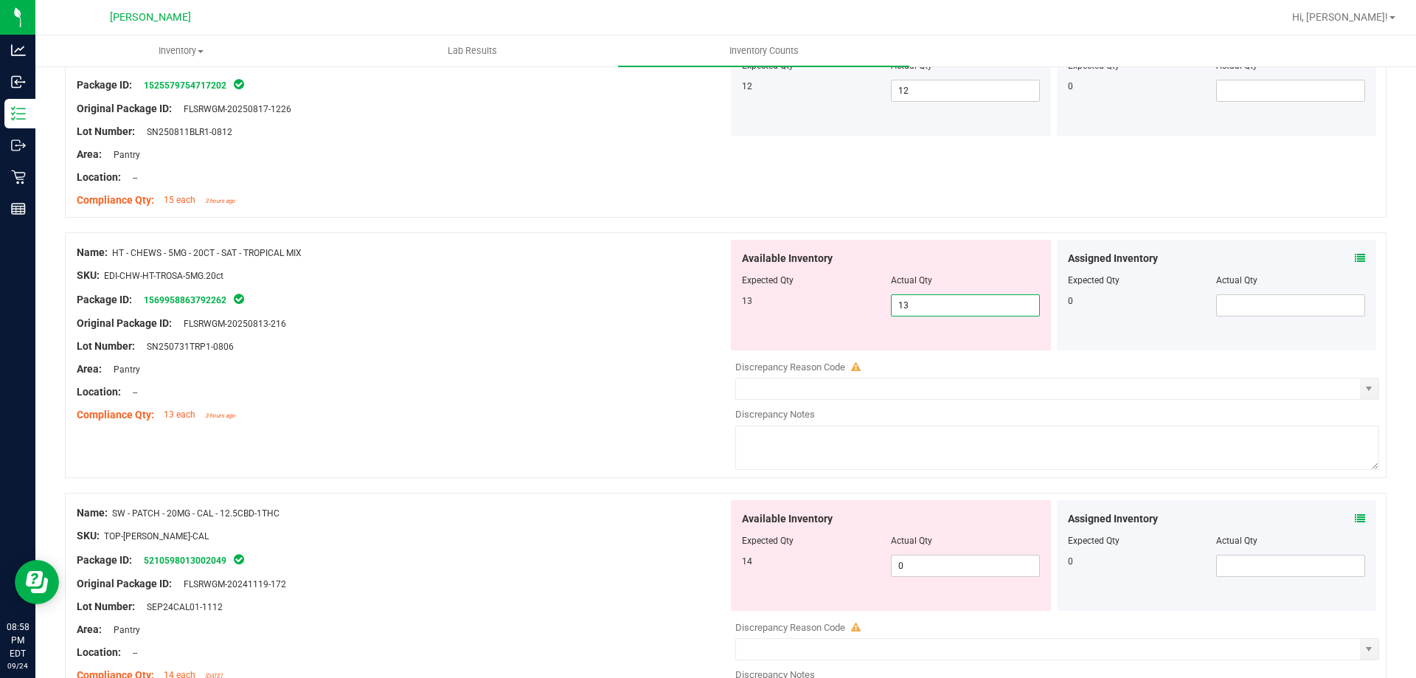
click at [617, 280] on div "SKU: EDI-CHW-HT-TROSA-5MG.20ct" at bounding box center [402, 275] width 651 height 15
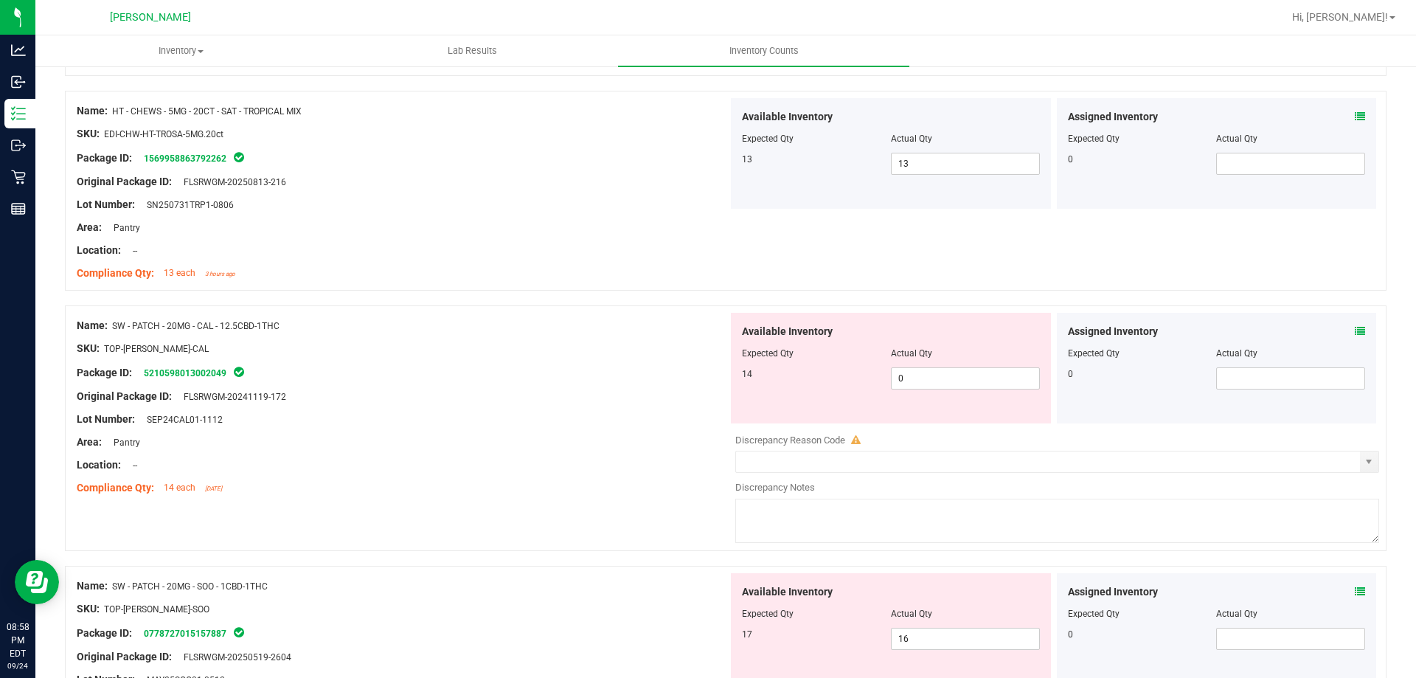
scroll to position [1228, 0]
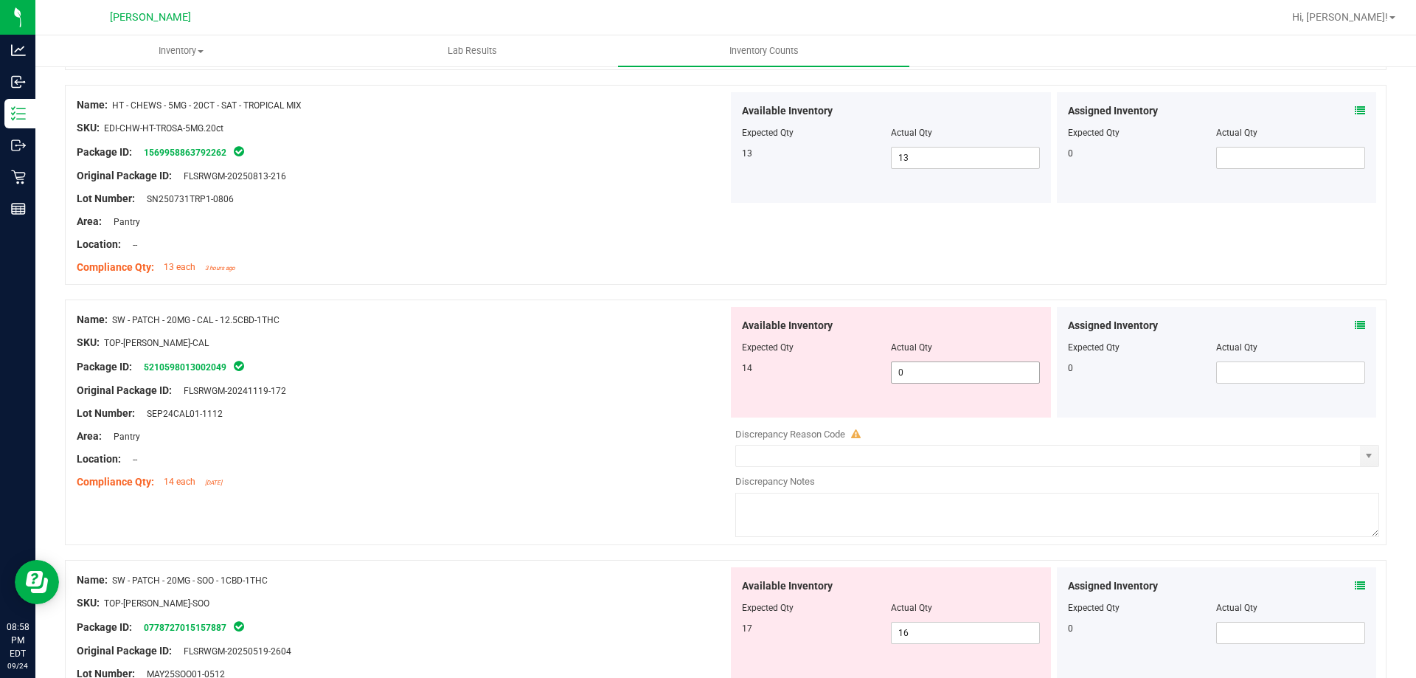
click at [934, 374] on span "0 0" at bounding box center [965, 372] width 149 height 22
click at [934, 374] on input "0" at bounding box center [965, 372] width 147 height 21
type input "14"
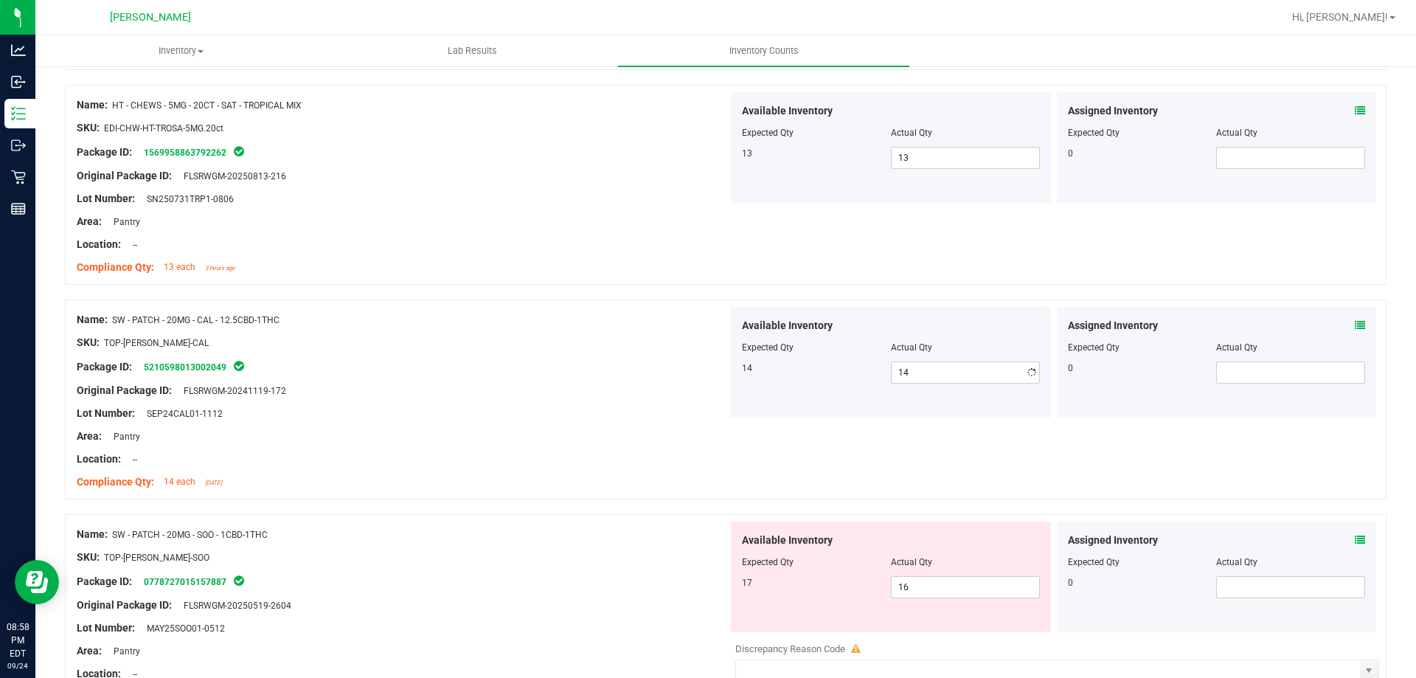
click at [728, 397] on div "Available Inventory Expected Qty Actual Qty 14 14 14" at bounding box center [891, 362] width 326 height 111
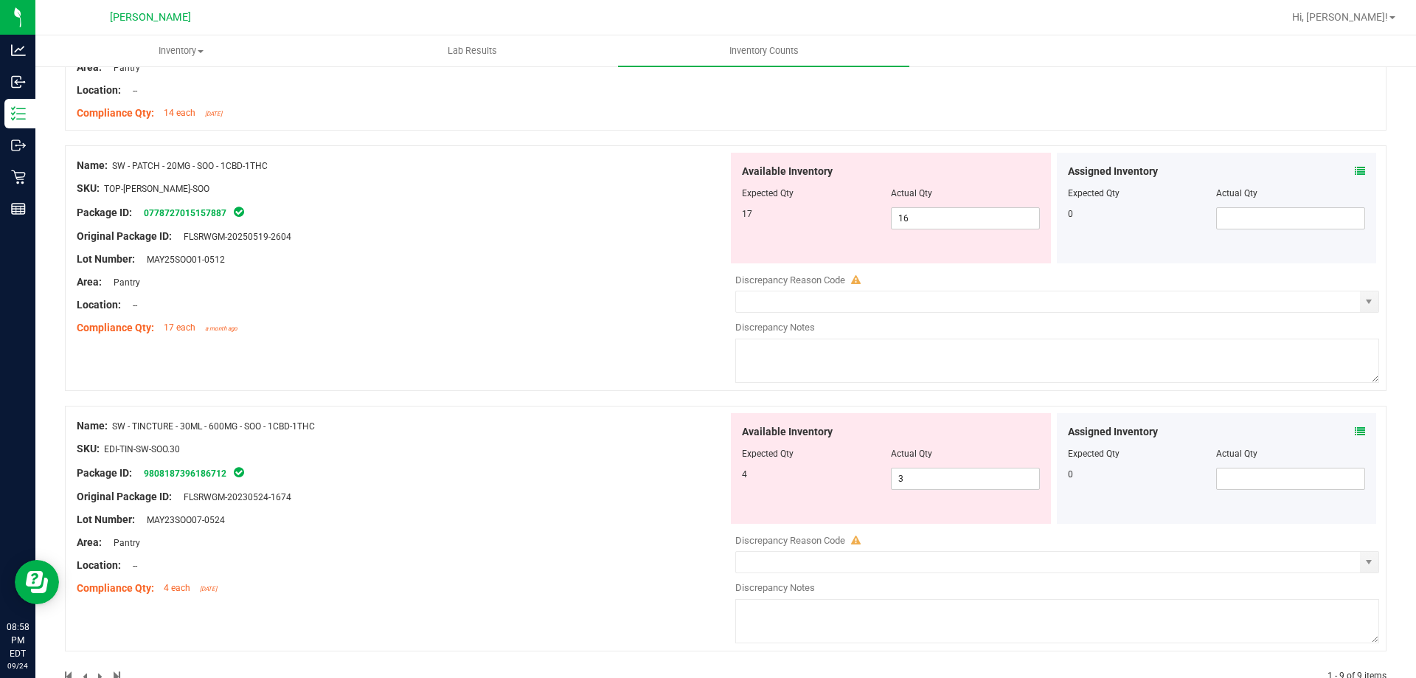
scroll to position [1635, 0]
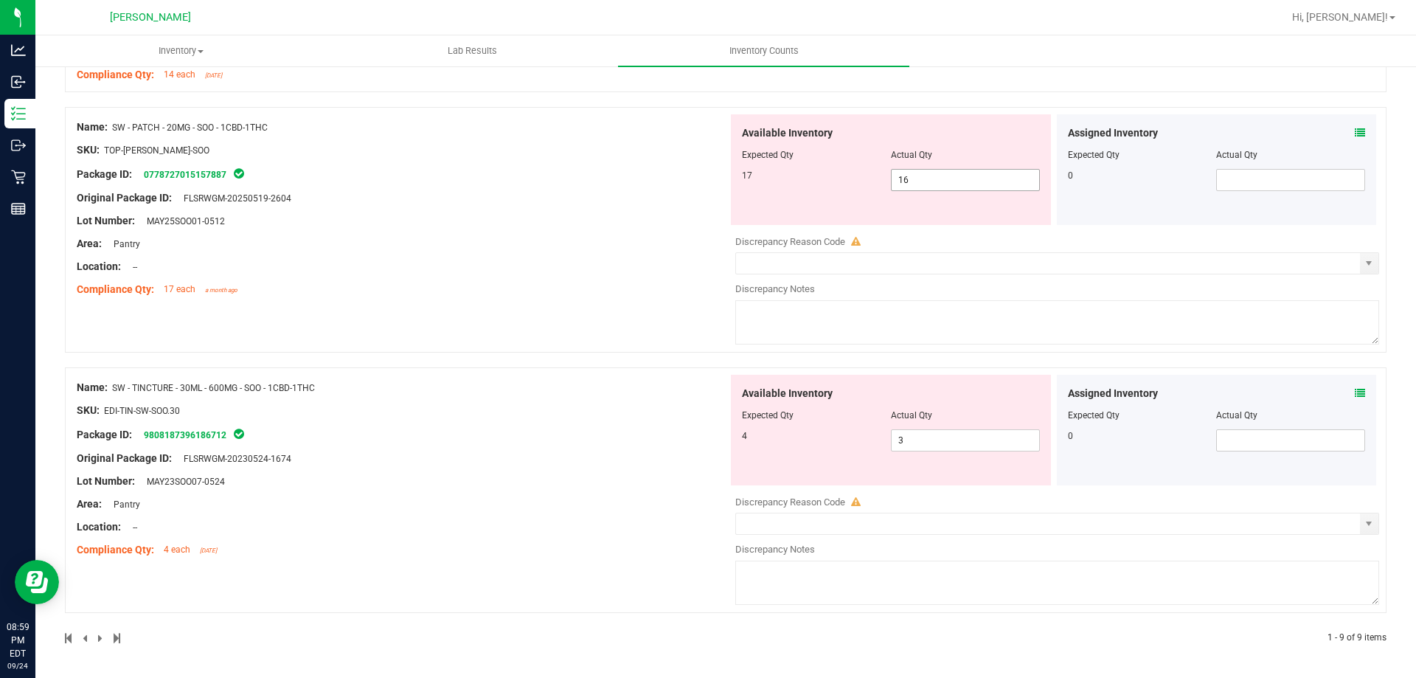
click at [911, 178] on span "16 16" at bounding box center [965, 180] width 149 height 22
click at [911, 178] on input "16" at bounding box center [965, 180] width 147 height 21
type input "17"
click at [560, 462] on div "Name: SW - TINCTURE - 30ML - 600MG - SOO - 1CBD-1THC SKU: EDI-TIN-SW-SOO.30 Pac…" at bounding box center [402, 469] width 651 height 188
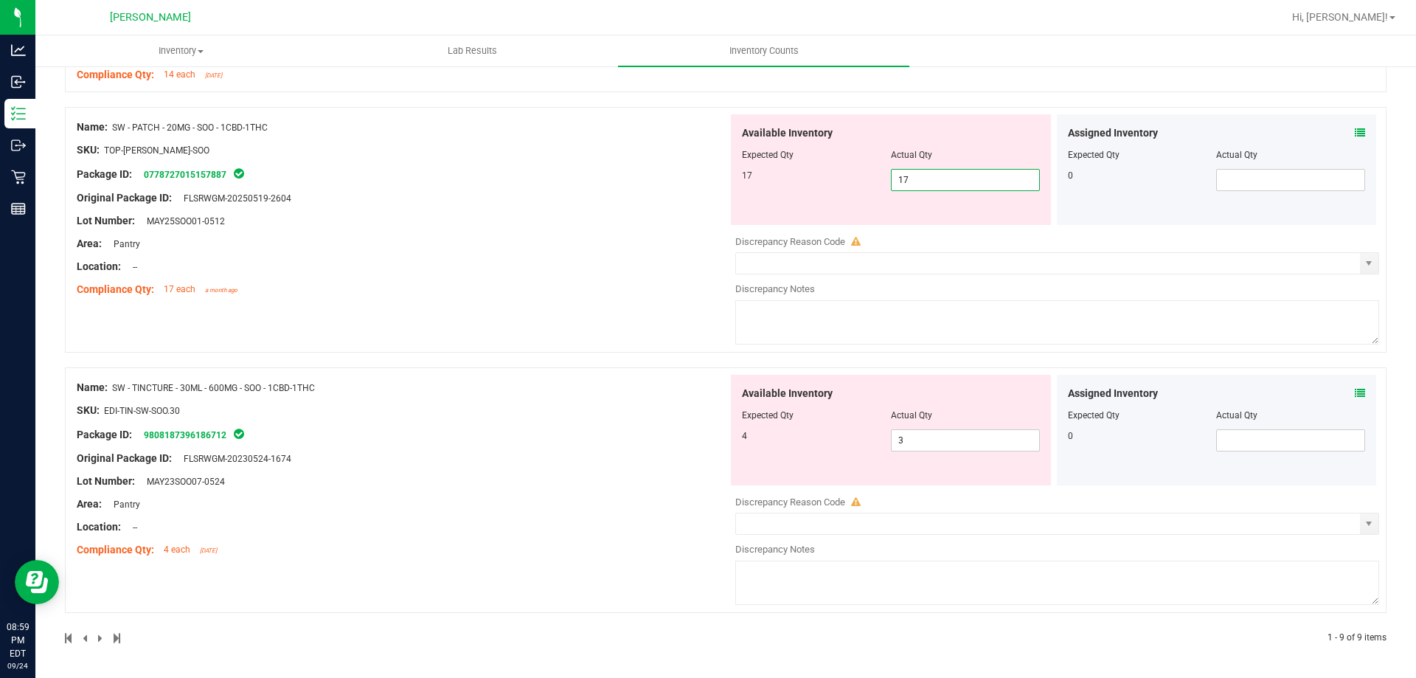
scroll to position [1589, 0]
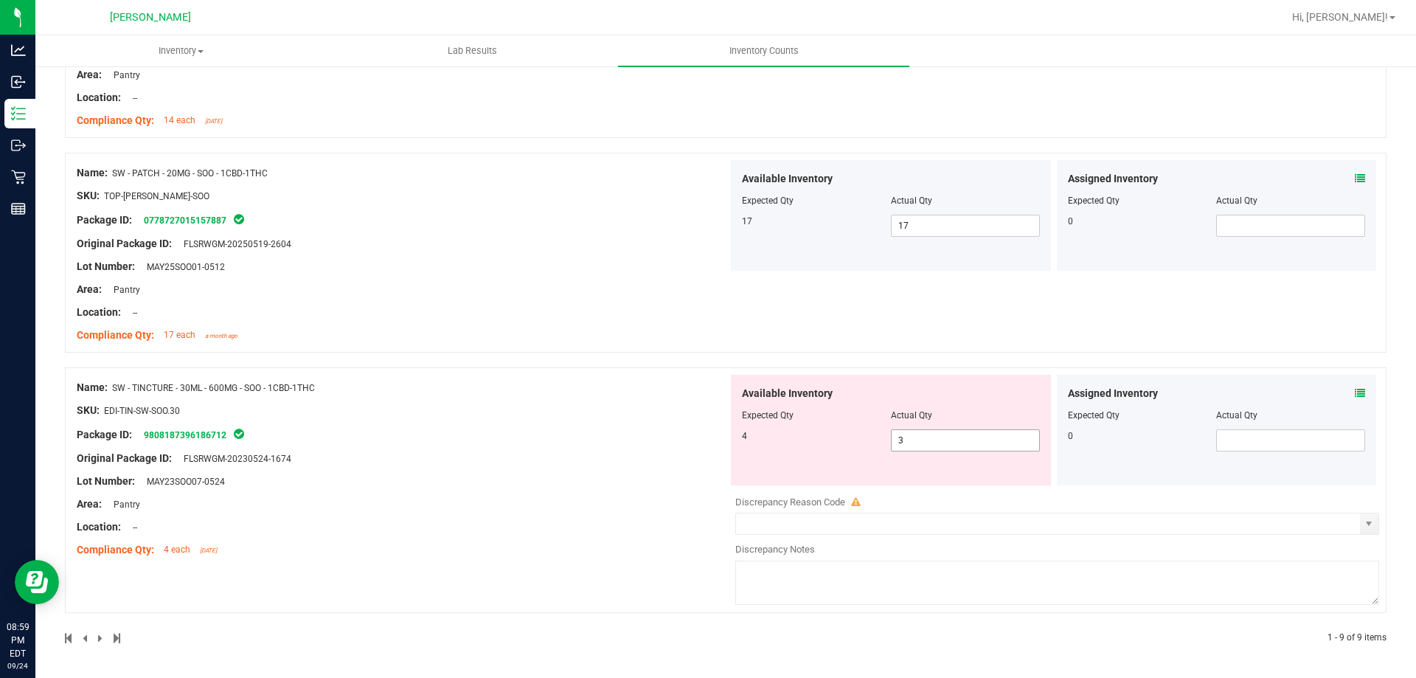
click at [904, 442] on span "3 3" at bounding box center [965, 440] width 149 height 22
click at [904, 442] on input "3" at bounding box center [965, 440] width 147 height 21
type input "4"
click at [654, 519] on div "Name: SW - TINCTURE - 30ML - 600MG - SOO - 1CBD-1THC SKU: EDI-TIN-SW-SOO.30 Pac…" at bounding box center [402, 469] width 651 height 188
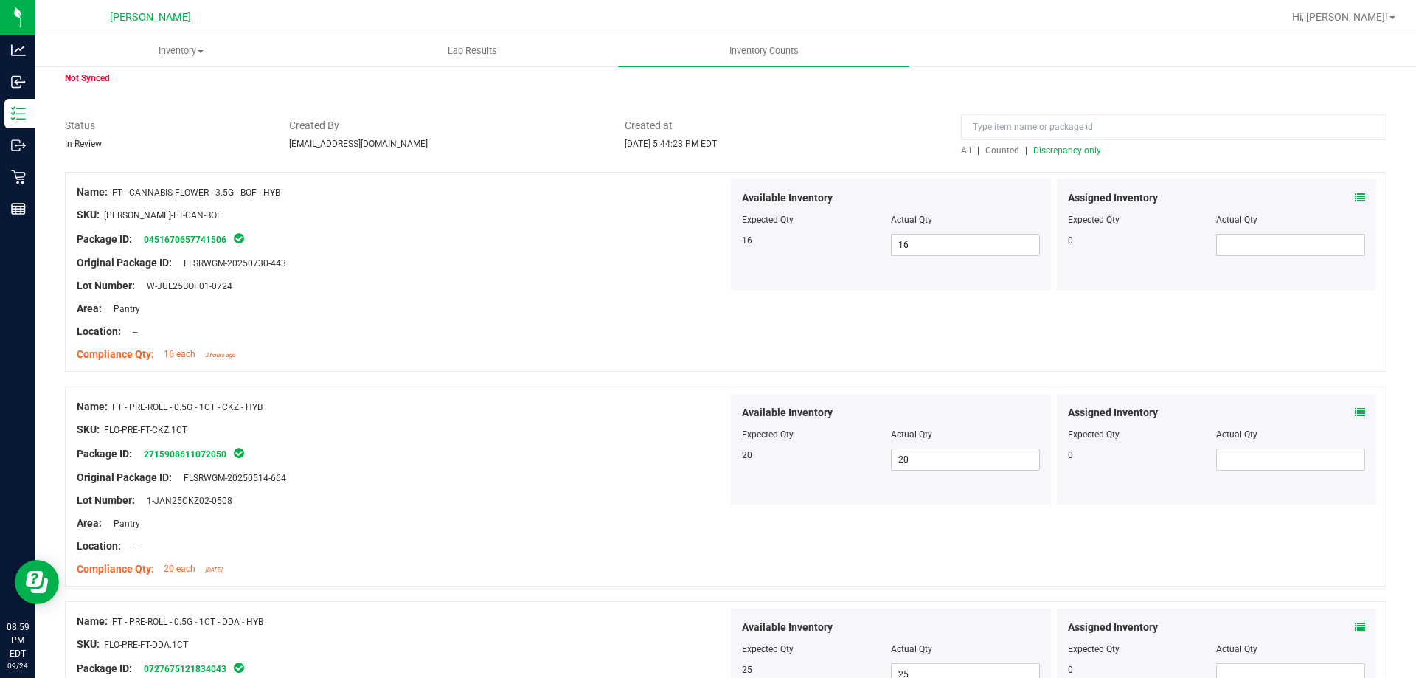
scroll to position [0, 0]
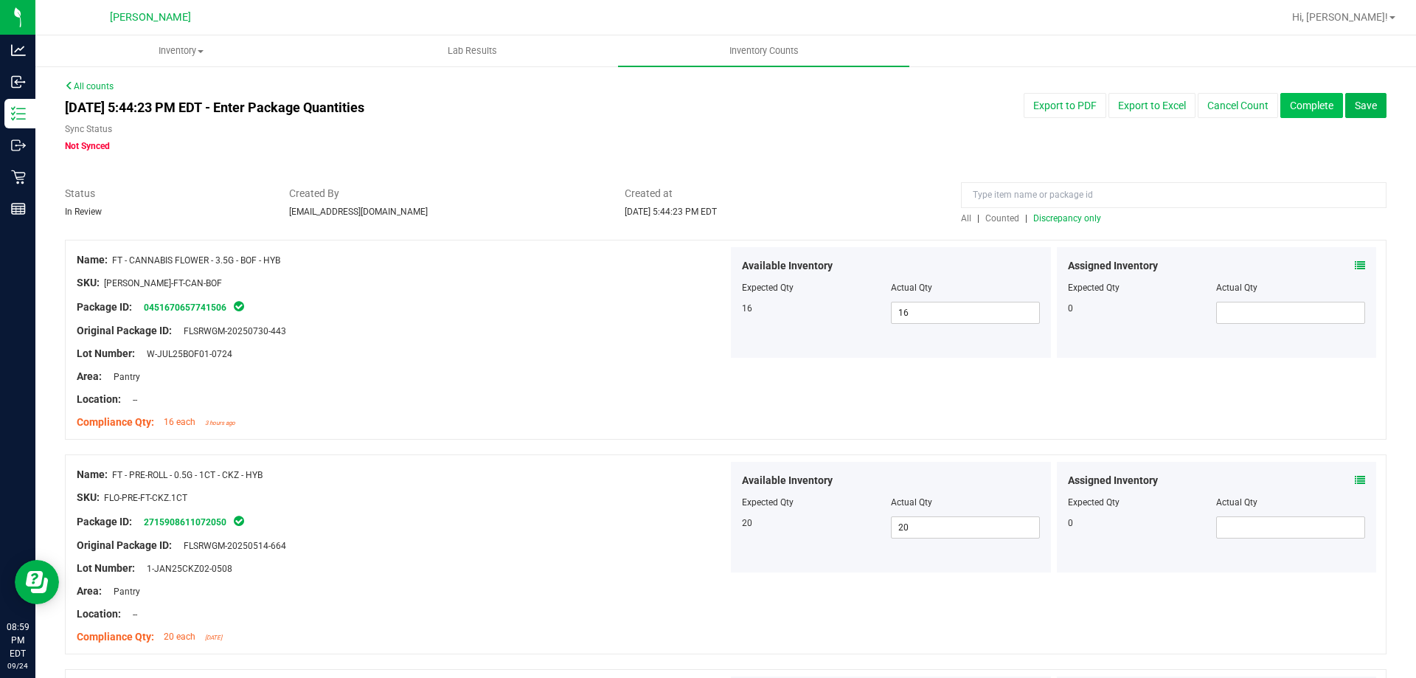
click at [1288, 112] on button "Complete" at bounding box center [1311, 105] width 63 height 25
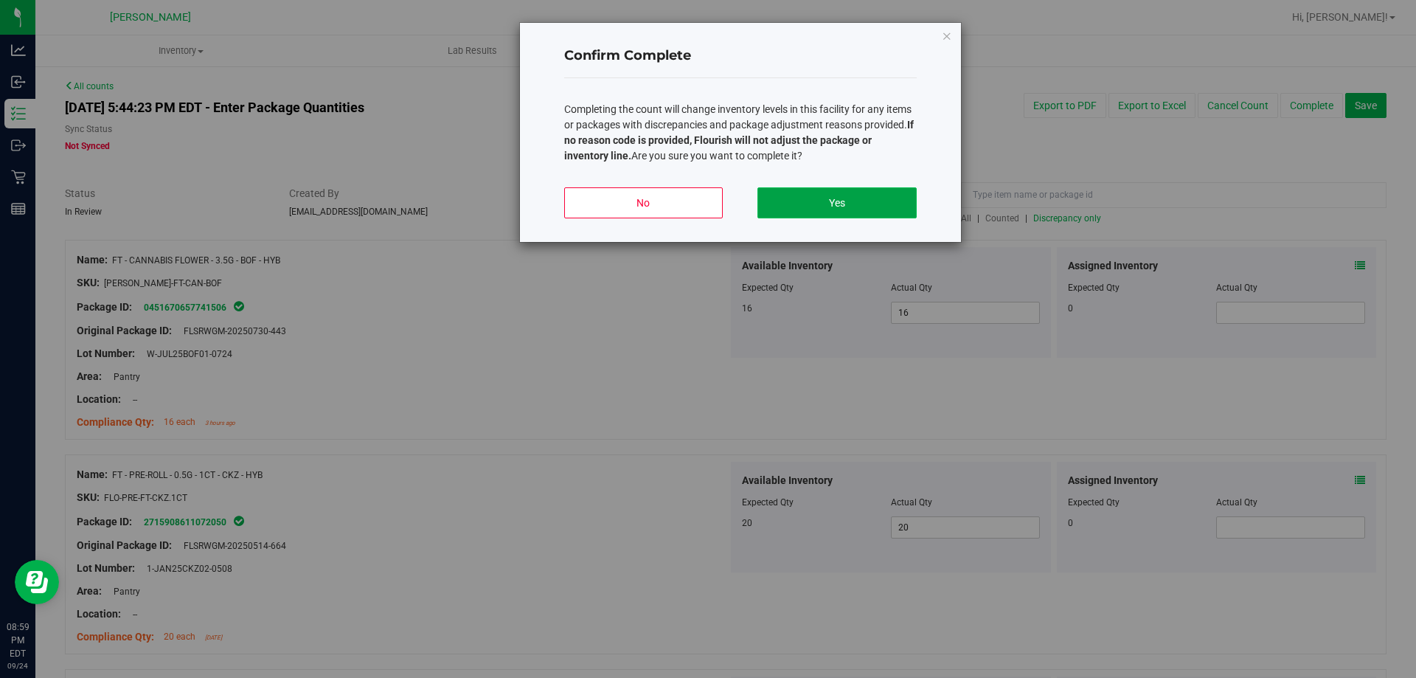
click at [824, 202] on button "Yes" at bounding box center [836, 202] width 159 height 31
